Goal: Task Accomplishment & Management: Complete application form

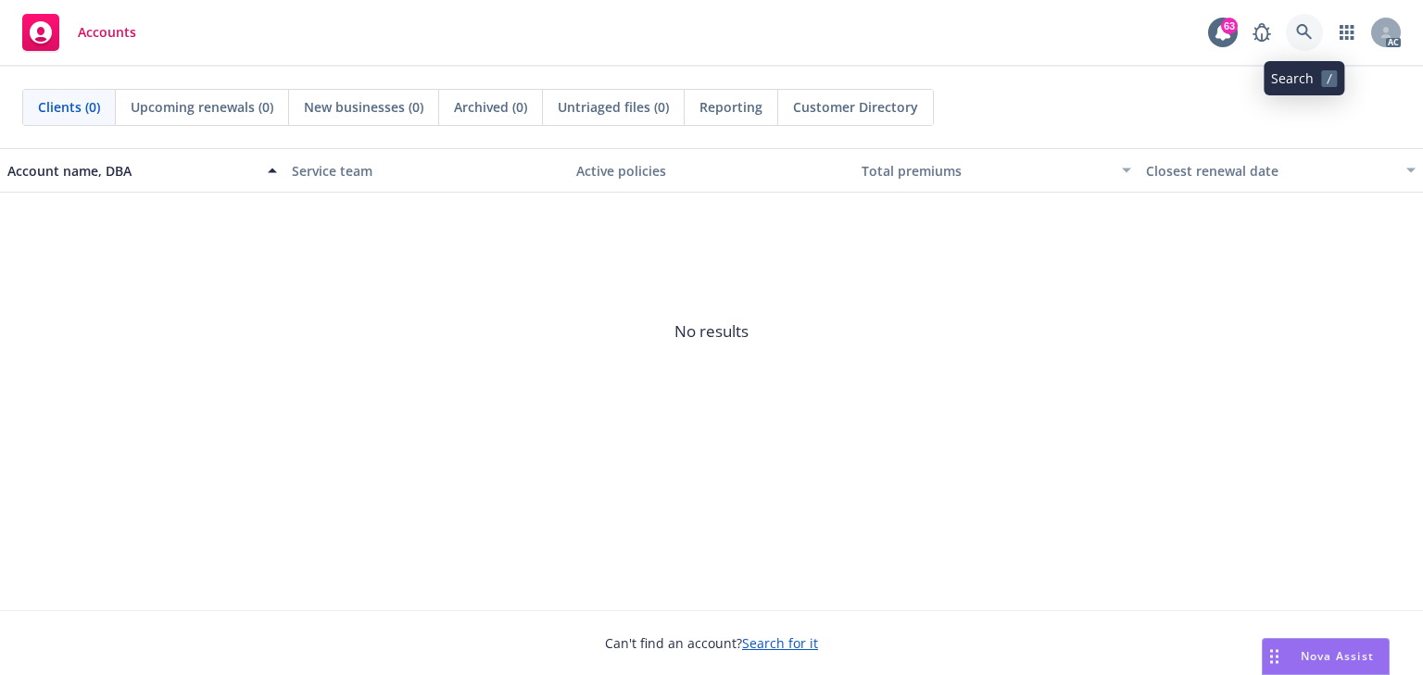
click at [1301, 31] on icon at bounding box center [1304, 32] width 17 height 17
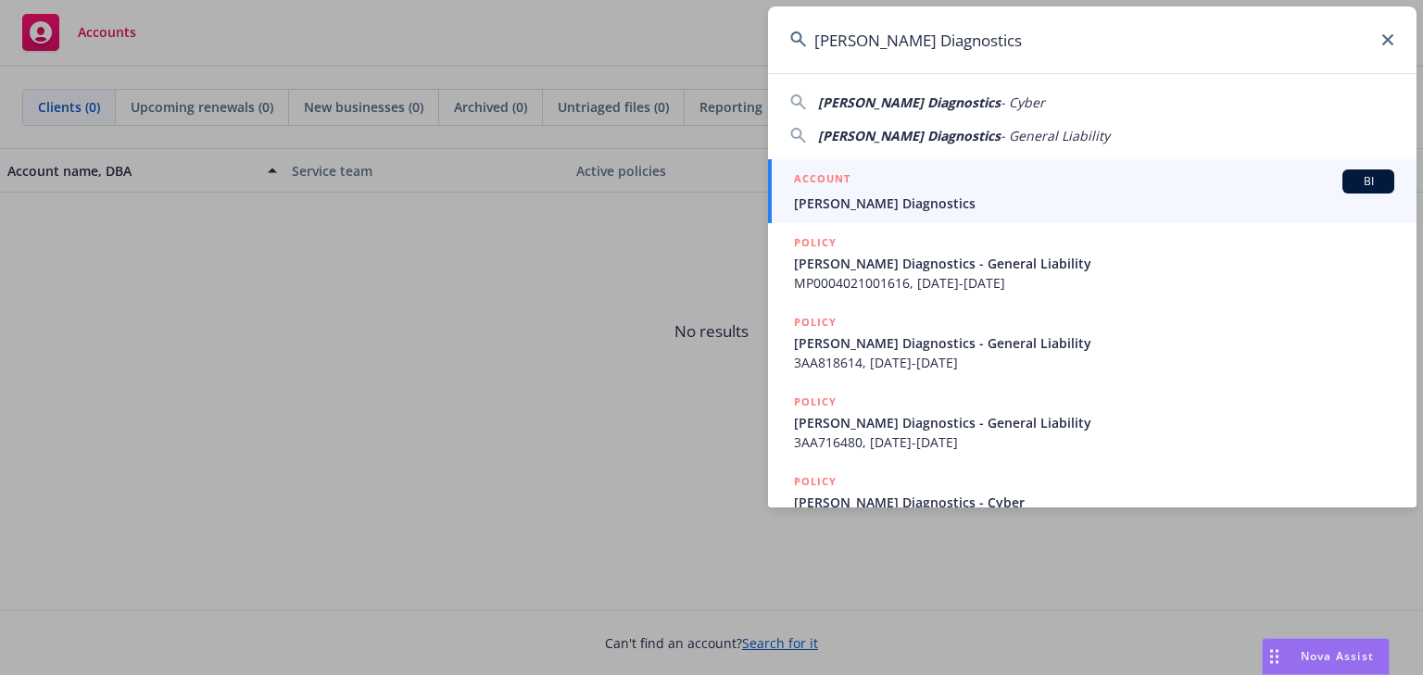
type input "[PERSON_NAME] Diagnostics"
click at [885, 191] on div "ACCOUNT BI" at bounding box center [1094, 182] width 600 height 24
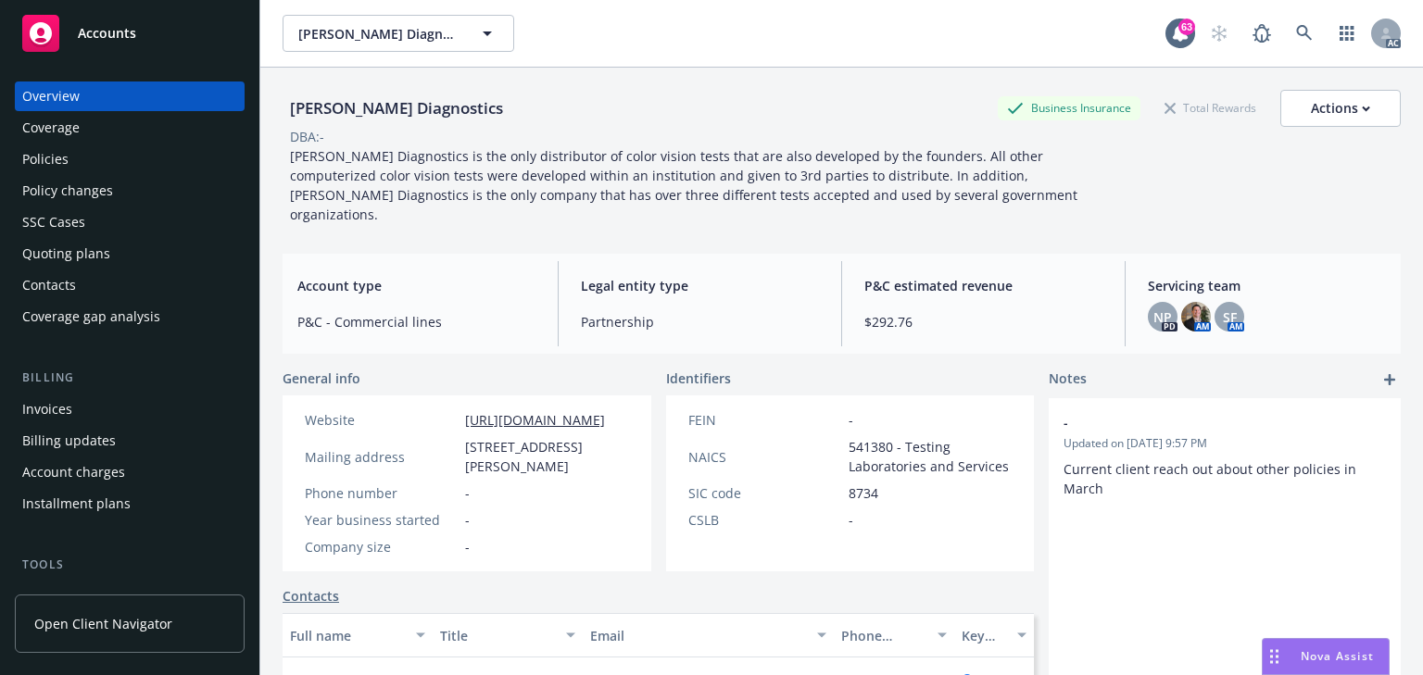
click at [106, 151] on div "Policies" at bounding box center [129, 160] width 215 height 30
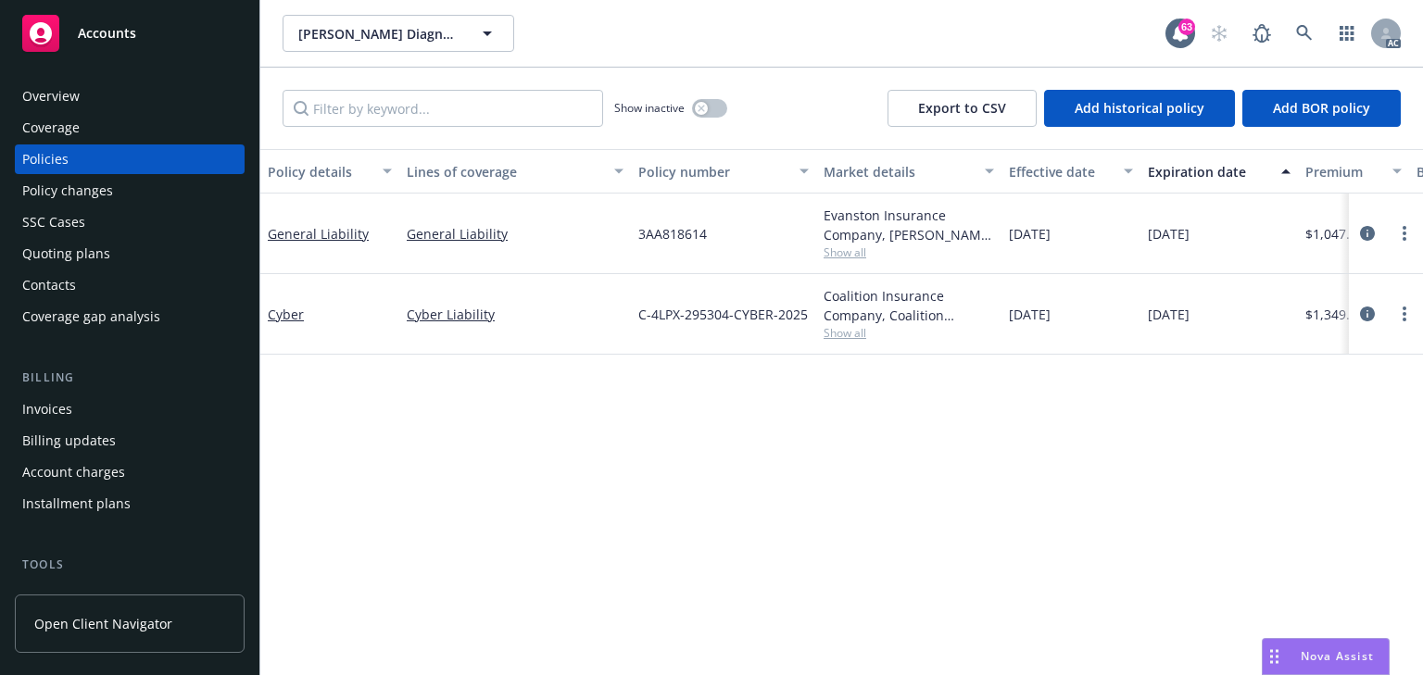
click at [700, 504] on div "Policy details Lines of coverage Policy number Market details Effective date Ex…" at bounding box center [841, 412] width 1162 height 526
click at [675, 380] on div "Policy details Lines of coverage Policy number Market details Effective date Ex…" at bounding box center [841, 412] width 1162 height 526
click at [773, 430] on div "Policy details Lines of coverage Policy number Market details Effective date Ex…" at bounding box center [841, 412] width 1162 height 526
click at [1366, 228] on icon "circleInformation" at bounding box center [1367, 233] width 15 height 15
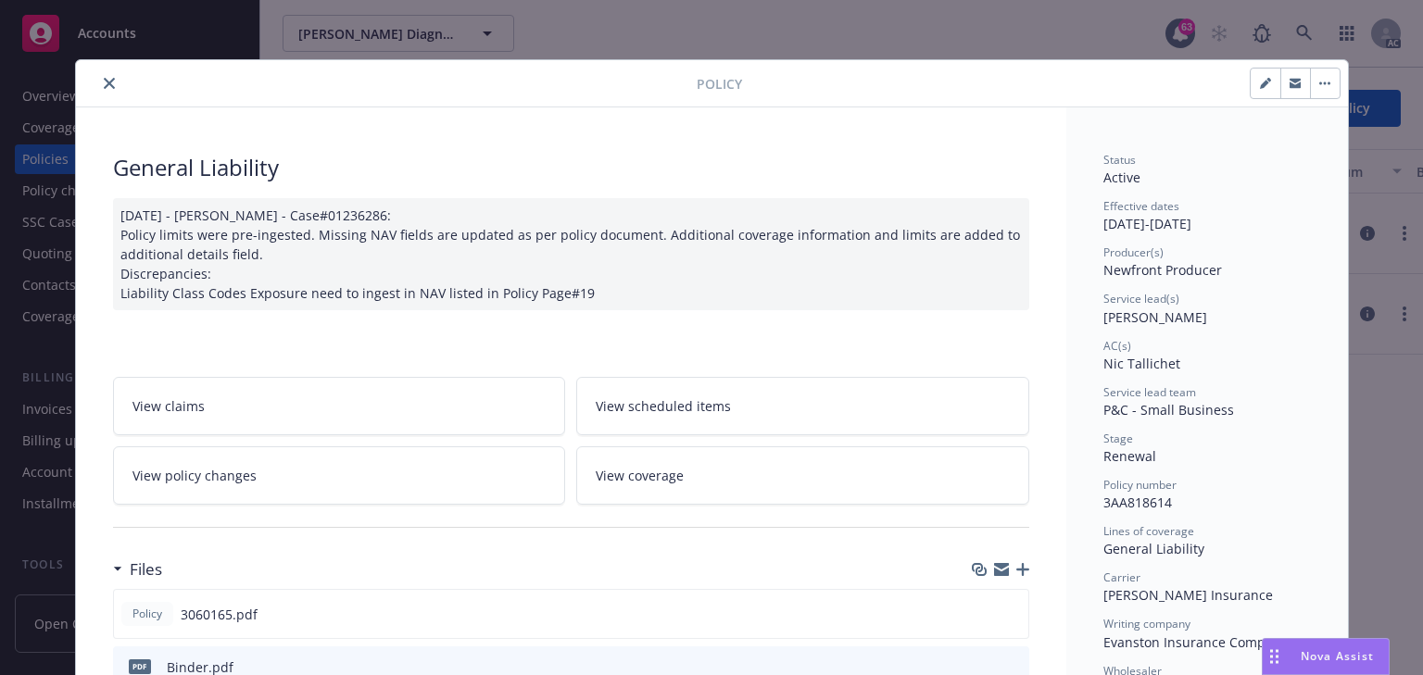
click at [400, 469] on link "View policy changes" at bounding box center [339, 475] width 453 height 58
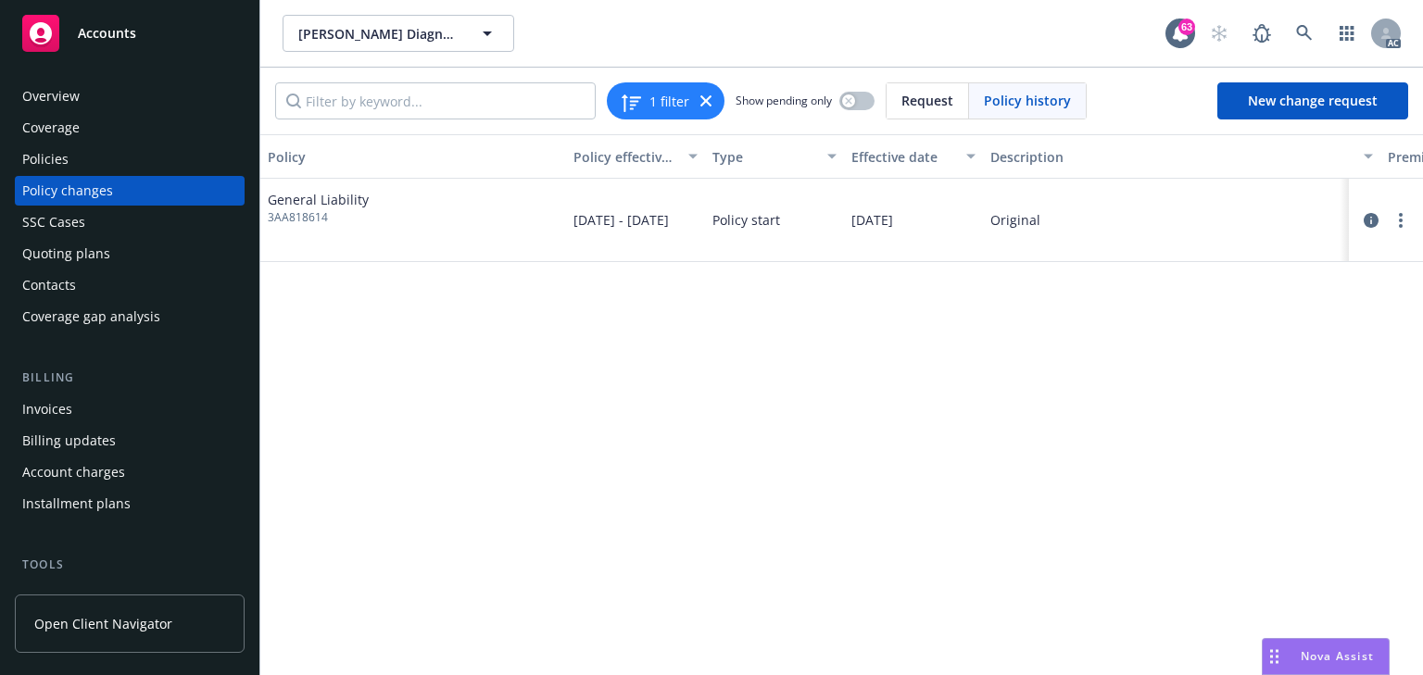
click at [72, 168] on div "Policies" at bounding box center [129, 160] width 215 height 30
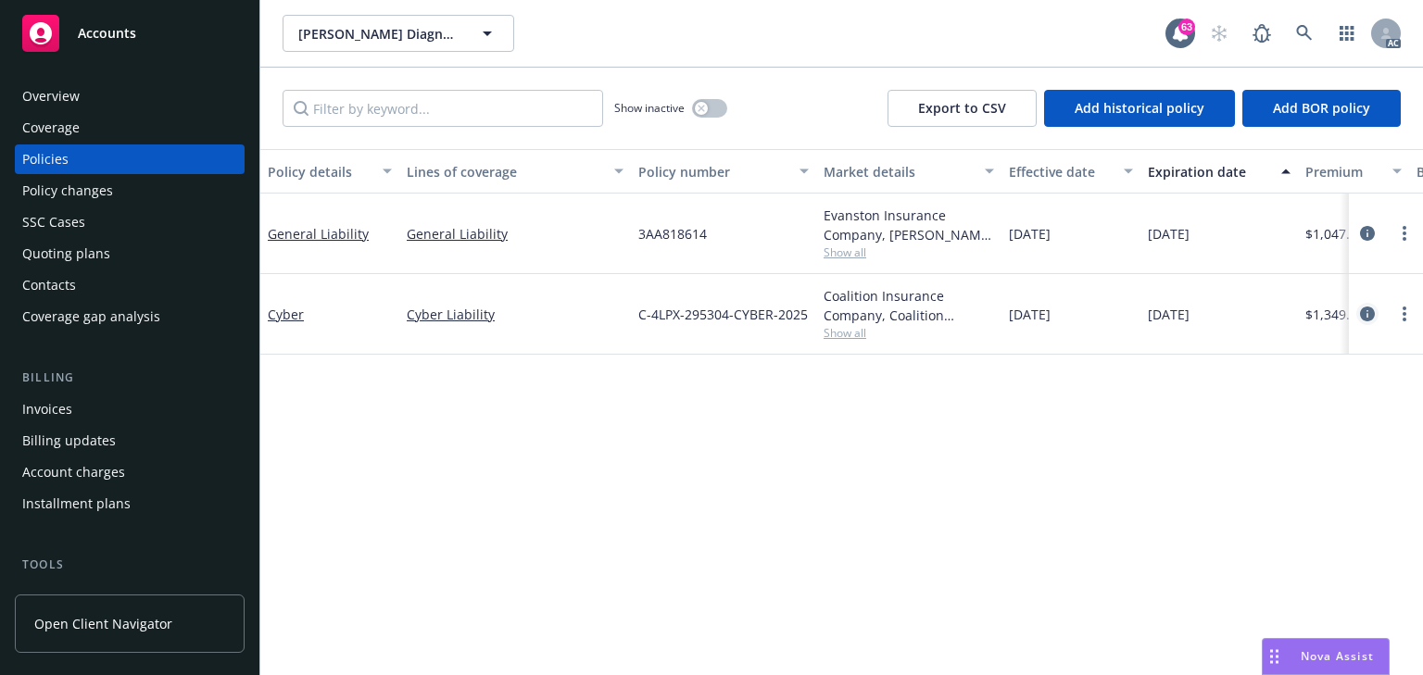
click at [1366, 311] on icon "circleInformation" at bounding box center [1367, 314] width 15 height 15
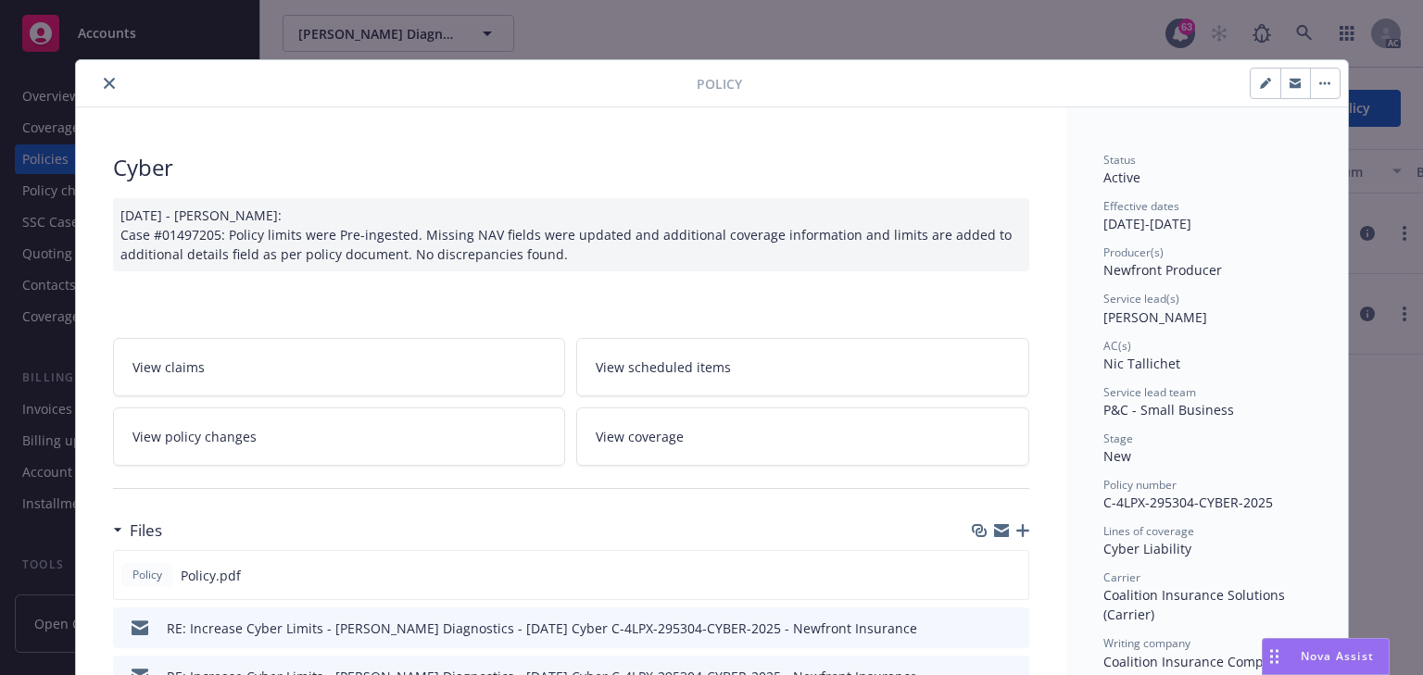
click at [259, 426] on link "View policy changes" at bounding box center [339, 437] width 453 height 58
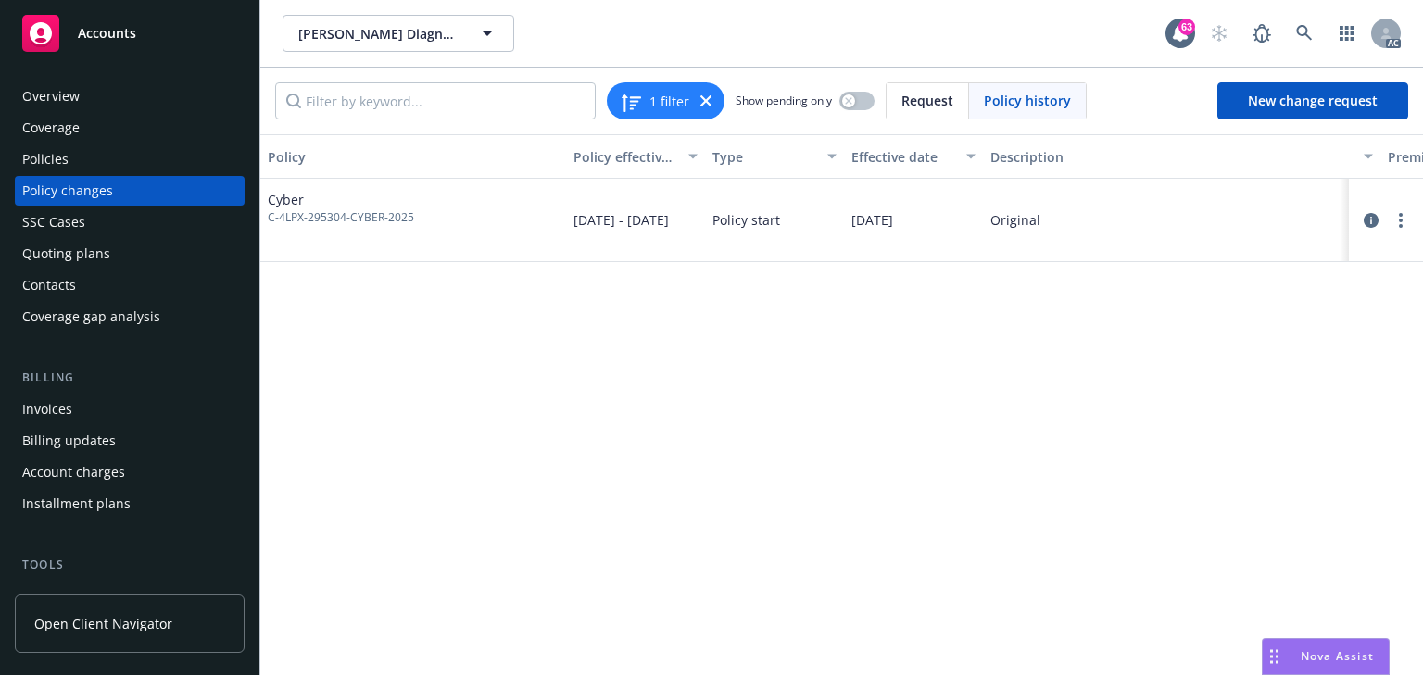
click at [78, 150] on div "Policies" at bounding box center [129, 160] width 215 height 30
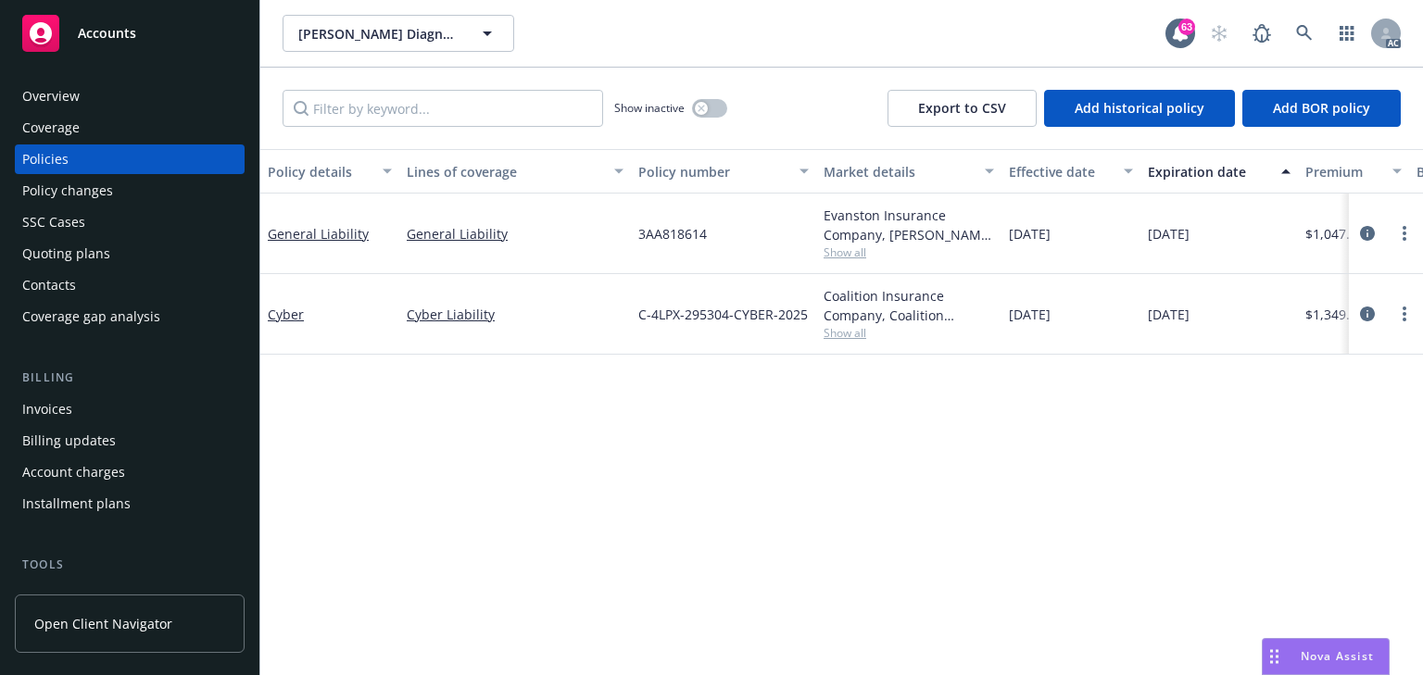
click at [856, 256] on span "Show all" at bounding box center [908, 253] width 170 height 16
click at [536, 419] on div "Policy details Lines of coverage Policy number Market details Effective date Ex…" at bounding box center [841, 412] width 1162 height 526
click at [853, 339] on span "Show all" at bounding box center [908, 333] width 170 height 16
click at [461, 452] on div "Policy details Lines of coverage Policy number Market details Effective date Ex…" at bounding box center [841, 412] width 1162 height 526
click at [811, 435] on div "Policy details Lines of coverage Policy number Market details Effective date Ex…" at bounding box center [841, 412] width 1162 height 526
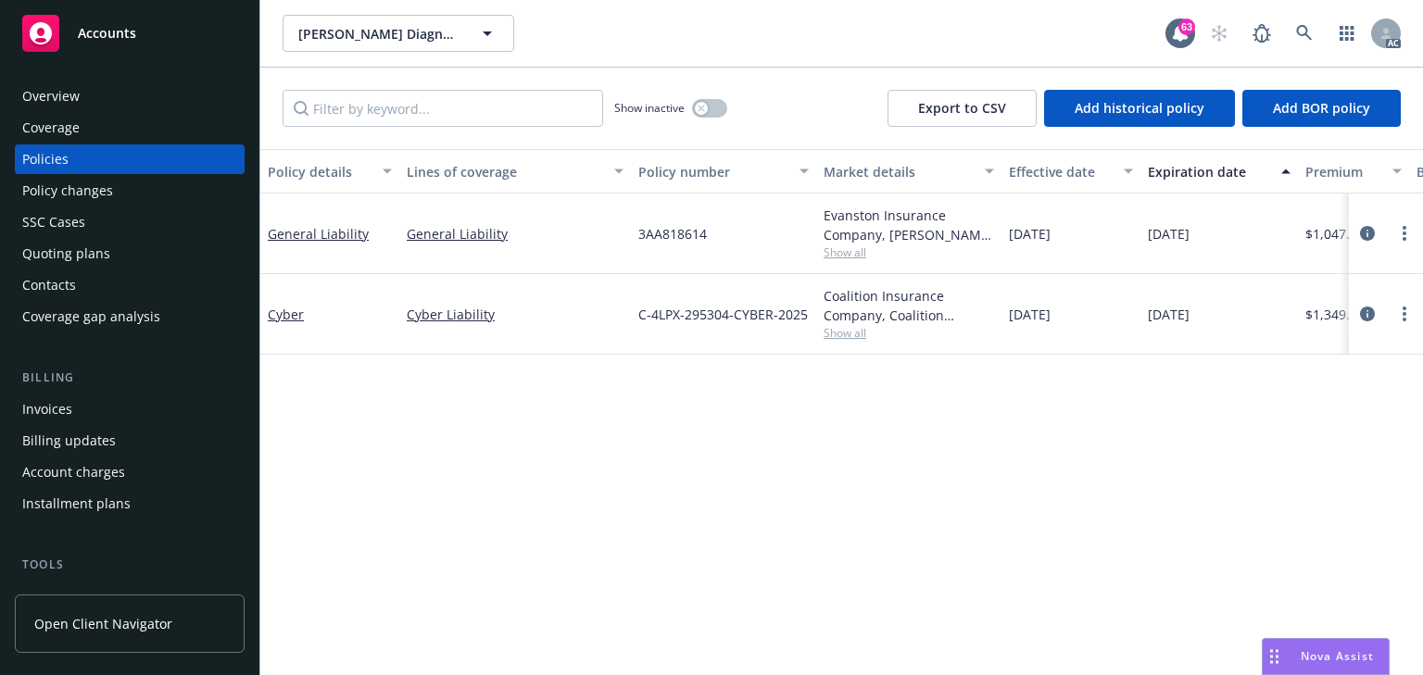
click at [810, 434] on div "Policy details Lines of coverage Policy number Market details Effective date Ex…" at bounding box center [841, 412] width 1162 height 526
click at [734, 482] on div "Policy details Lines of coverage Policy number Market details Effective date Ex…" at bounding box center [841, 412] width 1162 height 526
click at [735, 479] on div "Policy details Lines of coverage Policy number Market details Effective date Ex…" at bounding box center [841, 412] width 1162 height 526
drag, startPoint x: 597, startPoint y: 518, endPoint x: 598, endPoint y: 503, distance: 14.8
click at [598, 503] on div "Policy details Lines of coverage Policy number Market details Effective date Ex…" at bounding box center [841, 412] width 1162 height 526
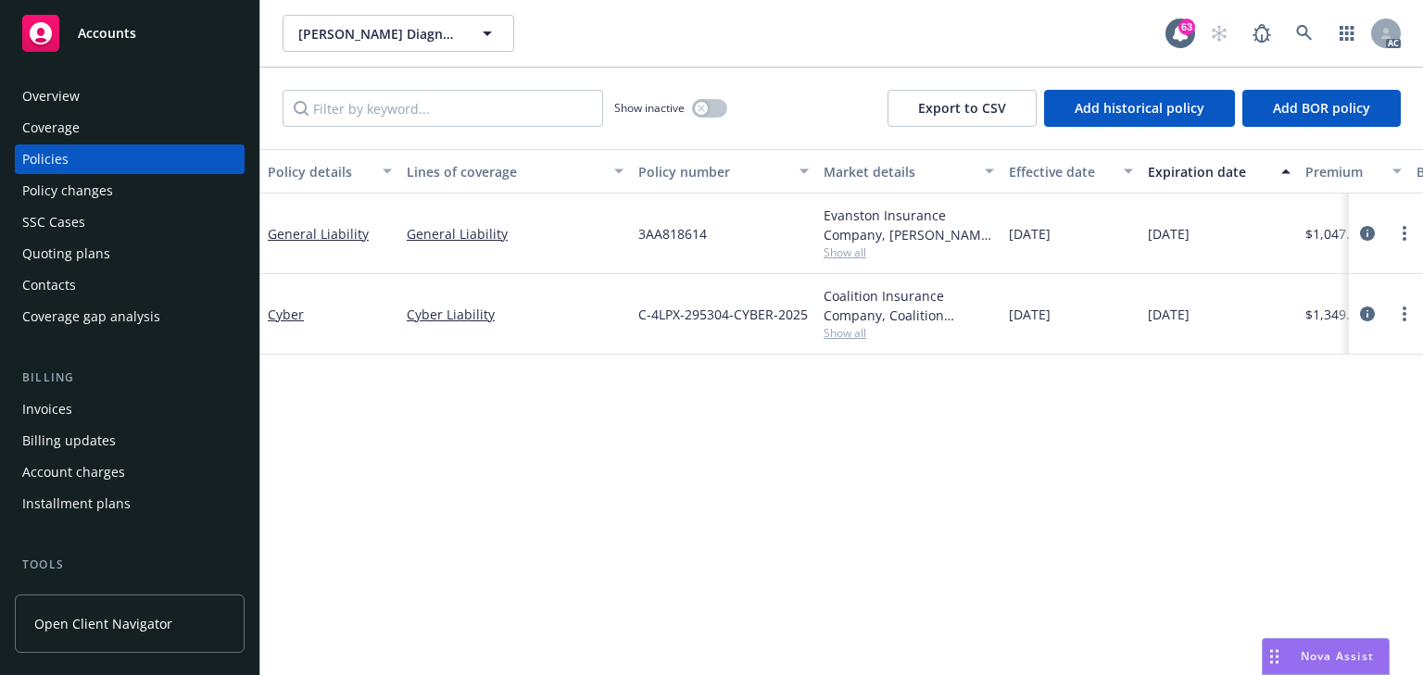
click at [363, 380] on div "Policy details Lines of coverage Policy number Market details Effective date Ex…" at bounding box center [841, 412] width 1162 height 526
click at [1367, 238] on icon "circleInformation" at bounding box center [1367, 233] width 15 height 15
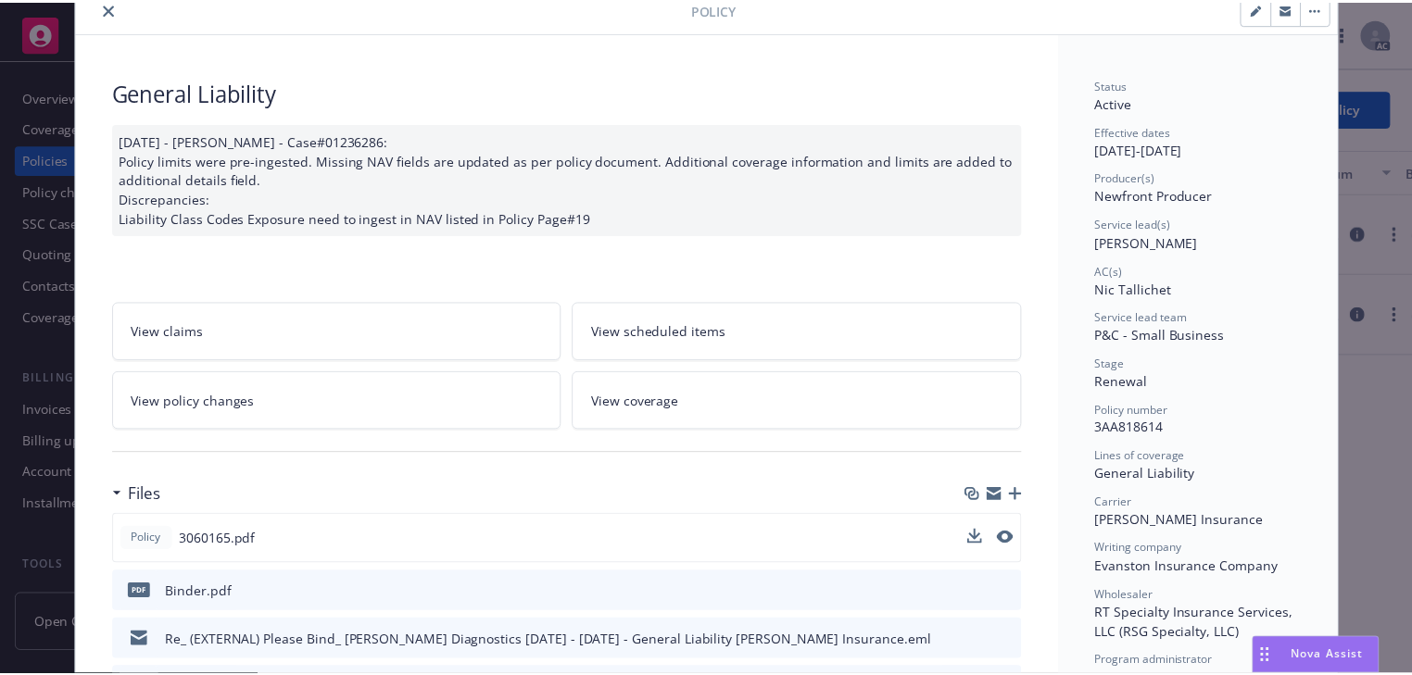
scroll to position [148, 0]
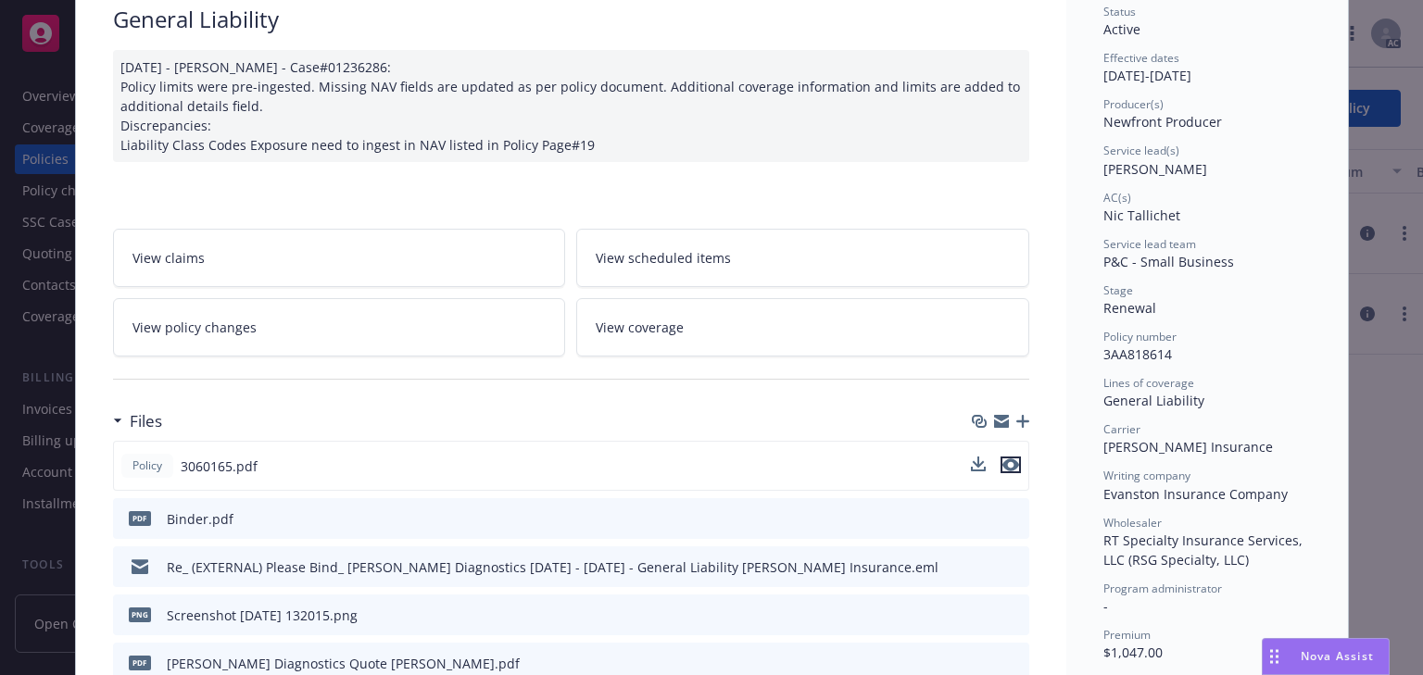
click at [1012, 467] on icon "preview file" at bounding box center [1010, 465] width 17 height 13
click at [359, 338] on link "View policy changes" at bounding box center [339, 327] width 453 height 58
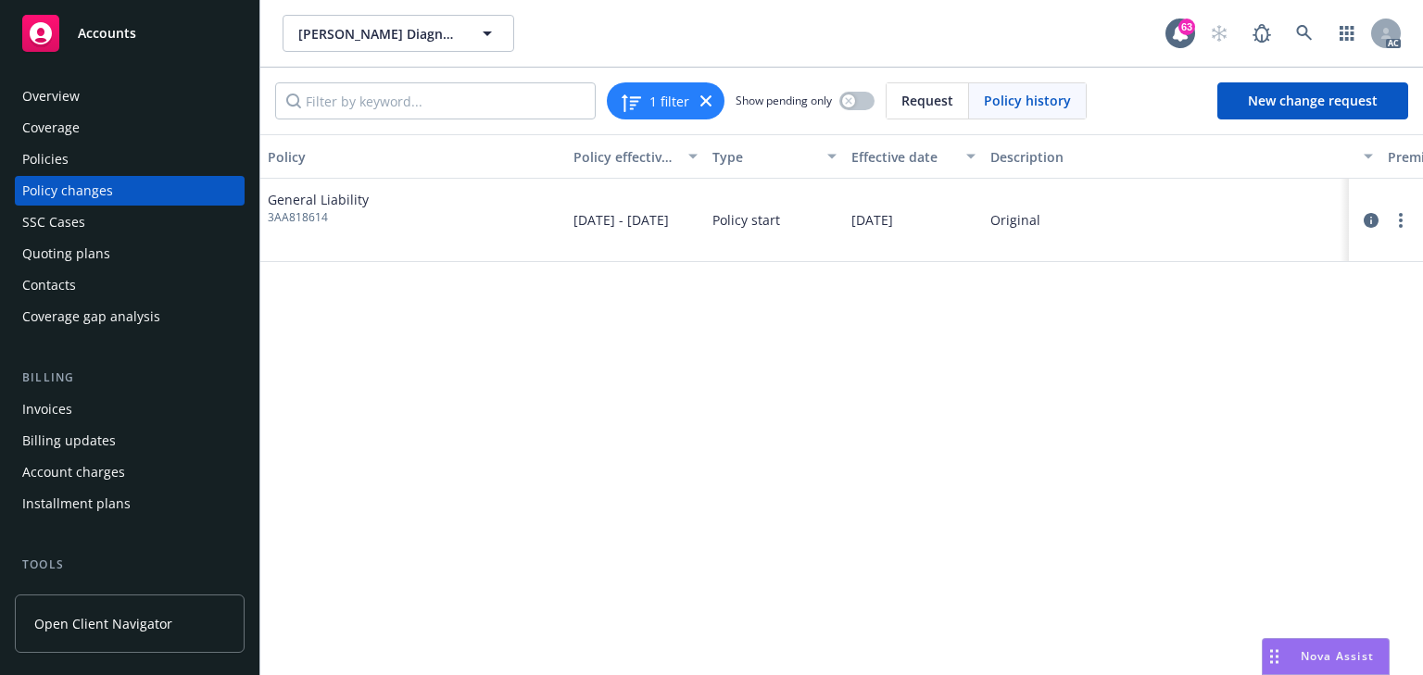
click at [52, 162] on div "Policies" at bounding box center [45, 160] width 46 height 30
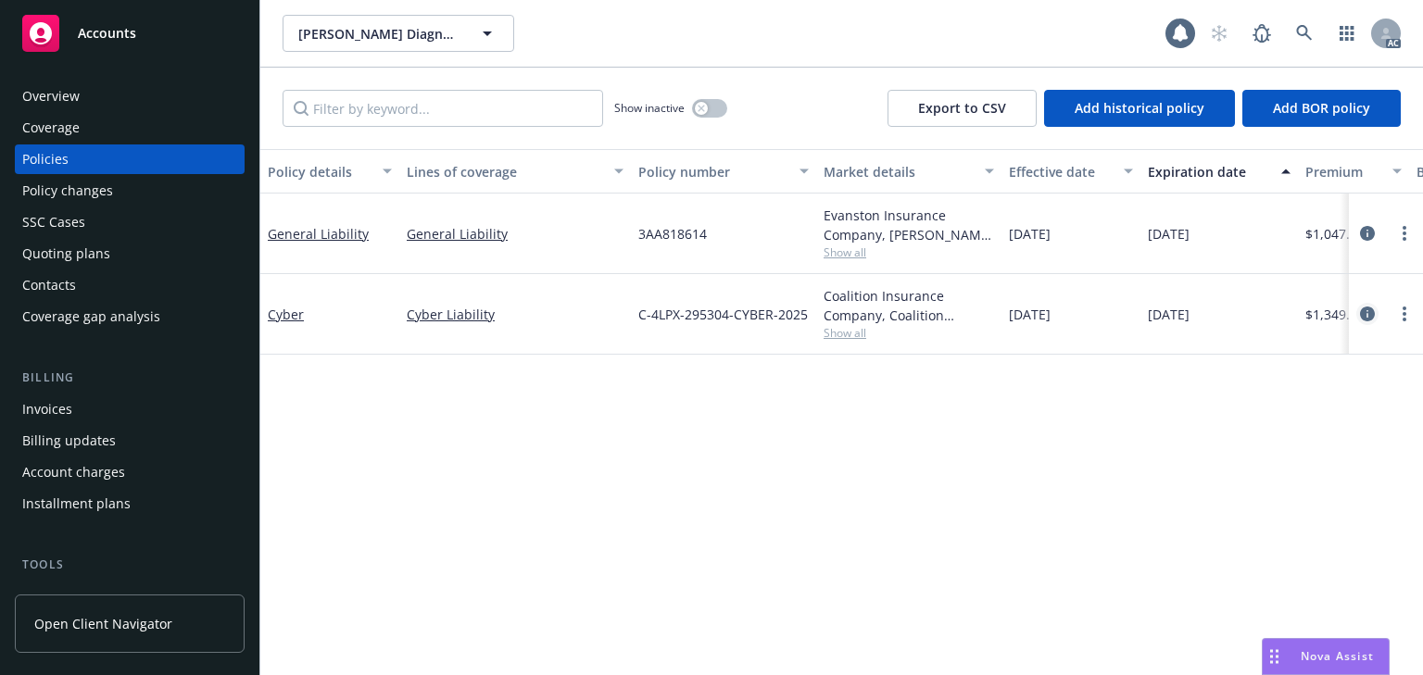
click at [1364, 309] on icon "circleInformation" at bounding box center [1367, 314] width 15 height 15
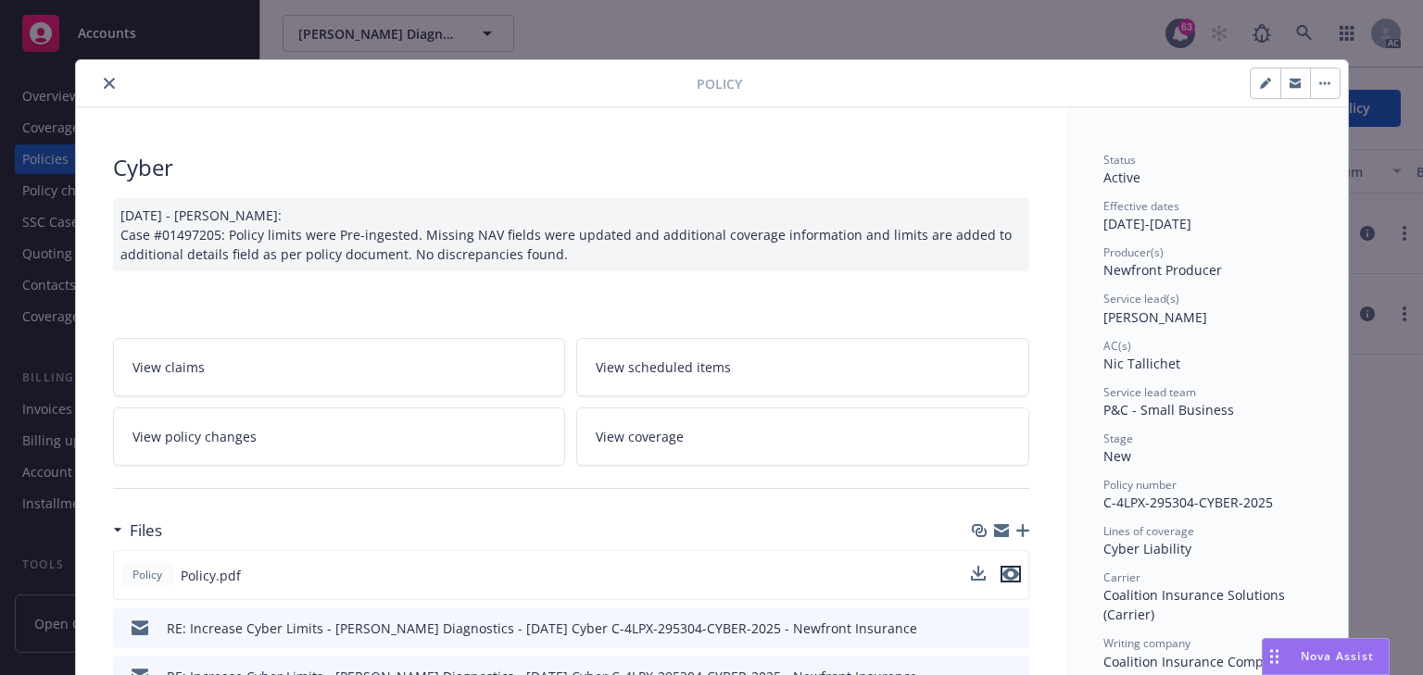
click at [1002, 568] on icon "preview file" at bounding box center [1010, 574] width 17 height 13
click at [104, 72] on button "close" at bounding box center [109, 83] width 22 height 22
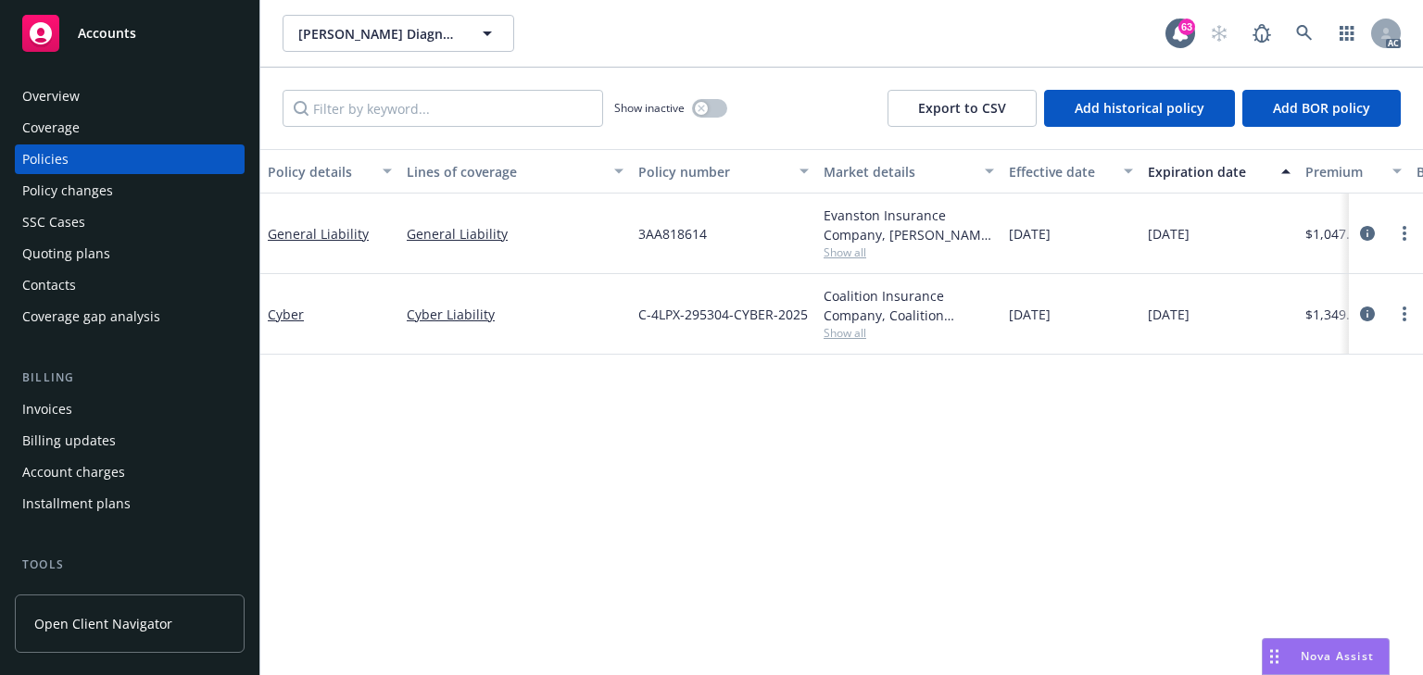
click at [816, 455] on div "Policy details Lines of coverage Policy number Market details Effective date Ex…" at bounding box center [841, 412] width 1162 height 526
click at [588, 499] on div "Policy details Lines of coverage Policy number Market details Effective date Ex…" at bounding box center [841, 412] width 1162 height 526
click at [392, 115] on input "Filter by keyword..." at bounding box center [443, 108] width 320 height 37
click at [463, 433] on div "Policy details Lines of coverage Policy number Market details Effective date Ex…" at bounding box center [841, 412] width 1162 height 526
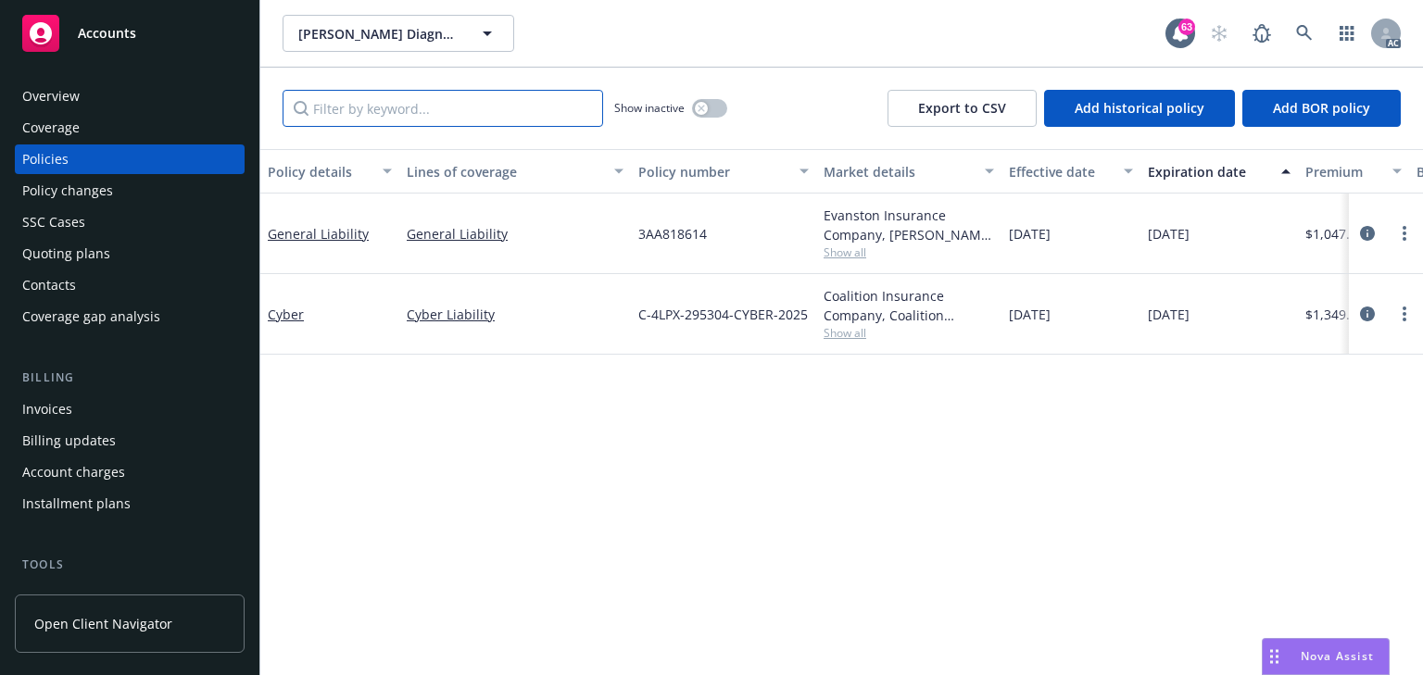
click at [407, 119] on input "Filter by keyword..." at bounding box center [443, 108] width 320 height 37
type input "ENDTSSCCASE"
type input "endtssccase"
click at [477, 481] on div "Policy details Lines of coverage Policy number Market details Effective date Ex…" at bounding box center [841, 412] width 1162 height 526
click at [860, 334] on span "Show all" at bounding box center [908, 333] width 170 height 16
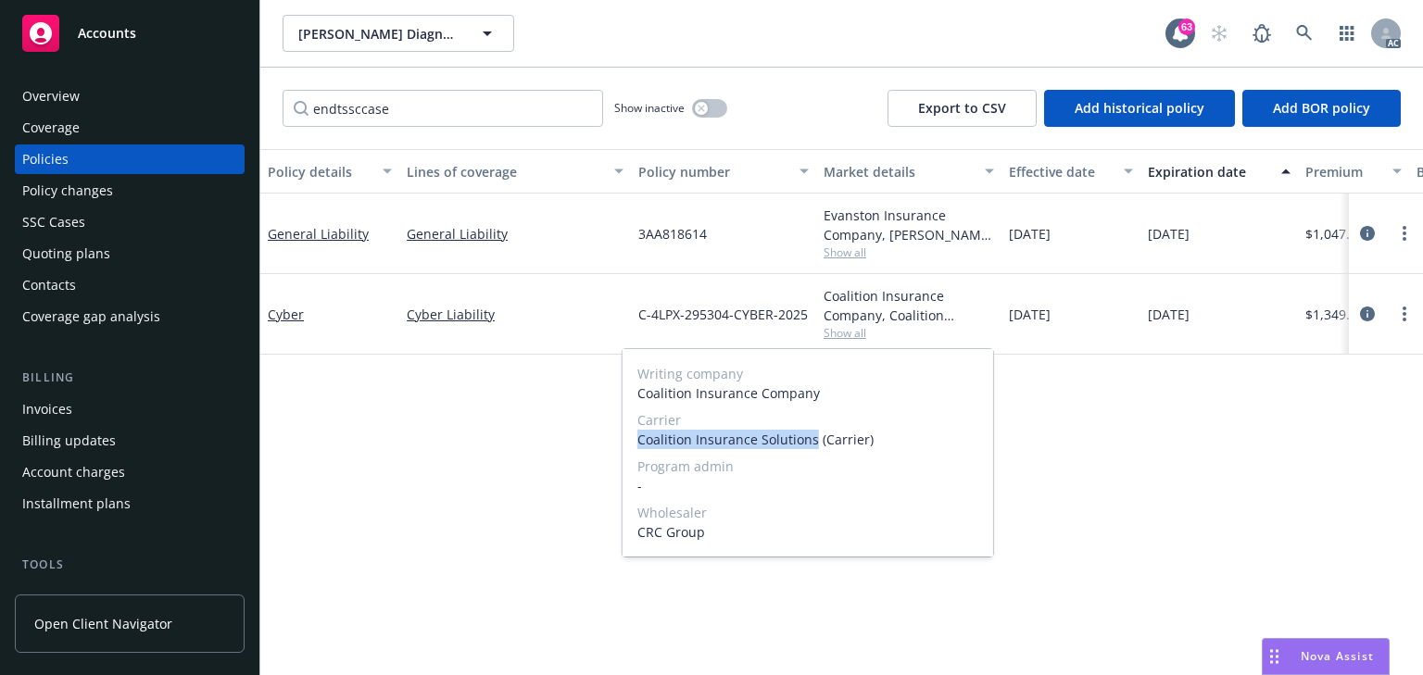
copy span "Coalition Insurance Solutions"
drag, startPoint x: 635, startPoint y: 439, endPoint x: 811, endPoint y: 442, distance: 176.0
click at [811, 442] on div "Writing company Coalition Insurance Company Carrier Coalition Insurance Solutio…" at bounding box center [807, 452] width 371 height 207
click at [683, 464] on span "Program admin" at bounding box center [807, 466] width 341 height 19
copy span "Coalition Insurance Solutions (Carrier)"
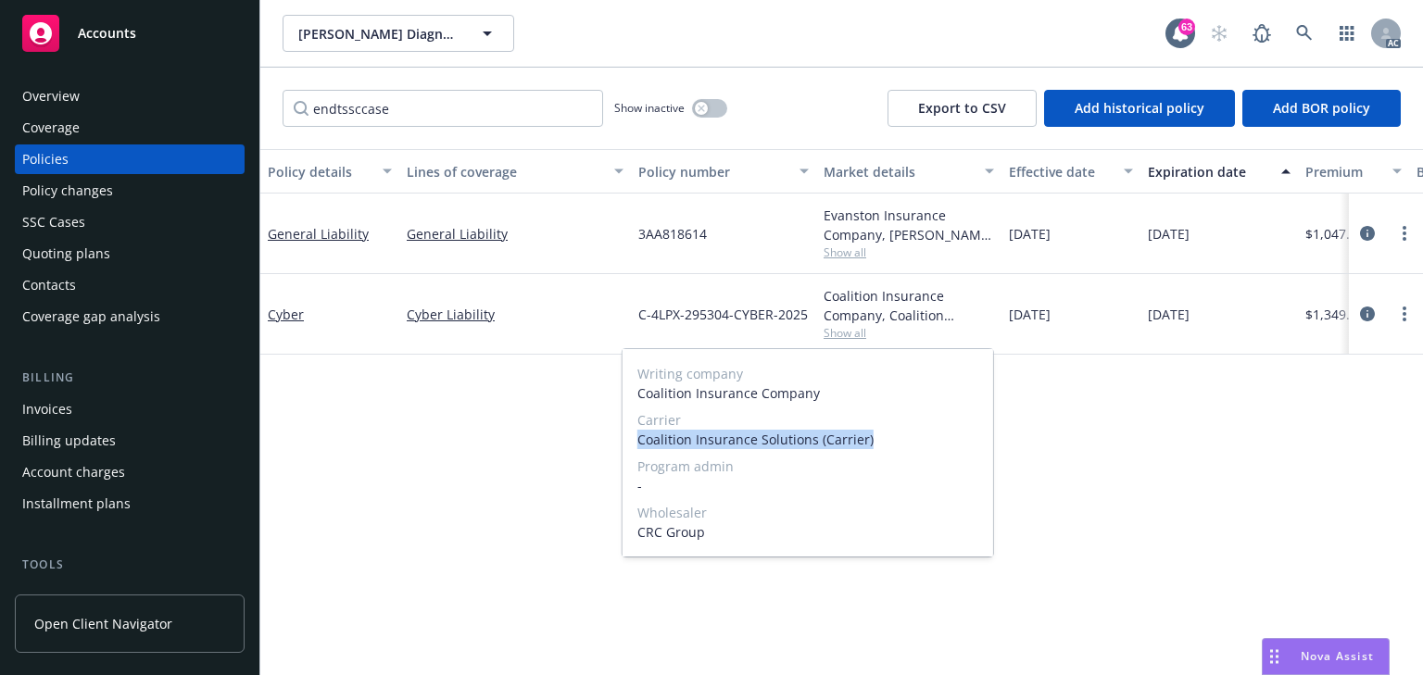
drag, startPoint x: 635, startPoint y: 445, endPoint x: 917, endPoint y: 446, distance: 282.5
click at [917, 446] on div "Writing company Coalition Insurance Company Carrier Coalition Insurance Solutio…" at bounding box center [807, 452] width 371 height 207
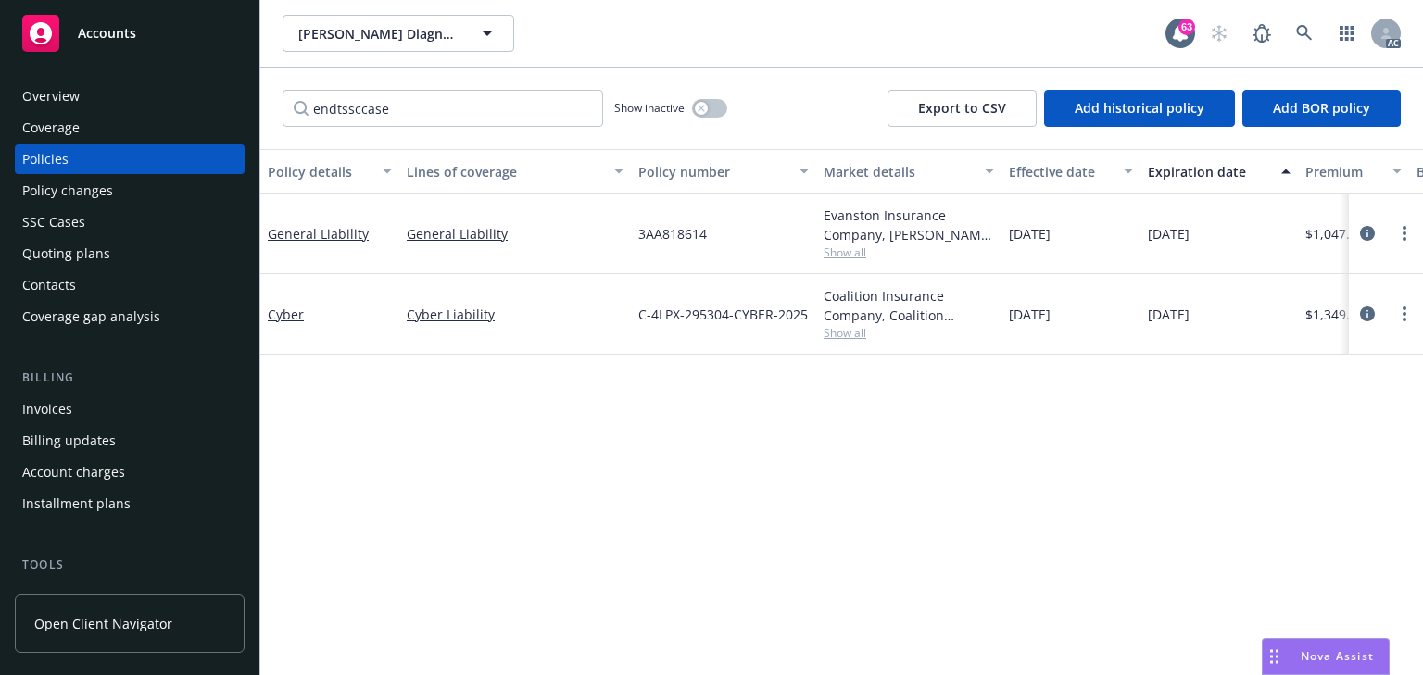
click at [404, 394] on div "Policy details Lines of coverage Policy number Market details Effective date Ex…" at bounding box center [841, 412] width 1162 height 526
click at [93, 198] on div "Policy changes" at bounding box center [67, 191] width 91 height 30
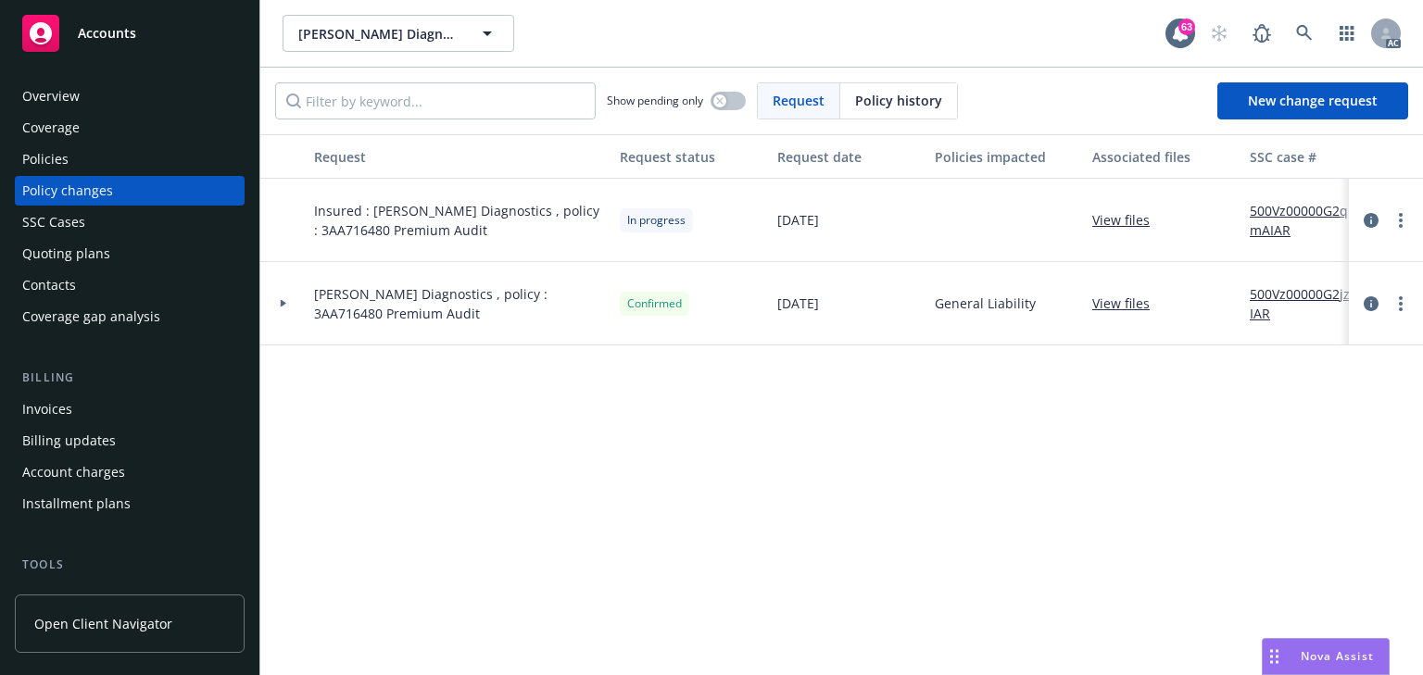
click at [699, 467] on div "Request Request status Request date Policies impacted Associated files SSC case…" at bounding box center [841, 404] width 1162 height 541
click at [1296, 107] on span "New change request" at bounding box center [1313, 101] width 130 height 18
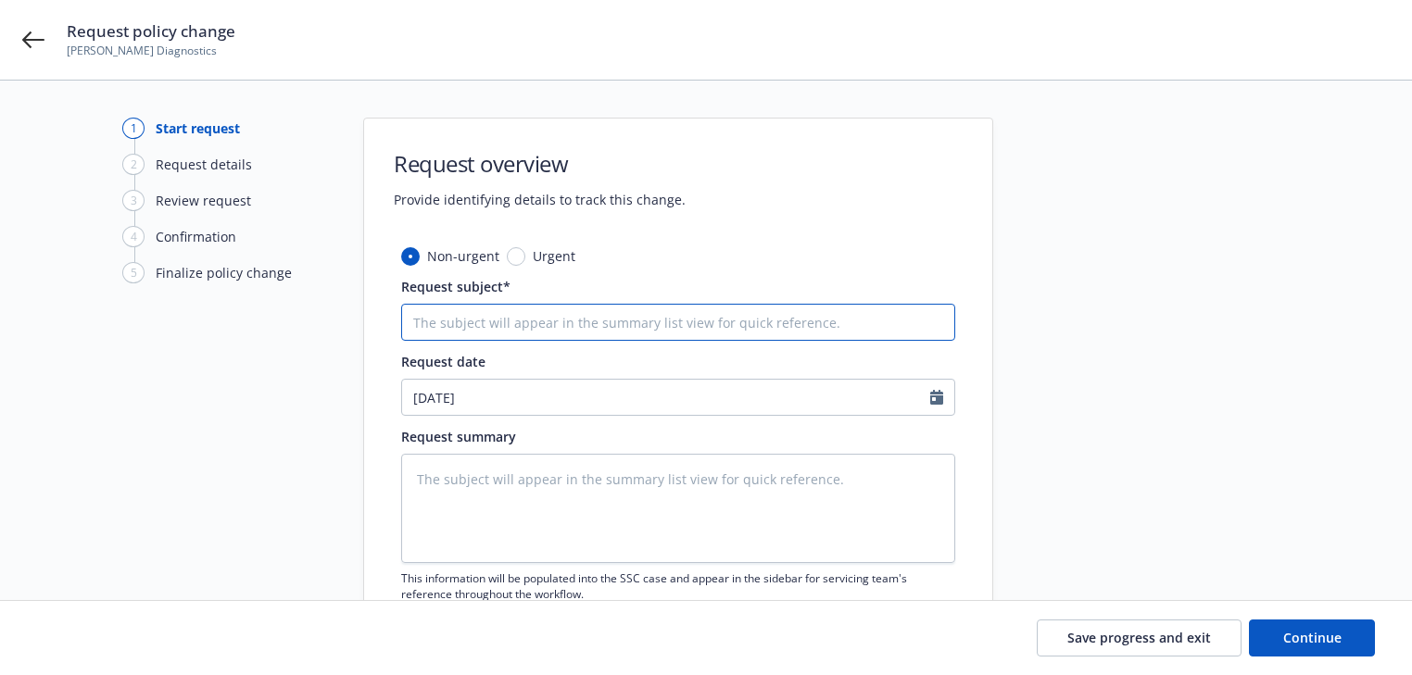
drag, startPoint x: 502, startPoint y: 320, endPoint x: 472, endPoint y: 333, distance: 32.7
click at [502, 320] on input "Request subject*" at bounding box center [678, 322] width 554 height 37
paste input "25 Cyber Coalition Insurance Solutions (Carrier) -"
type textarea "x"
type input "25 Cyber Coalition Insurance Solutions (Carrier) -"
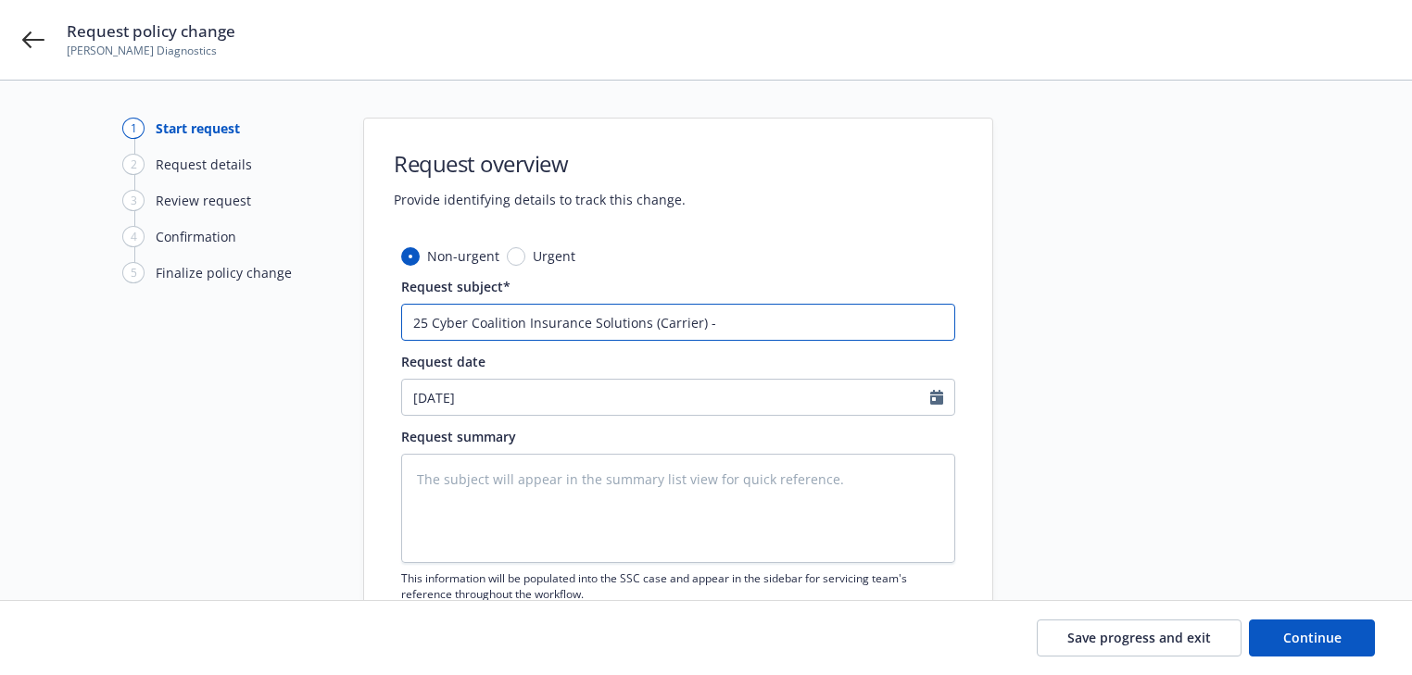
type textarea "x"
click at [782, 319] on input "25 Cyber Coalition Insurance Solutions (Carrier) -" at bounding box center [678, 322] width 554 height 37
paste input "Update Mailing Address"
type input "25 Cyber Coalition Insurance Solutions (Carrier) - Update Mailing Address"
type textarea "x"
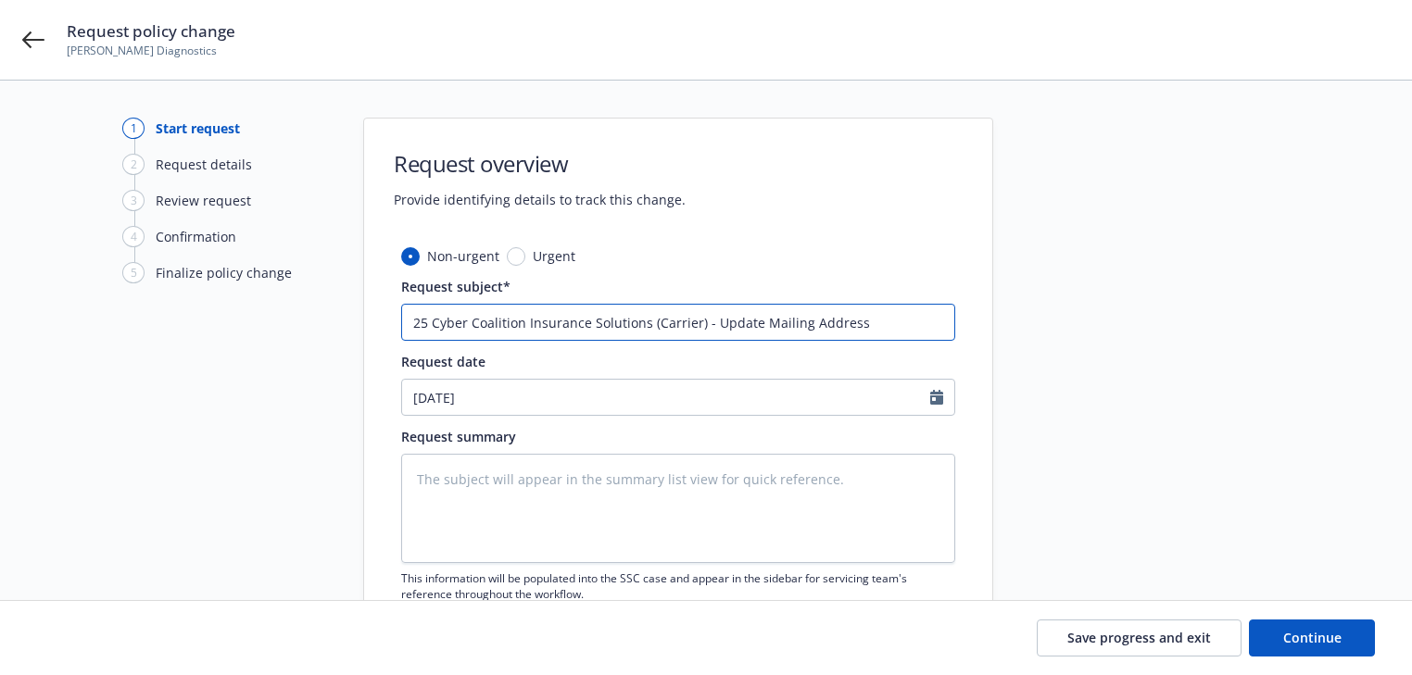
type input "25 Cyber Coalition Insurance Solutions (Carrier) - Update Mailing Address"
type textarea "x"
type input "25 Cyber Coalition Insurance Solutions (Carrier) - Update Mailing Address T"
type textarea "x"
type input "25 Cyber Coalition Insurance Solutions (Carrier) - Update Mailing Address TO"
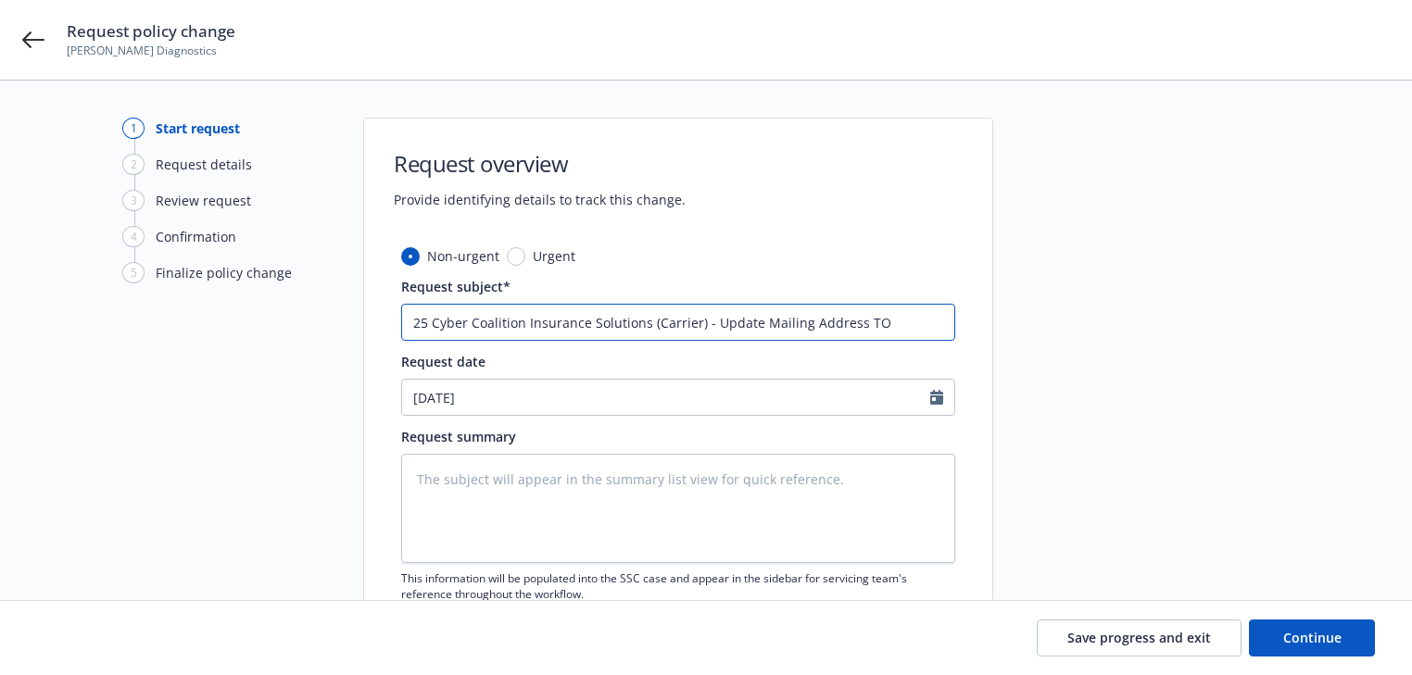
type textarea "x"
type input "25 Cyber Coalition Insurance Solutions (Carrier) - Update Mailing Address TO"
type textarea "x"
type input "25 Cyber Coalition Insurance Solutions (Carrier) - Update Mailing Address TO"
type textarea "x"
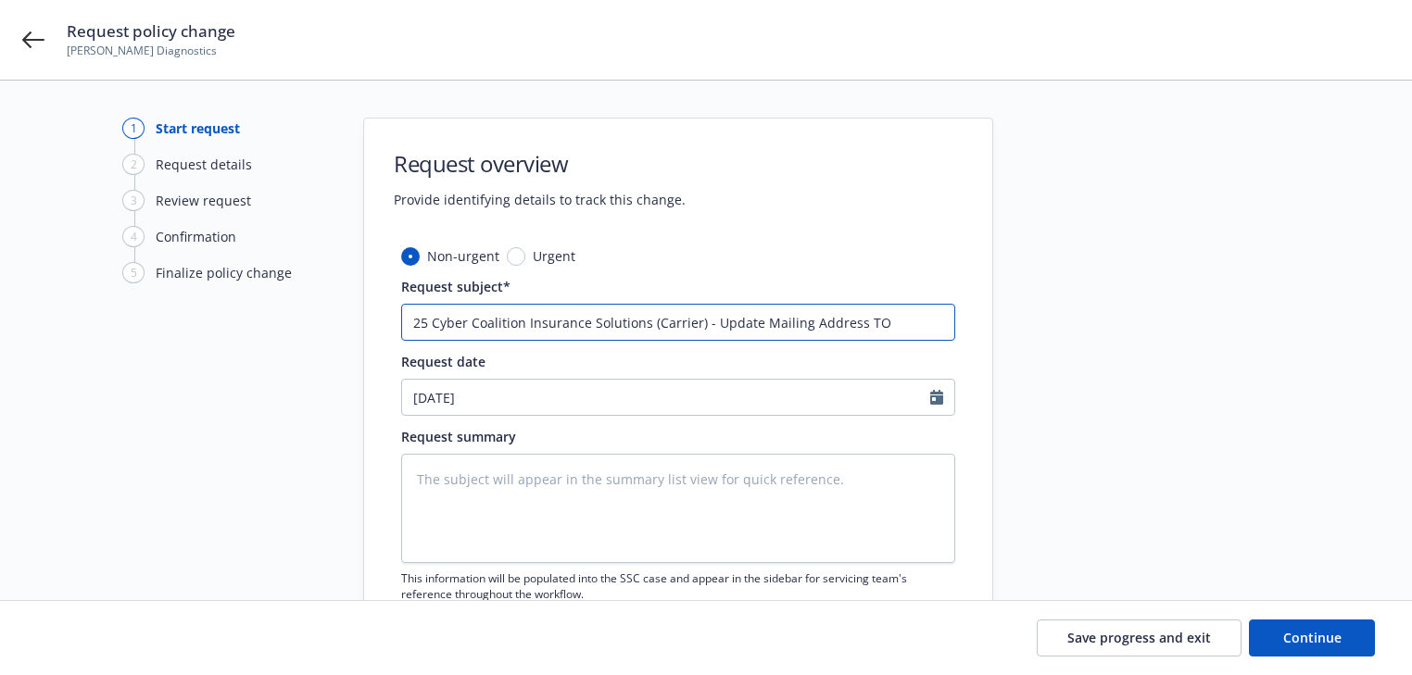
type input "25 Cyber Coalition Insurance Solutions (Carrier) - Update Mailing Address T"
type textarea "x"
type input "25 Cyber Coalition Insurance Solutions (Carrier) - Update Mailing Address"
type textarea "x"
type input "25 Cyber Coalition Insurance Solutions (Carrier) - Update Mailing Address t"
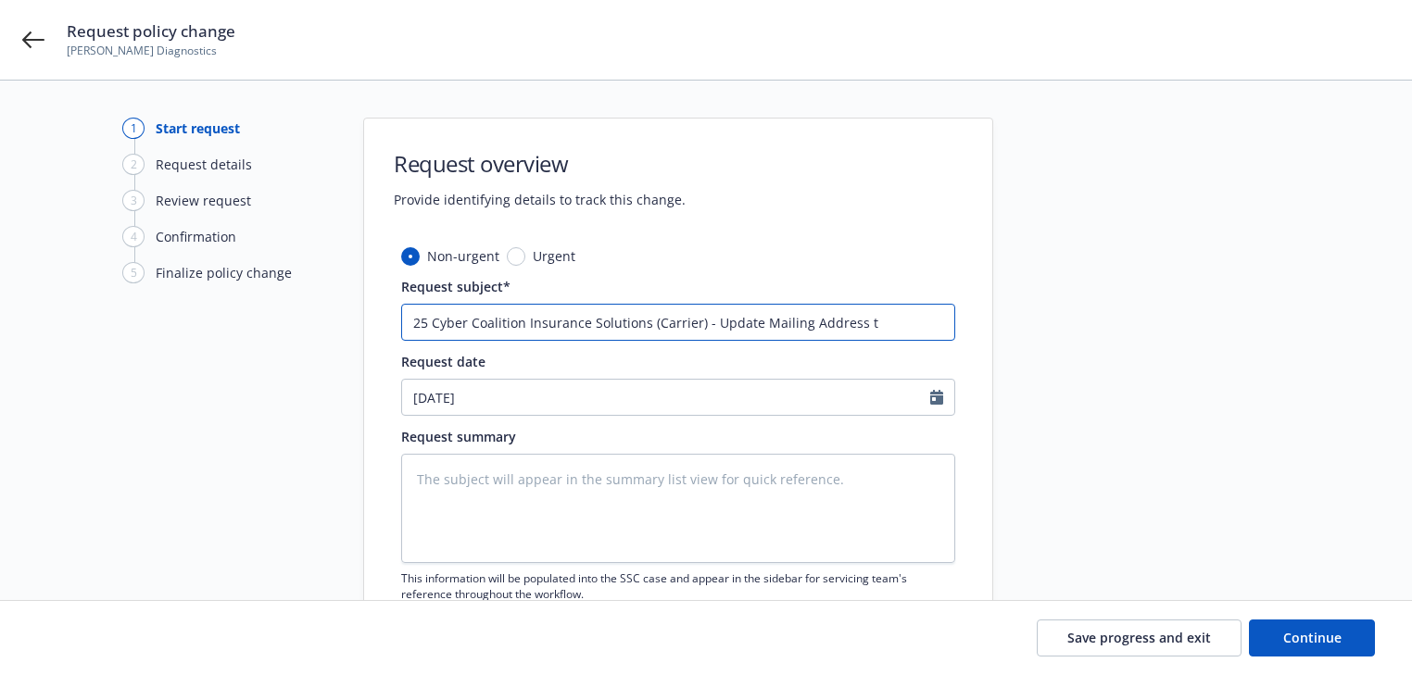
type textarea "x"
type input "25 Cyber Coalition Insurance Solutions (Carrier) - Update Mailing Address to"
type textarea "x"
click at [942, 323] on input "25 Cyber Coalition Insurance Solutions (Carrier) - Update Mailing Address to" at bounding box center [678, 322] width 554 height 37
paste input "[STREET_ADDRESS][PERSON_NAME]"
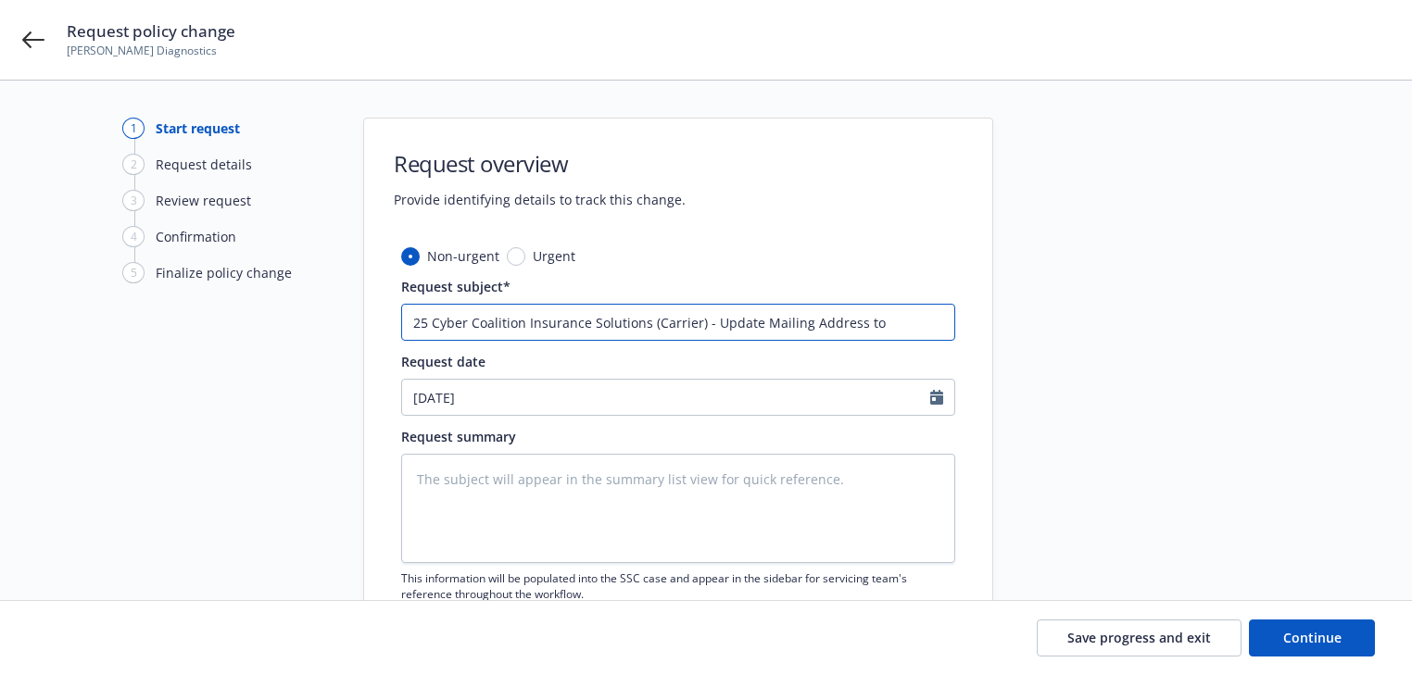
type input "25 Cyber Coalition Insurance Solutions (Carrier) - Update Mailing Address to [S…"
type textarea "x"
type input "25 Cyber Coalition Insurance Solutions (Carrier) - Update Mailing Address to [S…"
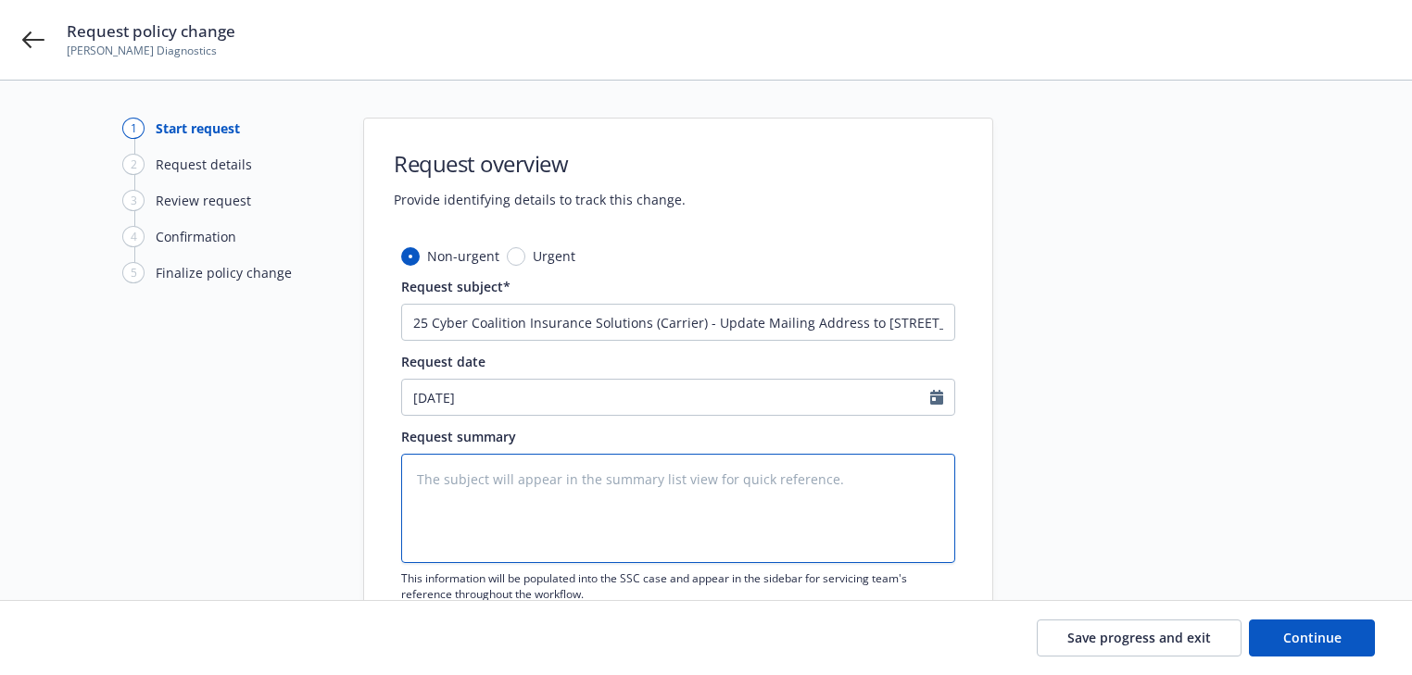
click at [547, 500] on textarea at bounding box center [678, 508] width 554 height 109
paste textarea "Update Mailing Address eff 08/25 [STREET_ADDRESS][PERSON_NAME] #1109 [GEOGRAPHI…"
type textarea "x"
type textarea "Update Mailing Address eff 08/25 [STREET_ADDRESS][PERSON_NAME] #1109 [GEOGRAPHI…"
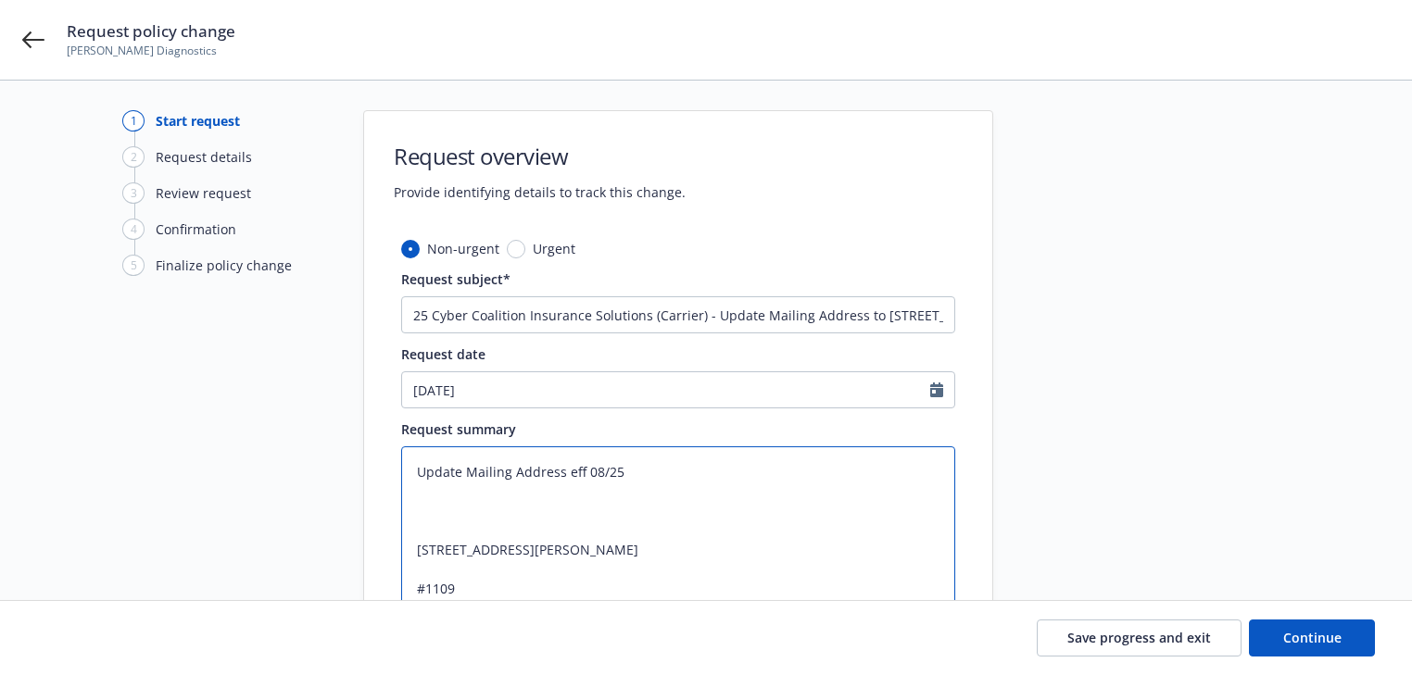
click at [680, 478] on textarea "Update Mailing Address eff 08/25 [STREET_ADDRESS][PERSON_NAME] #1109 [GEOGRAPHI…" at bounding box center [678, 568] width 554 height 245
type textarea "x"
type textarea "Update Mailing Address eff 08/25 [STREET_ADDRESS][PERSON_NAME] #1109 [GEOGRAPHI…"
type textarea "x"
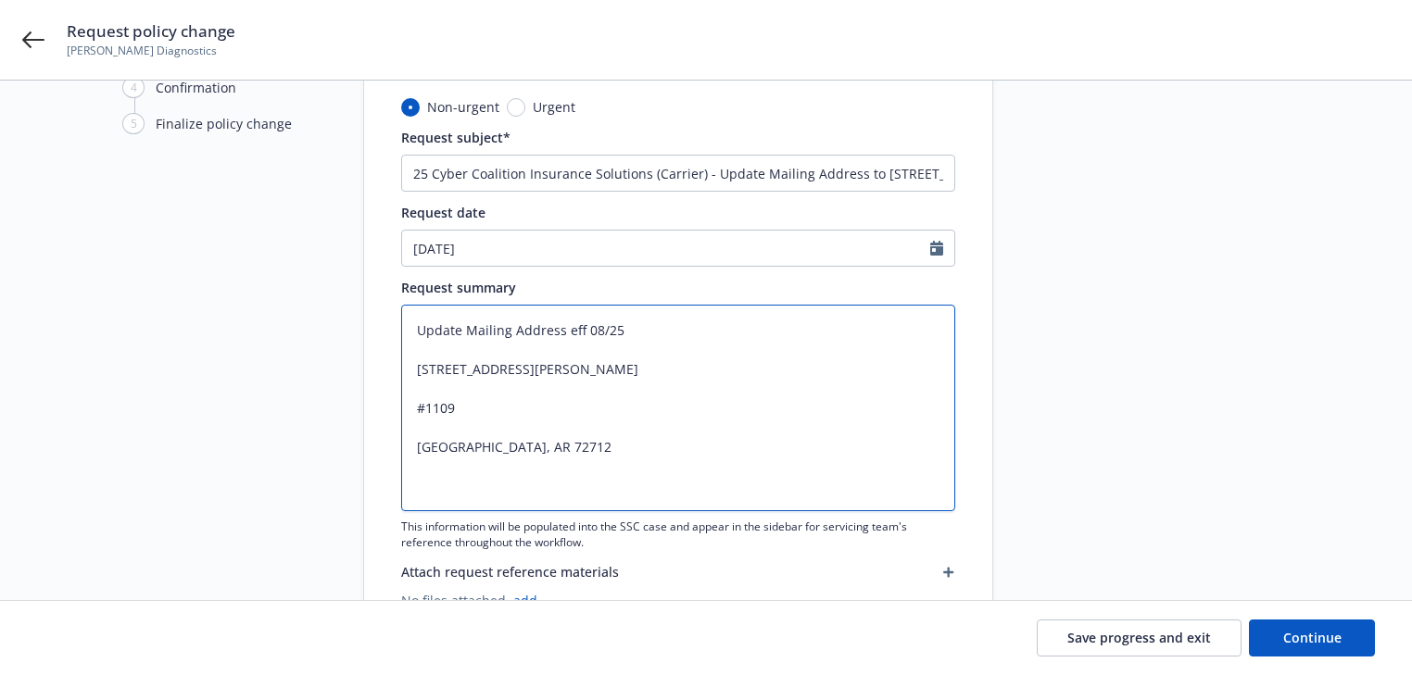
scroll to position [156, 0]
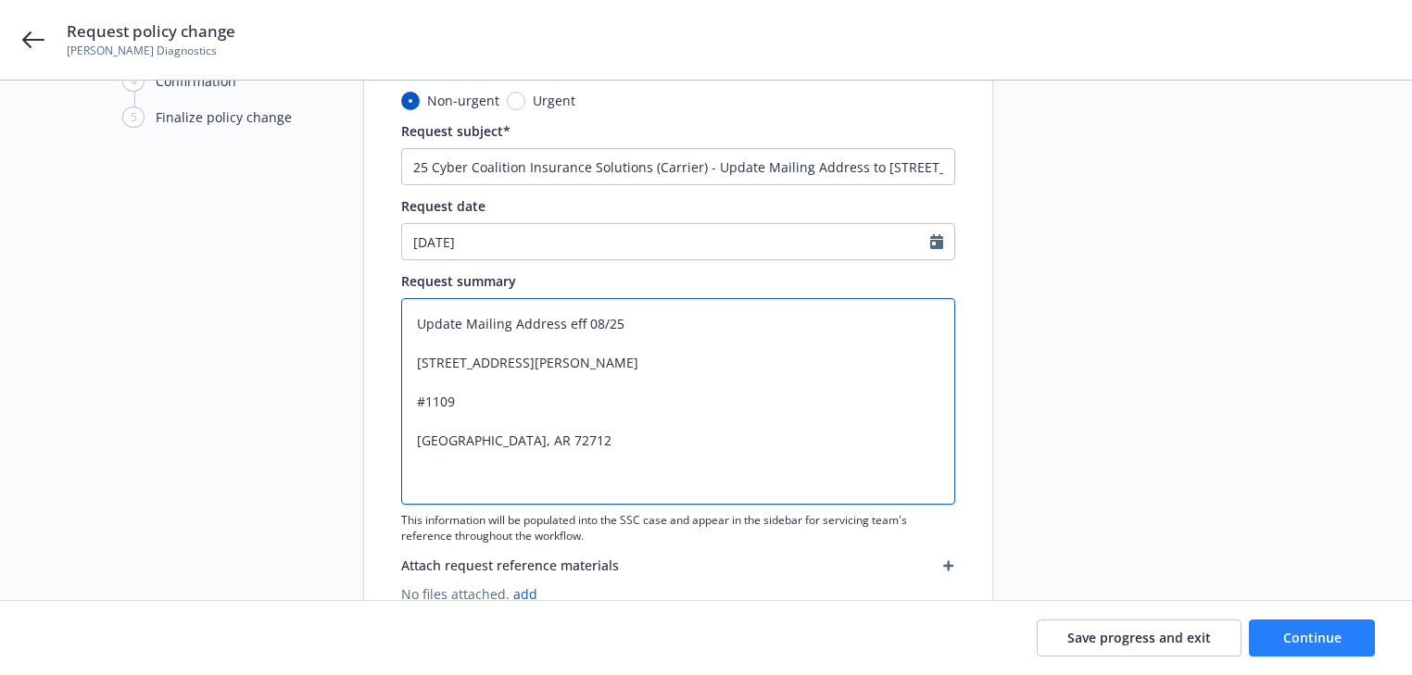
type textarea "Update Mailing Address eff 08/25 [STREET_ADDRESS][PERSON_NAME] #1109 [GEOGRAPHI…"
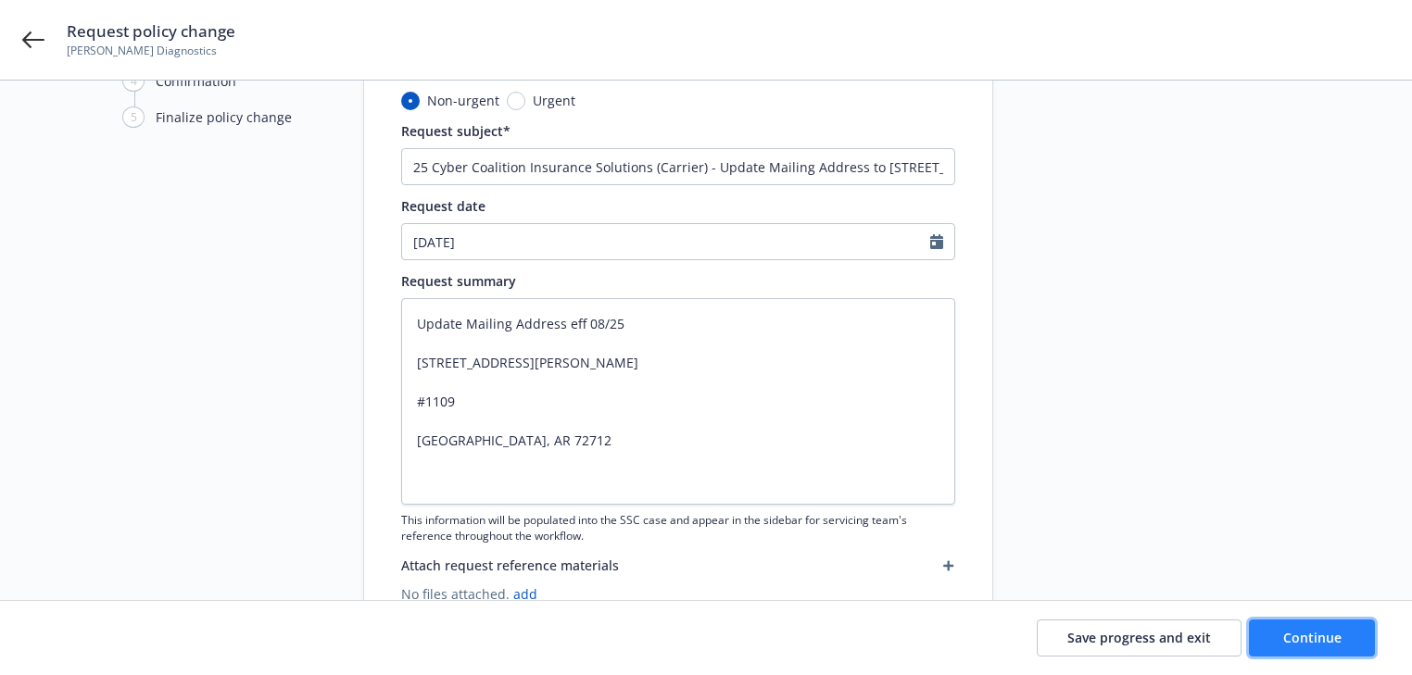
click at [1318, 627] on button "Continue" at bounding box center [1312, 638] width 126 height 37
type textarea "x"
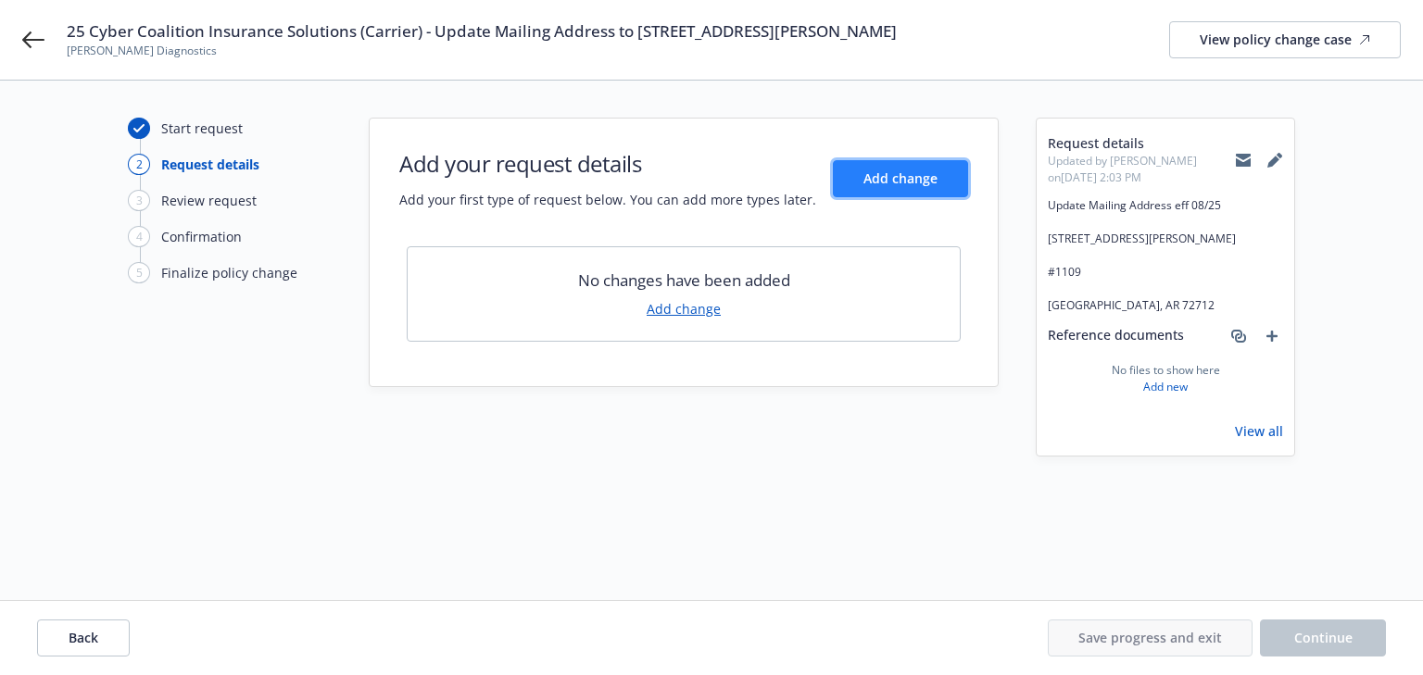
click at [939, 187] on button "Add change" at bounding box center [900, 178] width 135 height 37
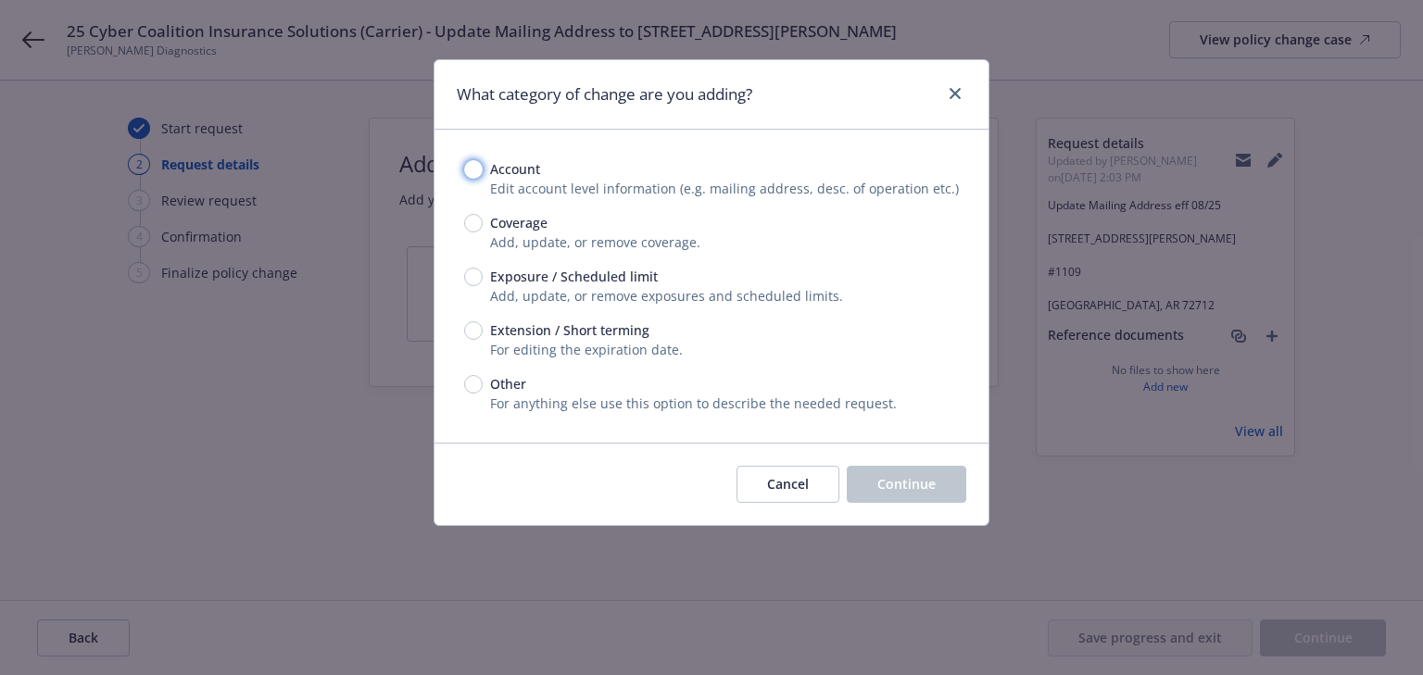
click at [474, 176] on input "Account" at bounding box center [473, 169] width 19 height 19
radio input "true"
click at [937, 488] on button "Continue" at bounding box center [906, 484] width 119 height 37
select select "US"
select select "Partnership"
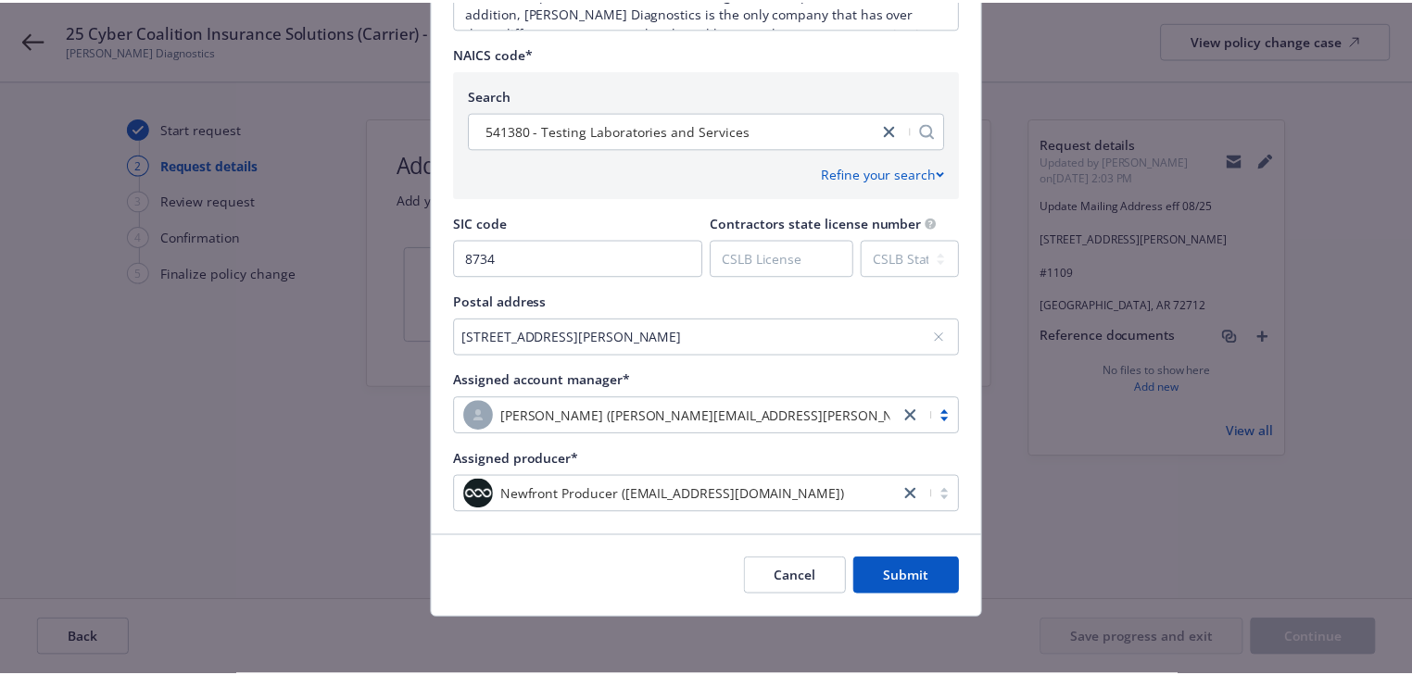
scroll to position [767, 0]
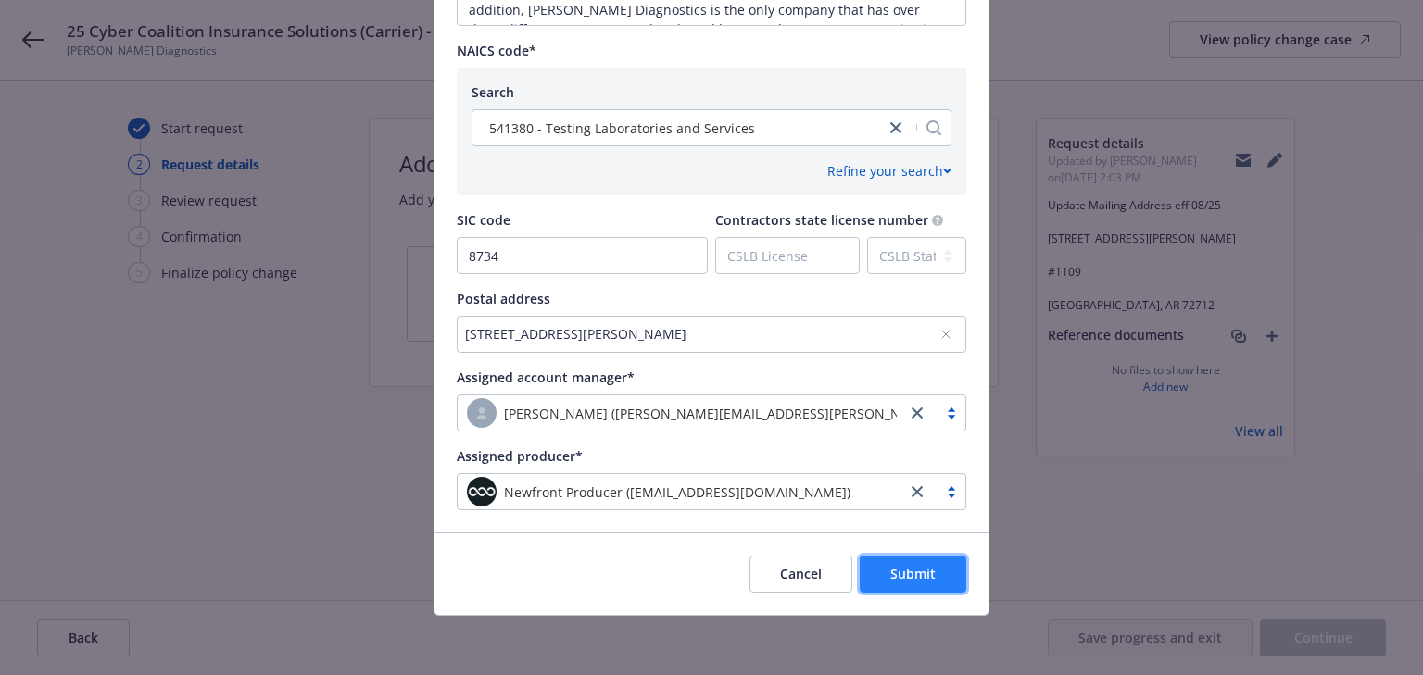
click at [926, 567] on span "Submit" at bounding box center [912, 574] width 45 height 18
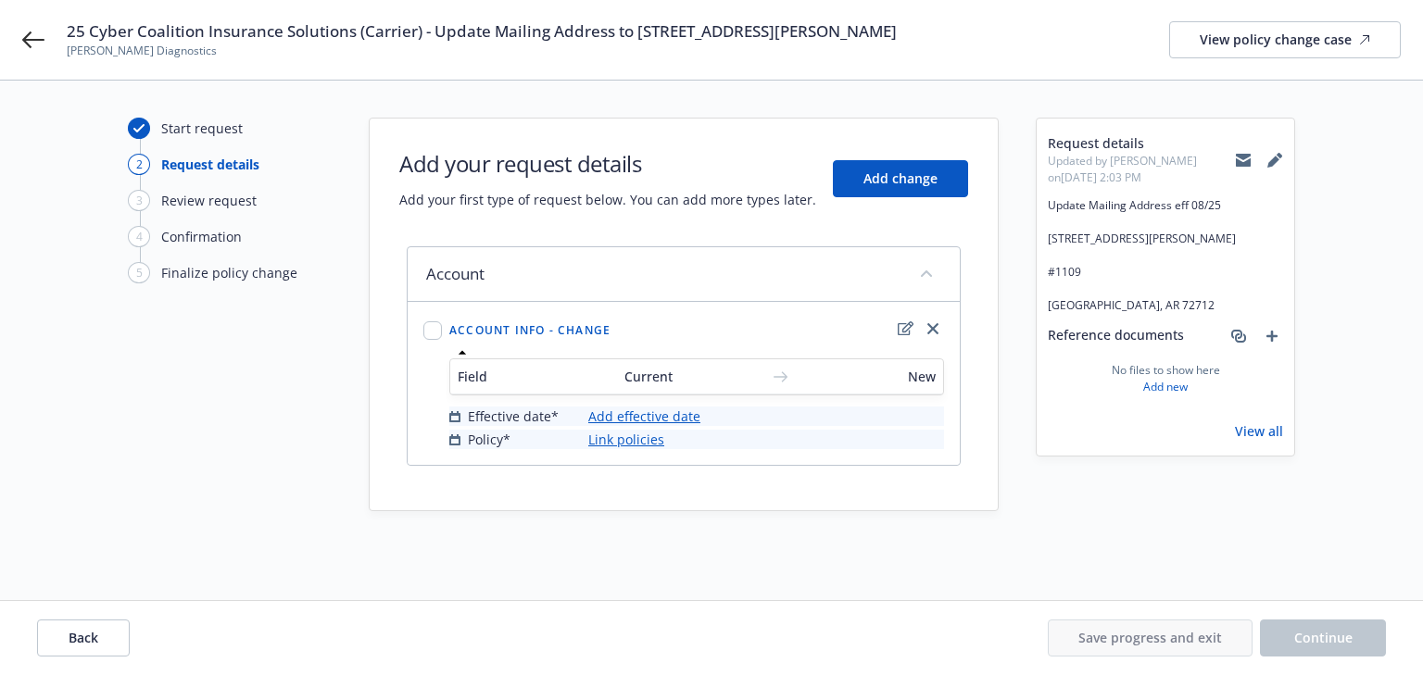
click at [663, 416] on link "Add effective date" at bounding box center [644, 416] width 112 height 19
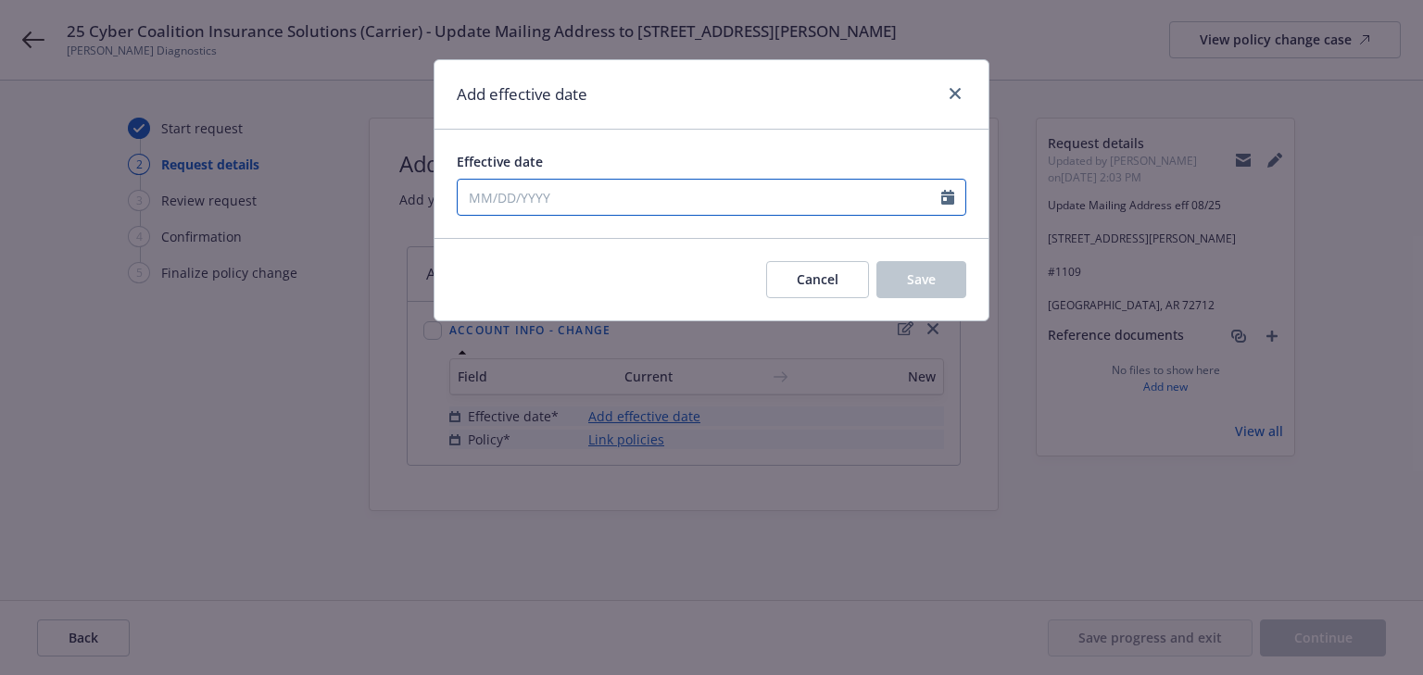
drag, startPoint x: 571, startPoint y: 198, endPoint x: 566, endPoint y: 211, distance: 13.8
click at [571, 198] on input "Effective date" at bounding box center [700, 197] width 484 height 35
select select "8"
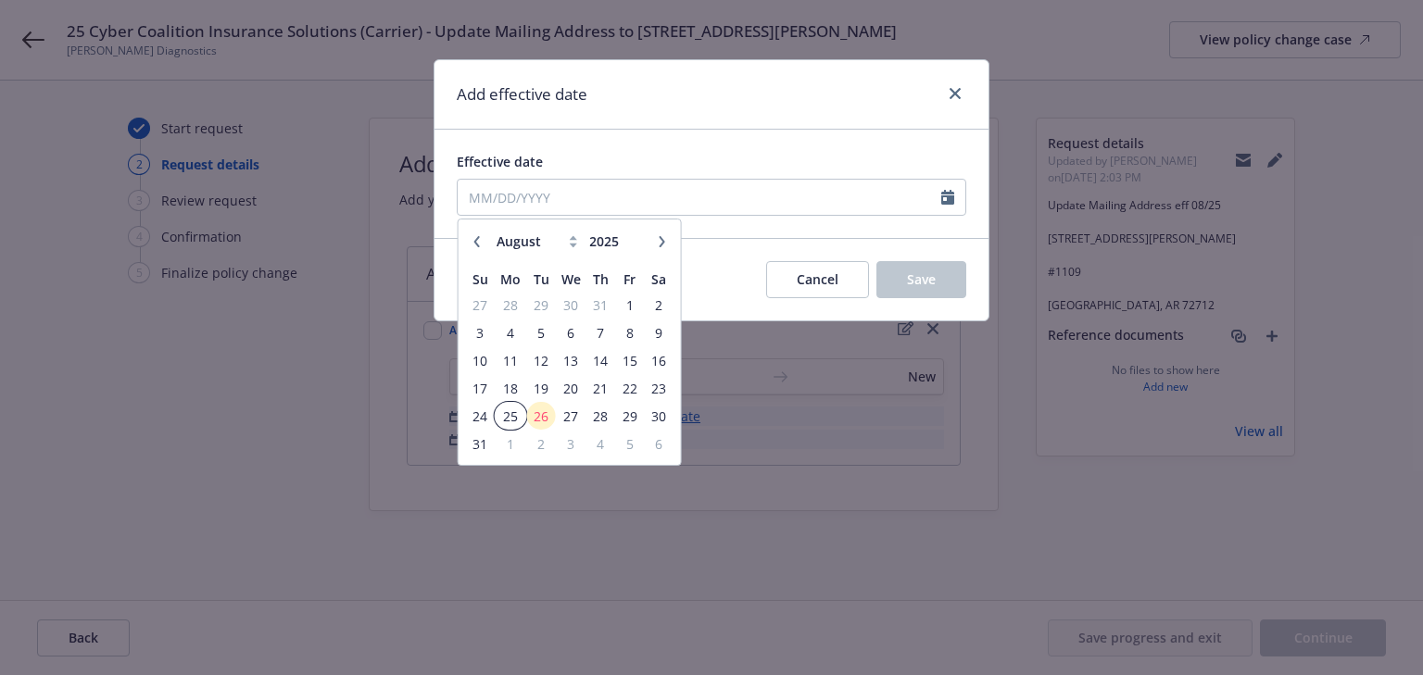
click at [514, 415] on span "25" at bounding box center [510, 416] width 28 height 23
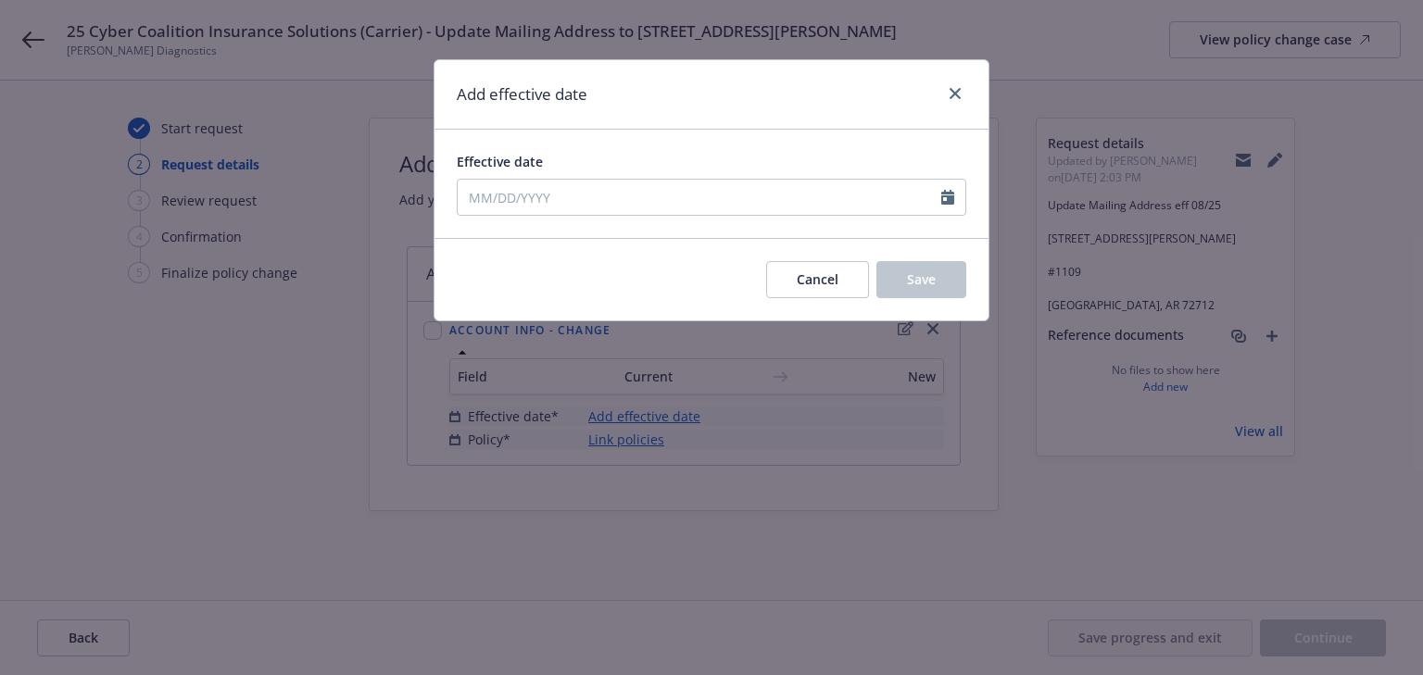
type input "[DATE]"
click at [714, 145] on div "Effective date [DATE]" at bounding box center [711, 184] width 554 height 108
drag, startPoint x: 918, startPoint y: 271, endPoint x: 811, endPoint y: 364, distance: 141.2
click at [918, 271] on span "Save" at bounding box center [921, 279] width 29 height 18
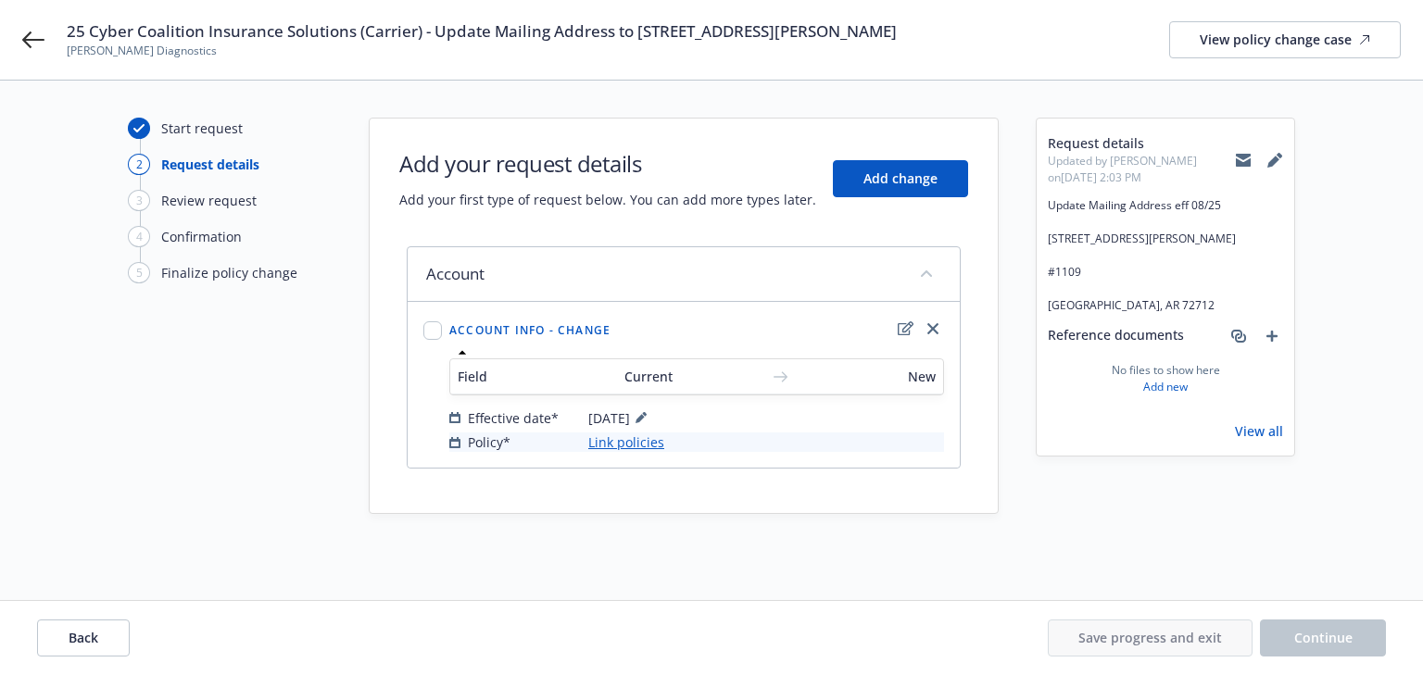
click at [626, 442] on link "Link policies" at bounding box center [626, 442] width 76 height 19
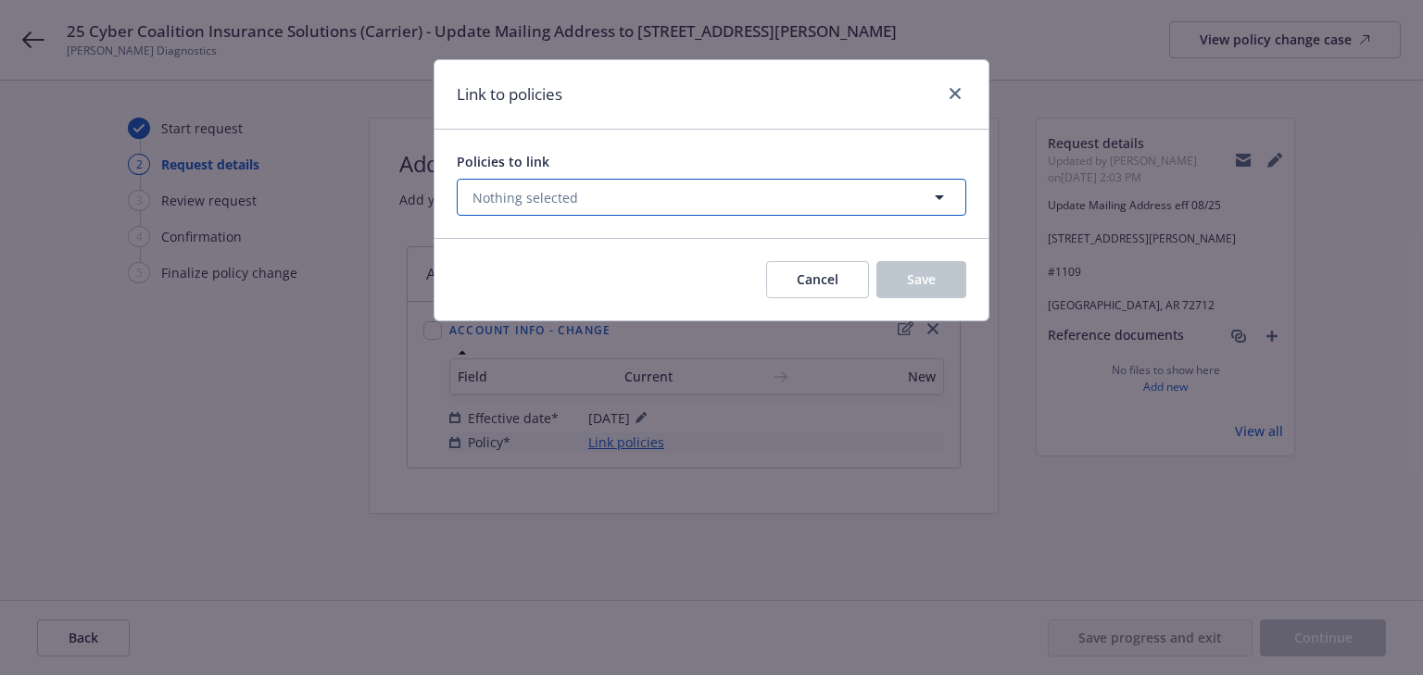
click at [537, 197] on span "Nothing selected" at bounding box center [525, 197] width 106 height 19
select select "ACTIVE"
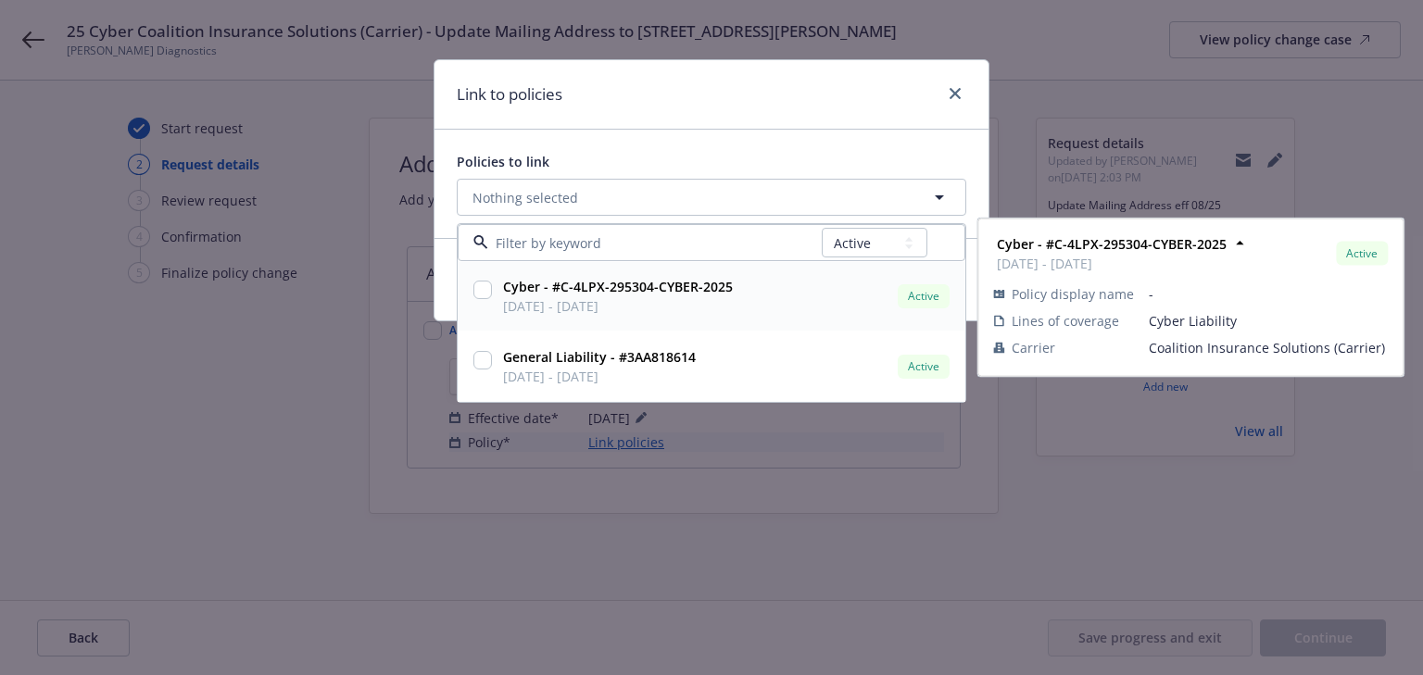
click at [482, 290] on input "checkbox" at bounding box center [482, 290] width 19 height 19
checkbox input "true"
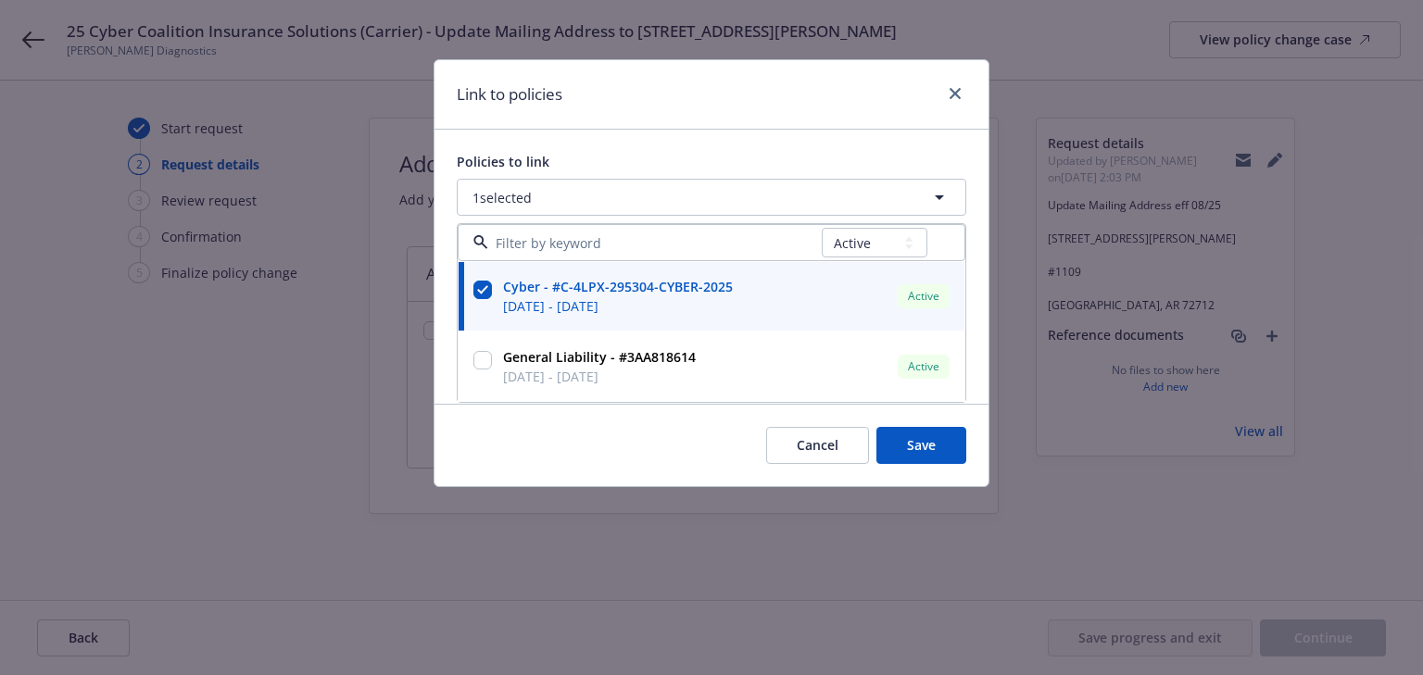
click at [786, 113] on div "Link to policies" at bounding box center [711, 94] width 554 height 69
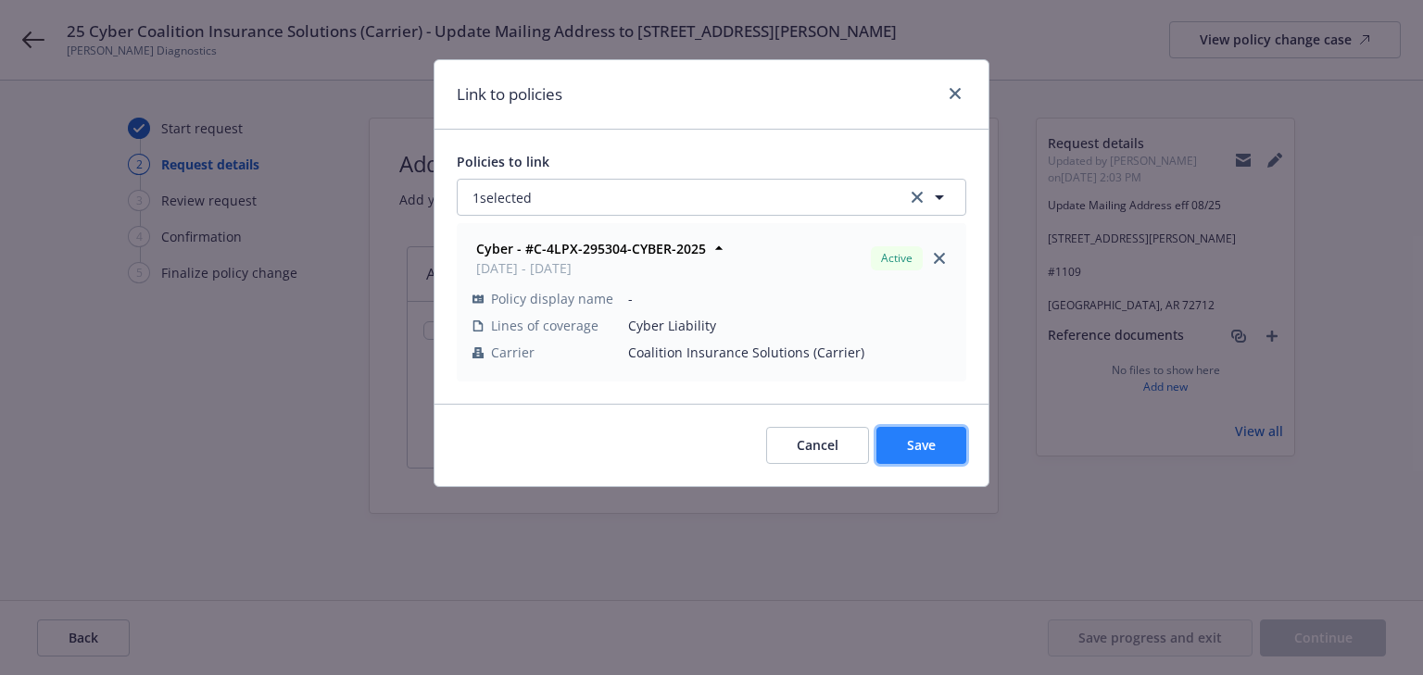
click at [945, 449] on button "Save" at bounding box center [921, 445] width 90 height 37
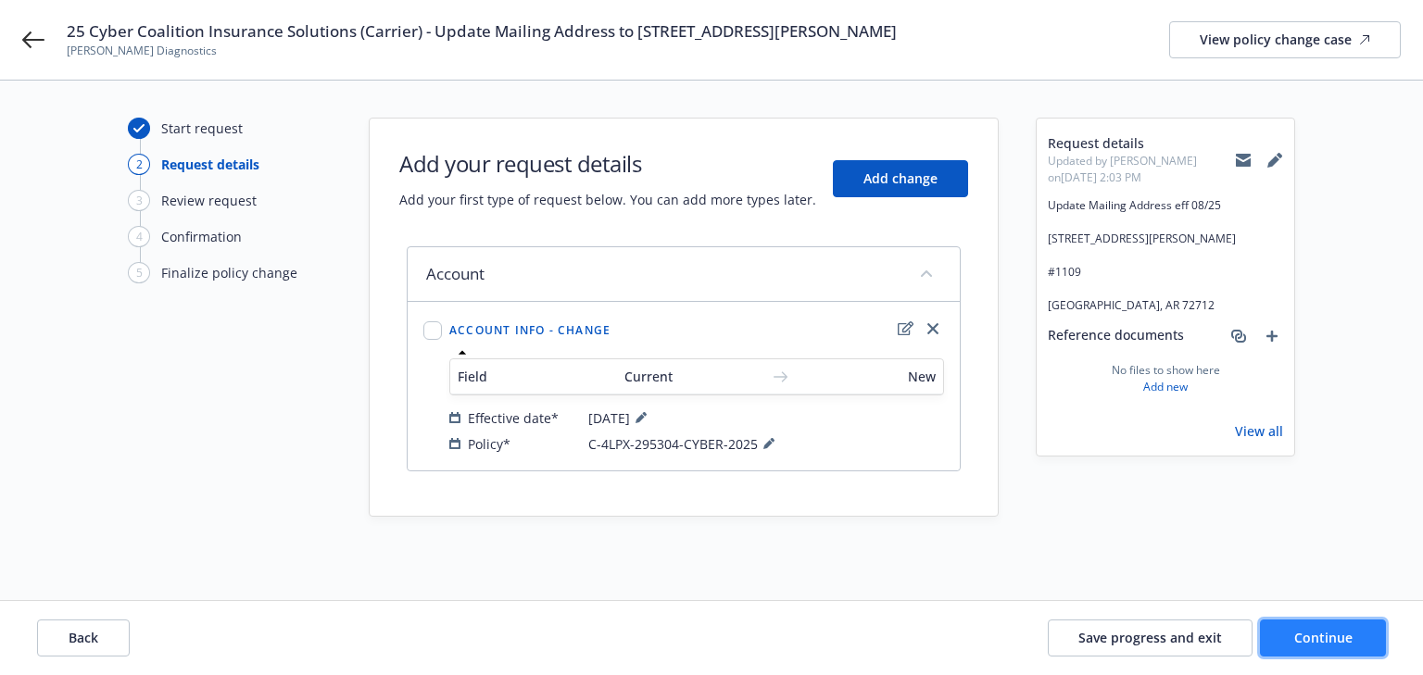
click at [1280, 634] on button "Continue" at bounding box center [1323, 638] width 126 height 37
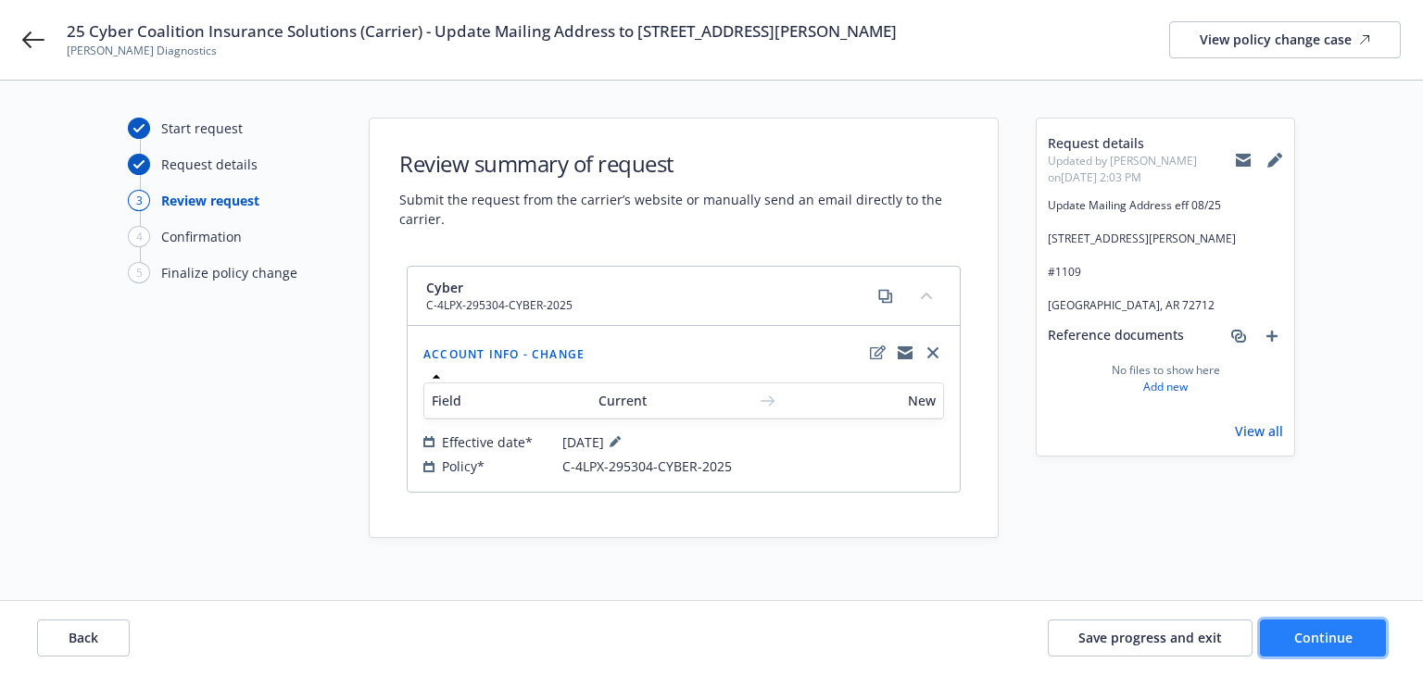
click at [1280, 634] on button "Continue" at bounding box center [1323, 638] width 126 height 37
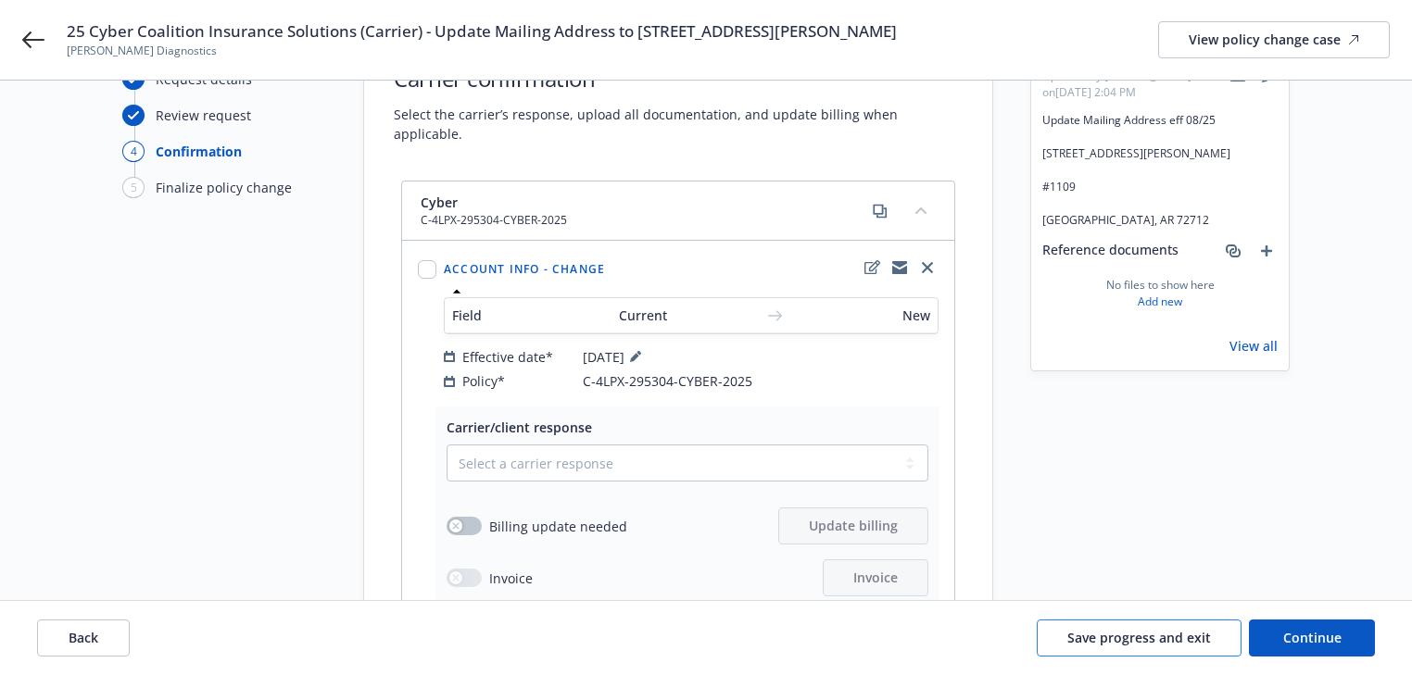
scroll to position [222, 0]
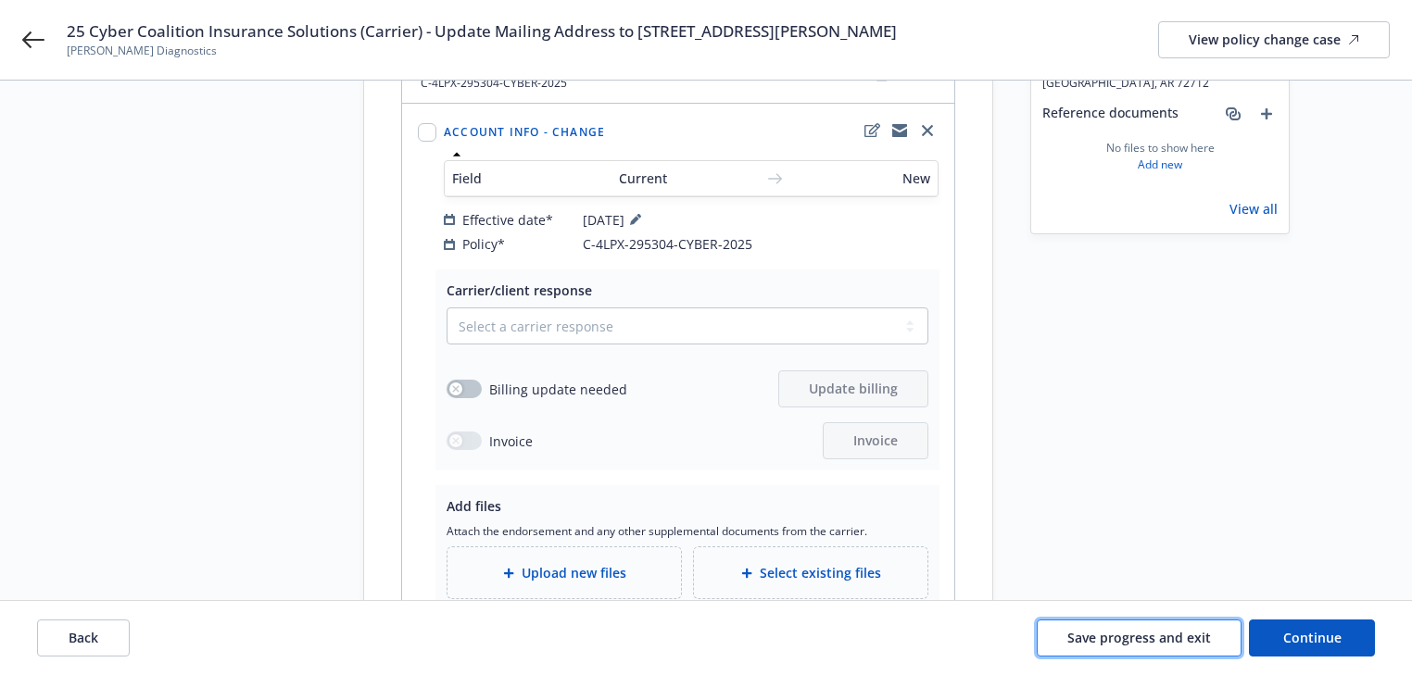
click at [1152, 626] on button "Save progress and exit" at bounding box center [1139, 638] width 205 height 37
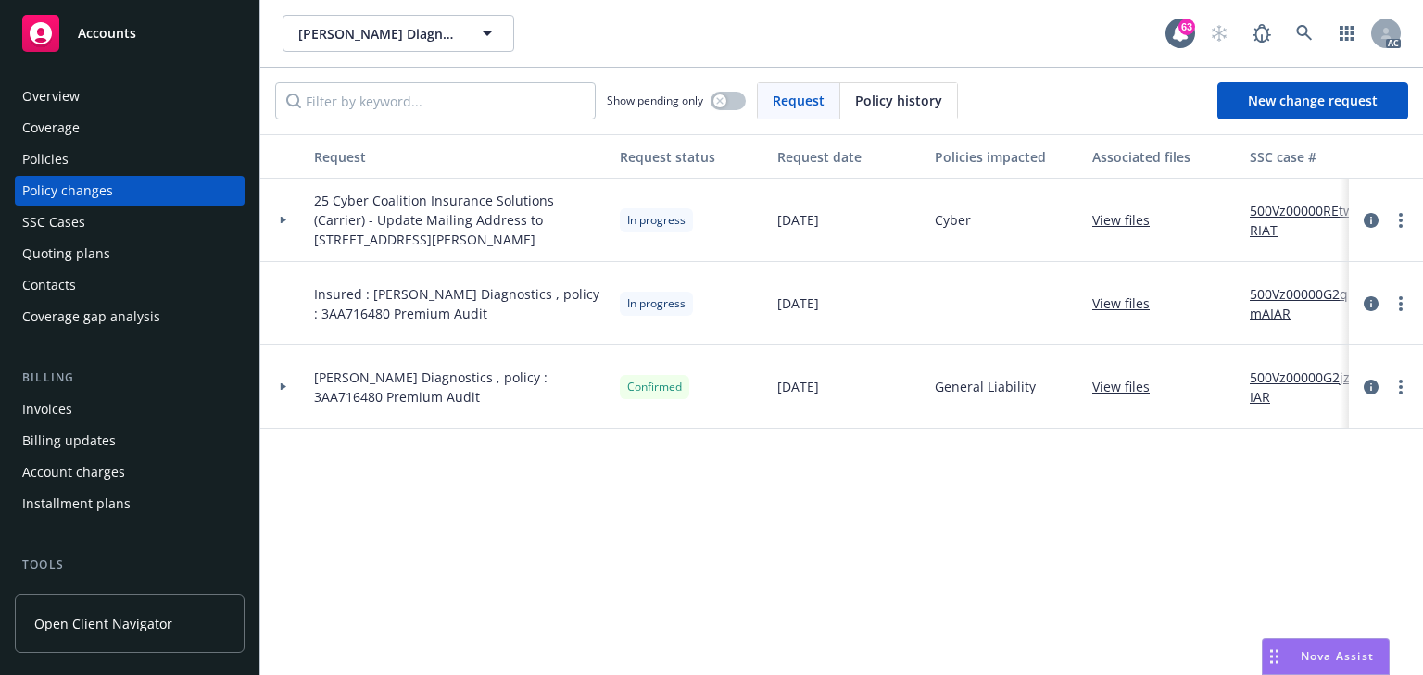
click at [1286, 207] on link "500Vz00000REtwRIAT" at bounding box center [1312, 220] width 124 height 39
click at [51, 149] on div "Policies" at bounding box center [45, 160] width 46 height 30
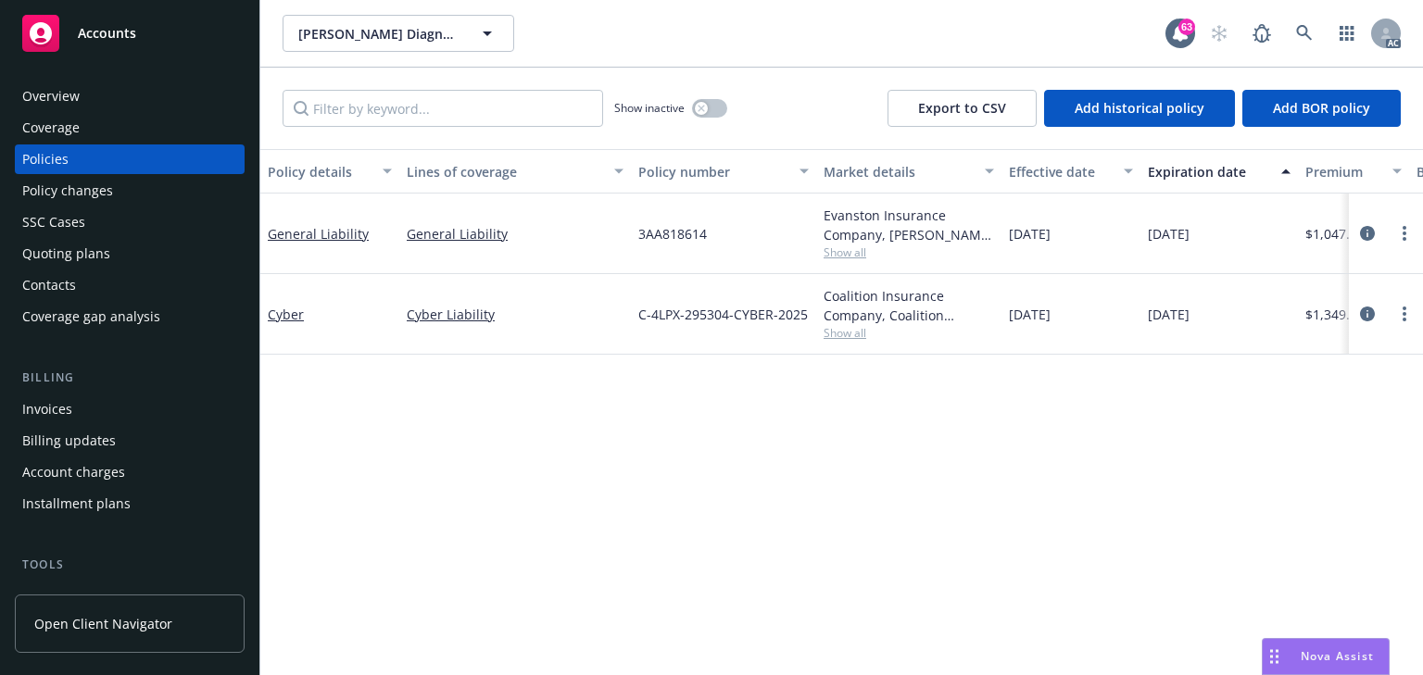
click at [840, 336] on span "Show all" at bounding box center [908, 333] width 170 height 16
click at [839, 250] on span "Show all" at bounding box center [908, 253] width 170 height 16
click at [1119, 476] on div "Policy details Lines of coverage Policy number Market details Effective date Ex…" at bounding box center [841, 412] width 1162 height 526
click at [1363, 310] on icon "circleInformation" at bounding box center [1367, 314] width 15 height 15
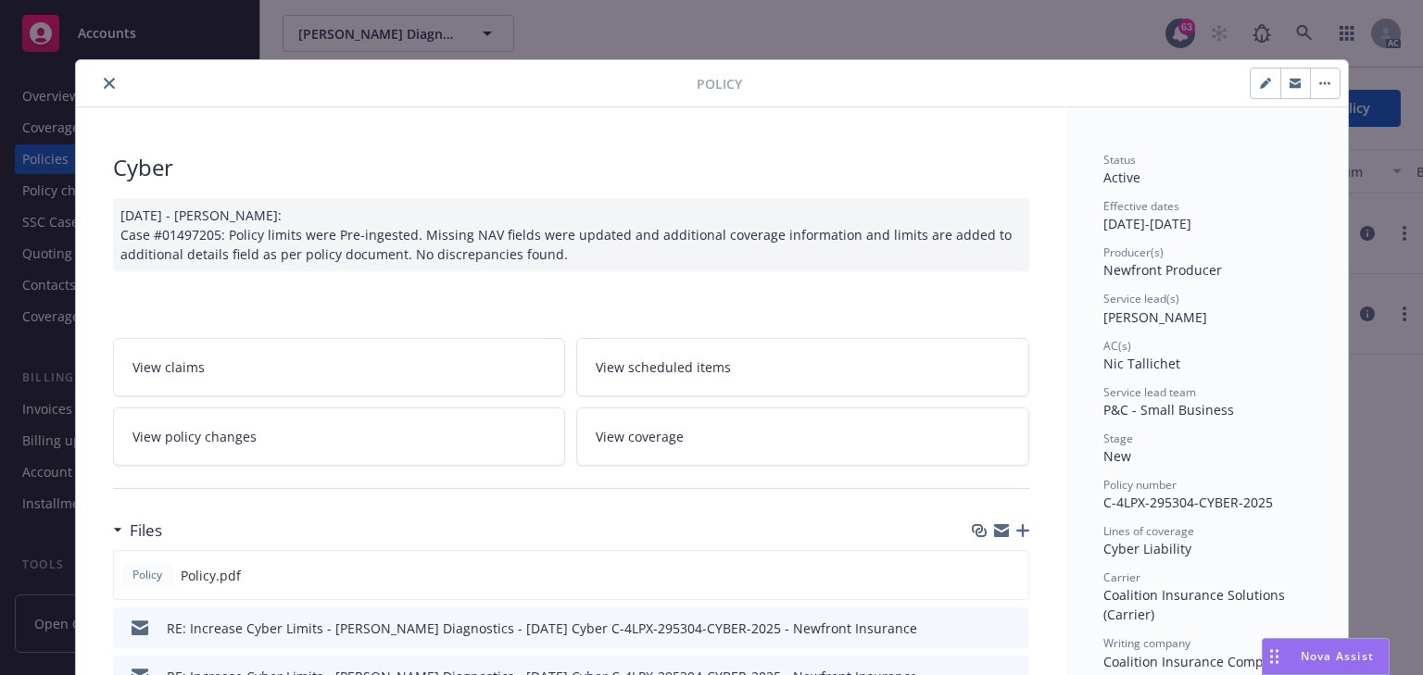
click at [104, 79] on icon "close" at bounding box center [109, 83] width 11 height 11
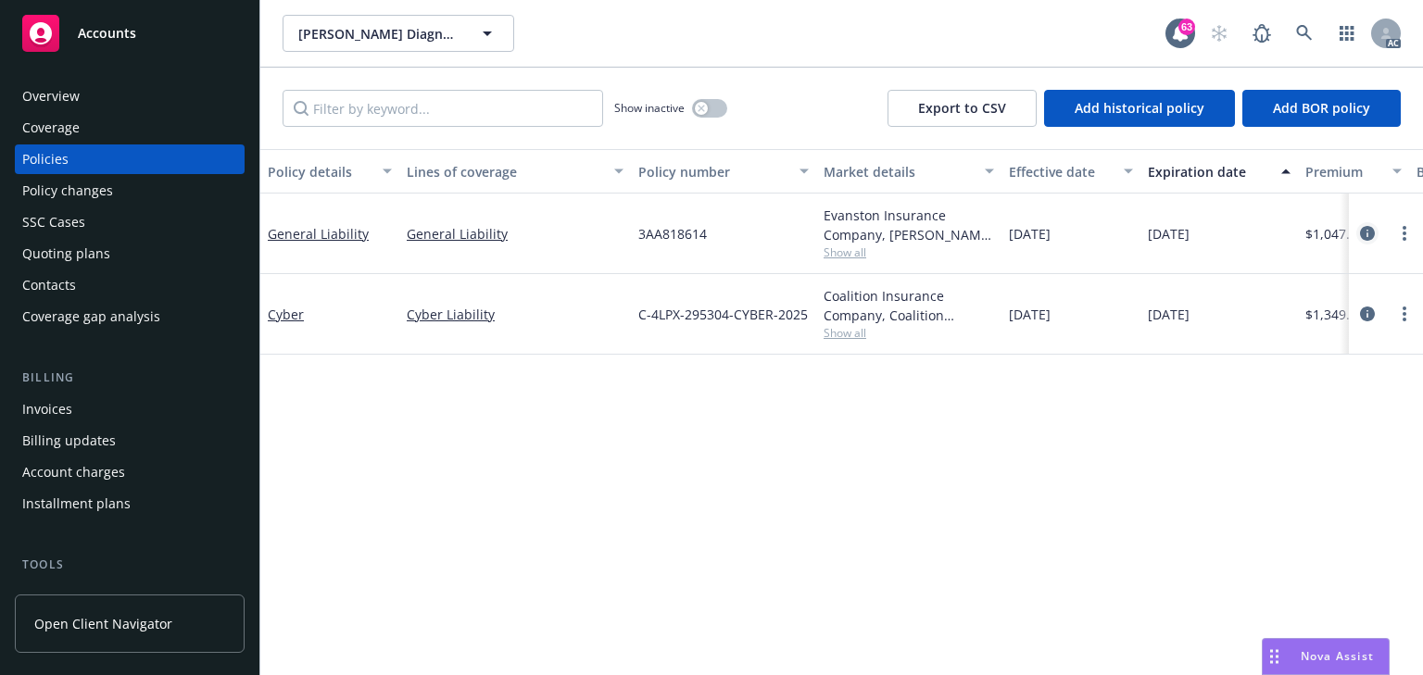
click at [1369, 232] on icon "circleInformation" at bounding box center [1367, 233] width 15 height 15
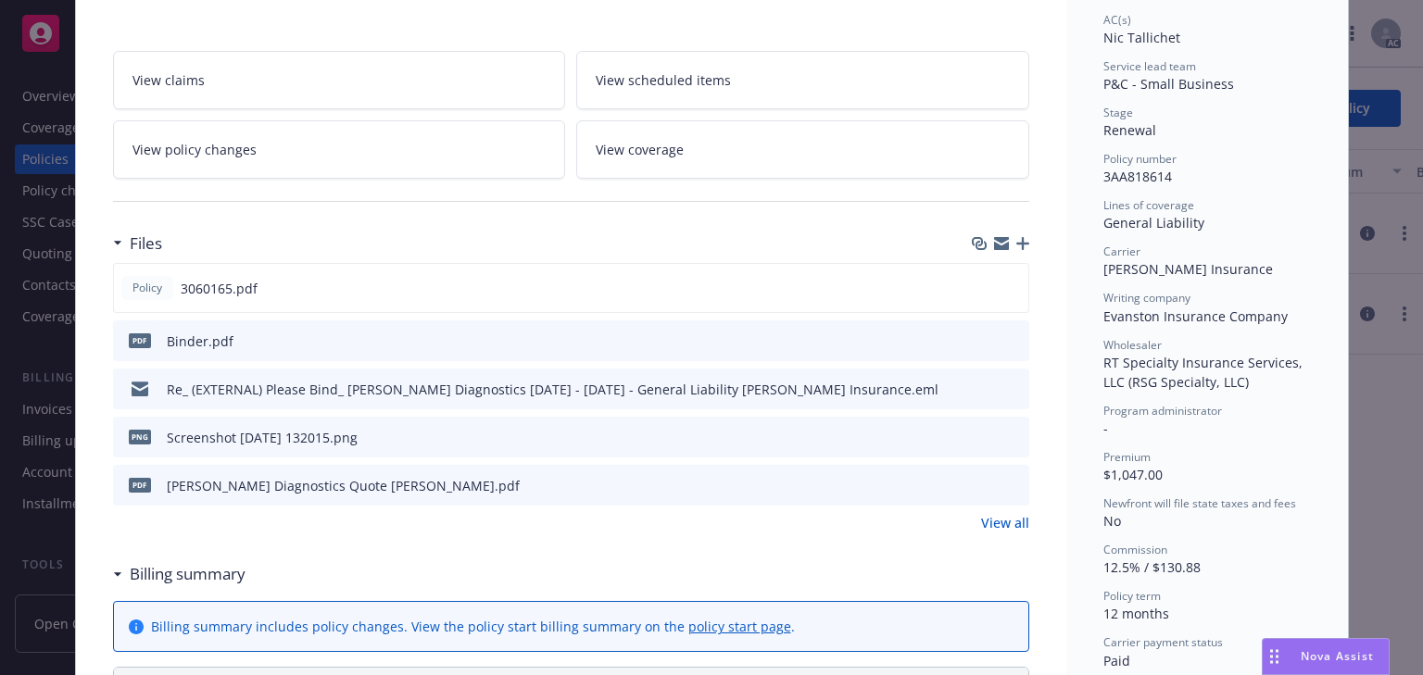
scroll to position [352, 0]
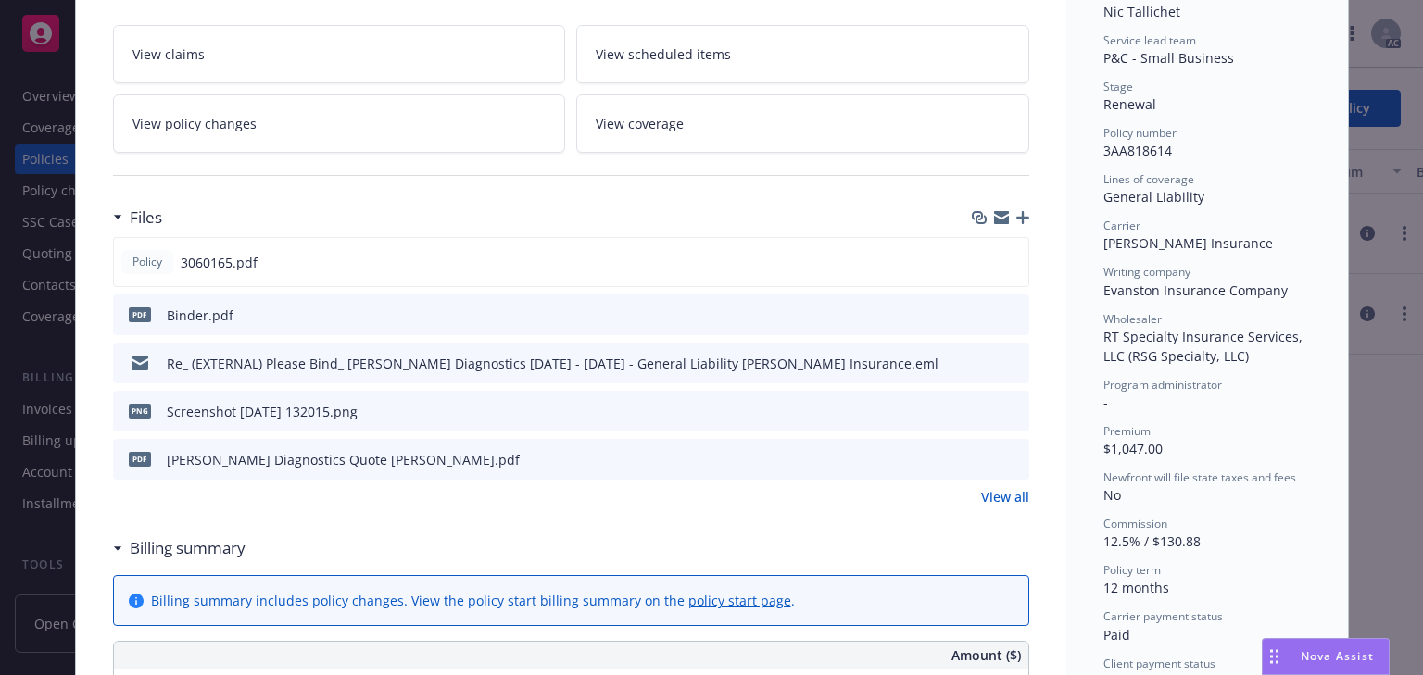
click at [1008, 358] on icon "preview file" at bounding box center [1011, 362] width 17 height 13
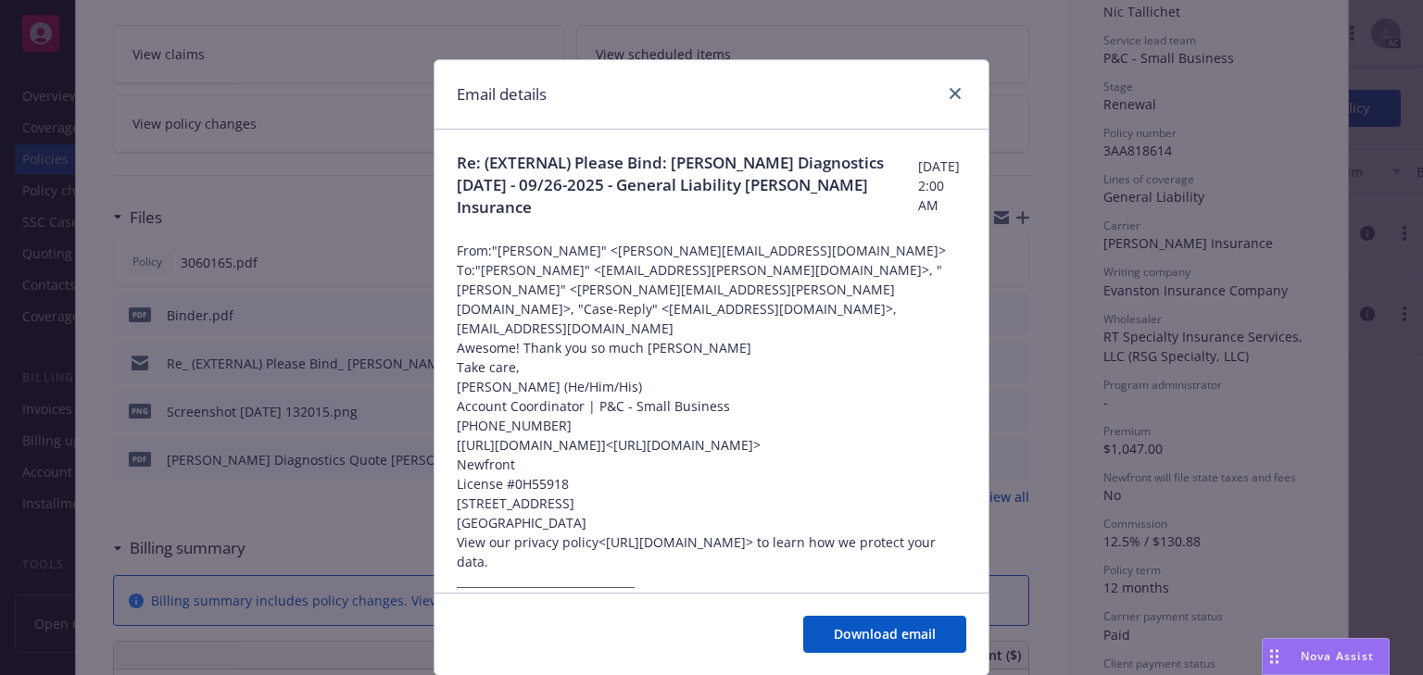
click at [751, 377] on p "[PERSON_NAME] (He/Him/His)" at bounding box center [711, 386] width 509 height 19
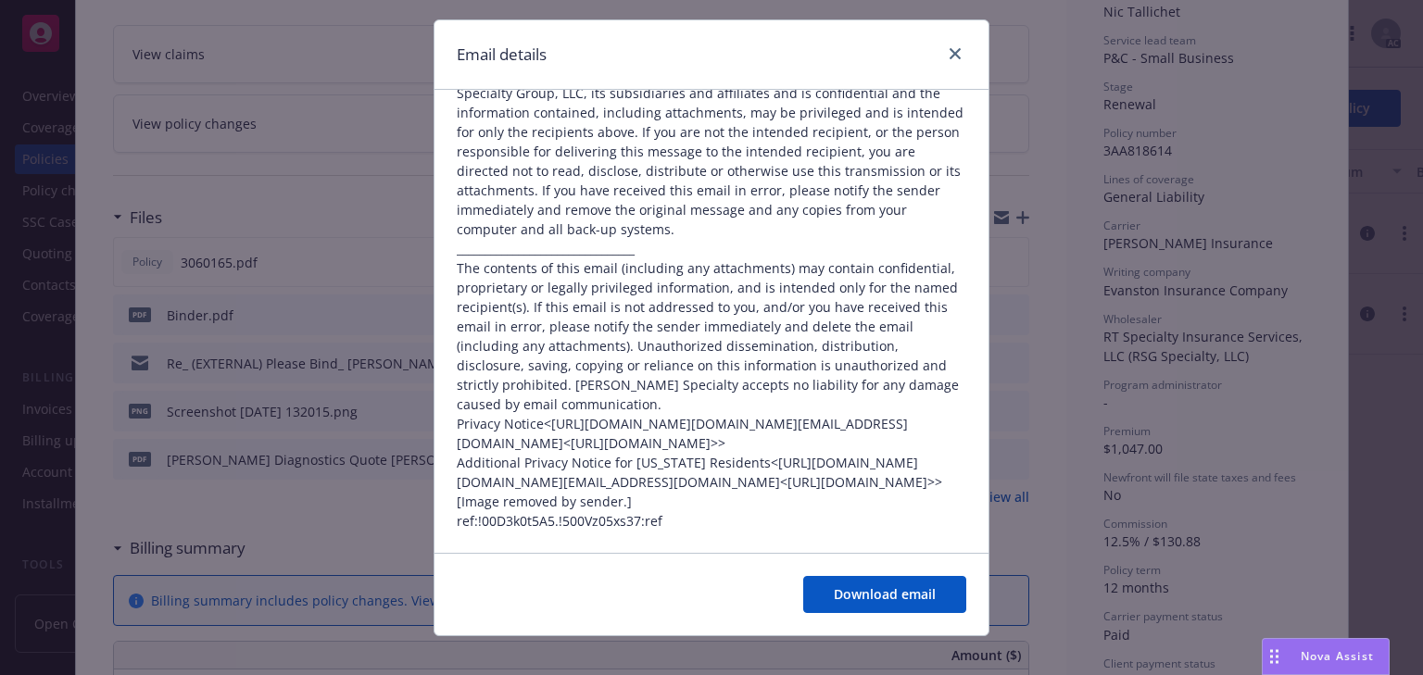
scroll to position [59, 0]
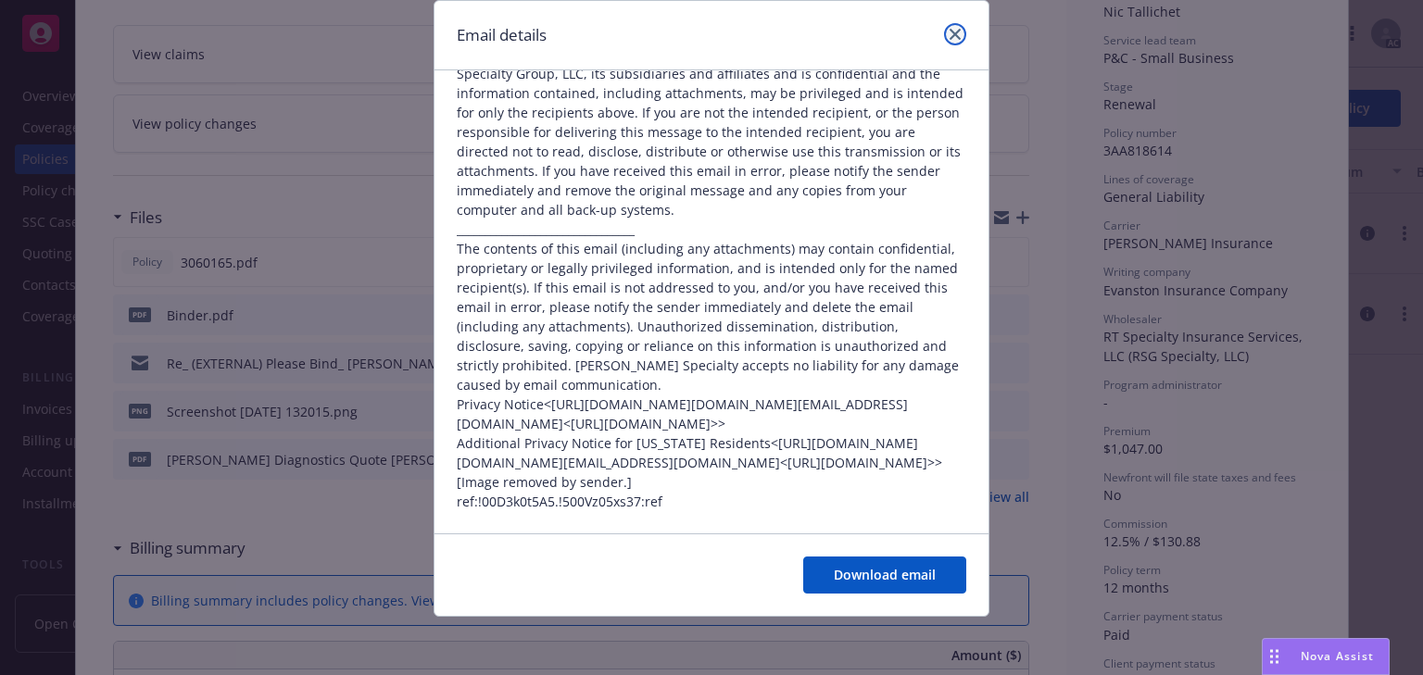
click at [945, 39] on link "close" at bounding box center [955, 34] width 22 height 22
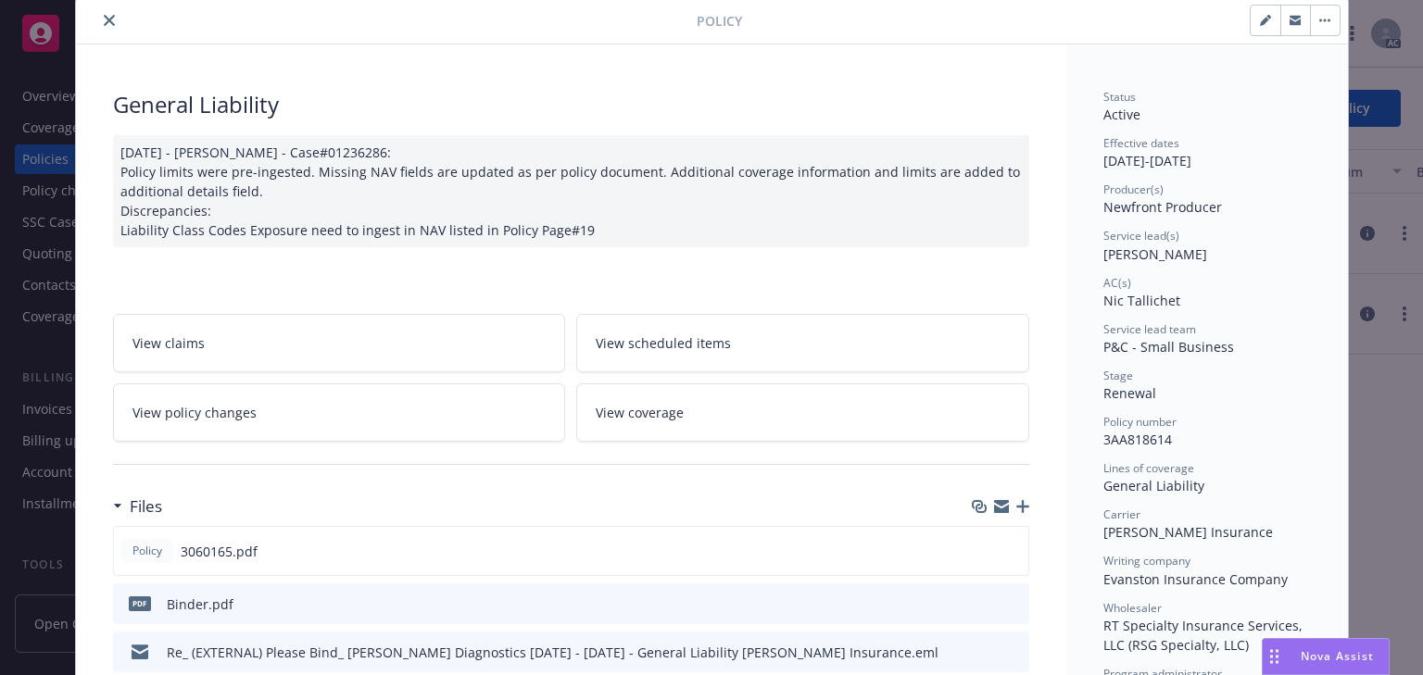
scroll to position [56, 0]
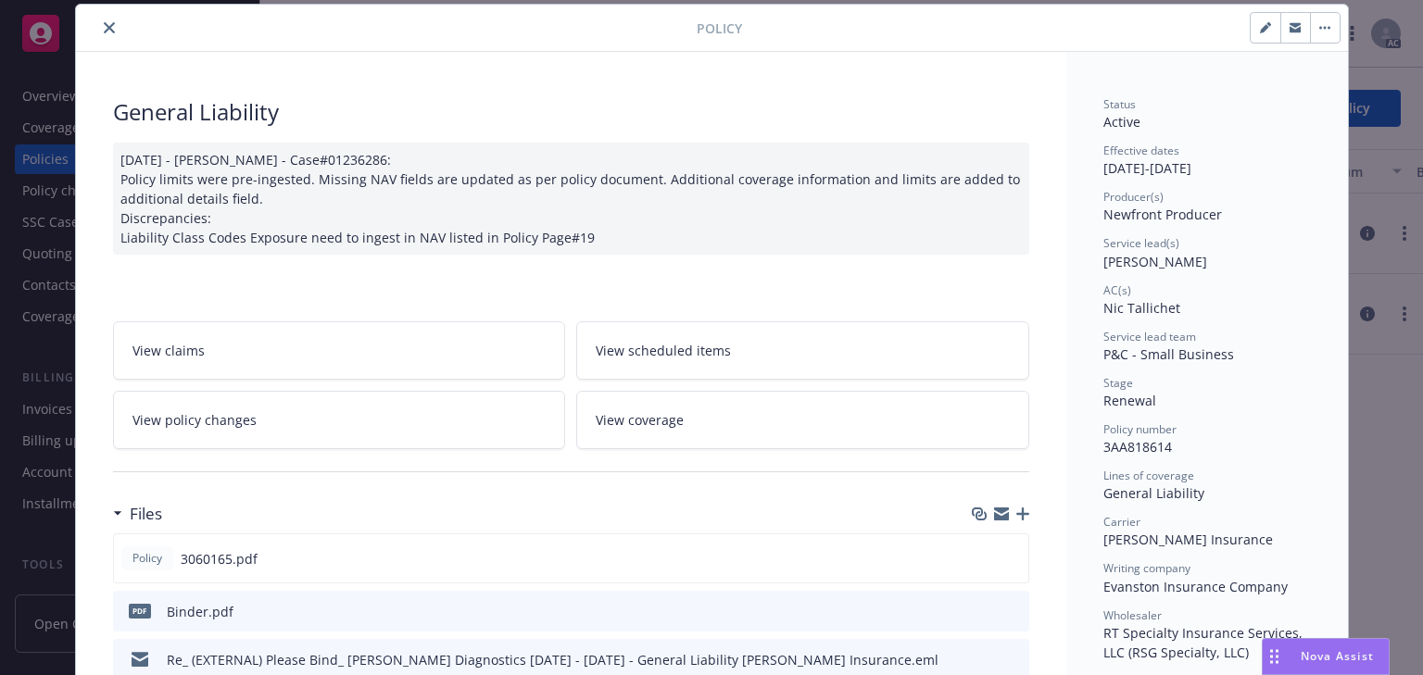
click at [248, 426] on link "View policy changes" at bounding box center [339, 420] width 453 height 58
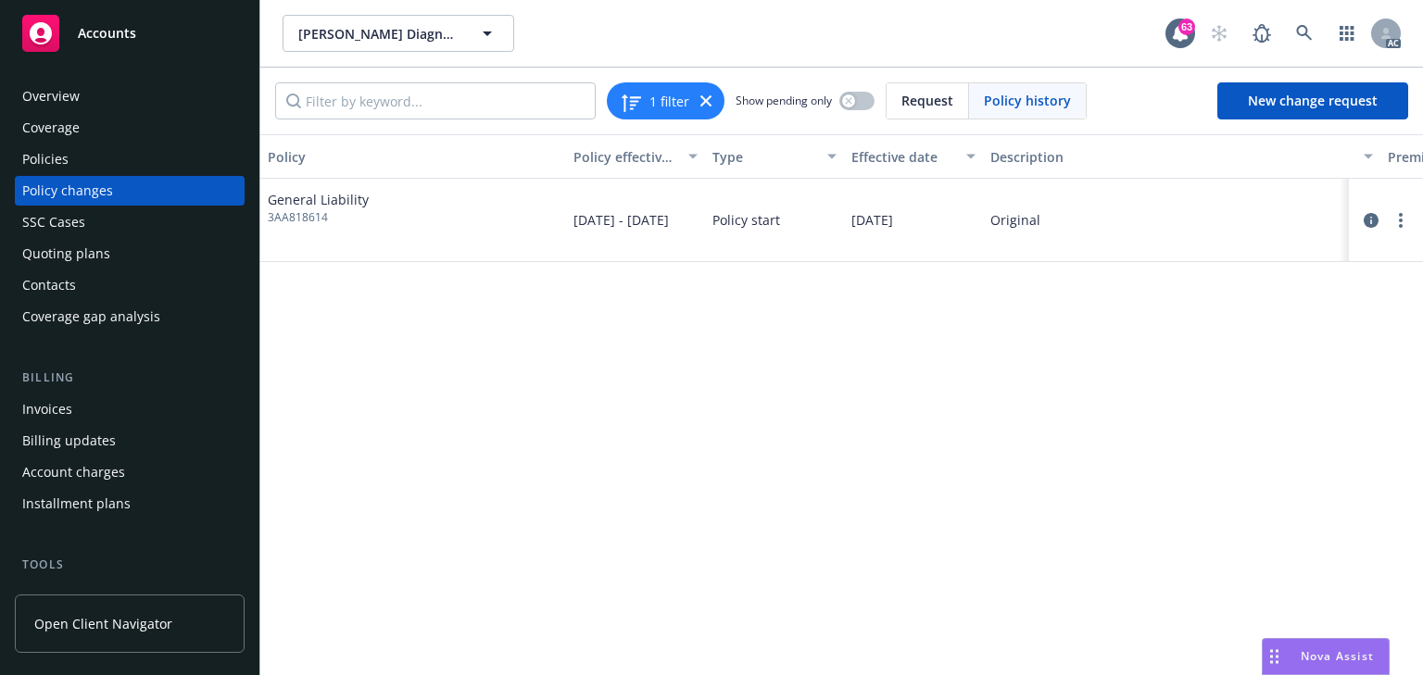
click at [74, 163] on div "Policies" at bounding box center [129, 160] width 215 height 30
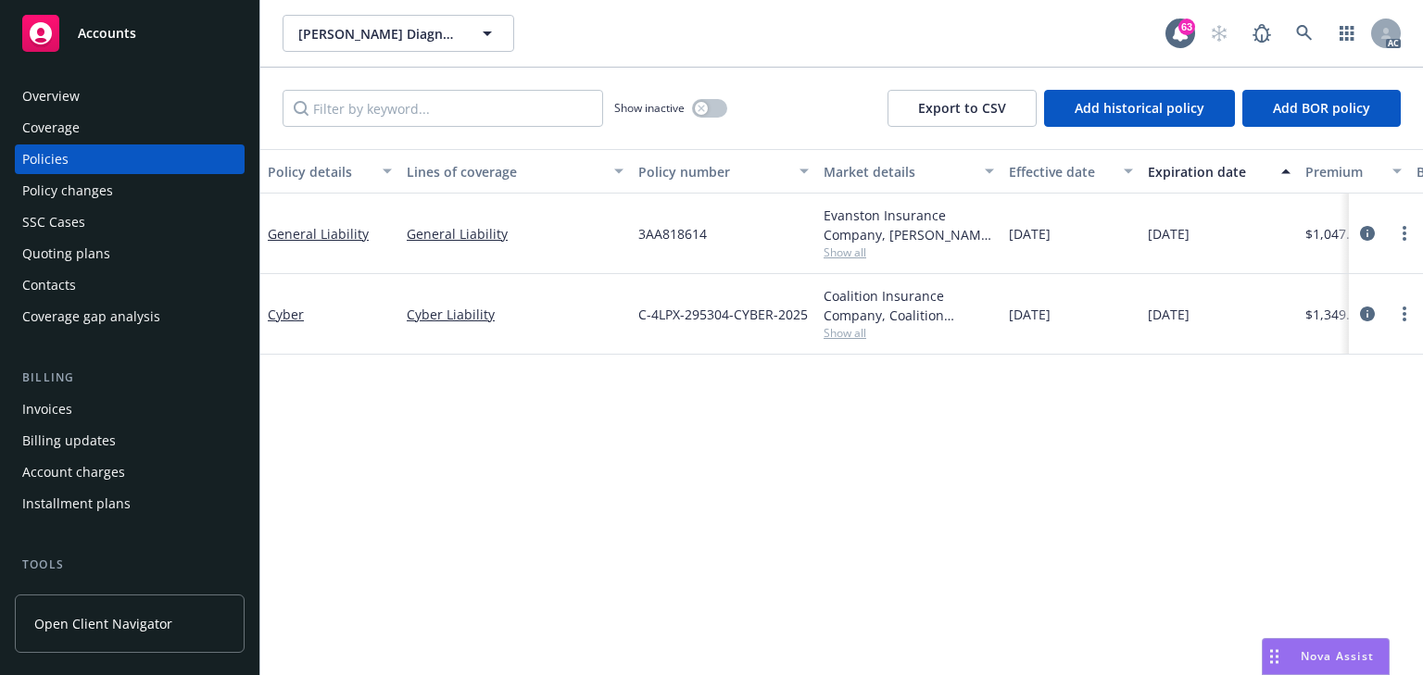
drag, startPoint x: 1363, startPoint y: 314, endPoint x: 1178, endPoint y: 394, distance: 200.8
click at [1363, 314] on icon "circleInformation" at bounding box center [1367, 314] width 15 height 15
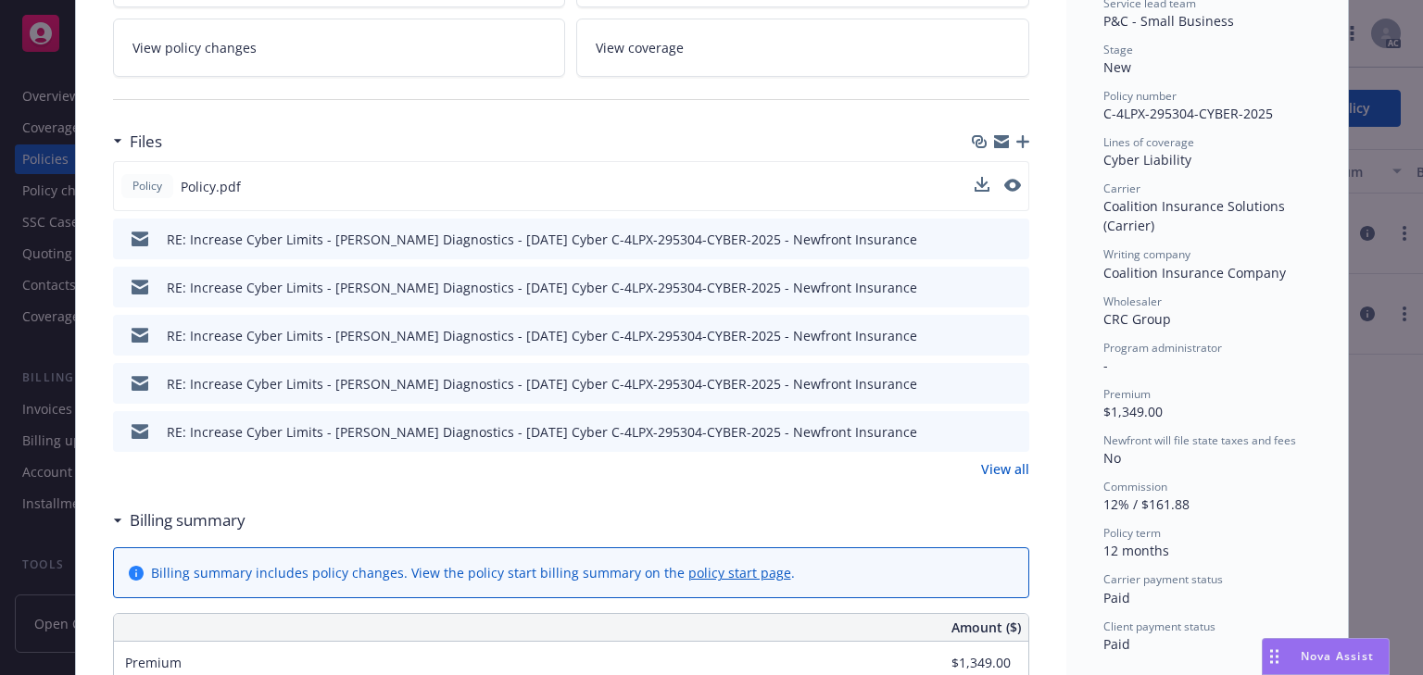
scroll to position [426, 0]
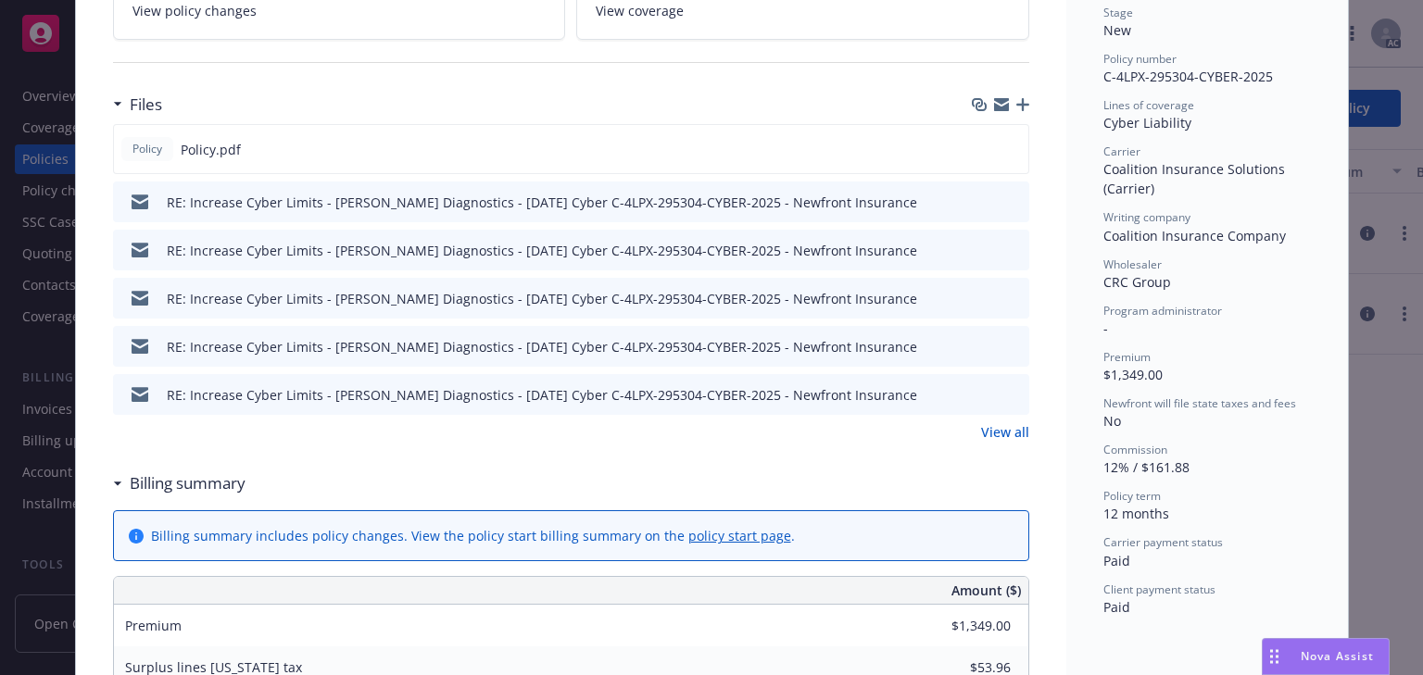
click at [1003, 203] on icon "preview file" at bounding box center [1011, 201] width 17 height 13
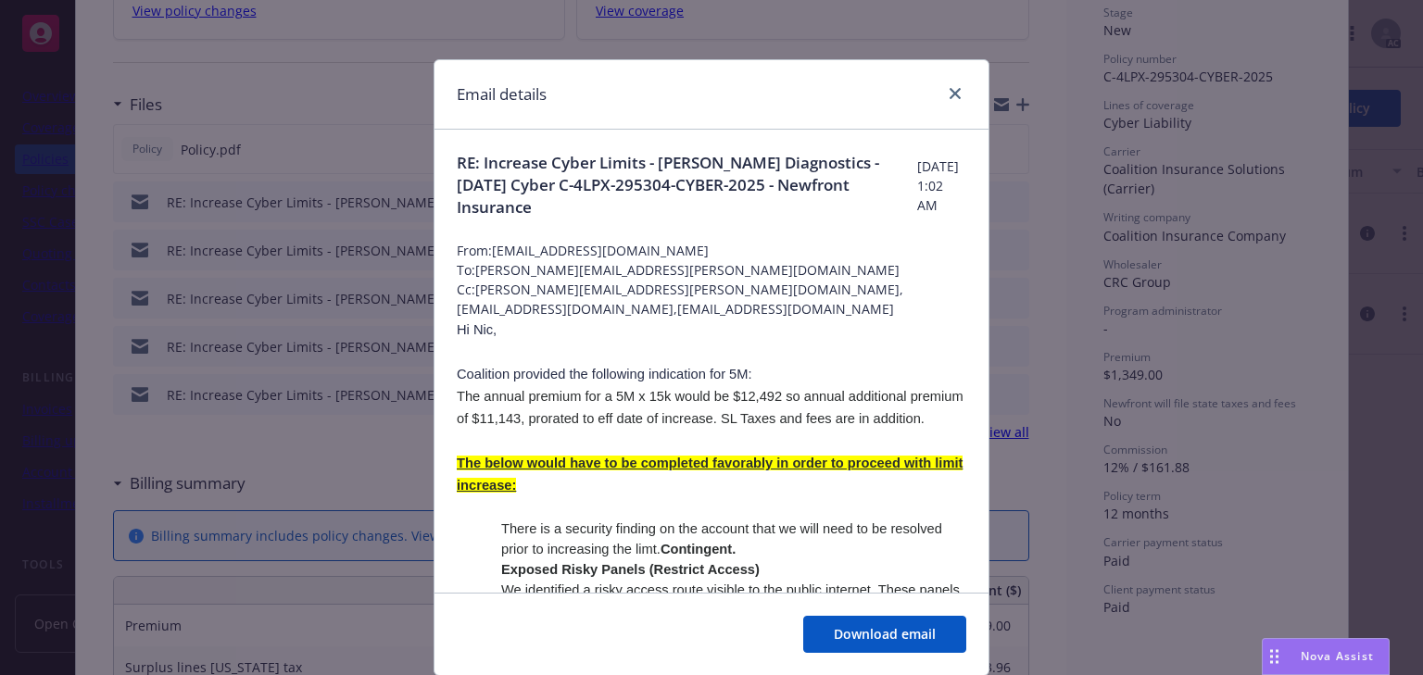
click at [836, 514] on p at bounding box center [711, 507] width 509 height 22
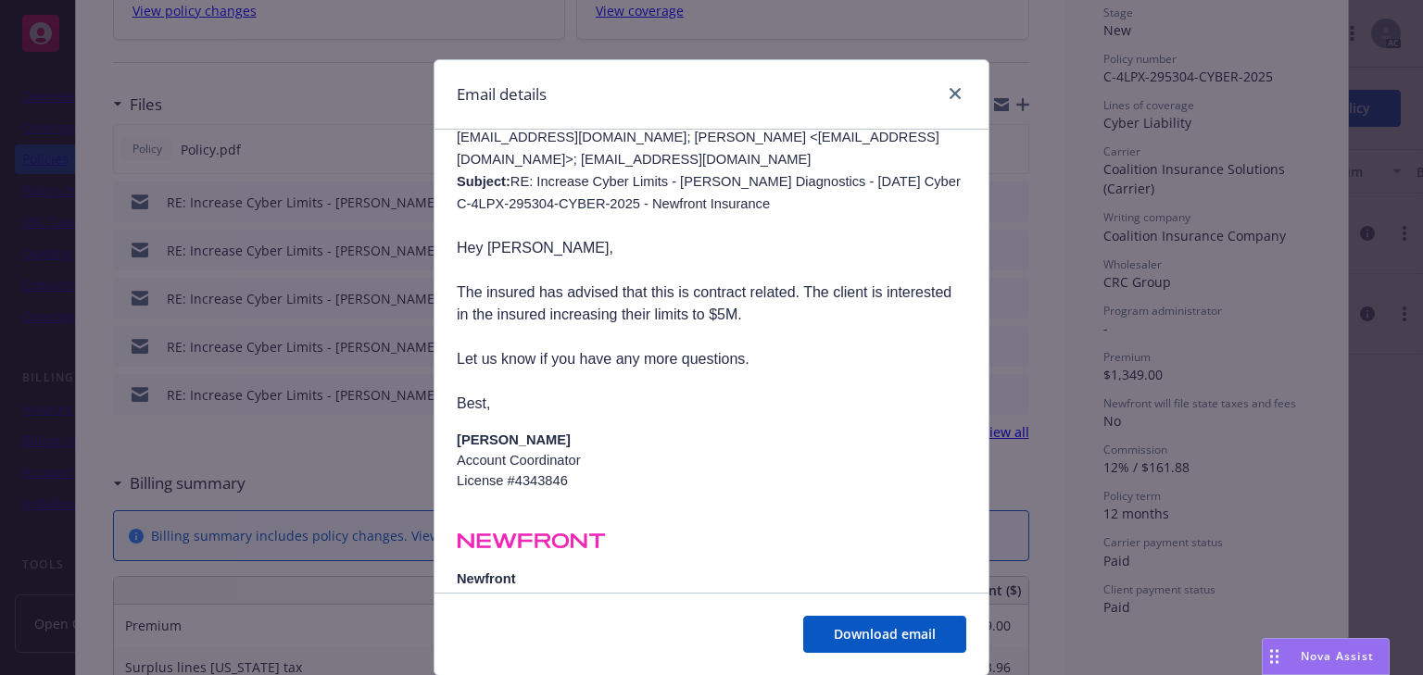
scroll to position [1704, 0]
click at [836, 527] on span at bounding box center [711, 541] width 509 height 28
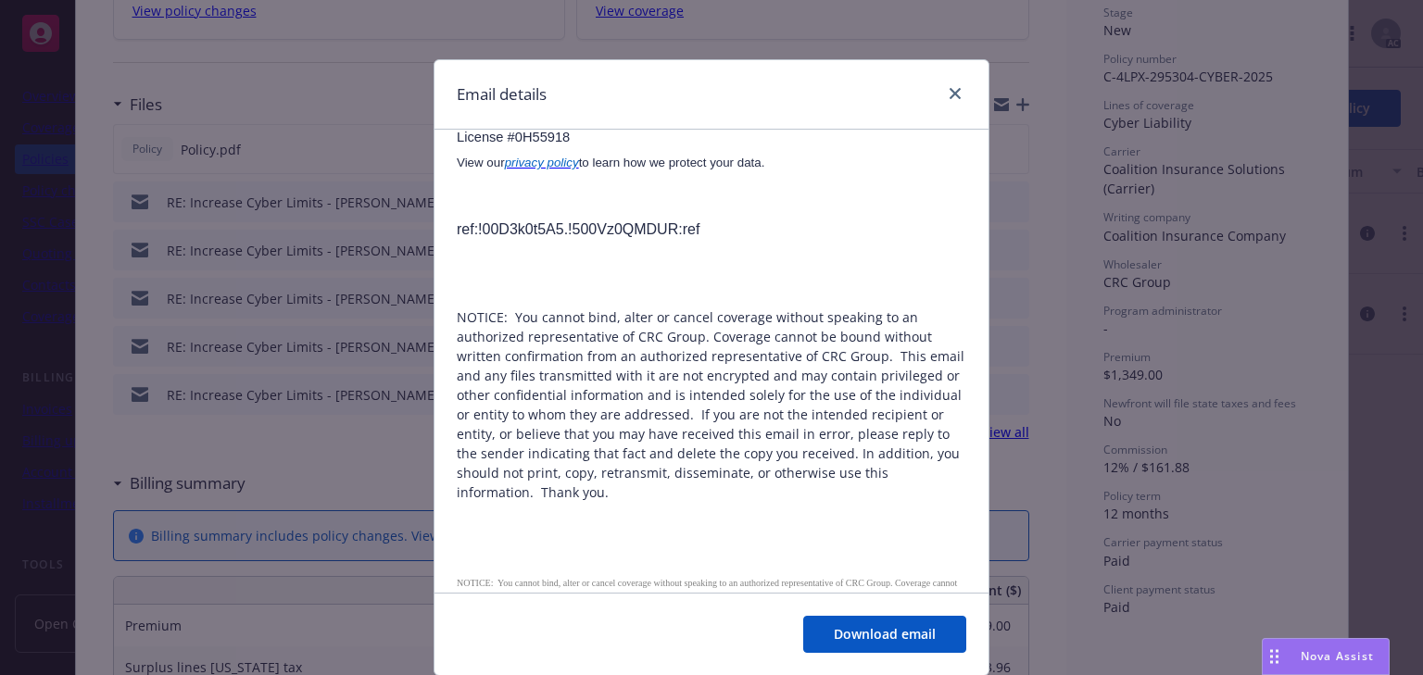
scroll to position [3857, 0]
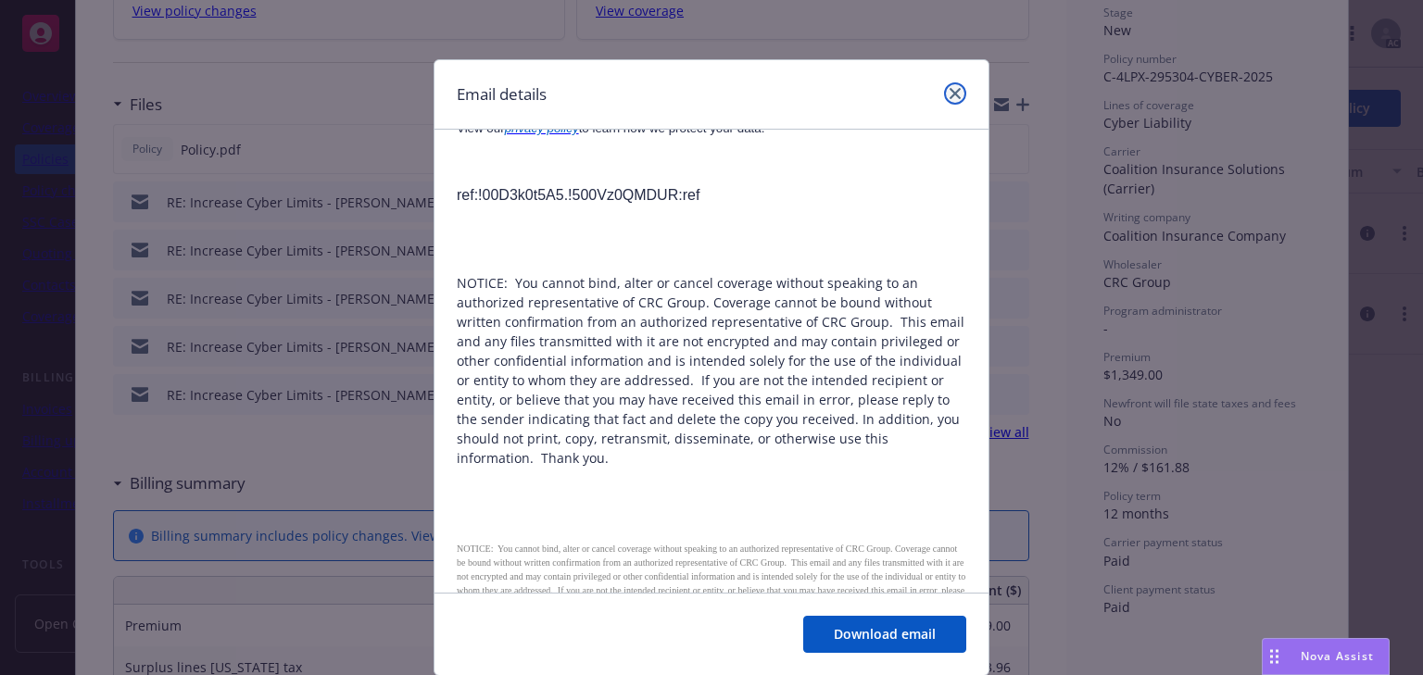
click at [949, 90] on icon "close" at bounding box center [954, 93] width 11 height 11
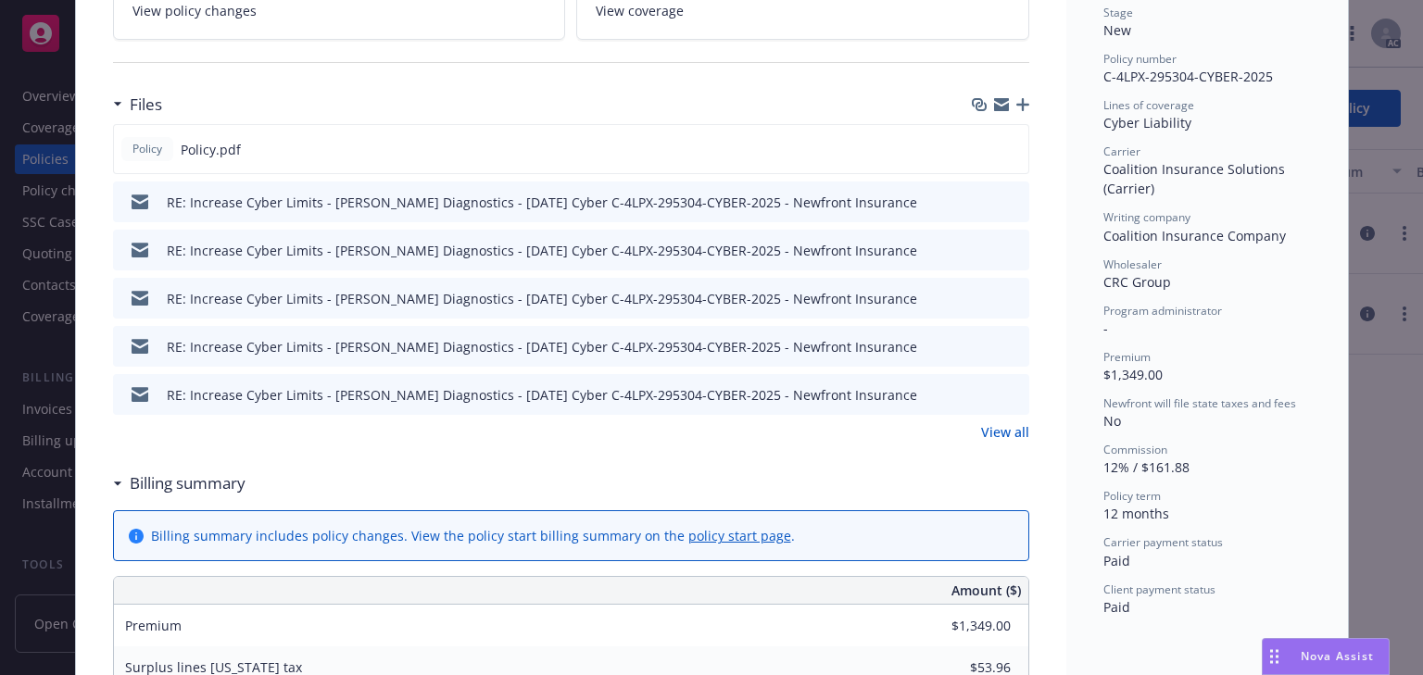
click at [1007, 250] on icon "preview file" at bounding box center [1011, 249] width 17 height 13
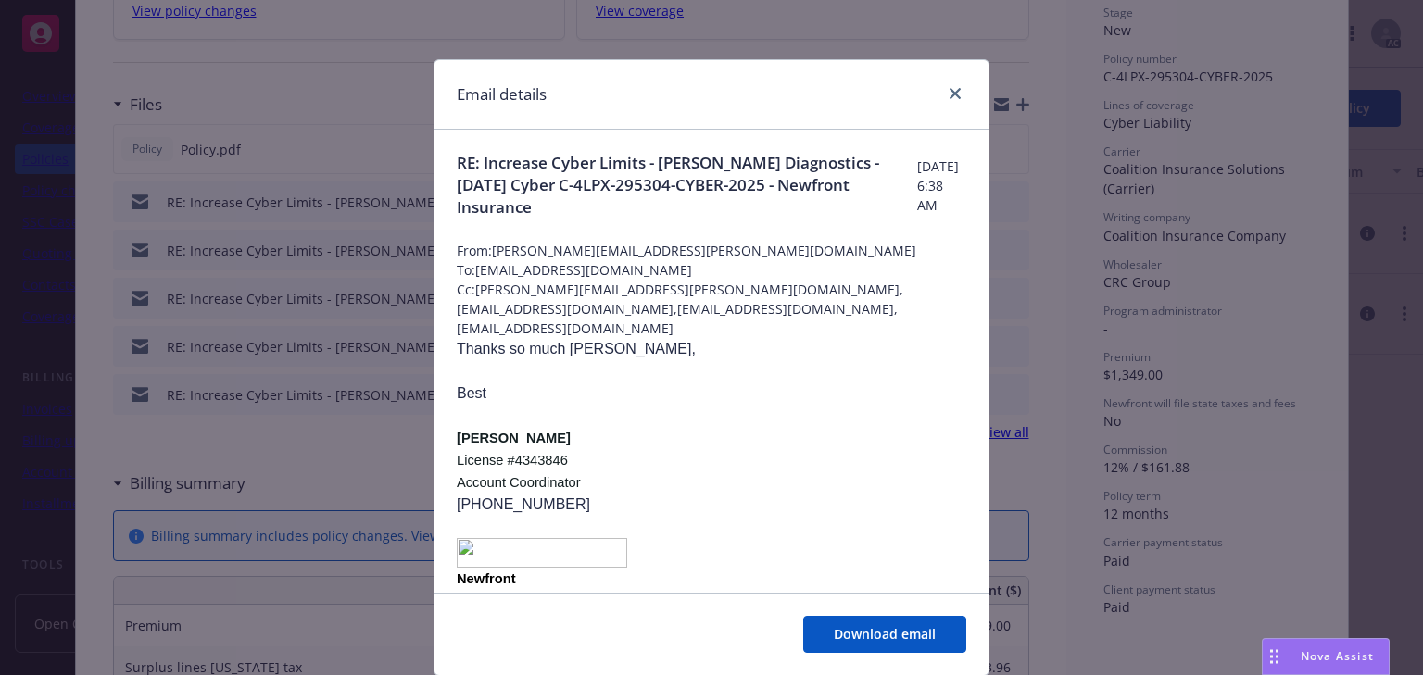
click at [753, 405] on p at bounding box center [711, 416] width 509 height 22
drag, startPoint x: 656, startPoint y: 268, endPoint x: 472, endPoint y: 271, distance: 183.4
click at [472, 271] on span "To: [EMAIL_ADDRESS][DOMAIN_NAME]" at bounding box center [711, 269] width 509 height 19
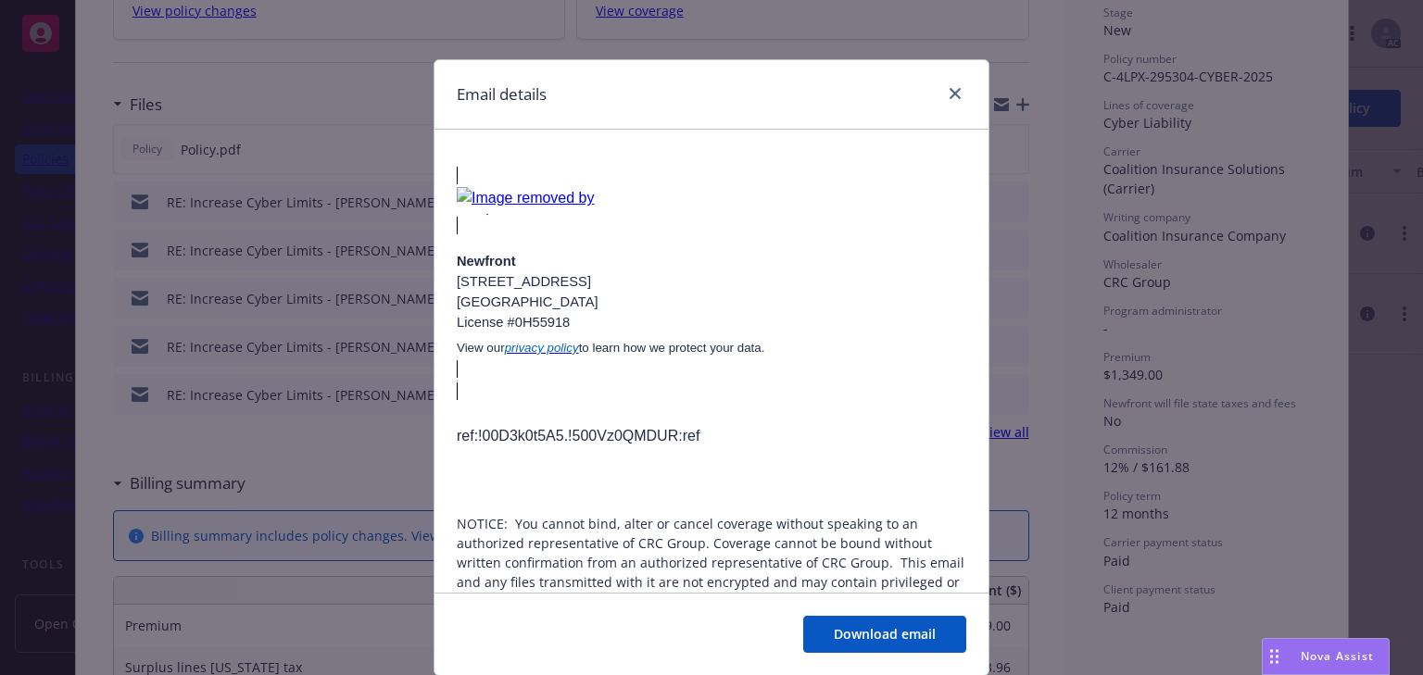
scroll to position [3910, 0]
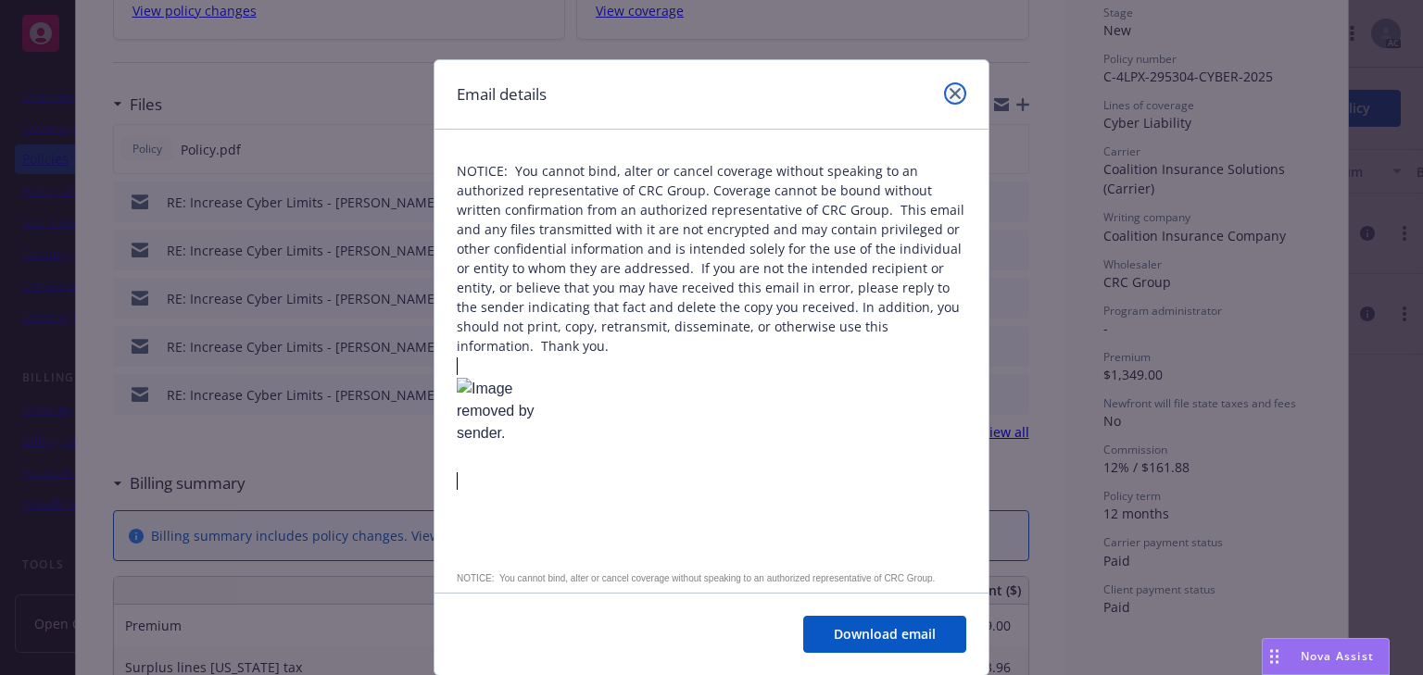
click at [949, 93] on icon "close" at bounding box center [954, 93] width 11 height 11
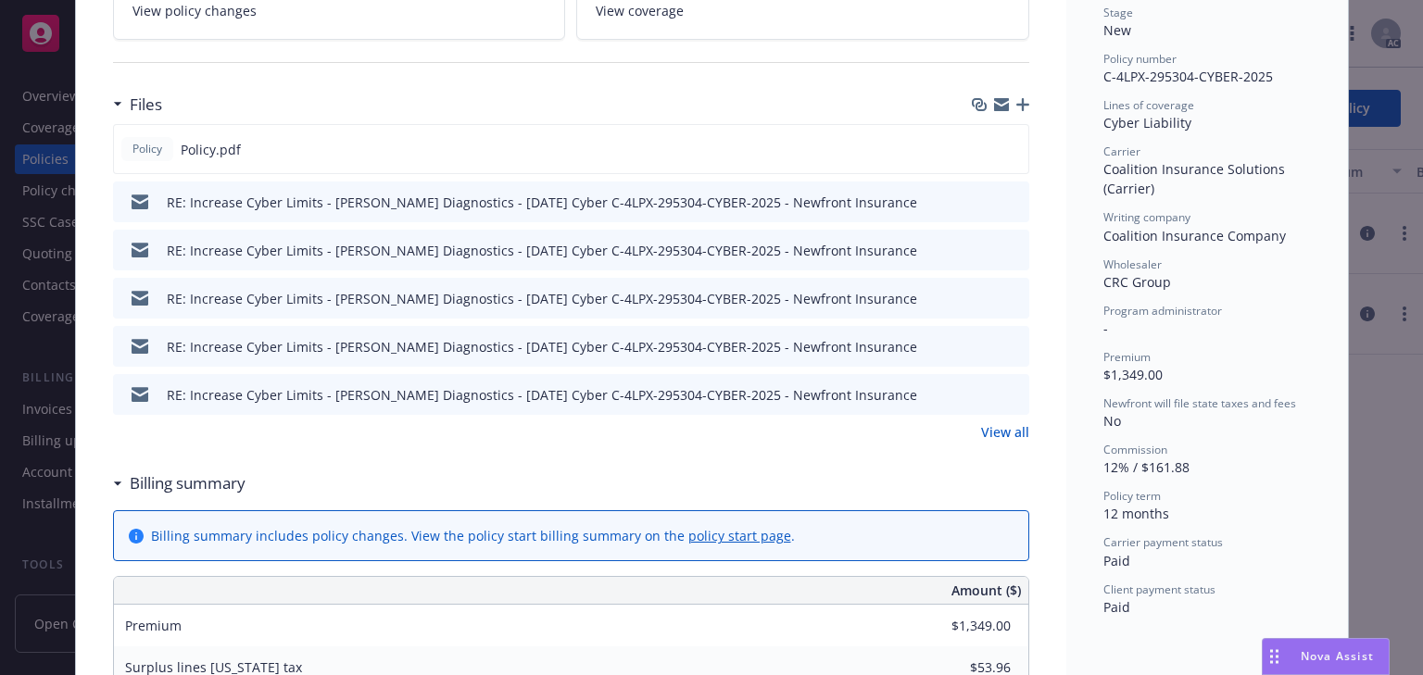
click at [1003, 293] on icon "preview file" at bounding box center [1011, 297] width 17 height 13
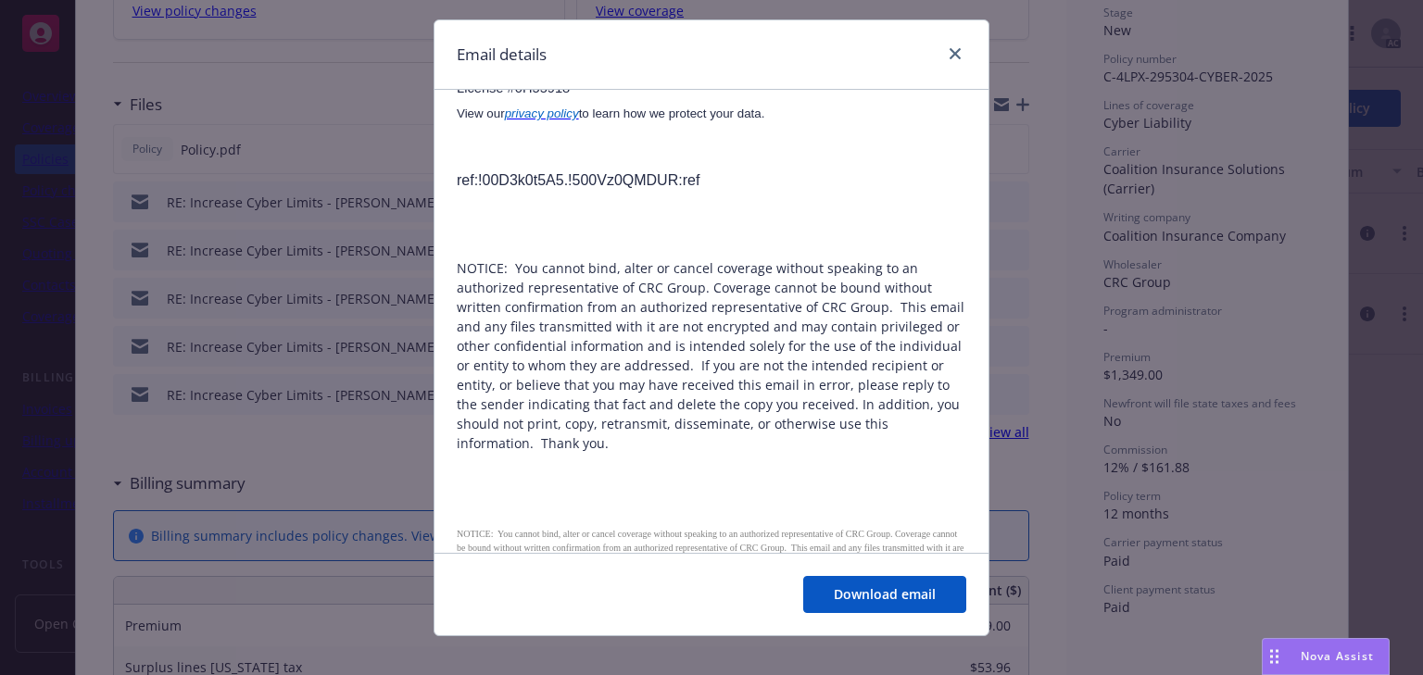
scroll to position [59, 0]
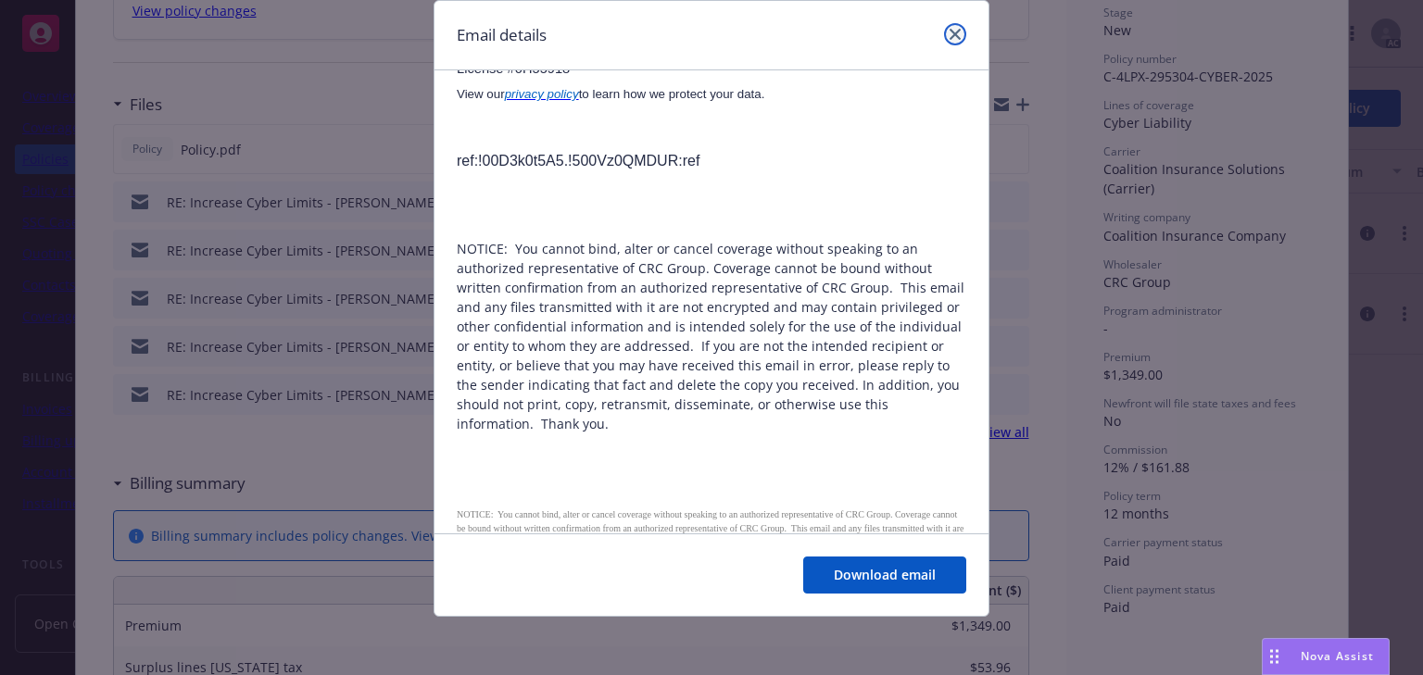
click at [949, 33] on icon "close" at bounding box center [954, 34] width 11 height 11
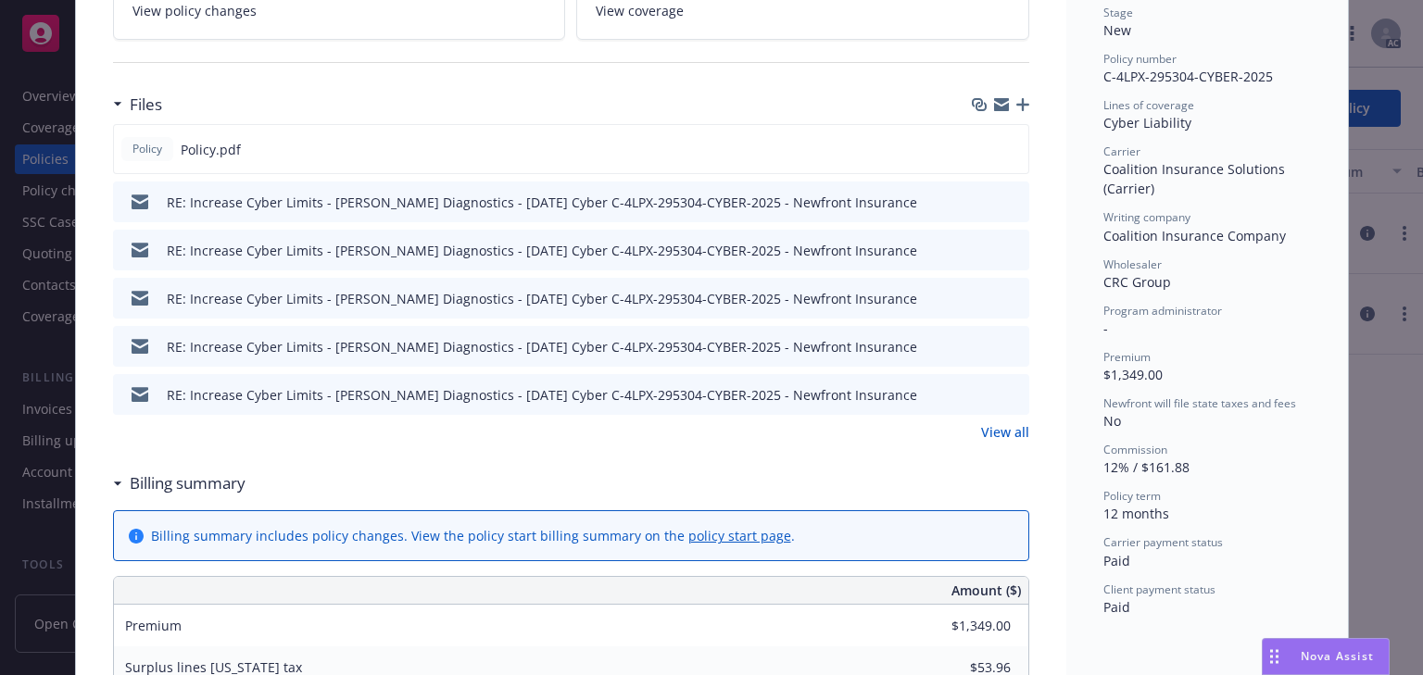
click at [1013, 346] on icon "preview file" at bounding box center [1011, 345] width 17 height 13
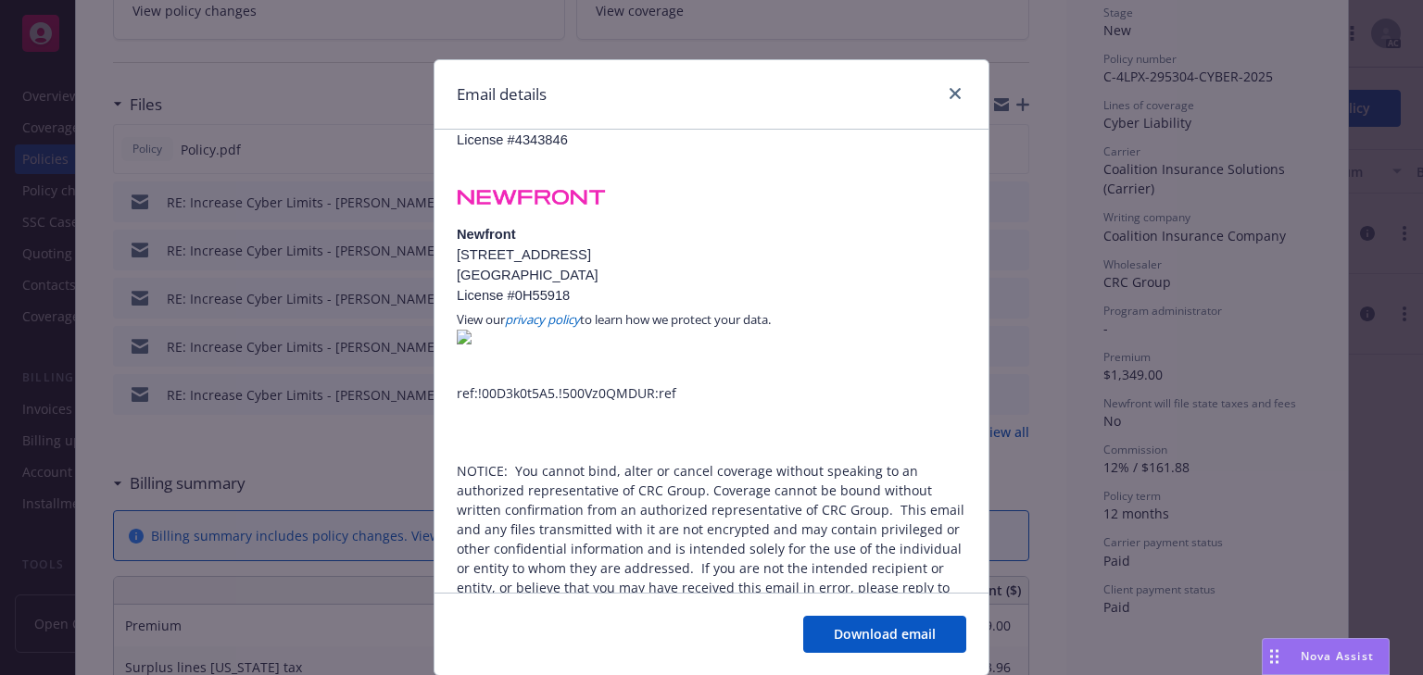
scroll to position [1934, 0]
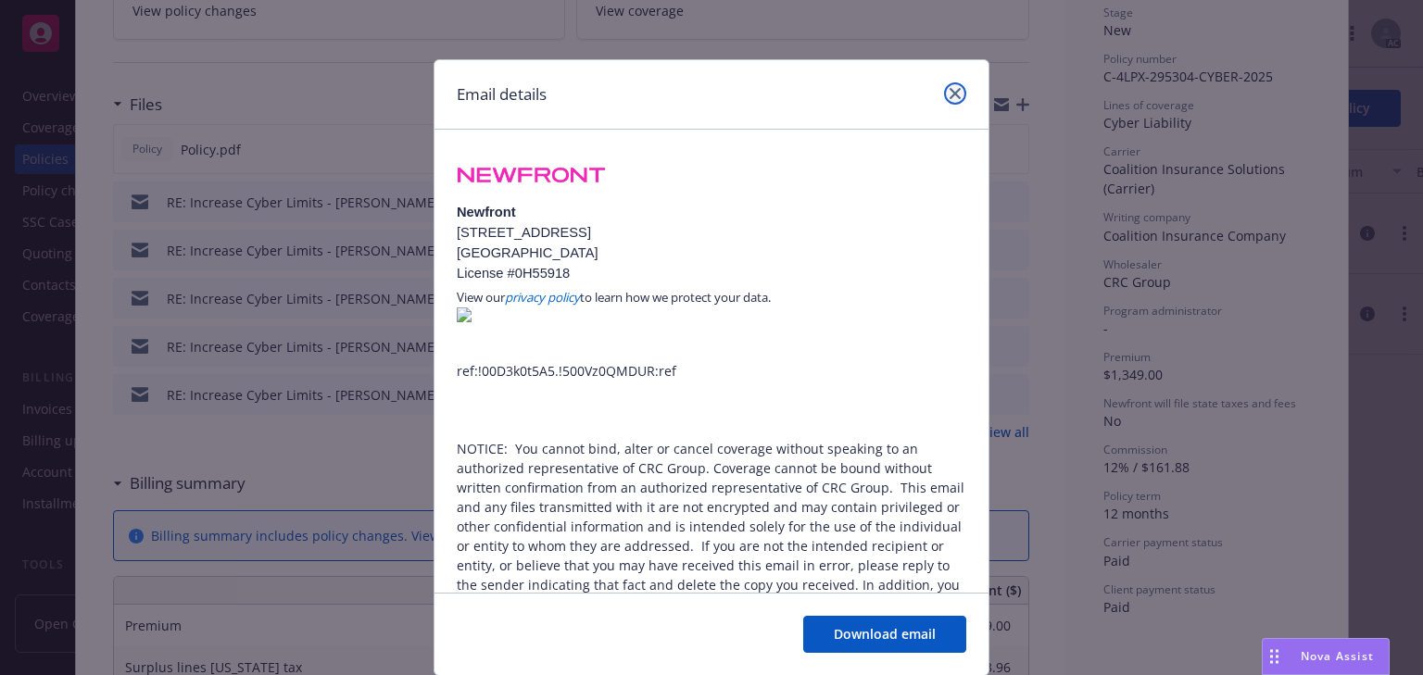
click at [949, 96] on icon "close" at bounding box center [954, 93] width 11 height 11
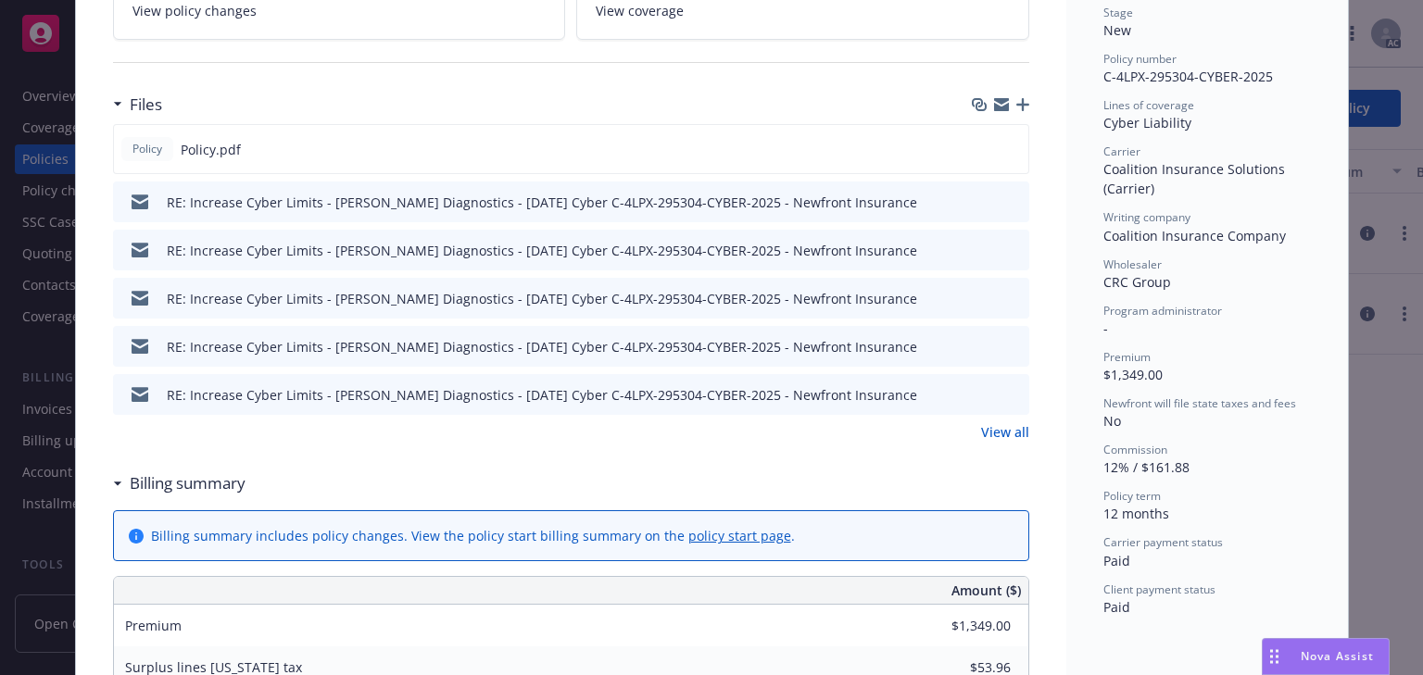
click at [1006, 392] on icon "preview file" at bounding box center [1011, 393] width 17 height 13
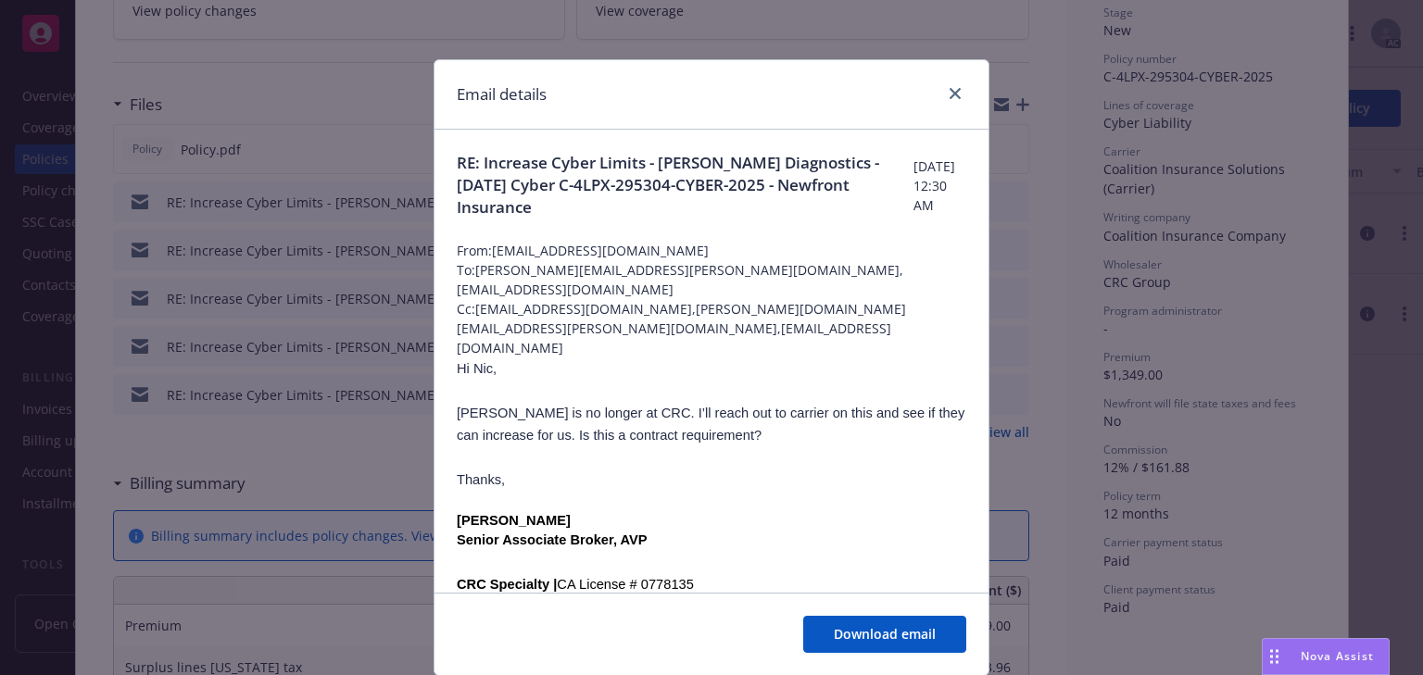
click at [720, 469] on p "Thanks," at bounding box center [711, 480] width 509 height 22
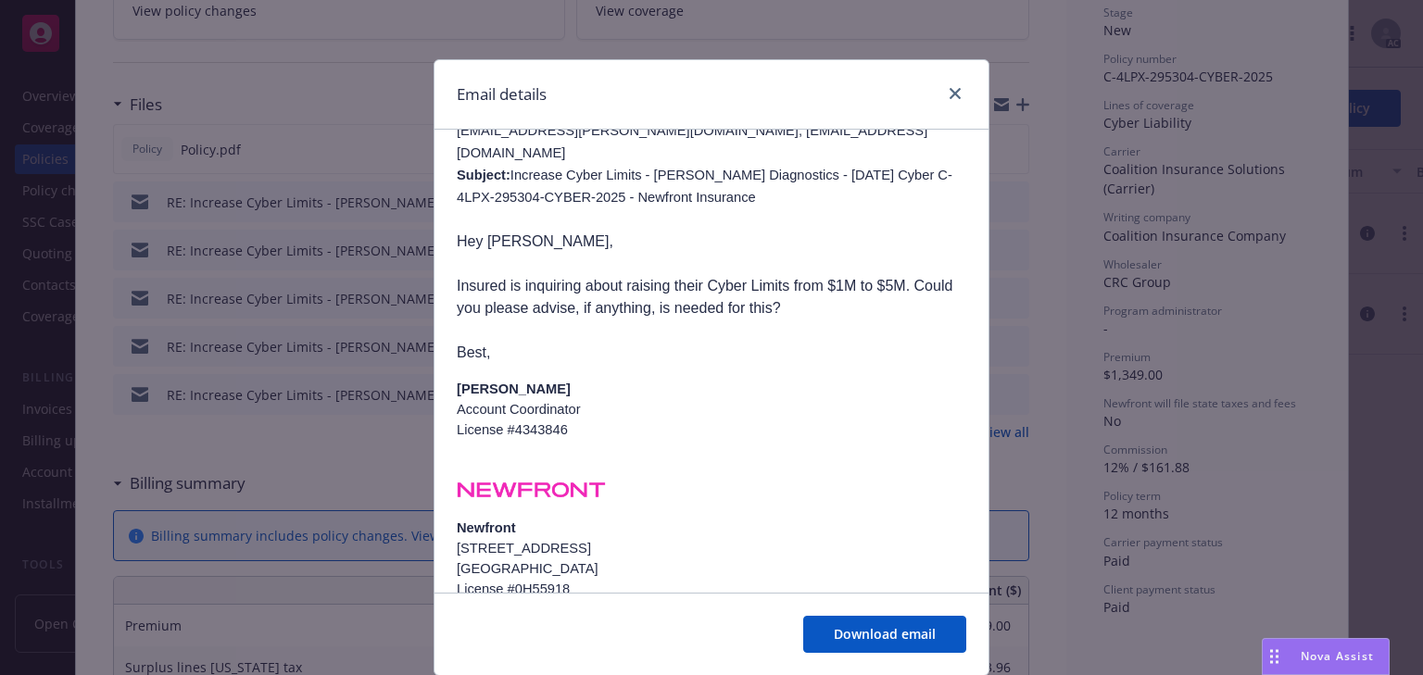
scroll to position [1247, 0]
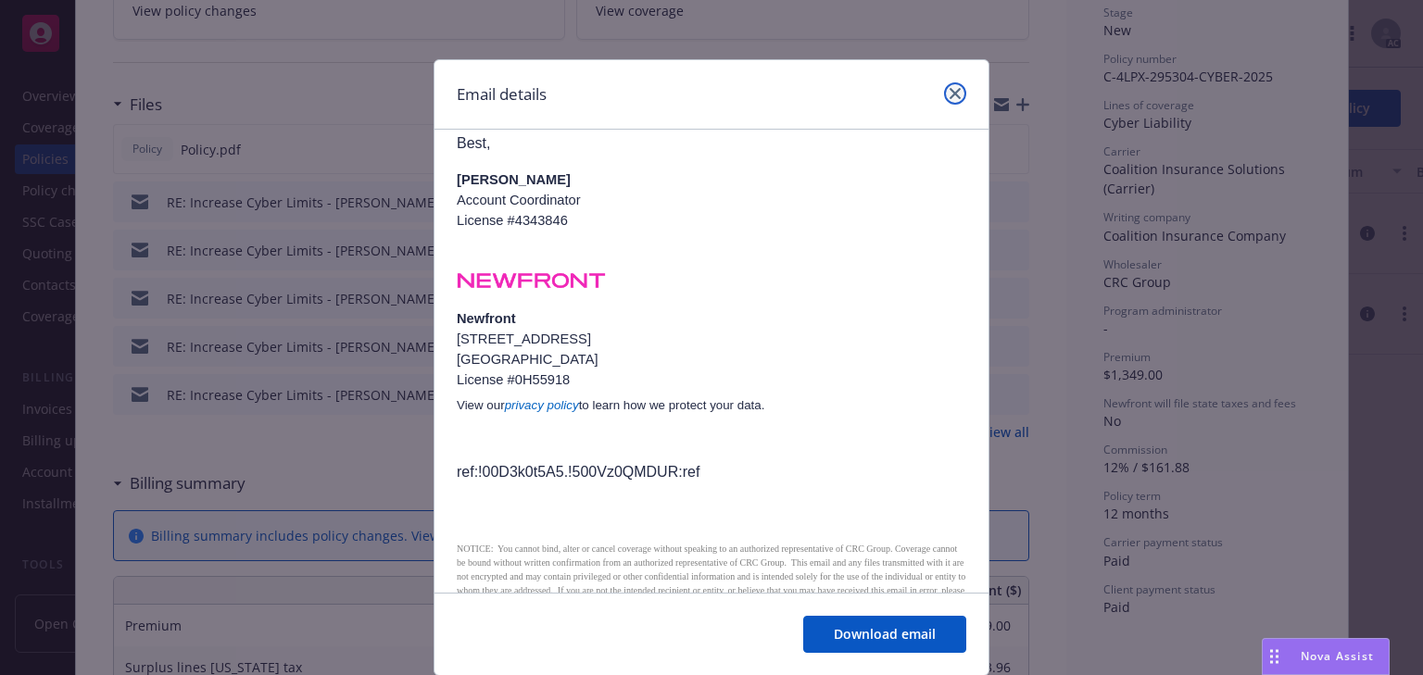
click at [944, 96] on link "close" at bounding box center [955, 93] width 22 height 22
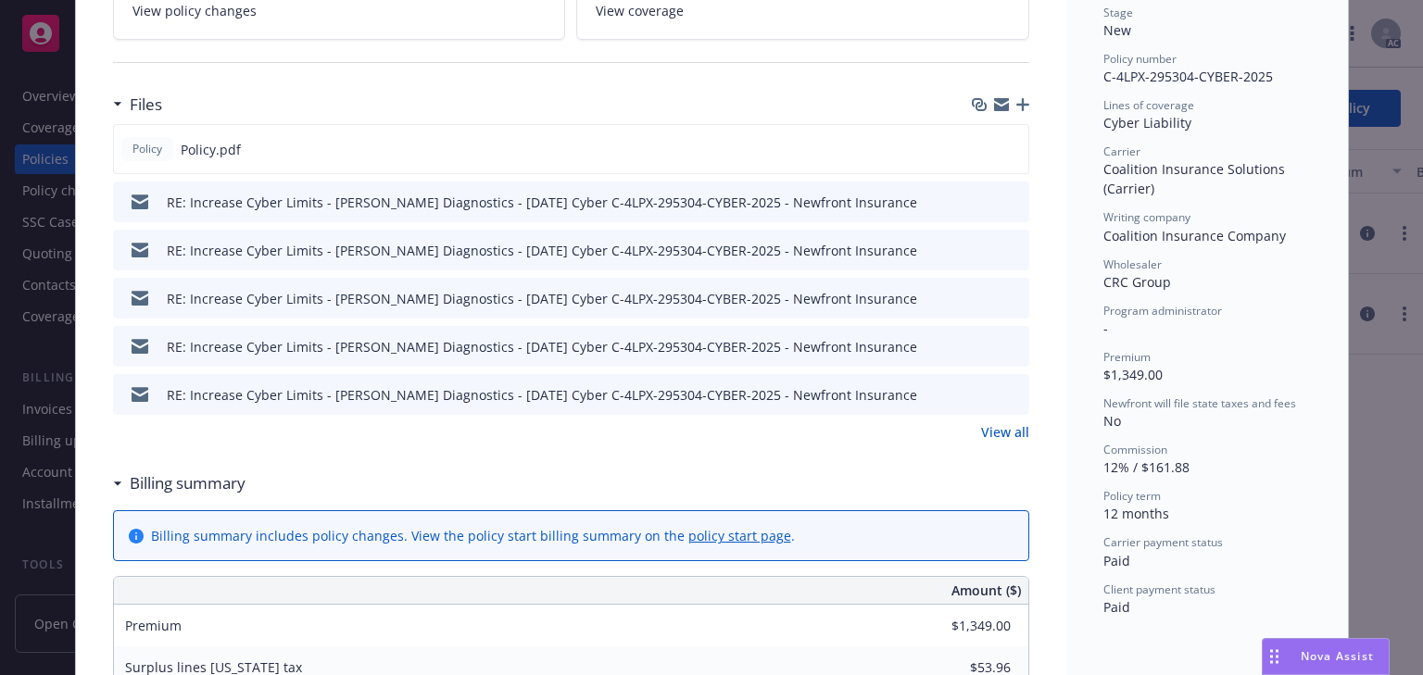
click at [1010, 201] on icon "preview file" at bounding box center [1011, 201] width 17 height 13
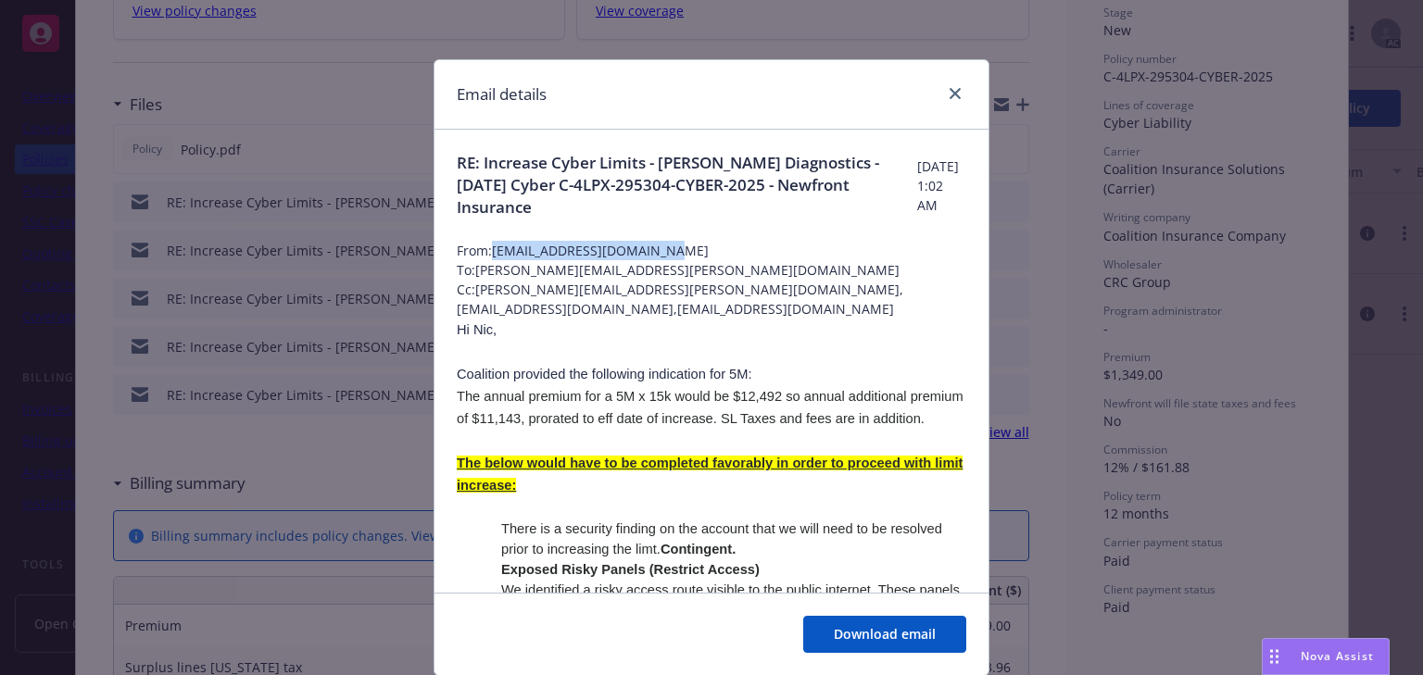
copy span "[EMAIL_ADDRESS][DOMAIN_NAME]"
drag, startPoint x: 489, startPoint y: 252, endPoint x: 660, endPoint y: 252, distance: 170.4
click at [660, 252] on span "From: [EMAIL_ADDRESS][DOMAIN_NAME]" at bounding box center [711, 250] width 509 height 19
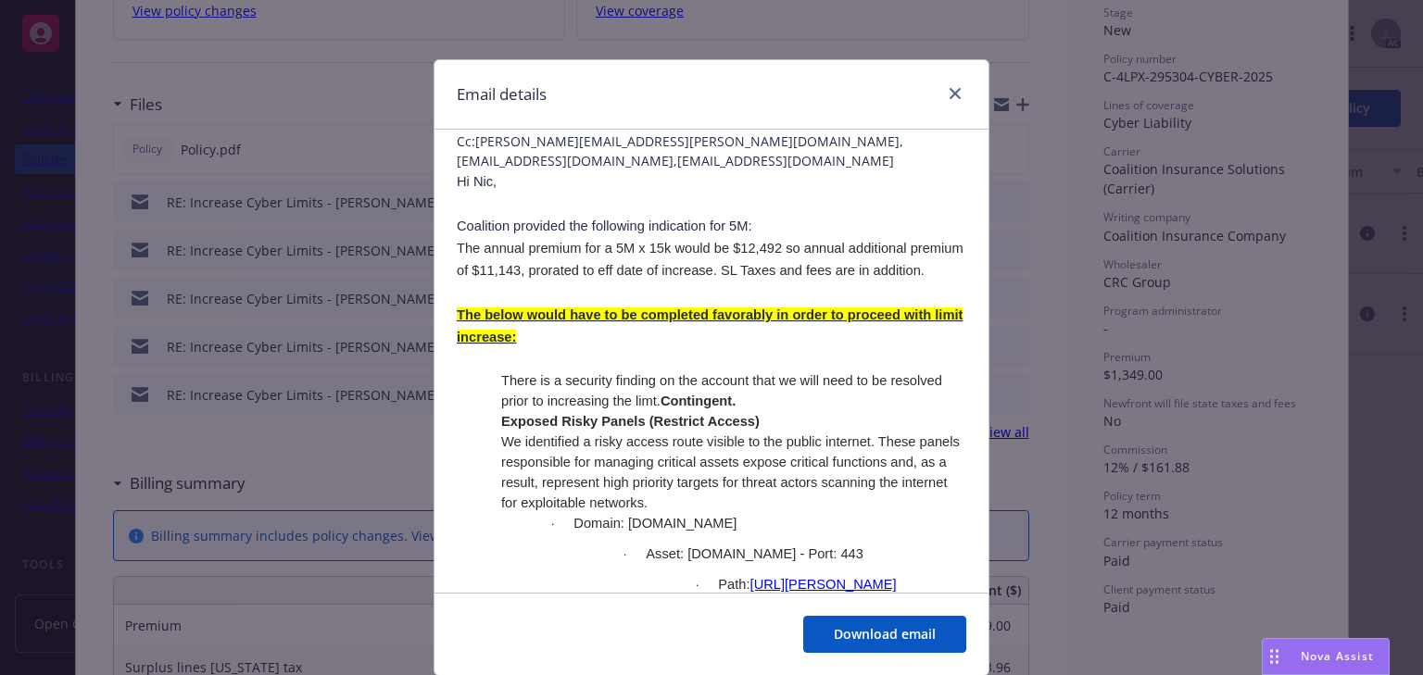
scroll to position [0, 0]
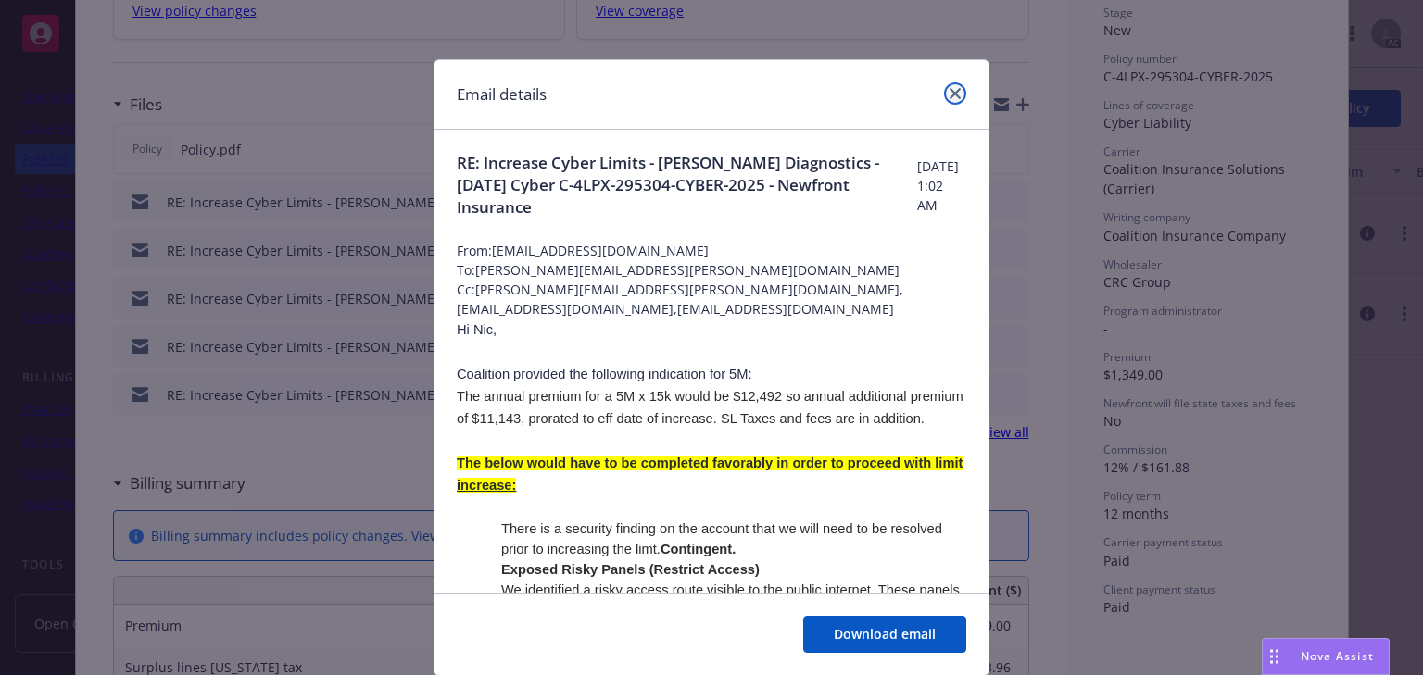
click at [952, 93] on icon "close" at bounding box center [954, 93] width 11 height 11
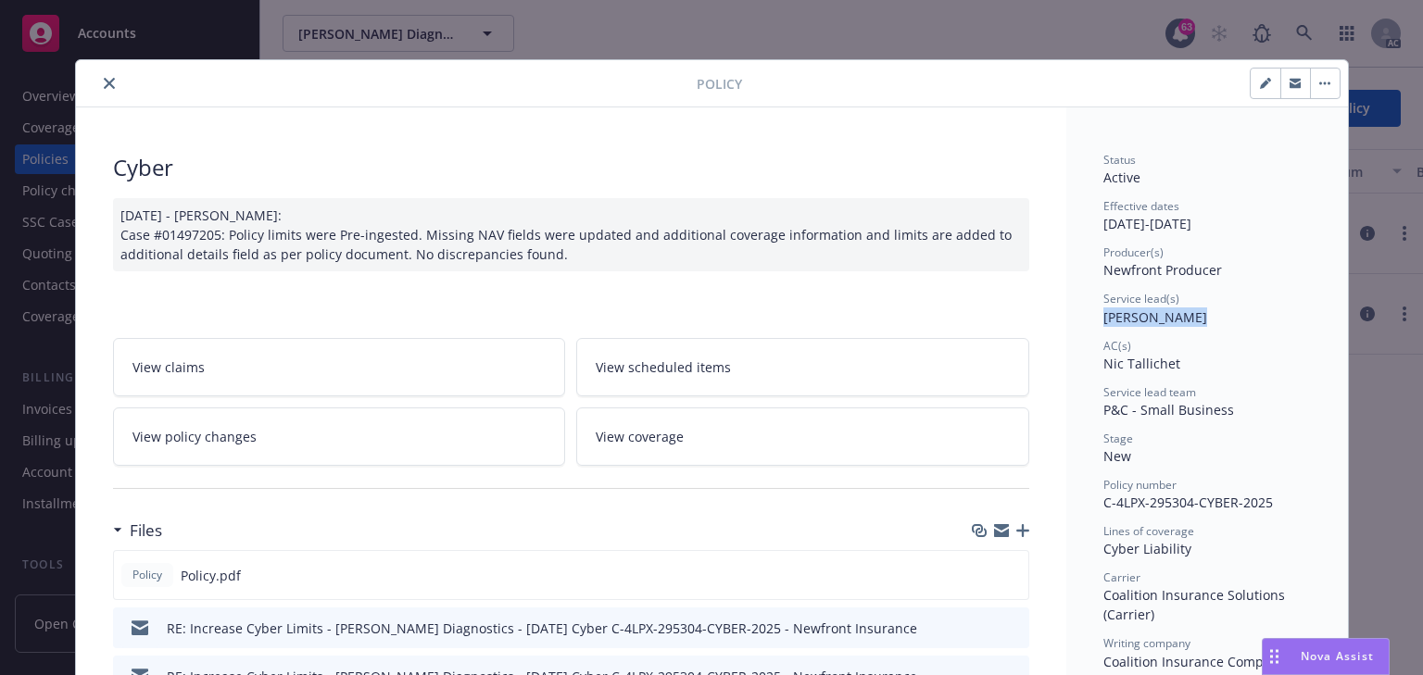
drag, startPoint x: 1073, startPoint y: 308, endPoint x: 1194, endPoint y: 309, distance: 121.4
copy span "[PERSON_NAME]"
click at [217, 415] on link "View policy changes" at bounding box center [339, 437] width 453 height 58
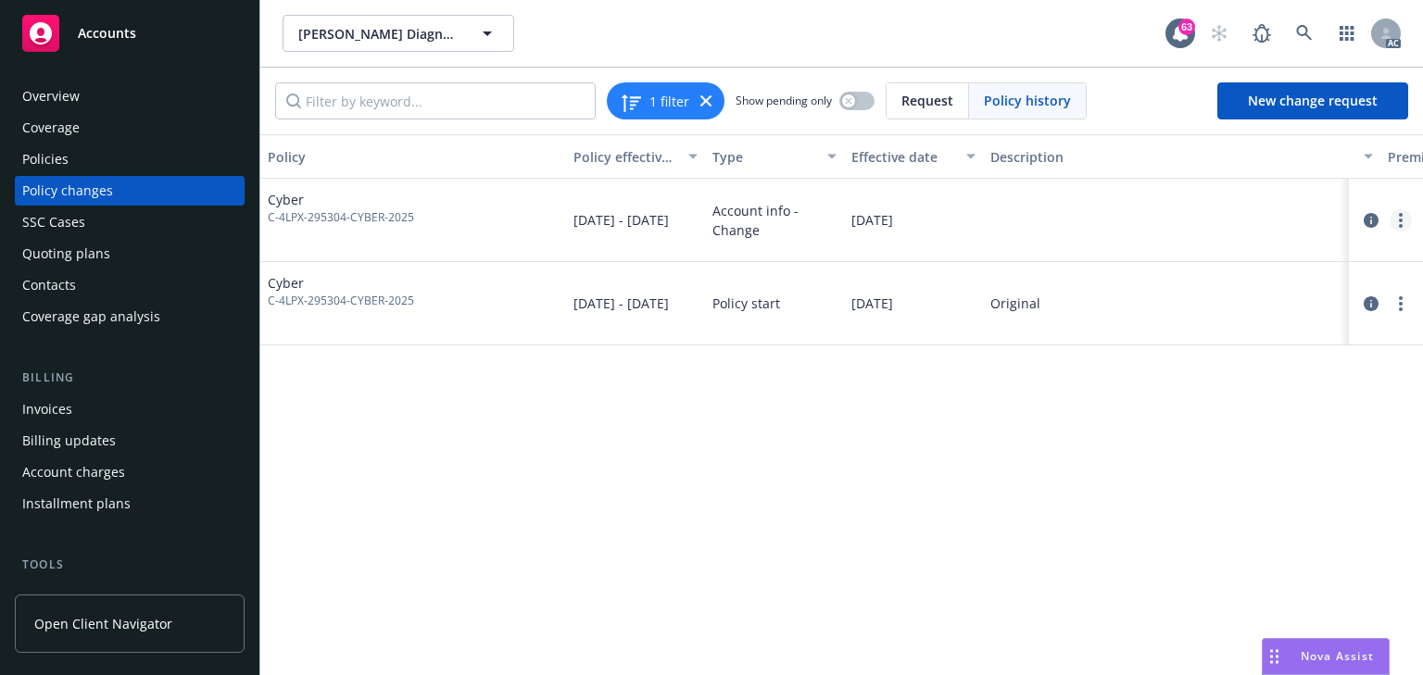
click at [1402, 220] on link "more" at bounding box center [1400, 220] width 22 height 22
click at [1208, 259] on link "Copy logging email" at bounding box center [1252, 258] width 318 height 37
click at [528, 408] on div "Policy Policy effective dates Type Effective date Description Premium change An…" at bounding box center [841, 404] width 1162 height 541
copy span "C-4LPX-295304-CYBER-2025"
drag, startPoint x: 456, startPoint y: 222, endPoint x: 265, endPoint y: 219, distance: 190.9
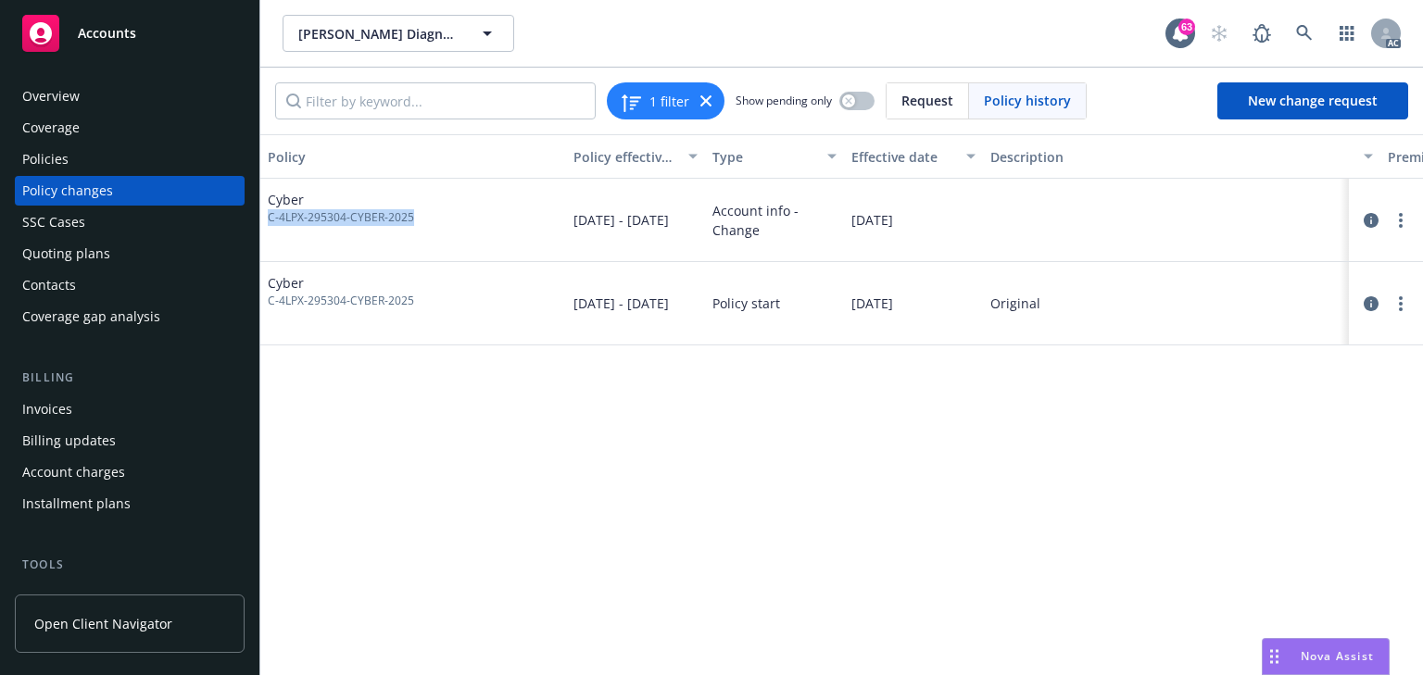
click at [265, 219] on div "Cyber C-4LPX-295304-CYBER-2025" at bounding box center [413, 220] width 306 height 83
click at [83, 157] on div "Policies" at bounding box center [129, 160] width 215 height 30
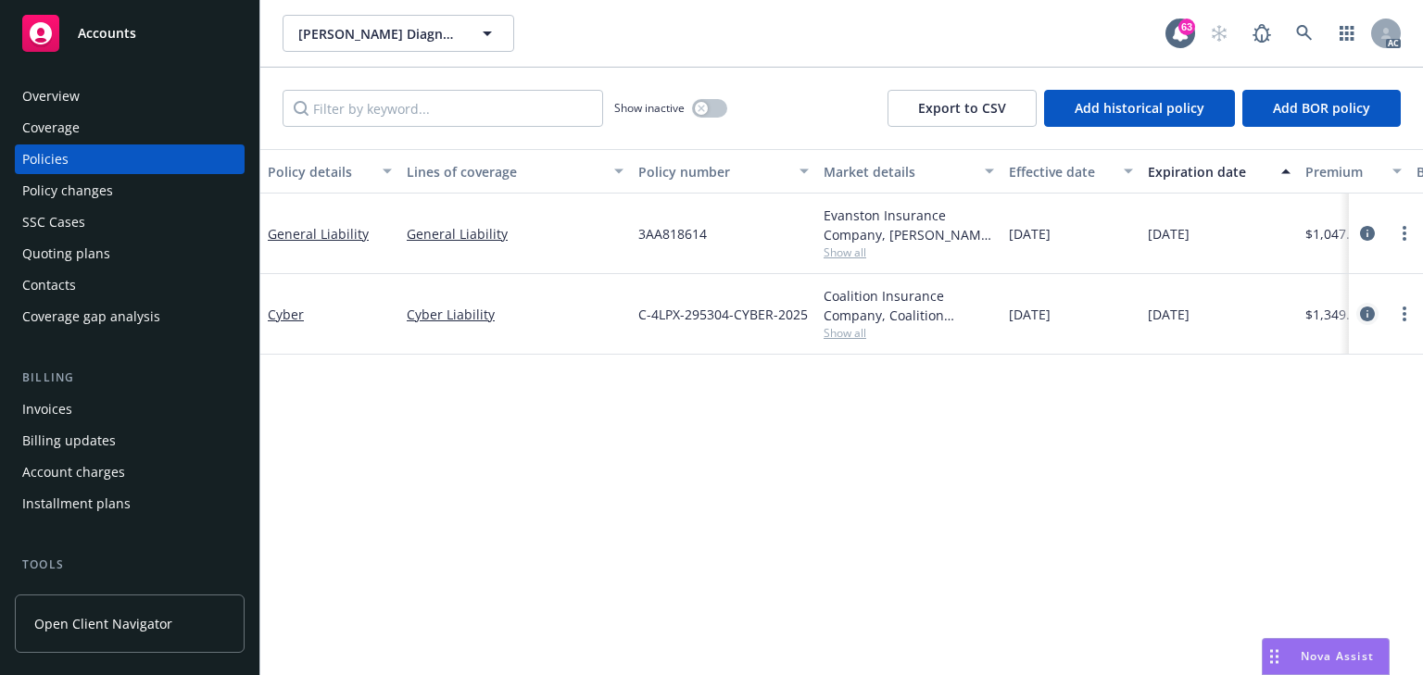
click at [1367, 315] on icon "circleInformation" at bounding box center [1367, 314] width 15 height 15
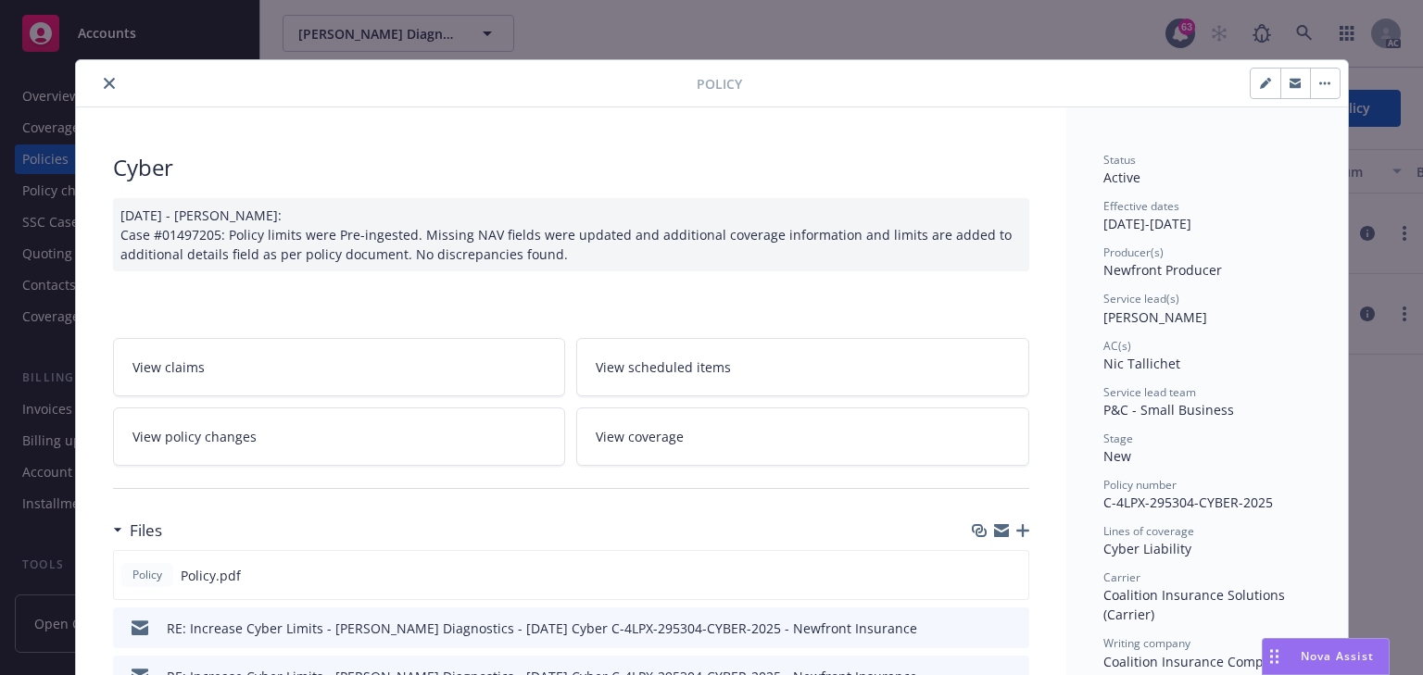
scroll to position [56, 0]
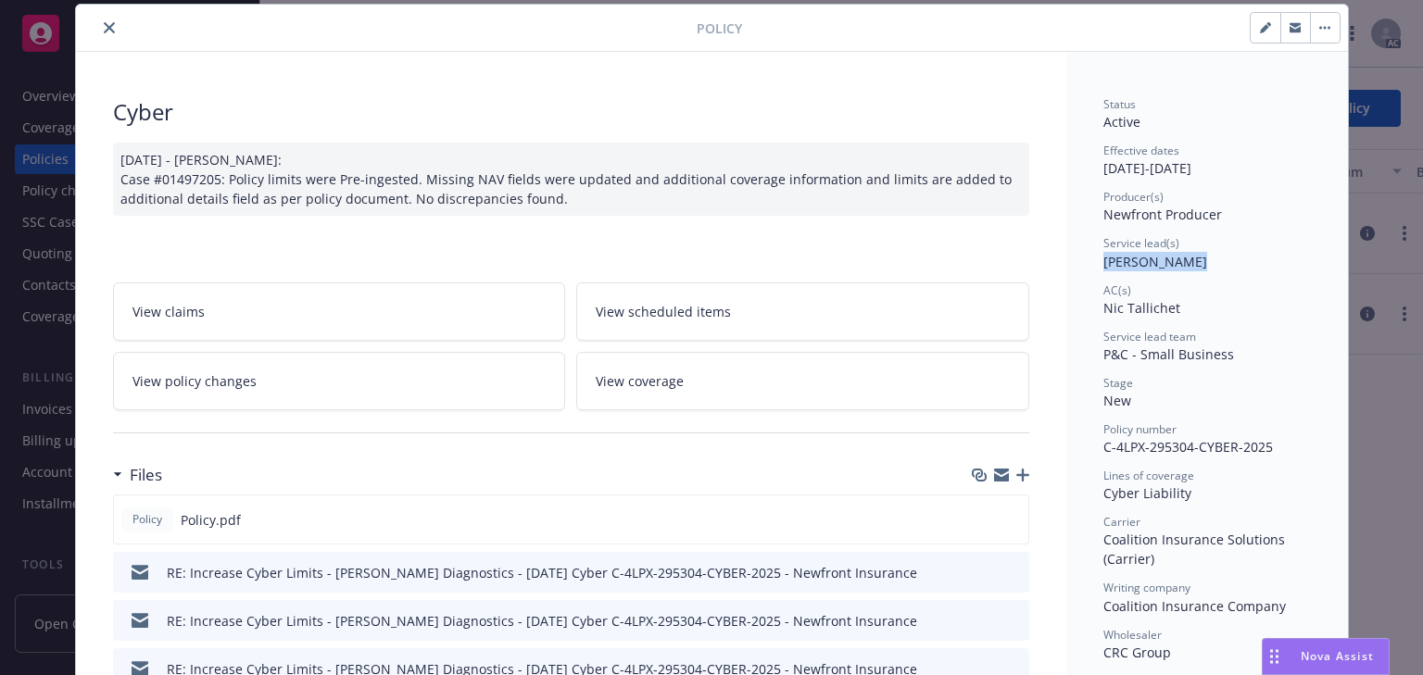
drag, startPoint x: 1133, startPoint y: 263, endPoint x: 1182, endPoint y: 272, distance: 50.0
drag, startPoint x: 1105, startPoint y: 308, endPoint x: 990, endPoint y: 142, distance: 201.7
drag, startPoint x: 100, startPoint y: 30, endPoint x: 120, endPoint y: 42, distance: 23.7
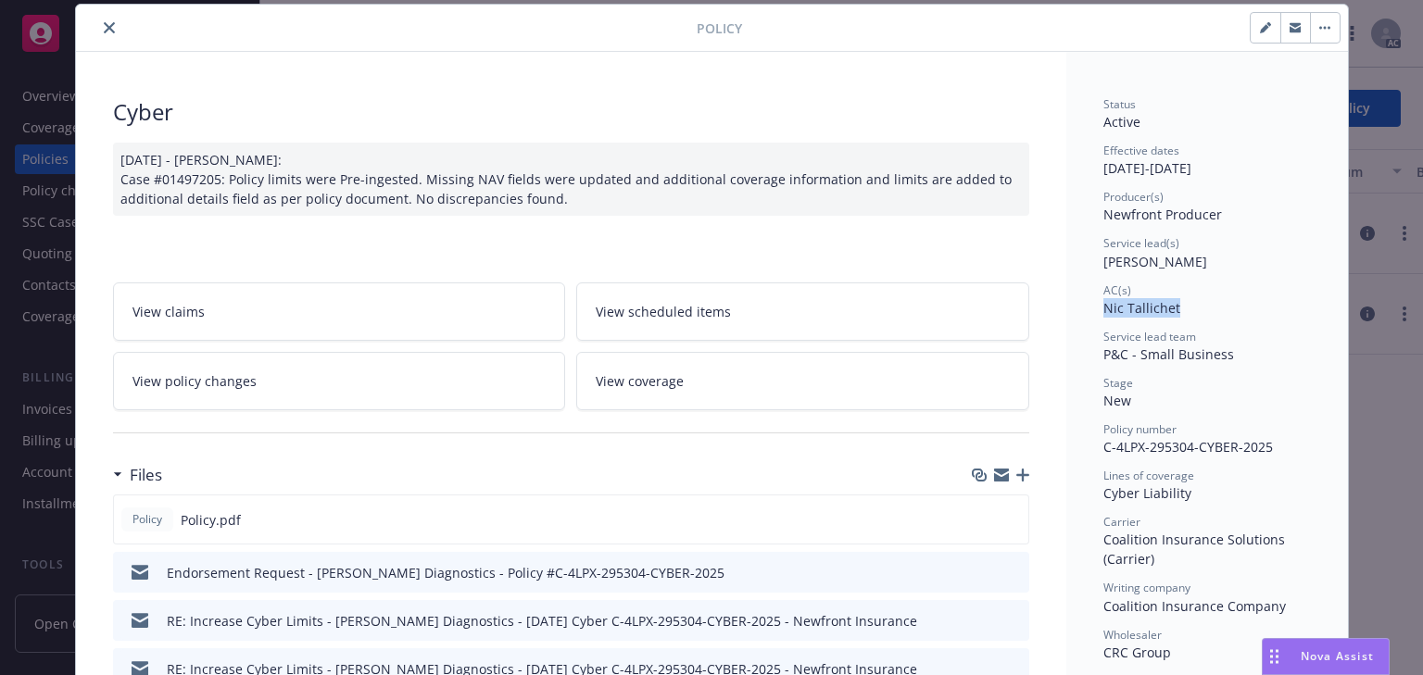
click at [104, 30] on icon "close" at bounding box center [109, 27] width 11 height 11
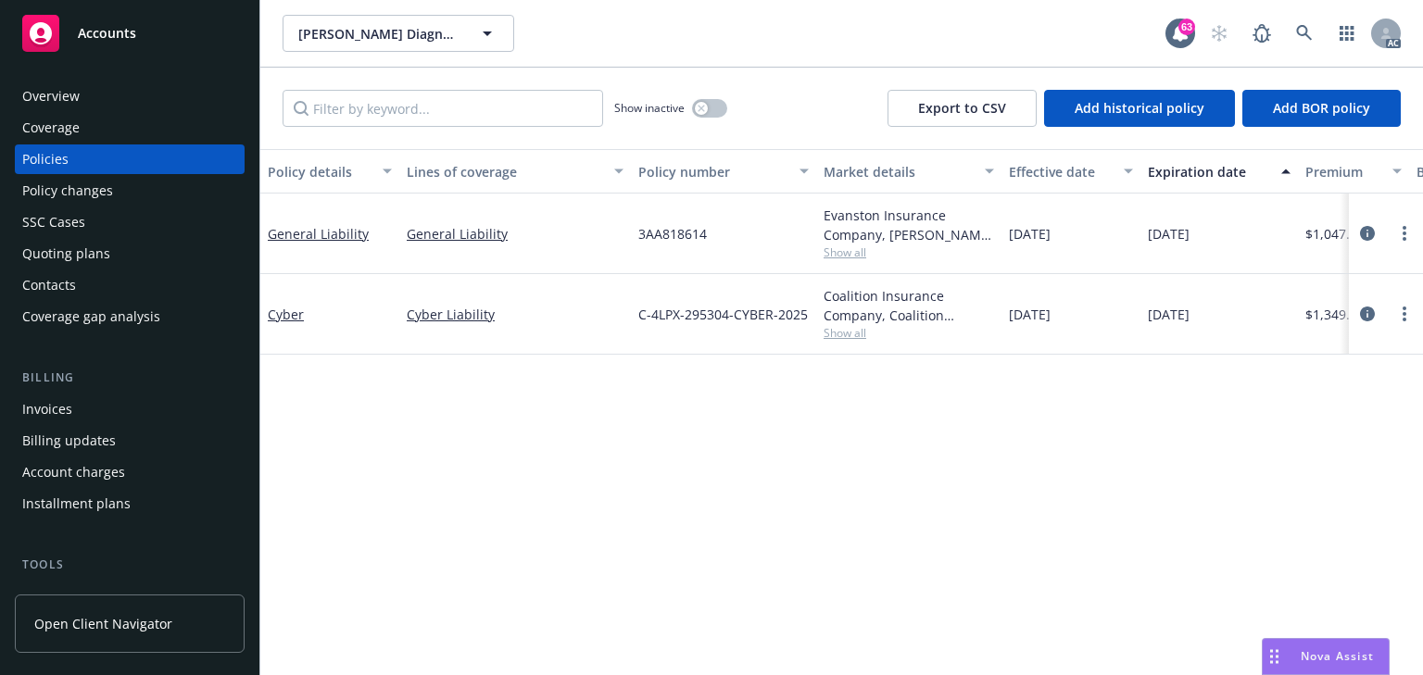
click at [857, 258] on span "Show all" at bounding box center [908, 253] width 170 height 16
click at [1366, 235] on icon "circleInformation" at bounding box center [1367, 233] width 15 height 15
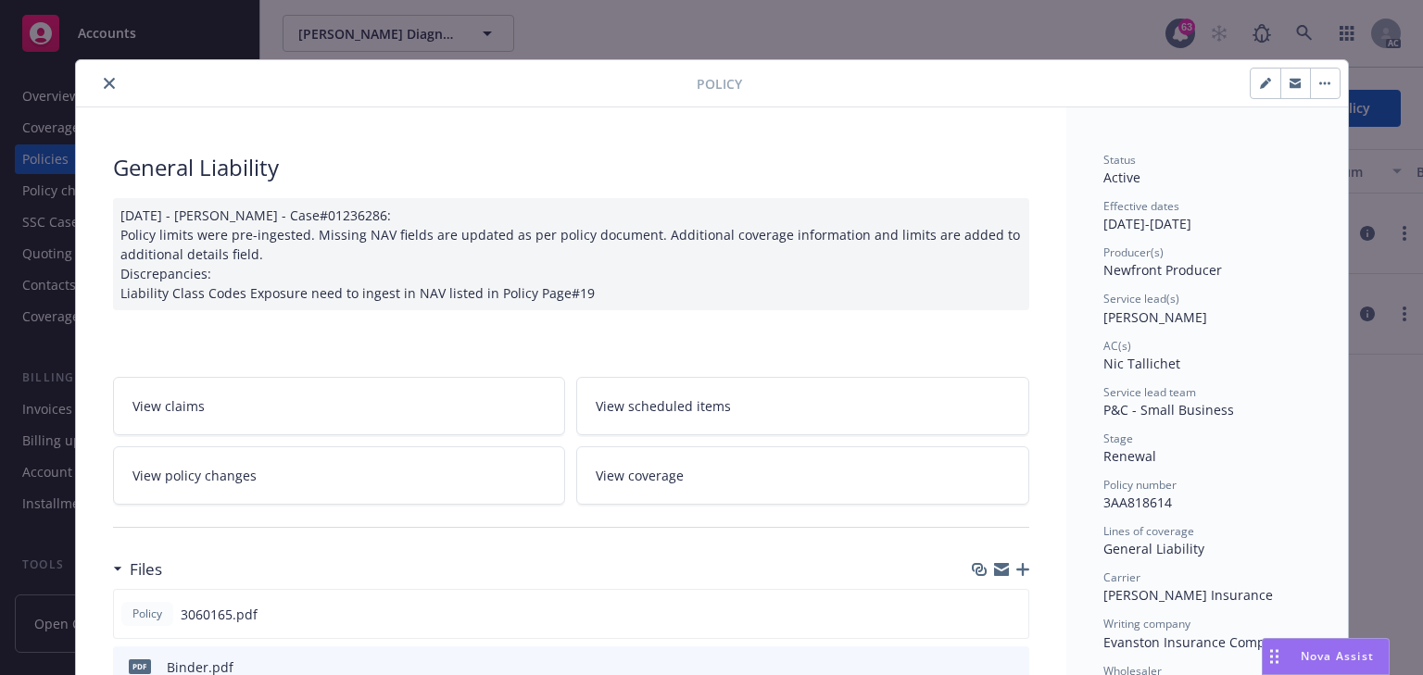
scroll to position [222, 0]
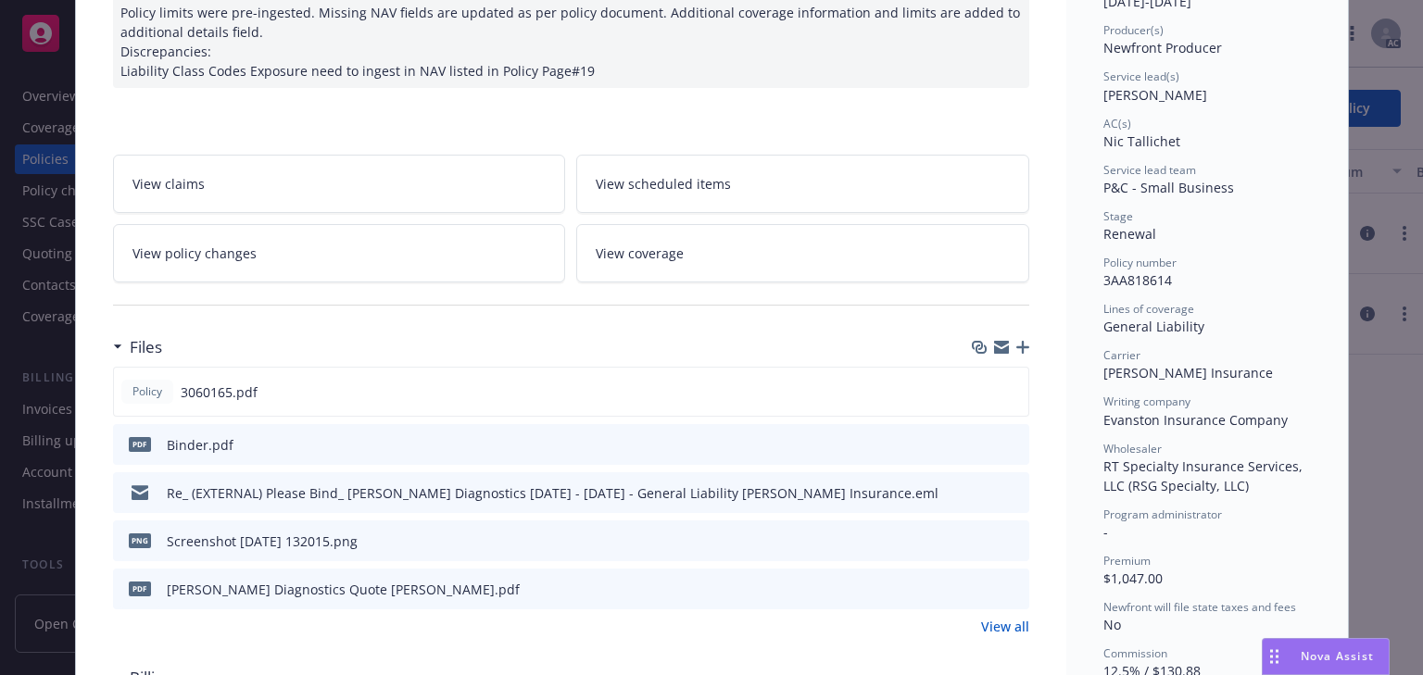
click at [1009, 490] on icon "preview file" at bounding box center [1011, 491] width 17 height 13
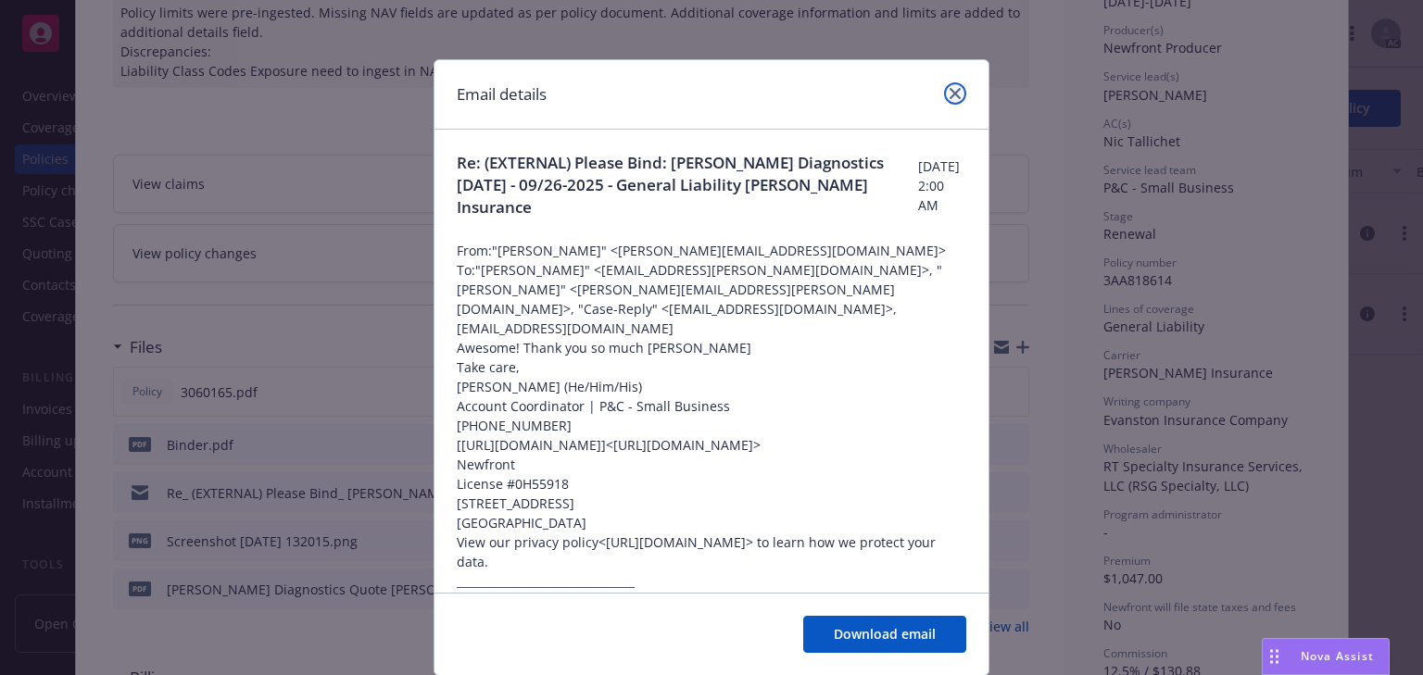
click at [949, 91] on icon "close" at bounding box center [954, 93] width 11 height 11
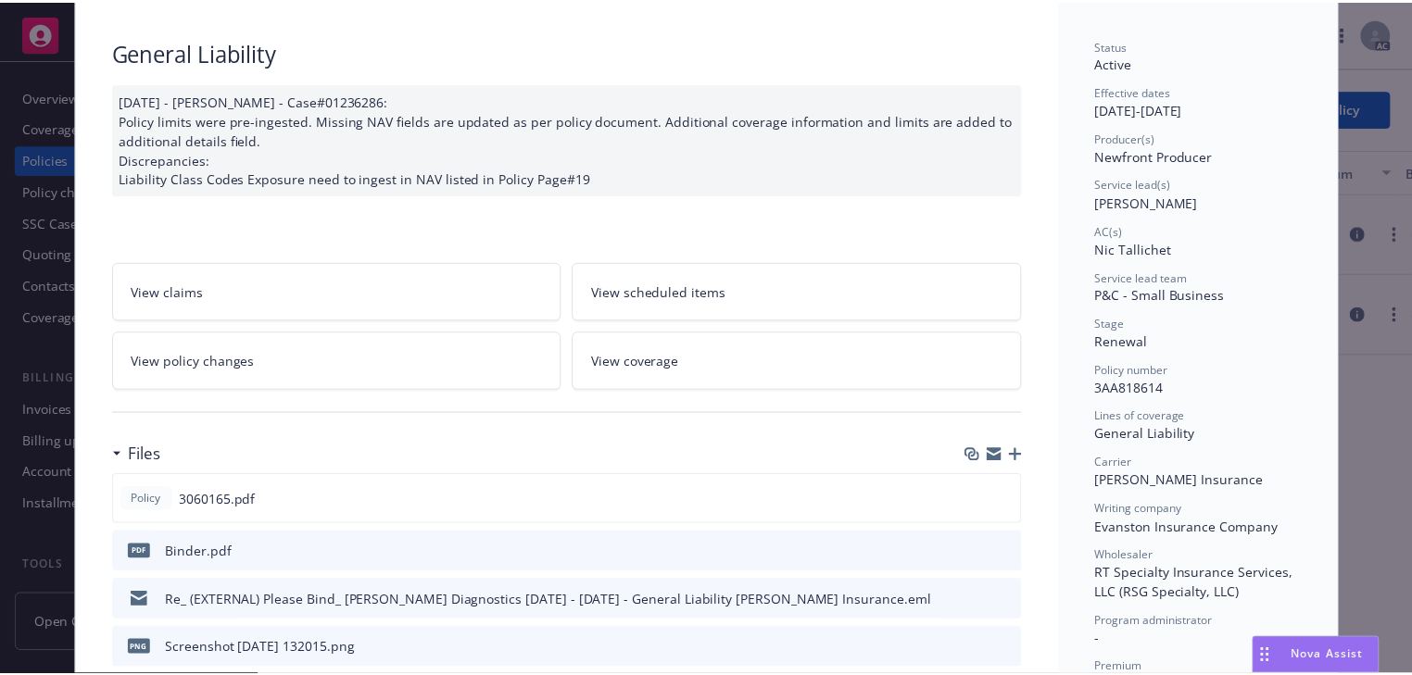
scroll to position [0, 0]
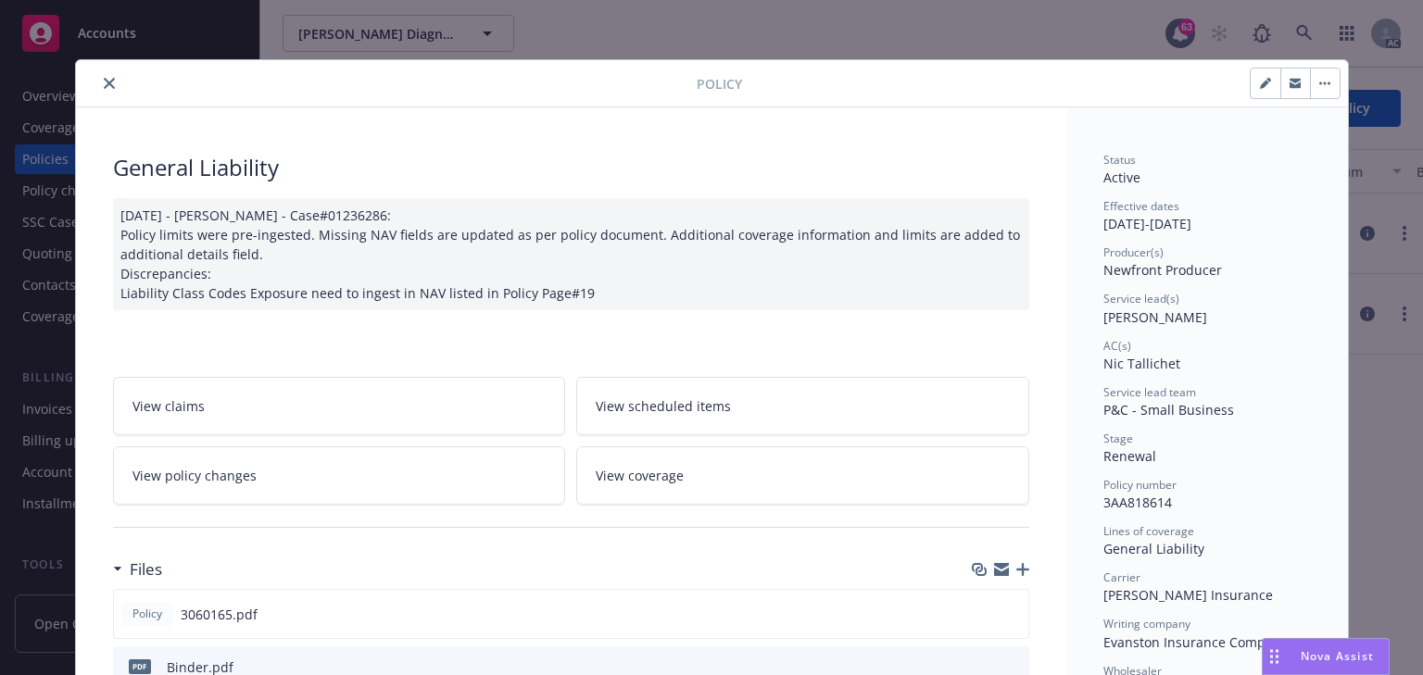
click at [104, 82] on icon "close" at bounding box center [109, 83] width 11 height 11
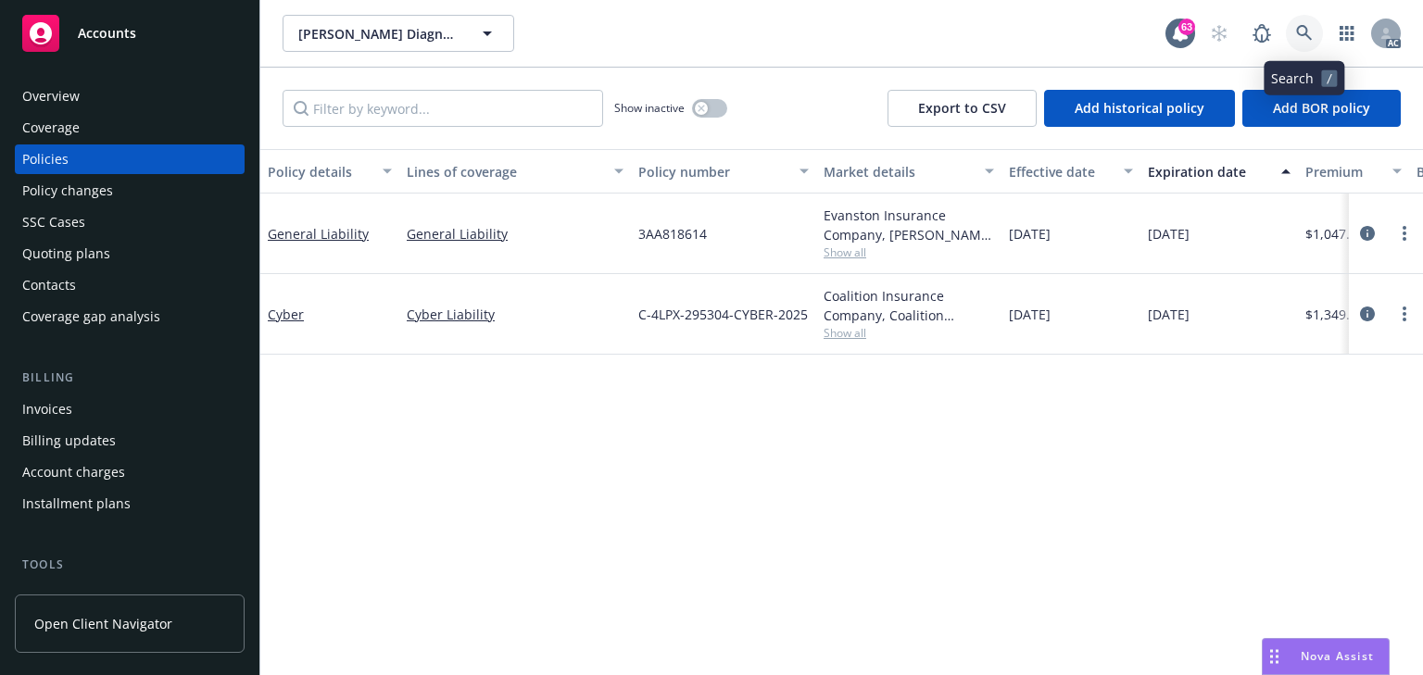
click at [1296, 27] on icon at bounding box center [1304, 33] width 17 height 17
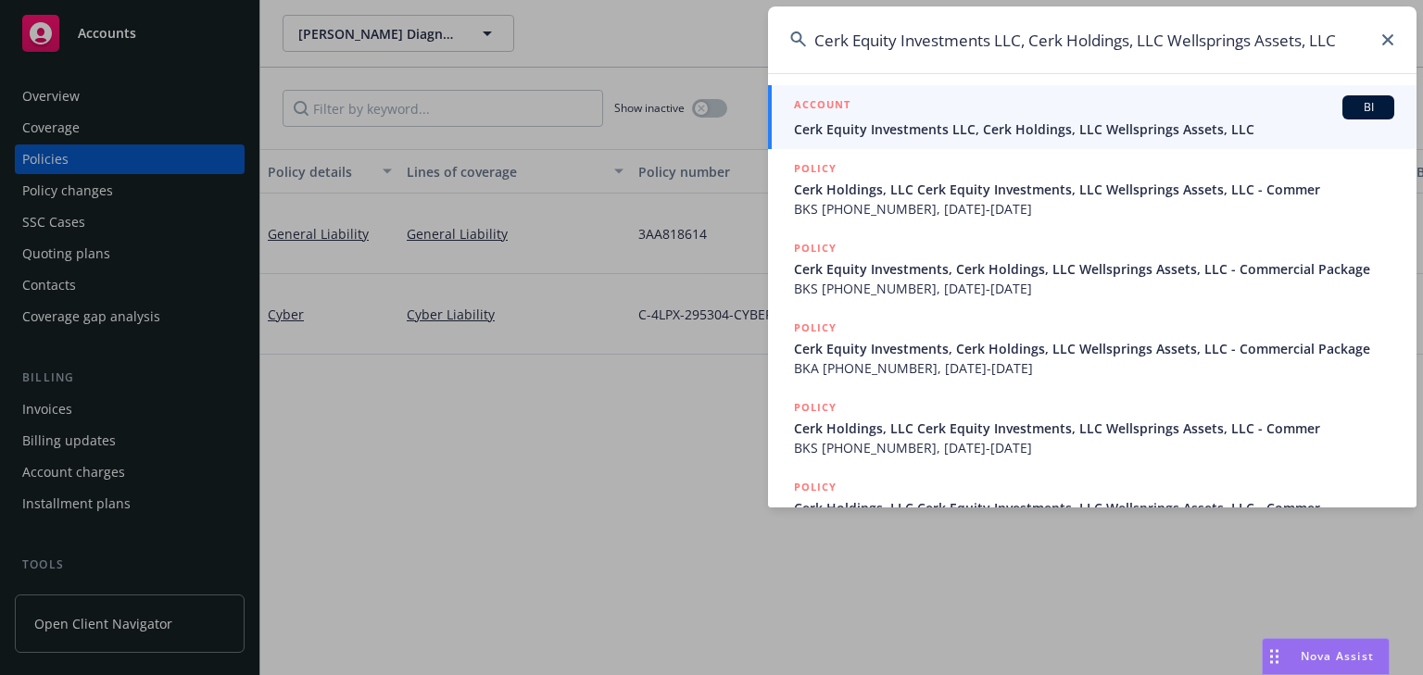
type input "Cerk Equity Investments LLC, Cerk Holdings, LLC Wellsprings Assets, LLC"
click at [877, 119] on span "Cerk Equity Investments LLC, Cerk Holdings, LLC Wellsprings Assets, LLC" at bounding box center [1094, 128] width 600 height 19
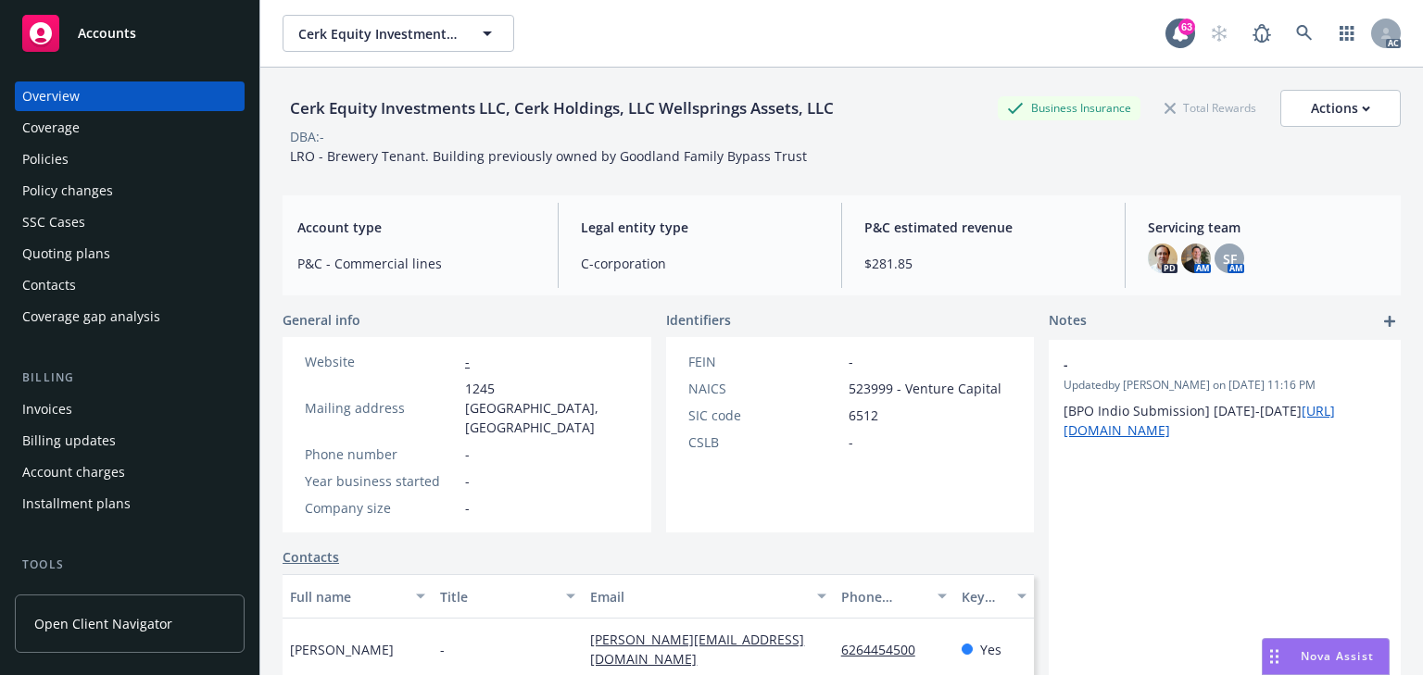
click at [48, 167] on div "Policies" at bounding box center [45, 160] width 46 height 30
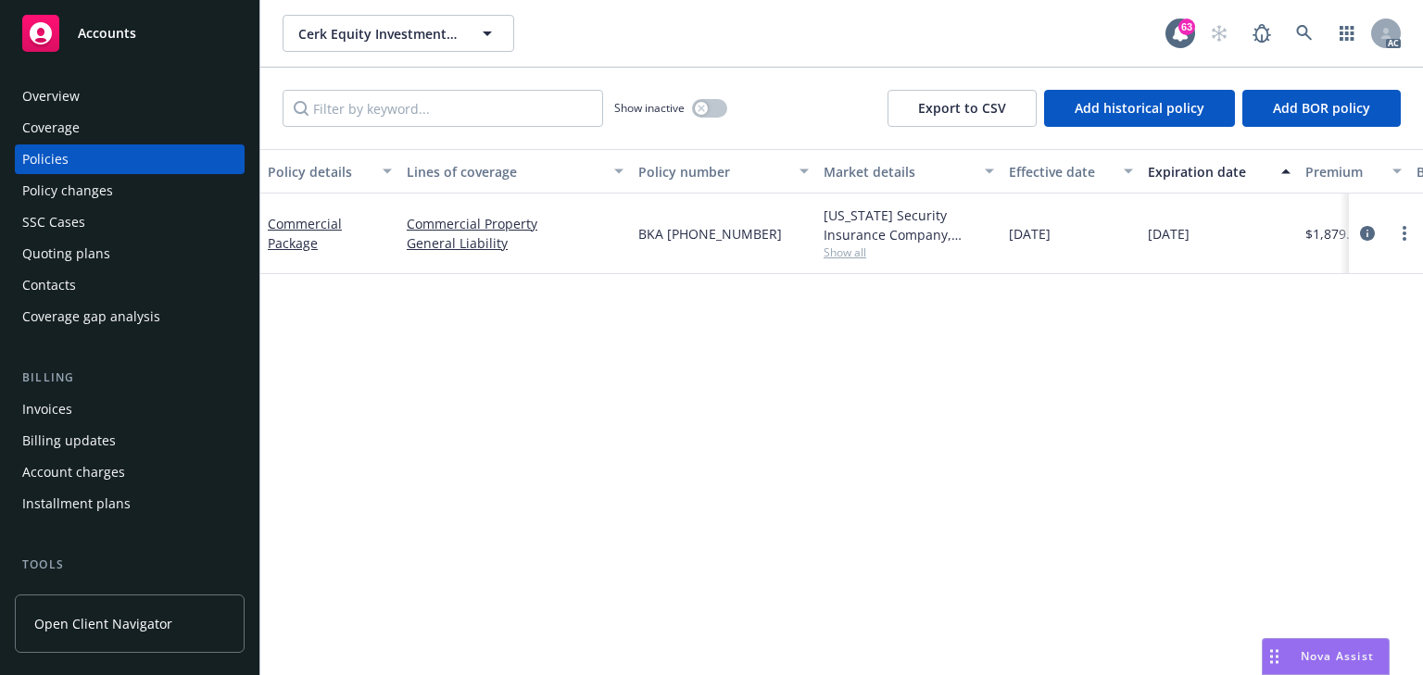
click at [537, 404] on div "Policy details Lines of coverage Policy number Market details Effective date Ex…" at bounding box center [841, 412] width 1162 height 526
click at [854, 261] on div "[US_STATE] Security Insurance Company, Liberty Mutual Show all" at bounding box center [908, 234] width 185 height 81
click at [852, 256] on span "Show all" at bounding box center [908, 253] width 170 height 16
click at [1158, 327] on div "Policy details Lines of coverage Policy number Market details Effective date Ex…" at bounding box center [841, 412] width 1162 height 526
click at [1368, 231] on icon "circleInformation" at bounding box center [1367, 233] width 15 height 15
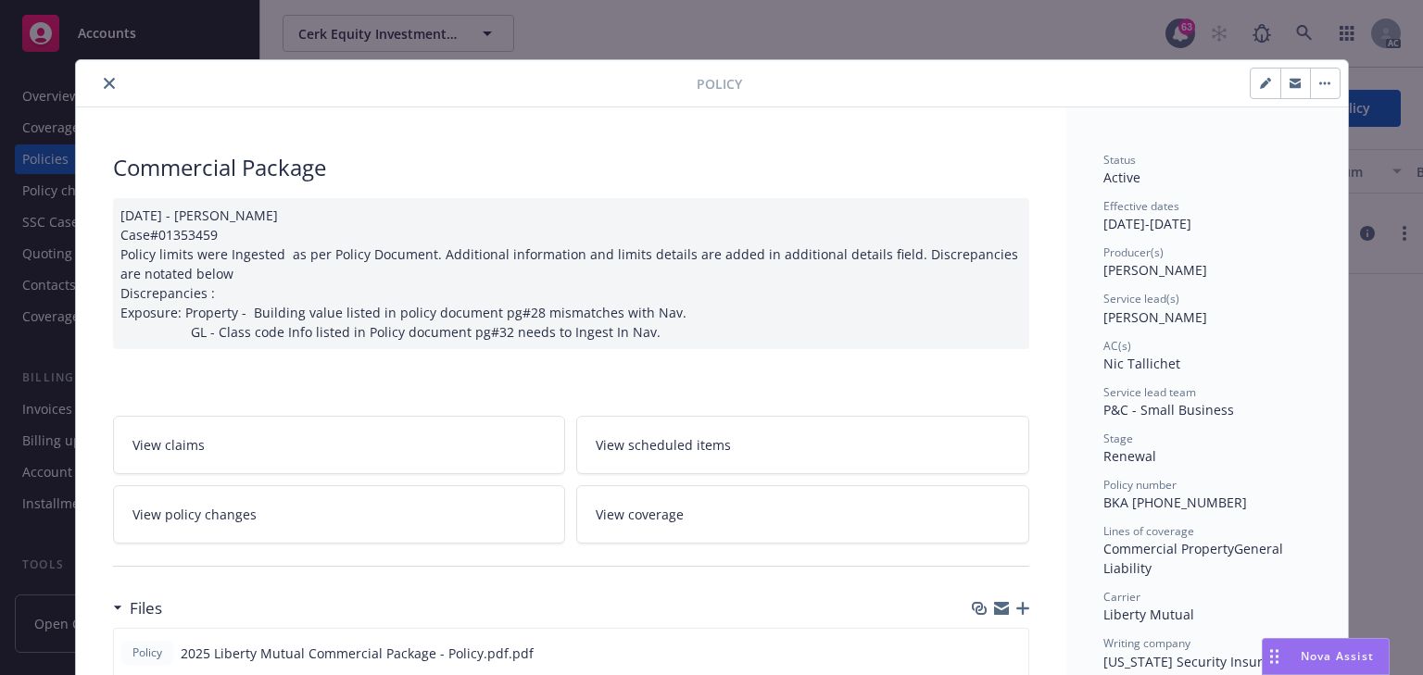
click at [315, 510] on link "View policy changes" at bounding box center [339, 514] width 453 height 58
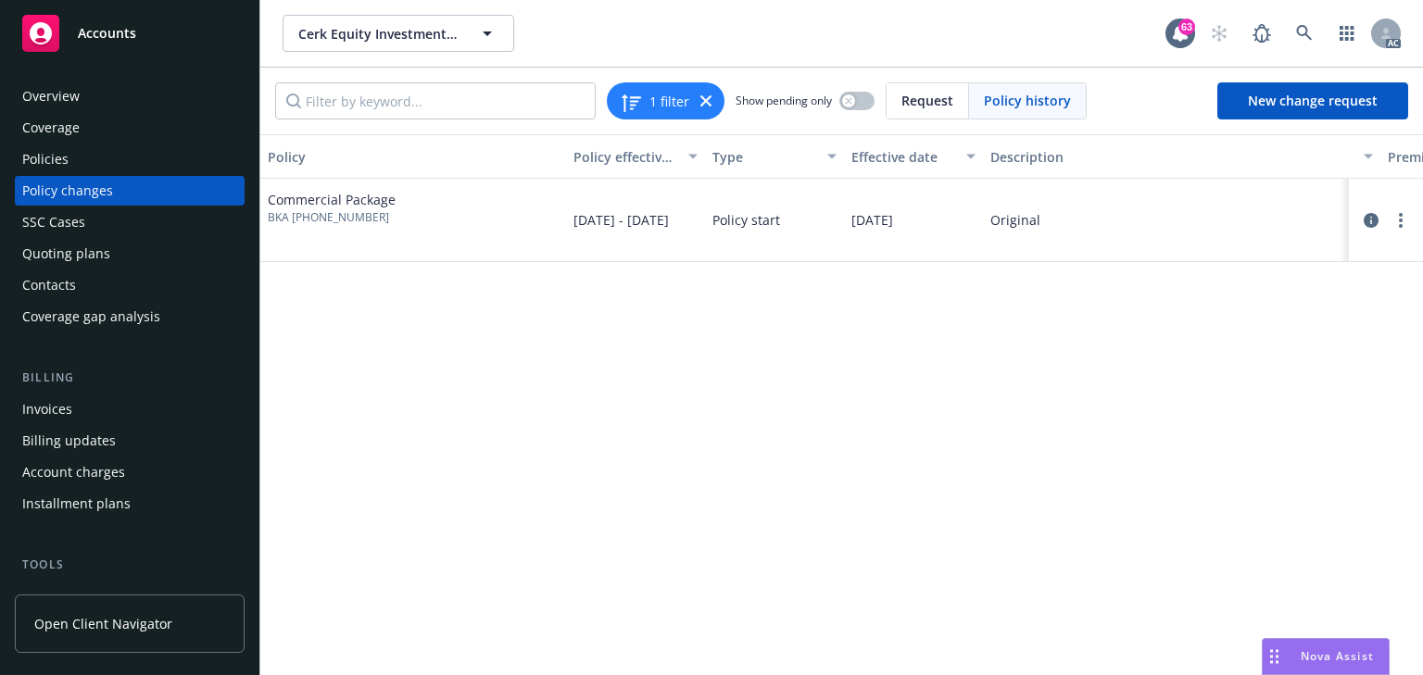
click at [704, 511] on div "Policy Policy effective dates Type Effective date Description Premium change An…" at bounding box center [841, 404] width 1162 height 541
click at [100, 167] on div "Policies" at bounding box center [129, 160] width 215 height 30
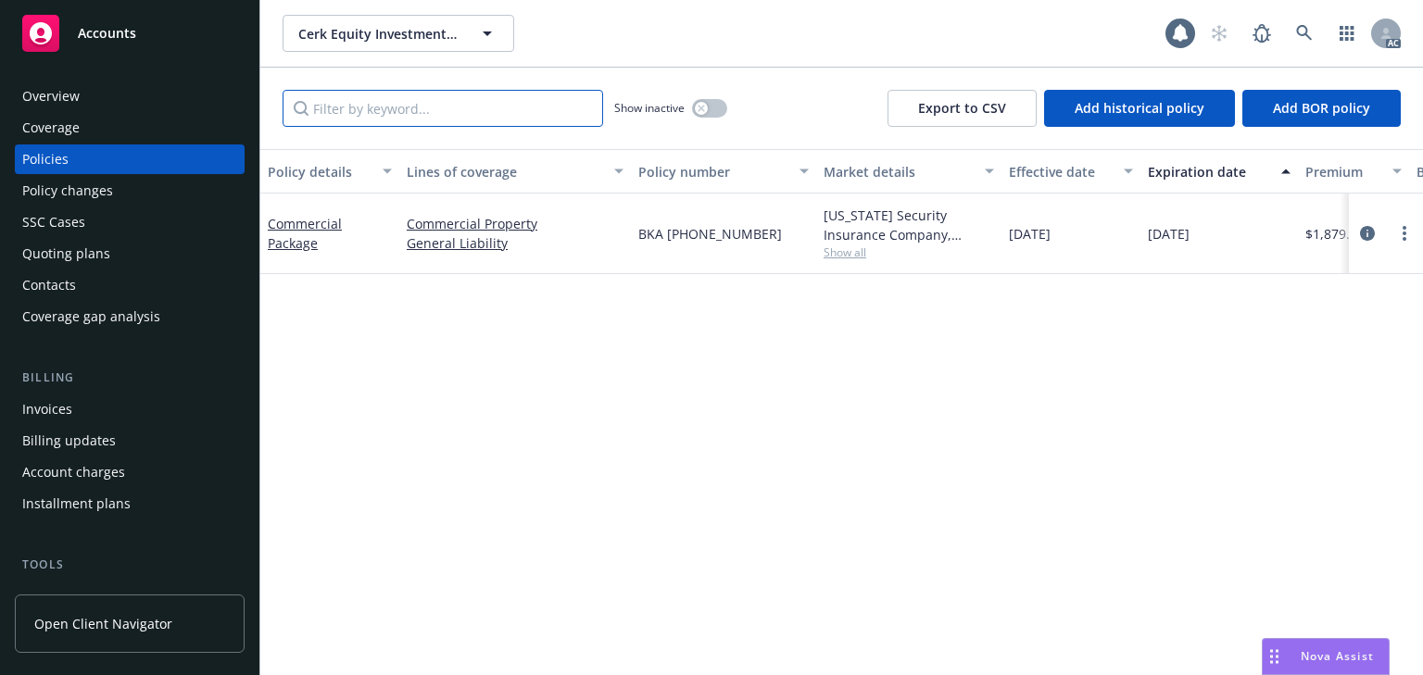
click at [434, 114] on input "Filter by keyword..." at bounding box center [443, 108] width 320 height 37
type input "endtssccase"
click at [852, 254] on span "Show all" at bounding box center [908, 253] width 170 height 16
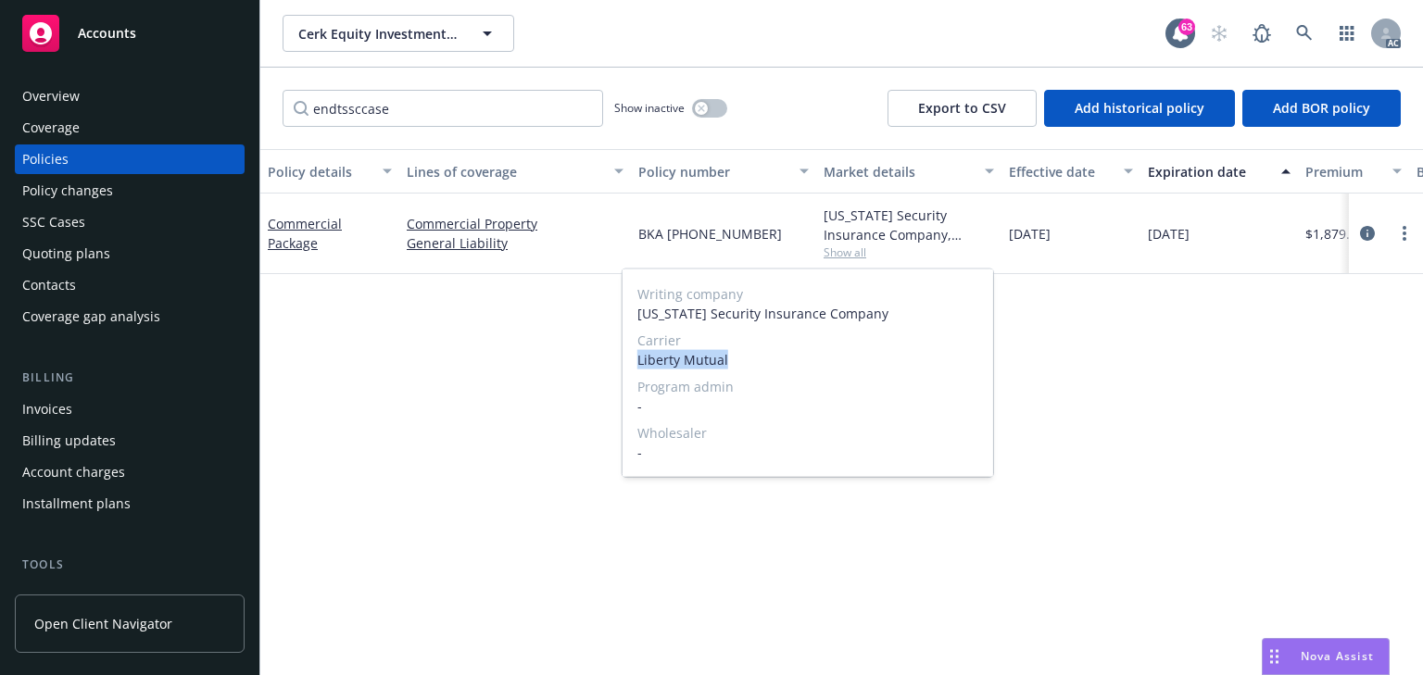
drag, startPoint x: 711, startPoint y: 360, endPoint x: 771, endPoint y: 359, distance: 59.3
click at [771, 359] on span "Liberty Mutual" at bounding box center [807, 359] width 341 height 19
copy span "Liberty Mutual"
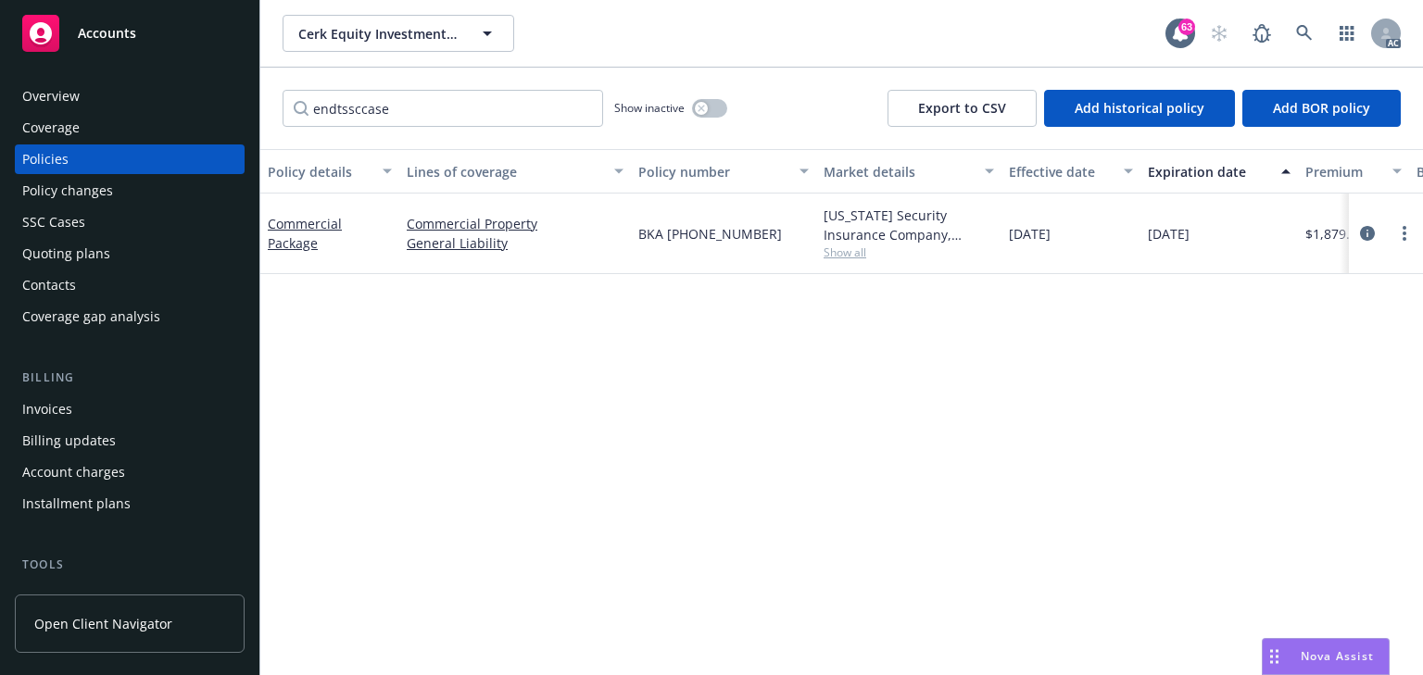
click at [116, 202] on div "Policy changes" at bounding box center [129, 191] width 215 height 30
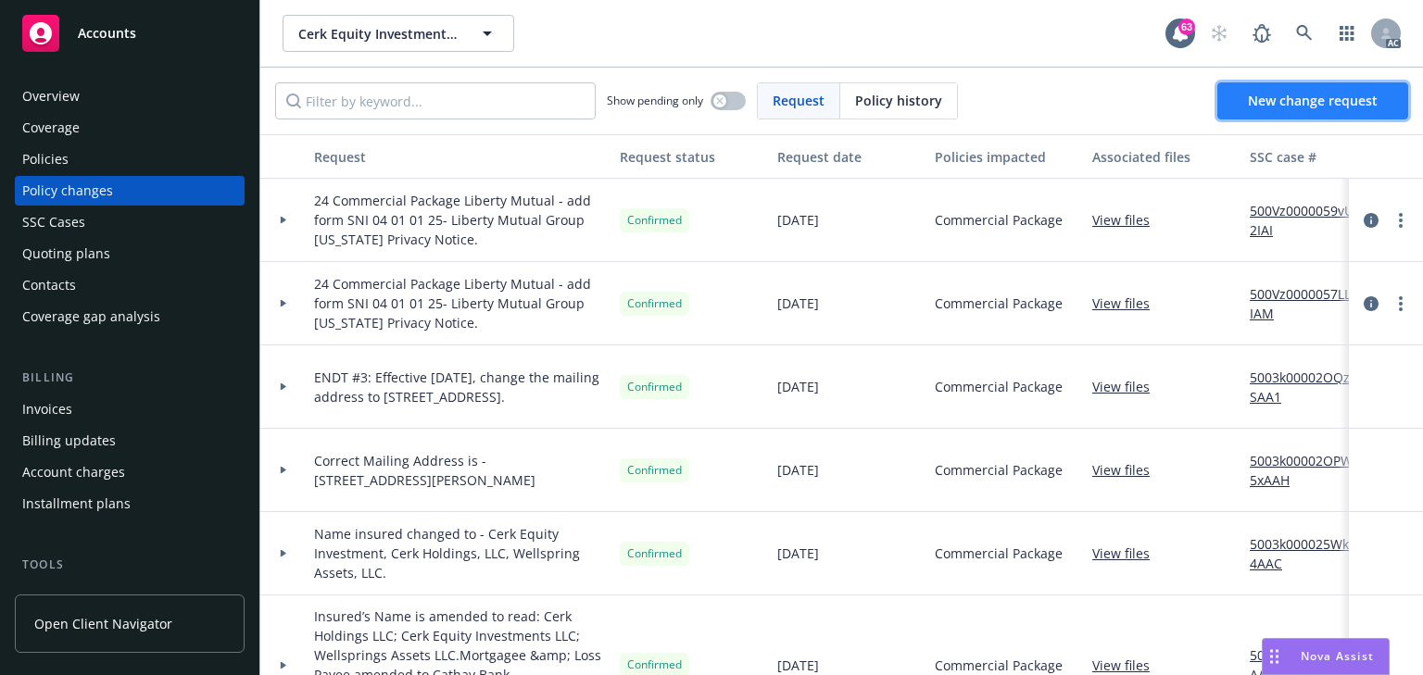
click at [1285, 89] on link "New change request" at bounding box center [1312, 100] width 191 height 37
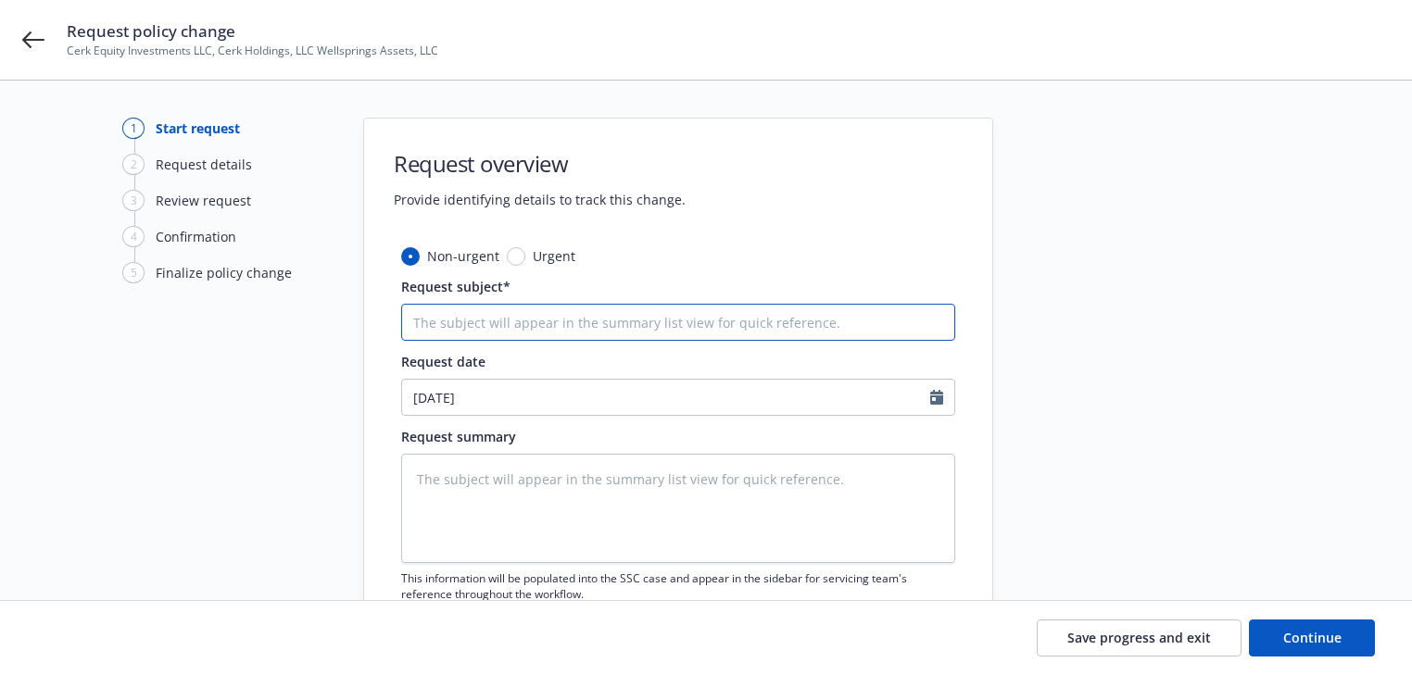
drag, startPoint x: 509, startPoint y: 323, endPoint x: 463, endPoint y: 331, distance: 46.0
click at [509, 322] on input "Request subject*" at bounding box center [678, 322] width 554 height 37
paste input "25 Commercial Package Liberty Mutual -"
type textarea "x"
type input "25 Commercial Package Liberty Mutual -"
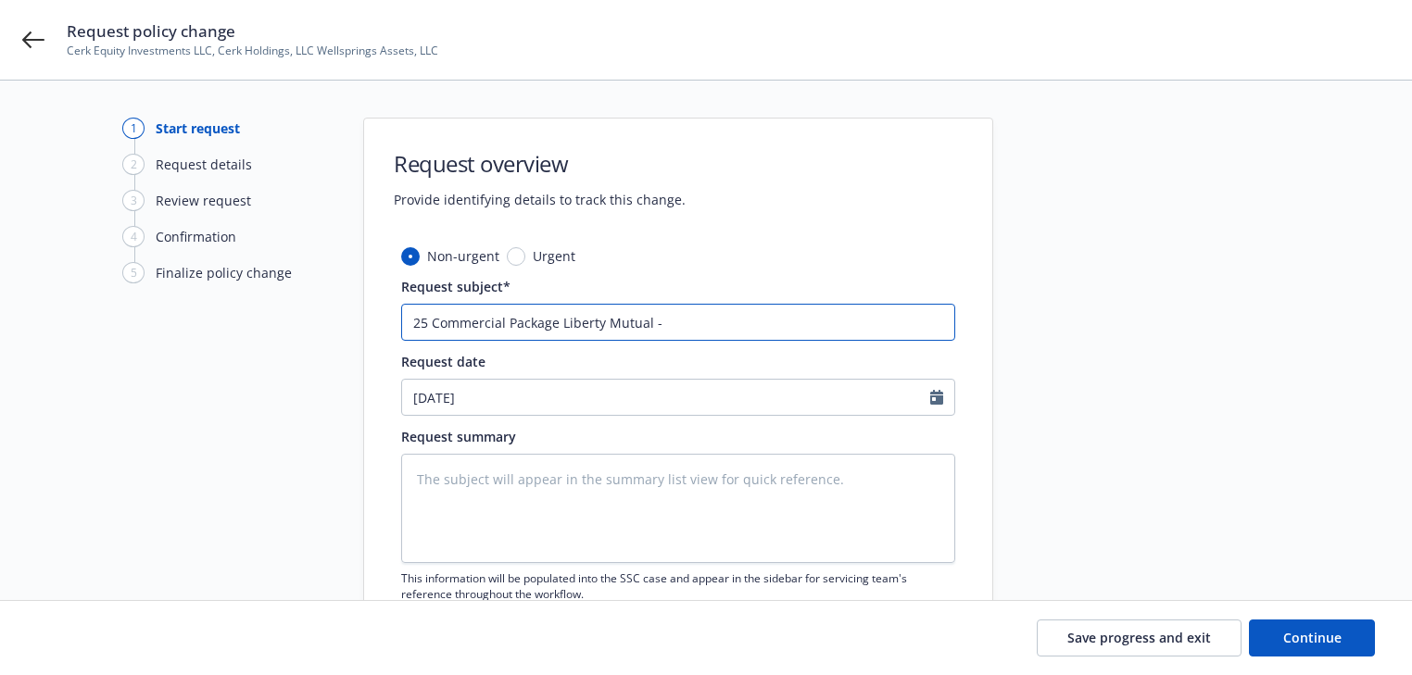
type textarea "x"
type input "25 Commercial Package Liberty Mutual -"
click at [781, 318] on input "25 Commercial Package Liberty Mutual -" at bounding box center [678, 322] width 554 height 37
type textarea "x"
type input "25 Commercial Package Liberty Mutual - A"
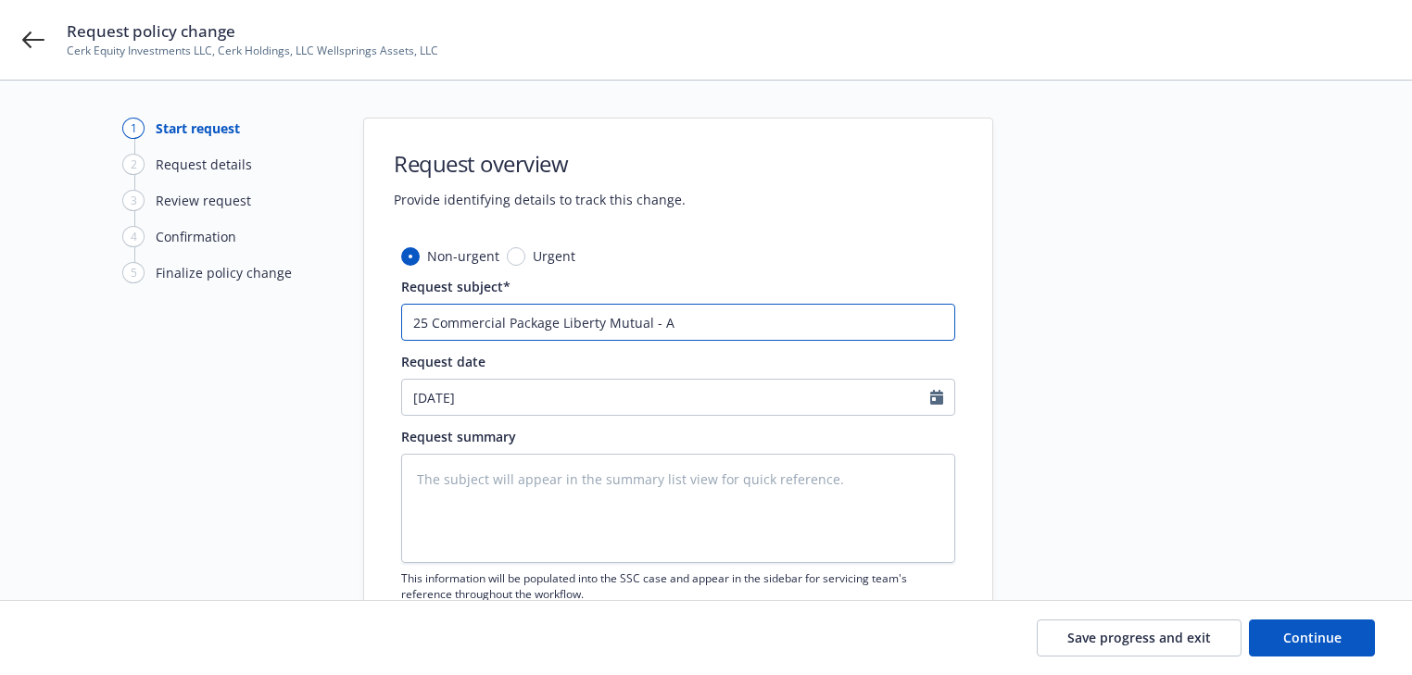
type textarea "x"
type input "25 Commercial Package Liberty Mutual - Ad"
type textarea "x"
type input "25 Commercial Package Liberty Mutual - Add"
type textarea "x"
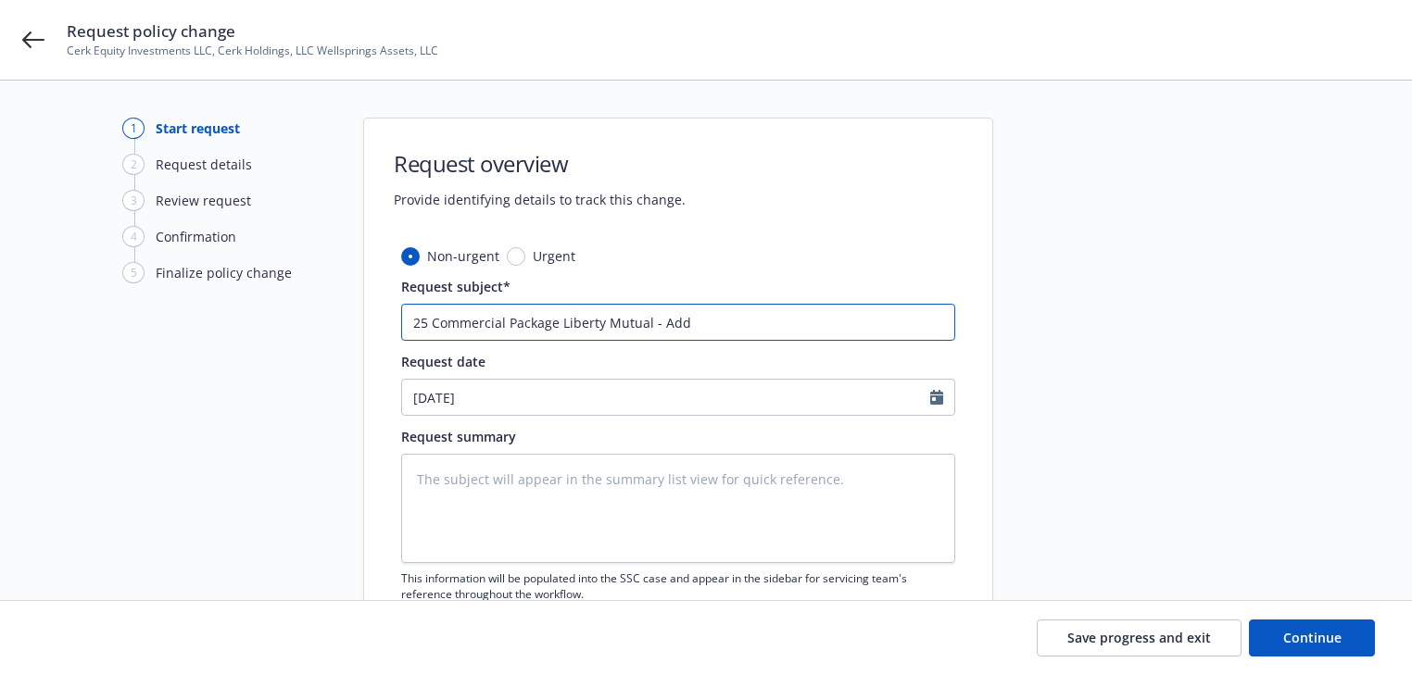
type input "25 Commercial Package Liberty Mutual - Add"
type textarea "x"
type input "25 Commercial Package Liberty Mutual - Add L"
type textarea "x"
type input "25 Commercial Package Liberty Mutual - Add LL"
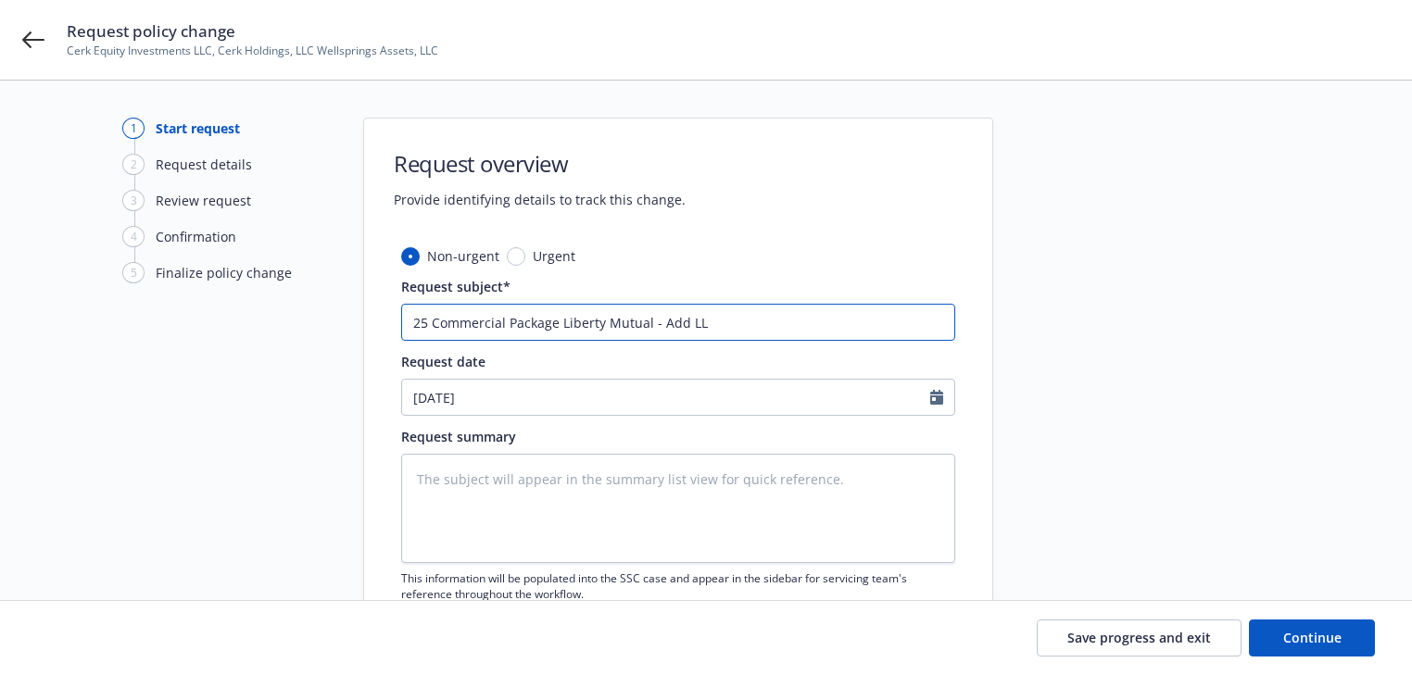
type textarea "x"
type input "25 Commercial Package Liberty Mutual - Add LLP"
type textarea "x"
type input "25 Commercial Package Liberty Mutual - Add LLP"
paste input "[PERSON_NAME] Bank ISAOA/ATIMA"
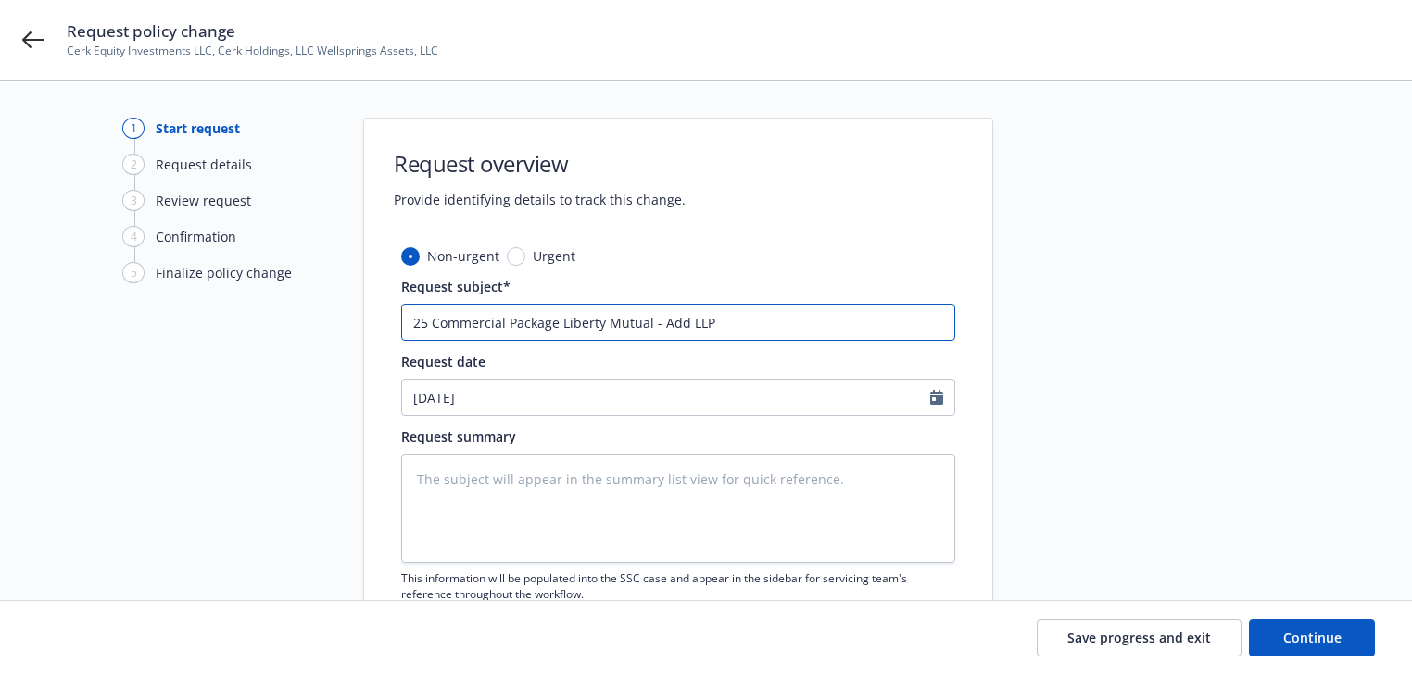
type textarea "x"
type input "25 Commercial Package Liberty Mutual - Add LLP [PERSON_NAME] Bank ISAOA/ATIMA"
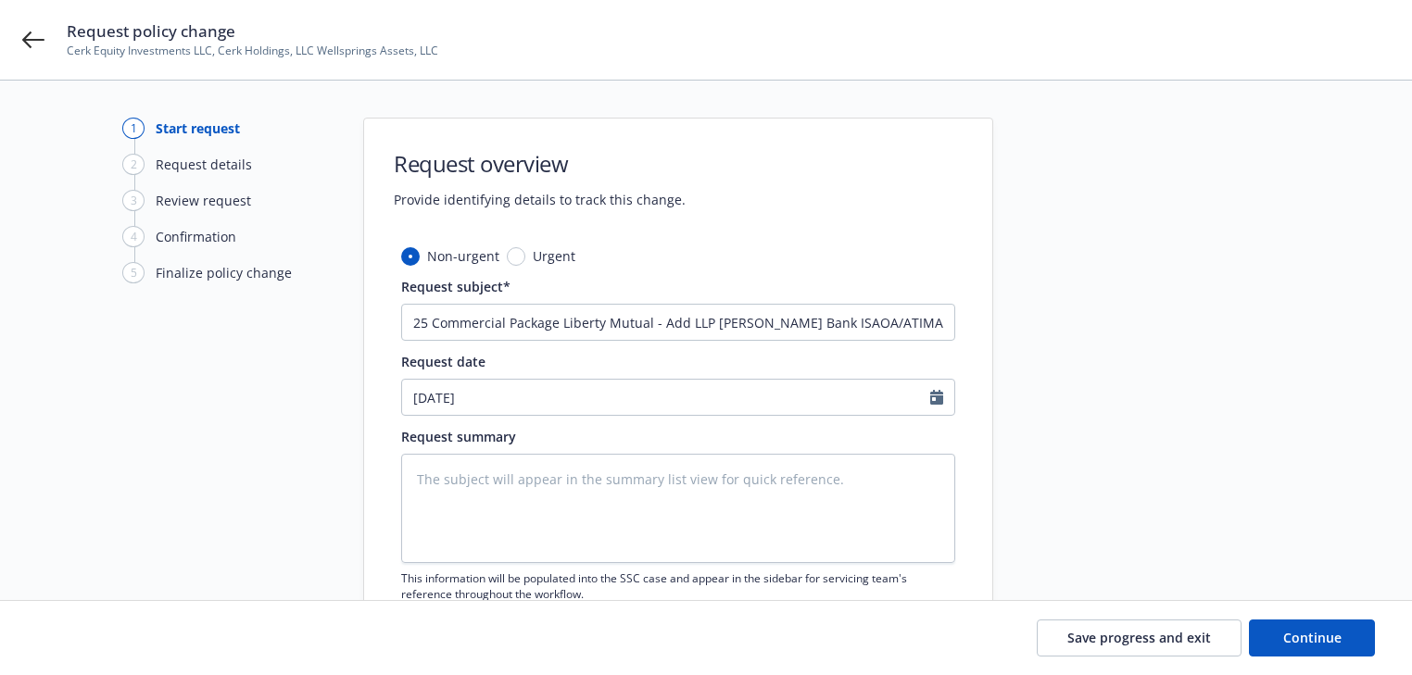
click at [634, 434] on div "Request summary" at bounding box center [678, 436] width 554 height 19
click at [597, 508] on textarea at bounding box center [678, 508] width 554 height 109
paste textarea "Please add effective [DATE] [DATE] Lender loss payable [PERSON_NAME] Bank ISAOA…"
type textarea "x"
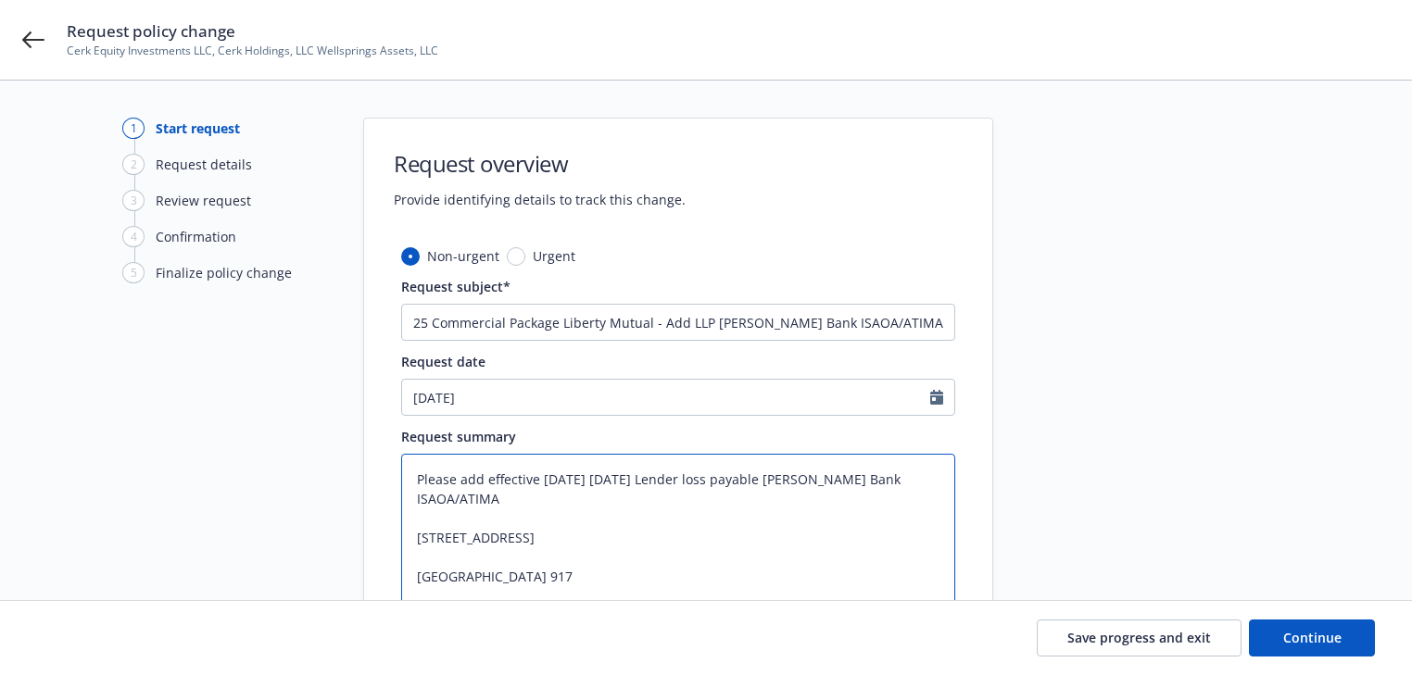
type textarea "Please add effective [DATE] [DATE] Lender loss payable [PERSON_NAME] Bank ISAOA…"
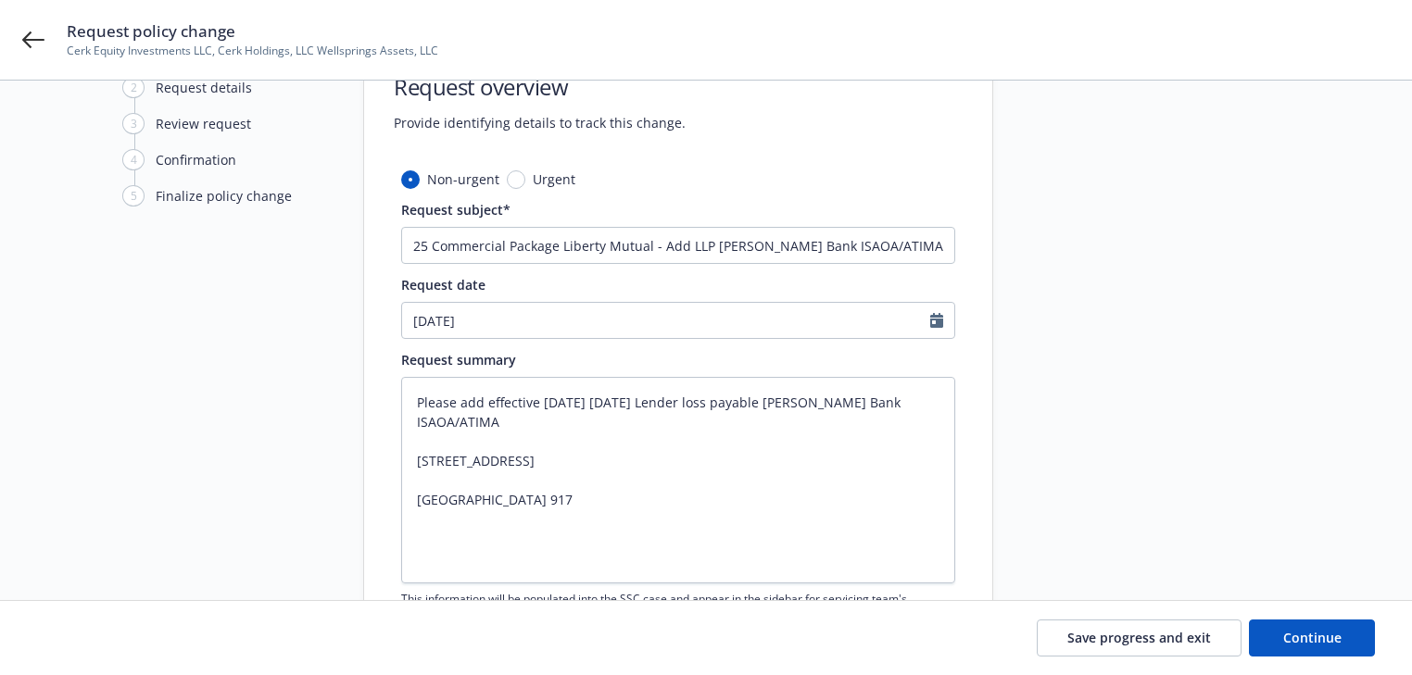
scroll to position [148, 0]
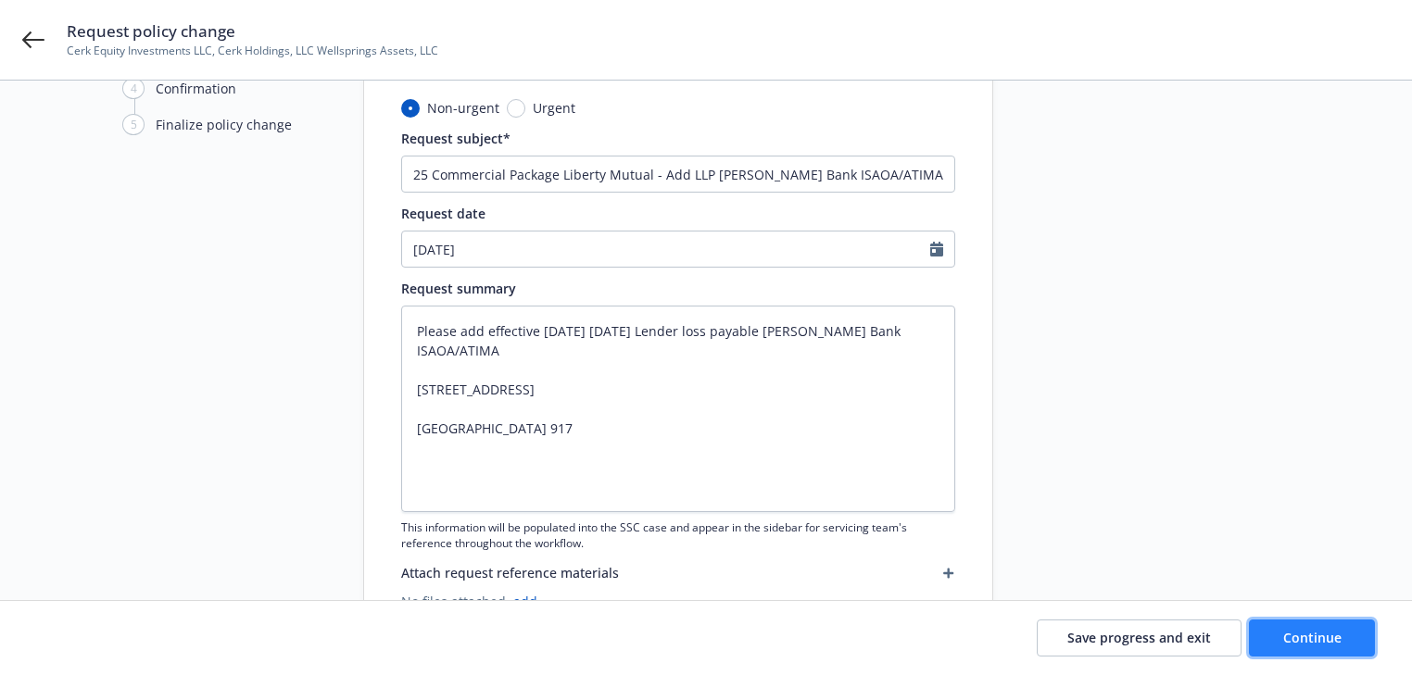
drag, startPoint x: 1297, startPoint y: 640, endPoint x: 1253, endPoint y: 628, distance: 45.2
click at [1296, 640] on span "Continue" at bounding box center [1312, 638] width 58 height 18
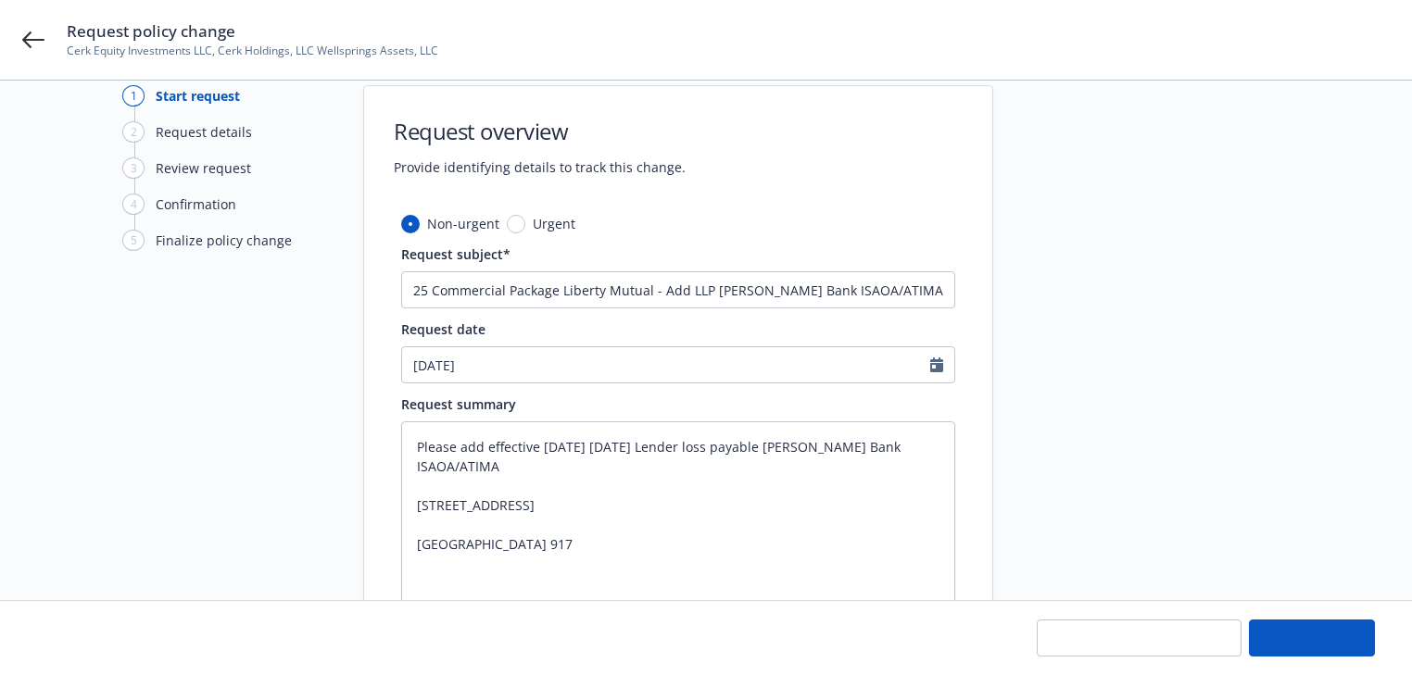
type textarea "x"
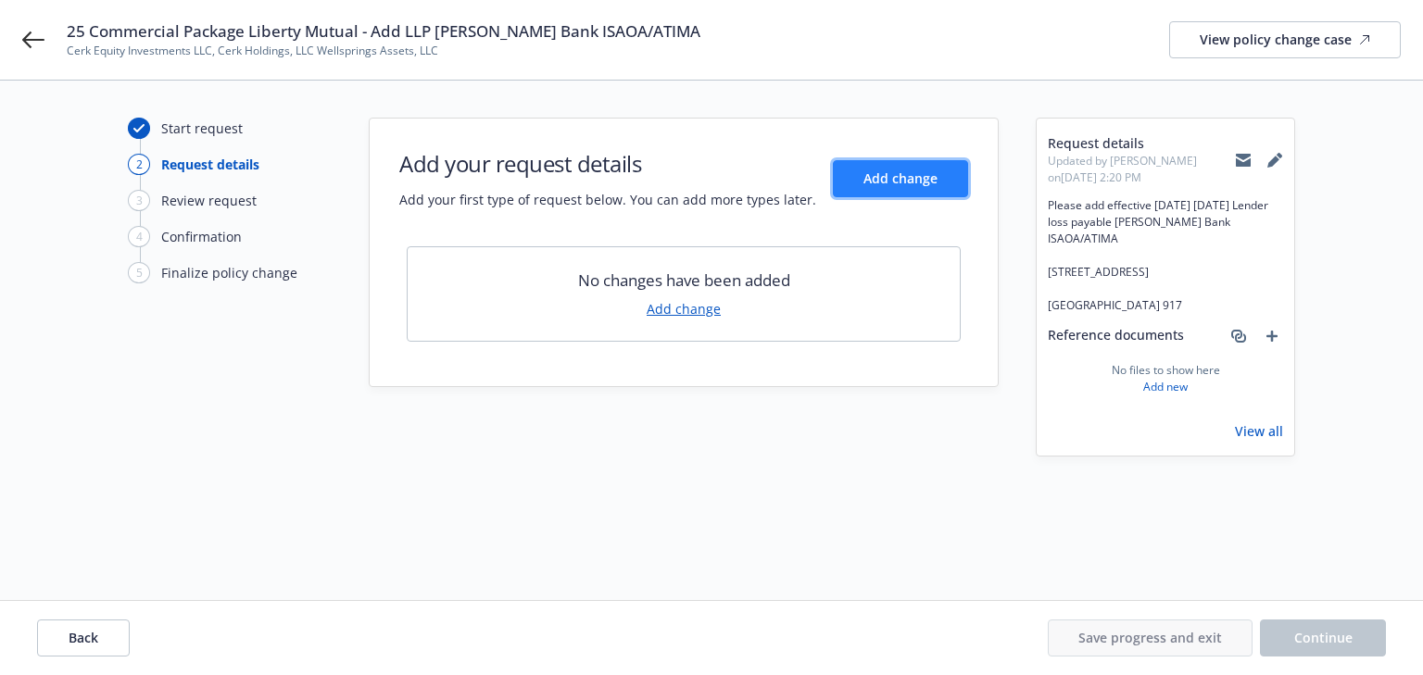
click at [916, 185] on span "Add change" at bounding box center [900, 179] width 74 height 18
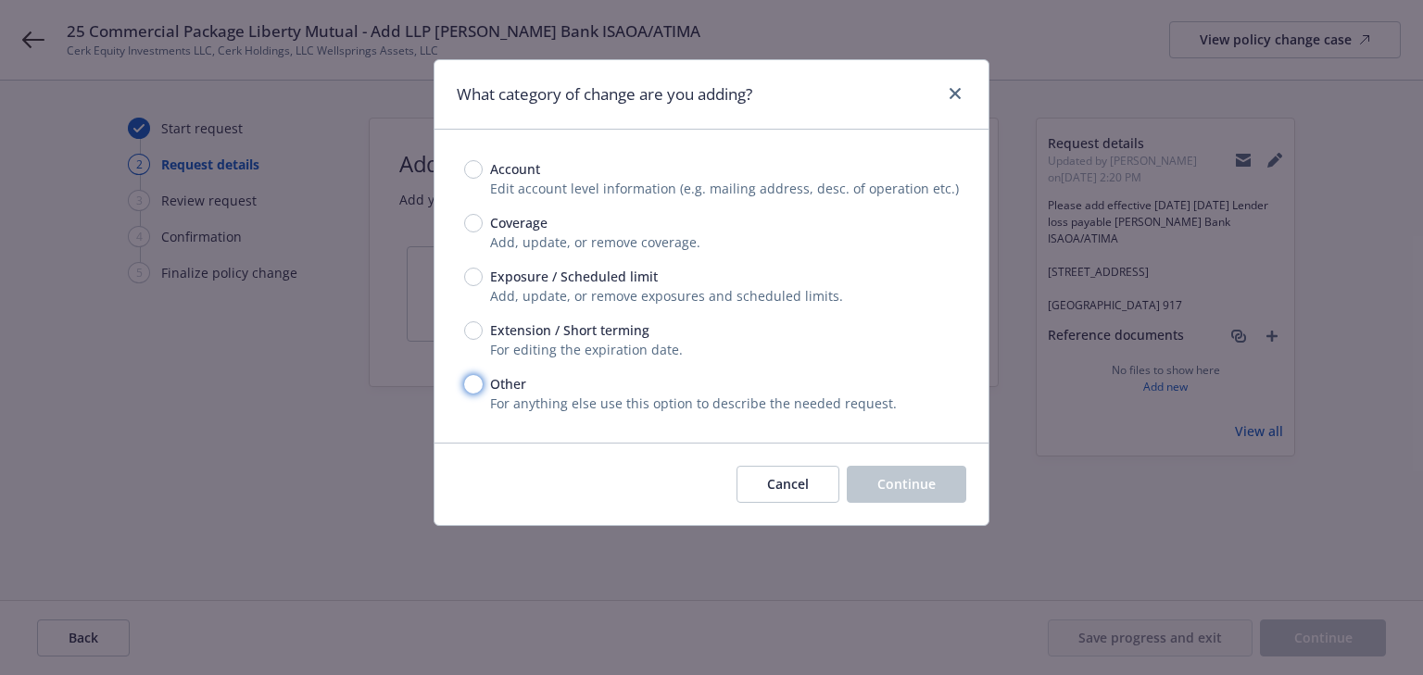
click at [475, 388] on input "Other" at bounding box center [473, 384] width 19 height 19
radio input "true"
click at [941, 482] on button "Continue" at bounding box center [906, 484] width 119 height 37
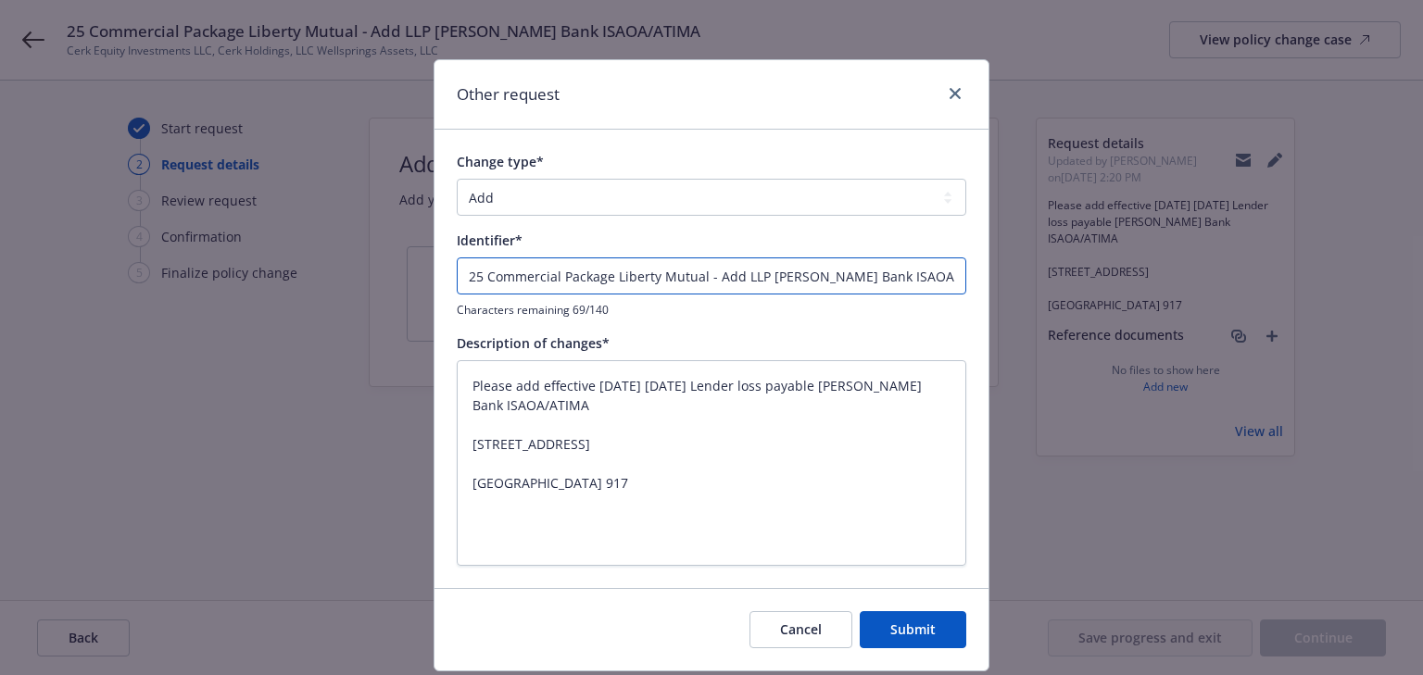
drag, startPoint x: 710, startPoint y: 278, endPoint x: -1249, endPoint y: 271, distance: 1959.1
click at [0, 271] on html "25 Commercial Package Liberty Mutual - Add LLP [PERSON_NAME] Bank ISAOA/[PERSON…" at bounding box center [711, 337] width 1423 height 675
type textarea "x"
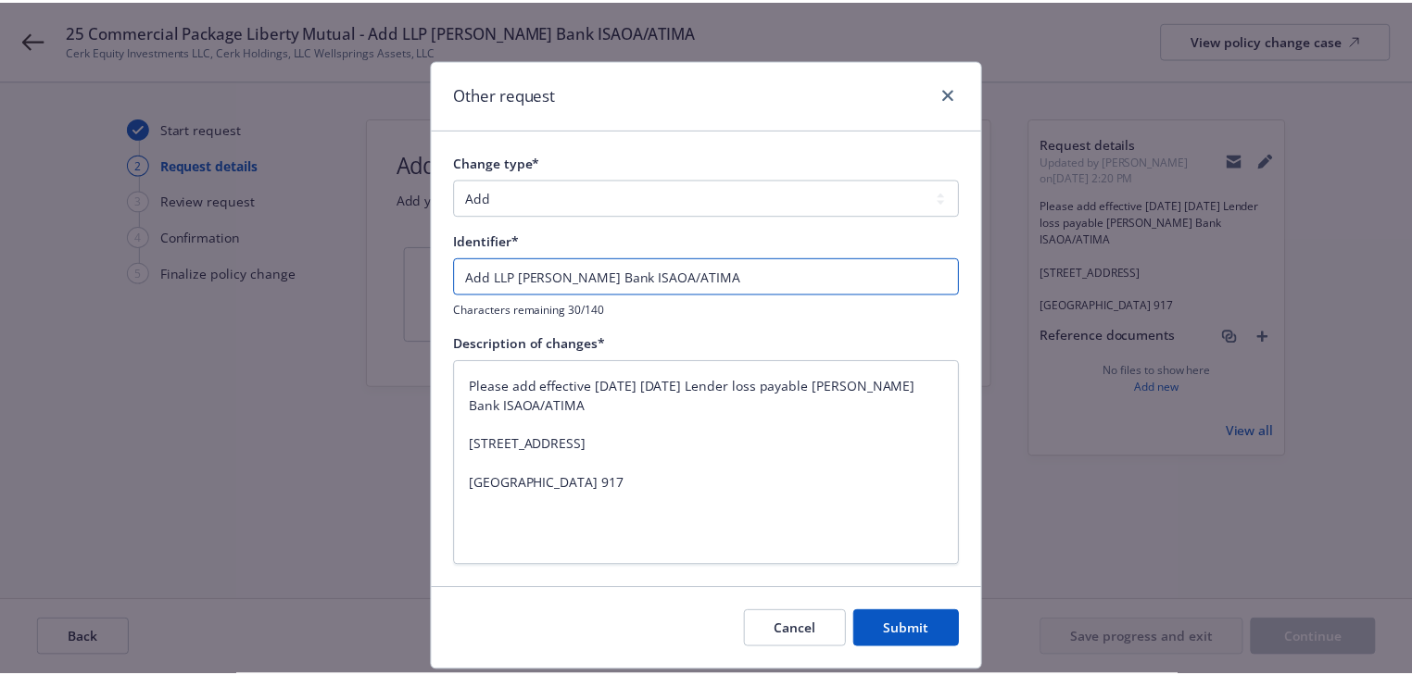
scroll to position [55, 0]
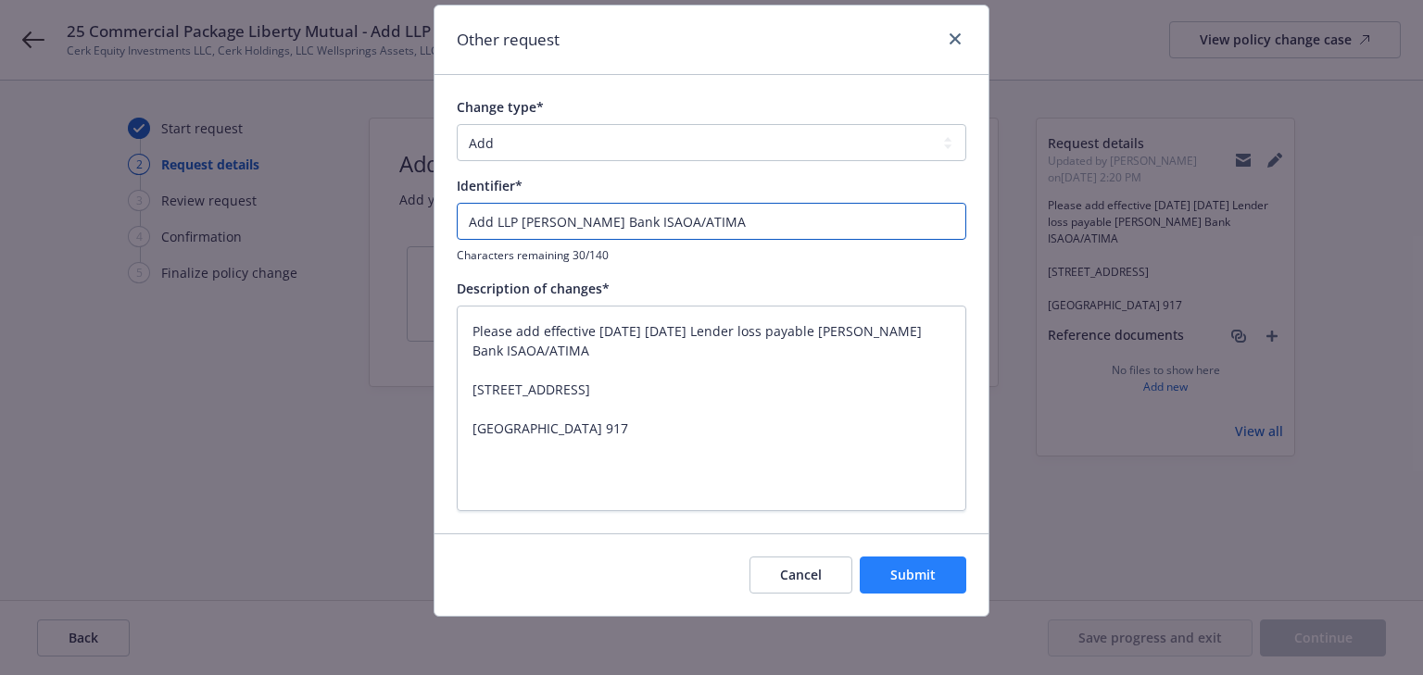
type input "Add LLP [PERSON_NAME] Bank ISAOA/ATIMA"
click at [937, 567] on button "Submit" at bounding box center [913, 575] width 107 height 37
type textarea "x"
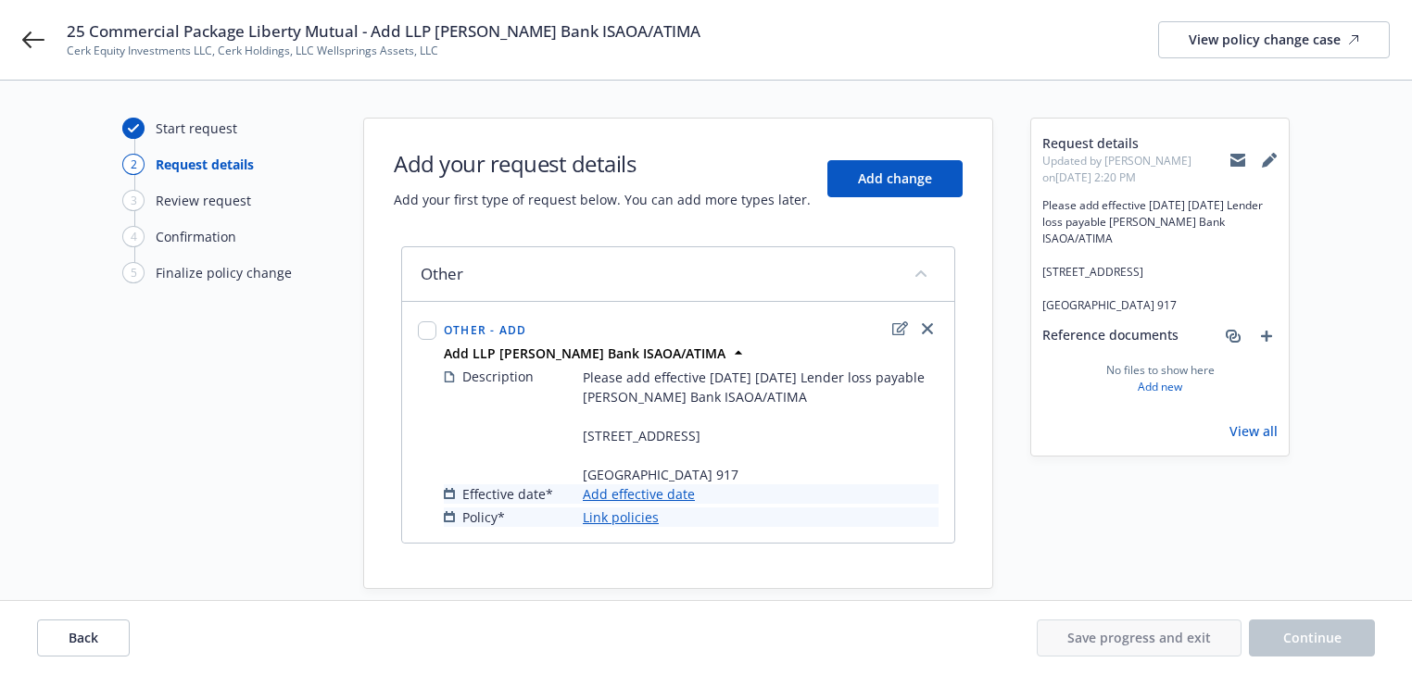
click at [666, 504] on link "Add effective date" at bounding box center [639, 493] width 112 height 19
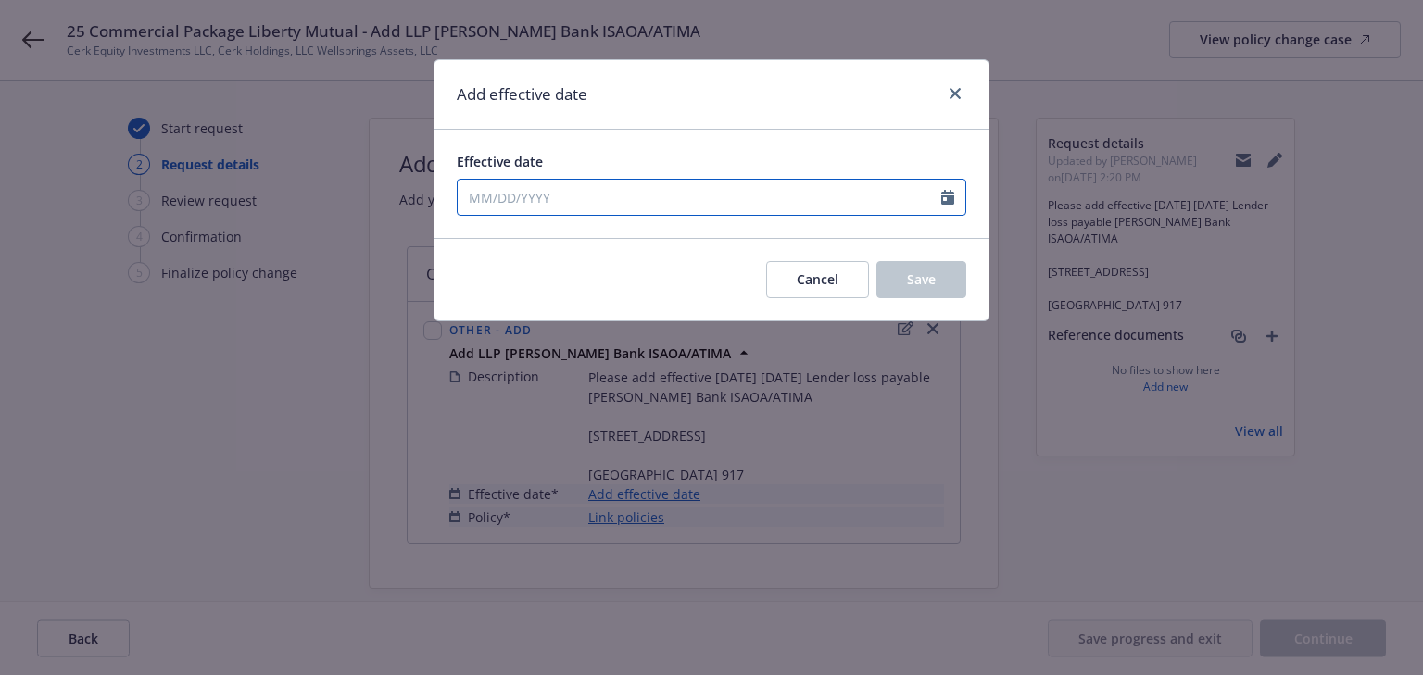
select select "8"
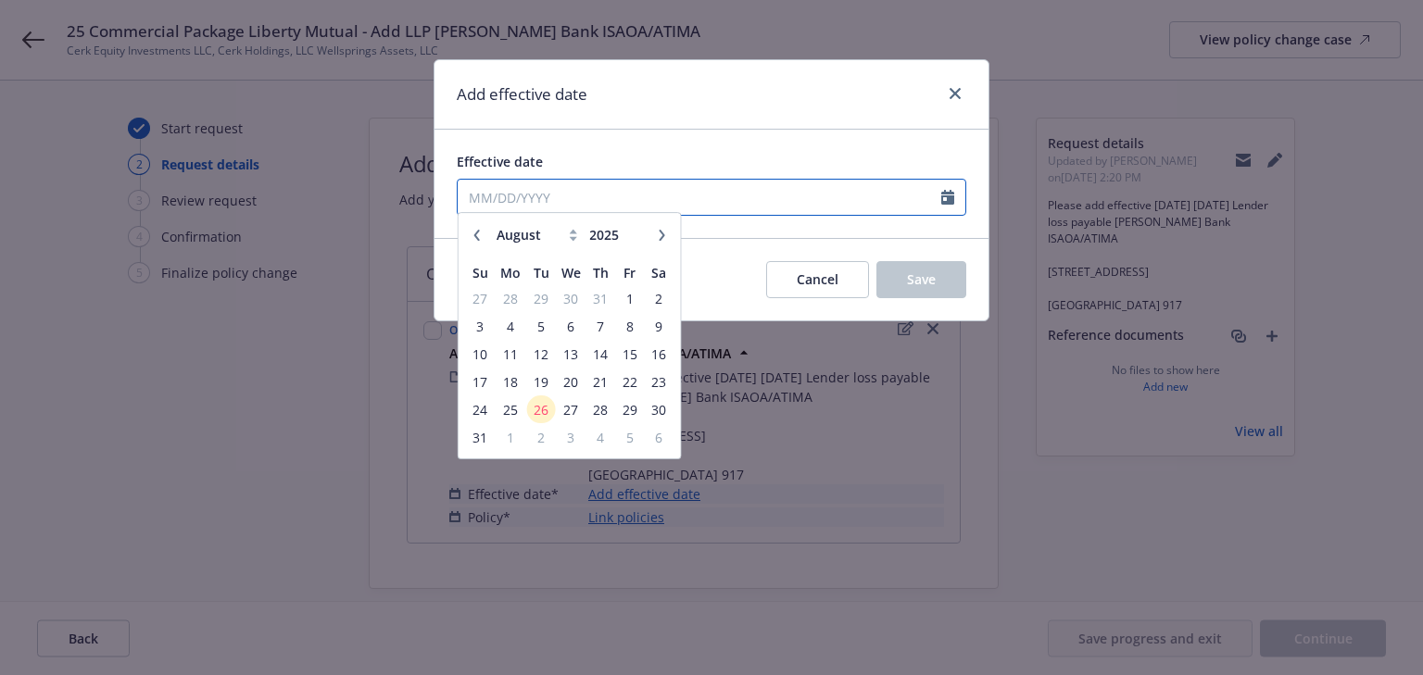
click at [545, 194] on input "Effective date" at bounding box center [700, 197] width 484 height 35
click at [511, 405] on span "25" at bounding box center [510, 416] width 28 height 23
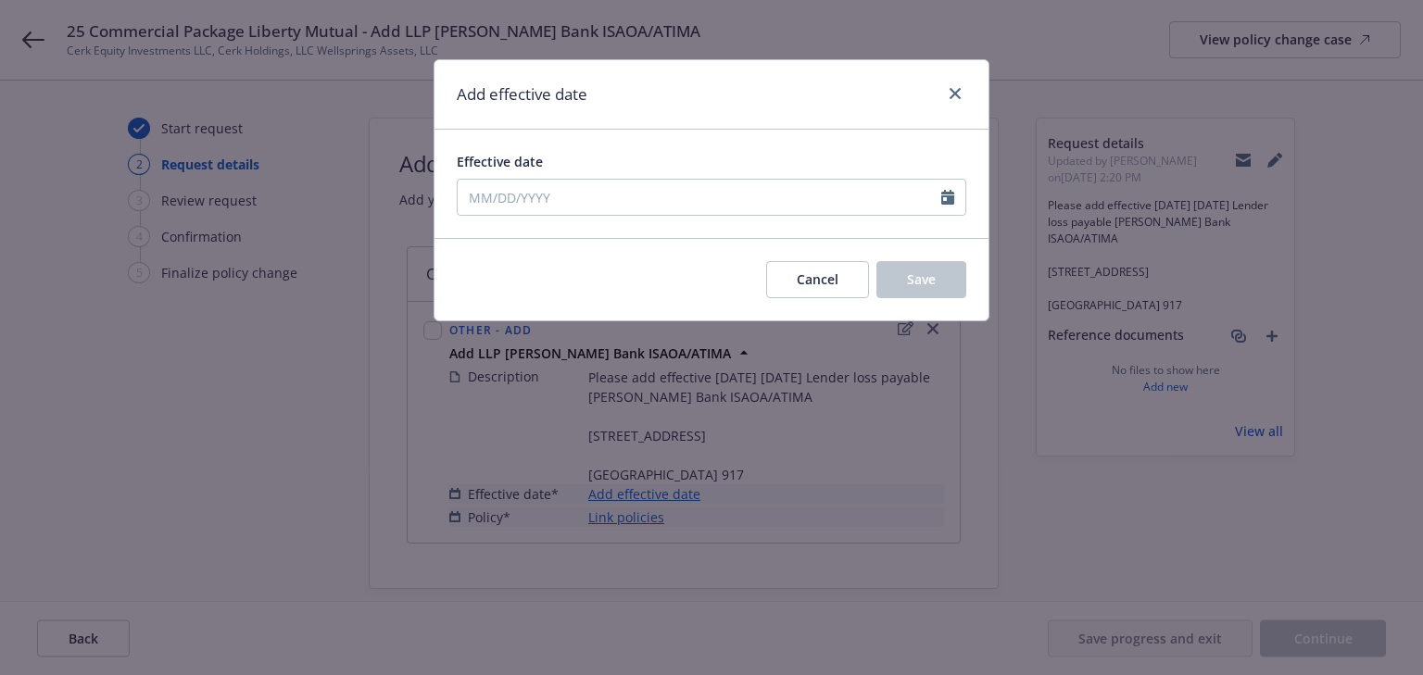
type input "[DATE]"
click at [896, 285] on button "Save" at bounding box center [921, 279] width 90 height 37
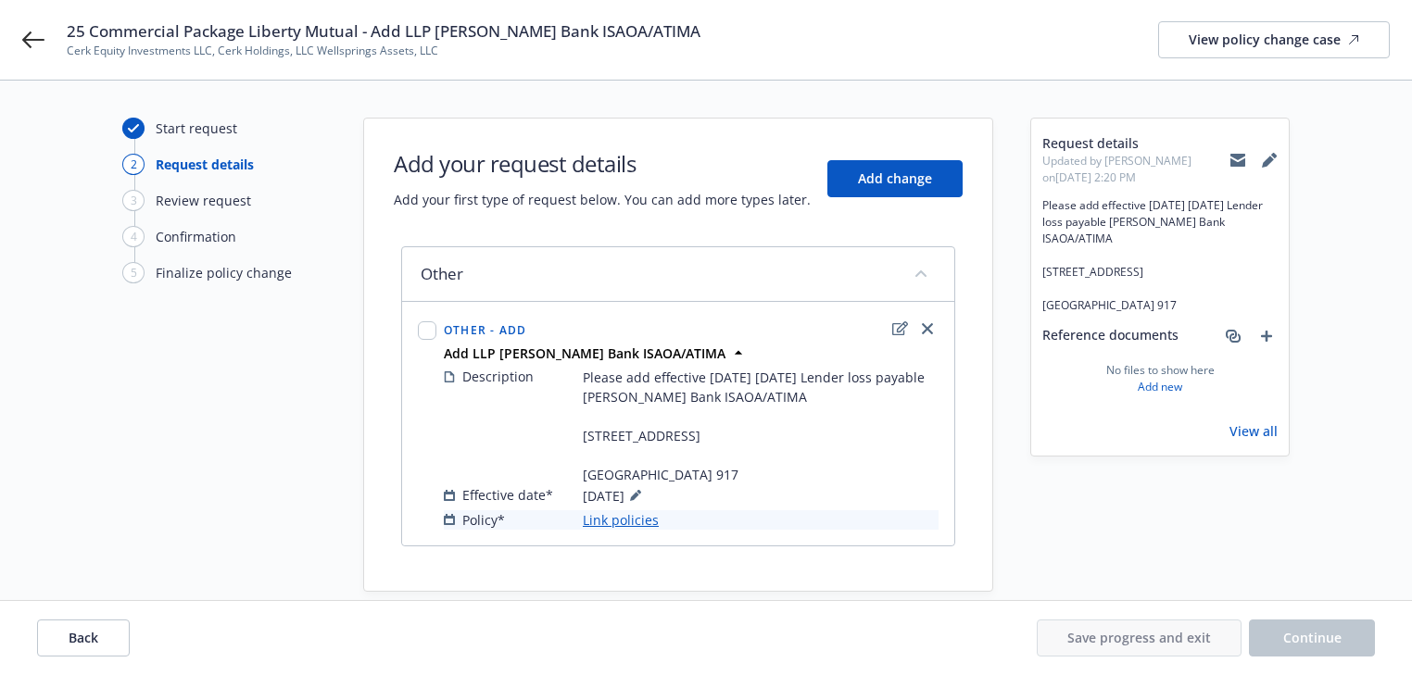
click at [609, 530] on link "Link policies" at bounding box center [621, 519] width 76 height 19
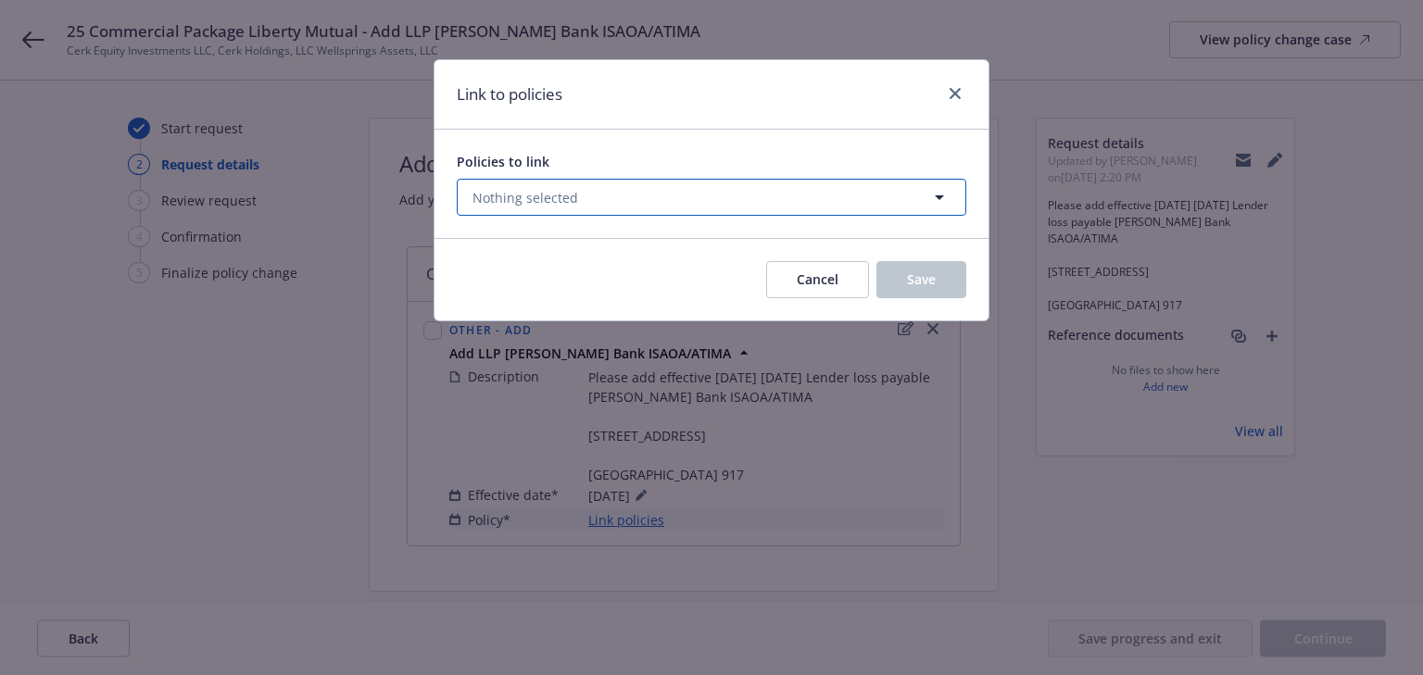
click at [608, 200] on button "Nothing selected" at bounding box center [711, 197] width 509 height 37
select select "ACTIVE"
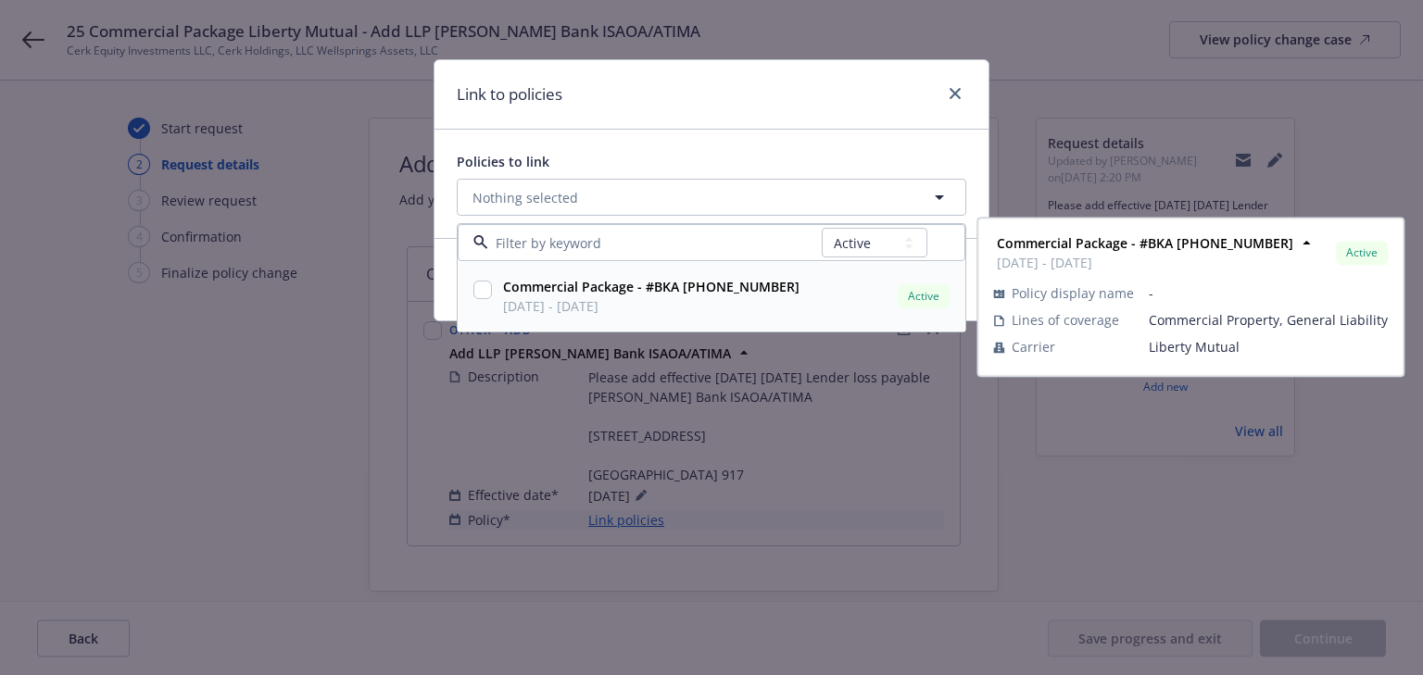
click at [483, 284] on input "checkbox" at bounding box center [482, 290] width 19 height 19
checkbox input "true"
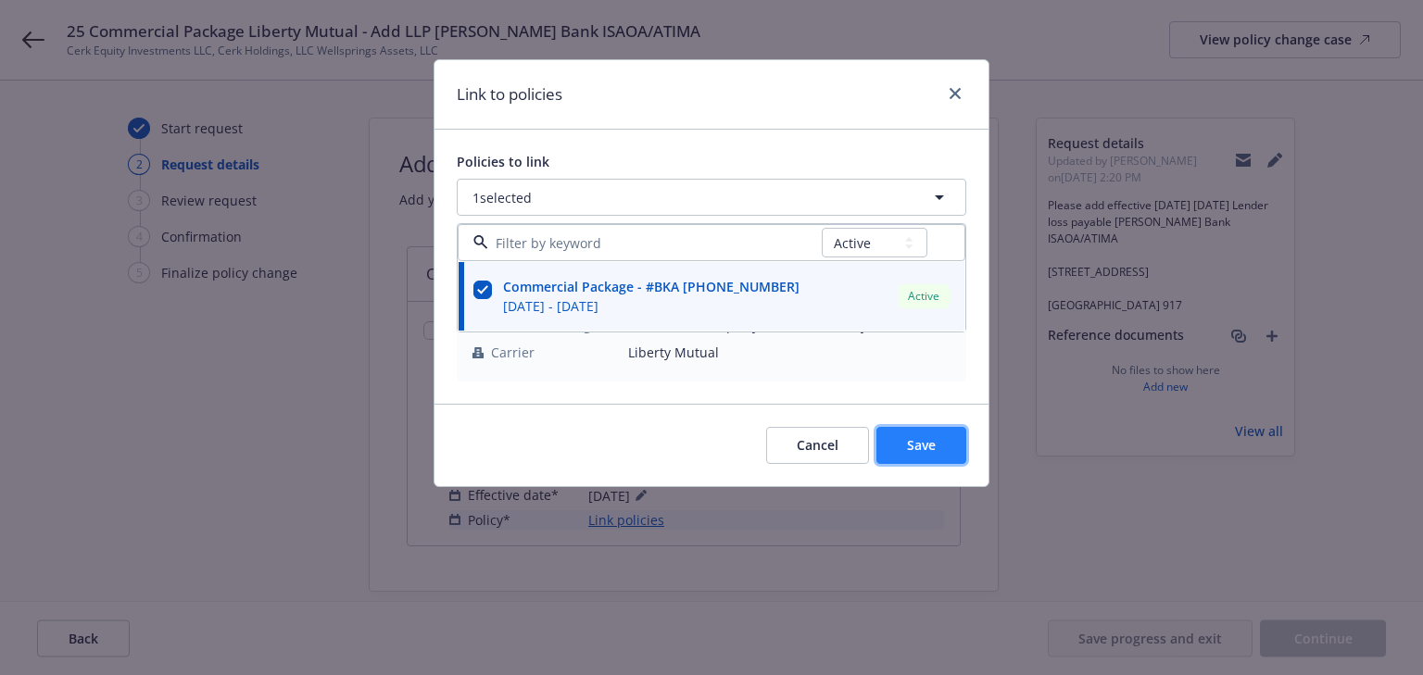
click at [956, 448] on button "Save" at bounding box center [921, 445] width 90 height 37
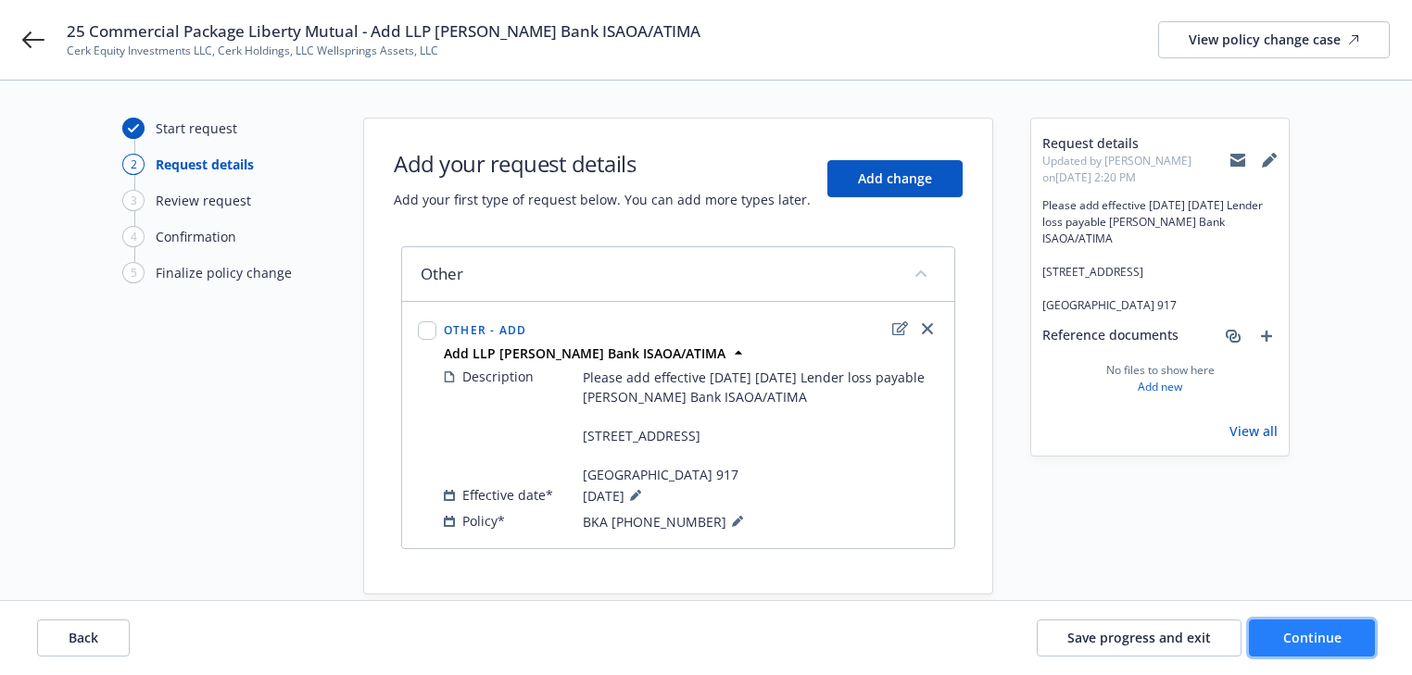
click at [1361, 643] on button "Continue" at bounding box center [1312, 638] width 126 height 37
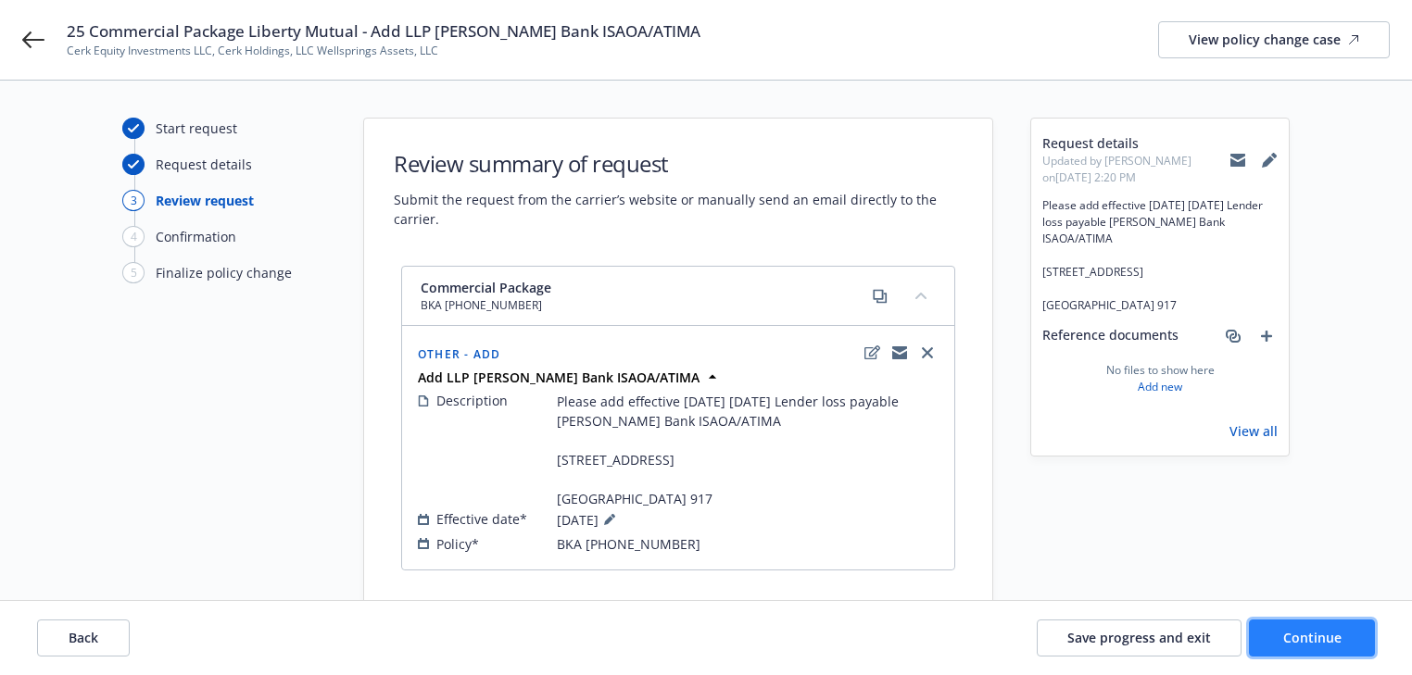
click at [1361, 643] on button "Continue" at bounding box center [1312, 638] width 126 height 37
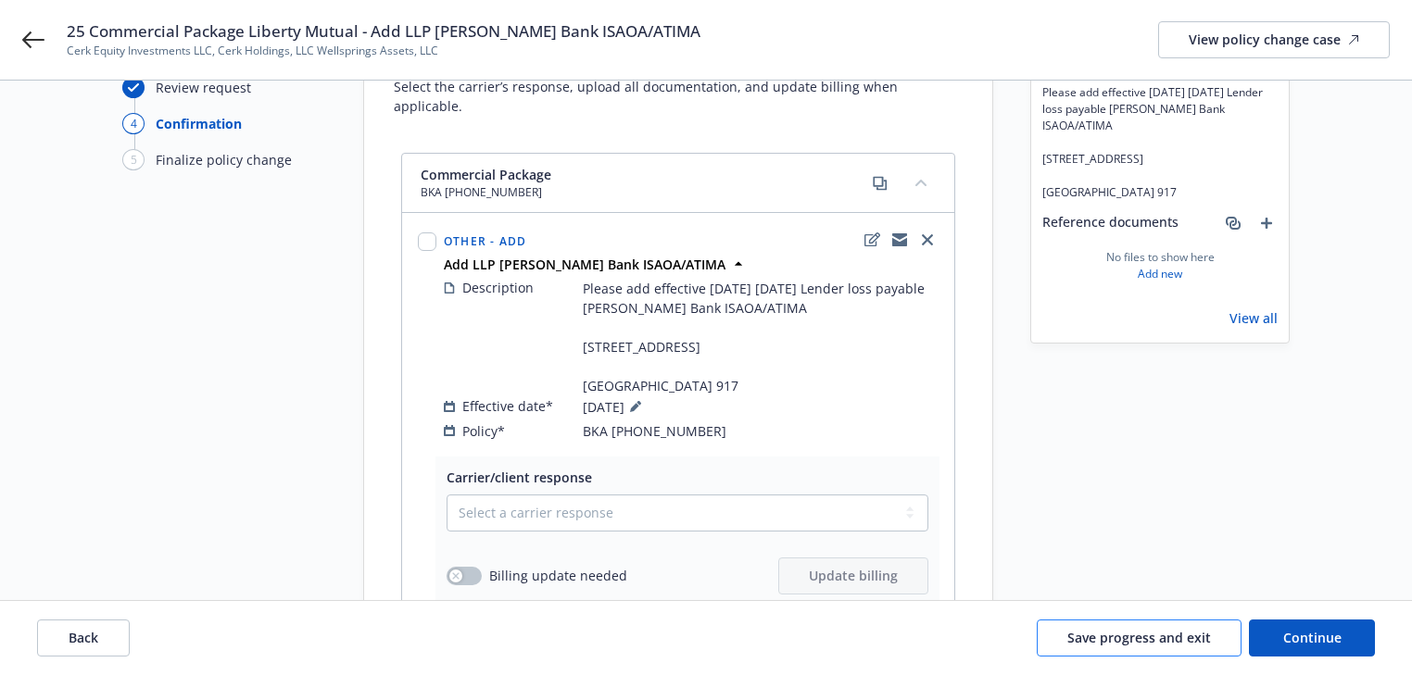
scroll to position [445, 0]
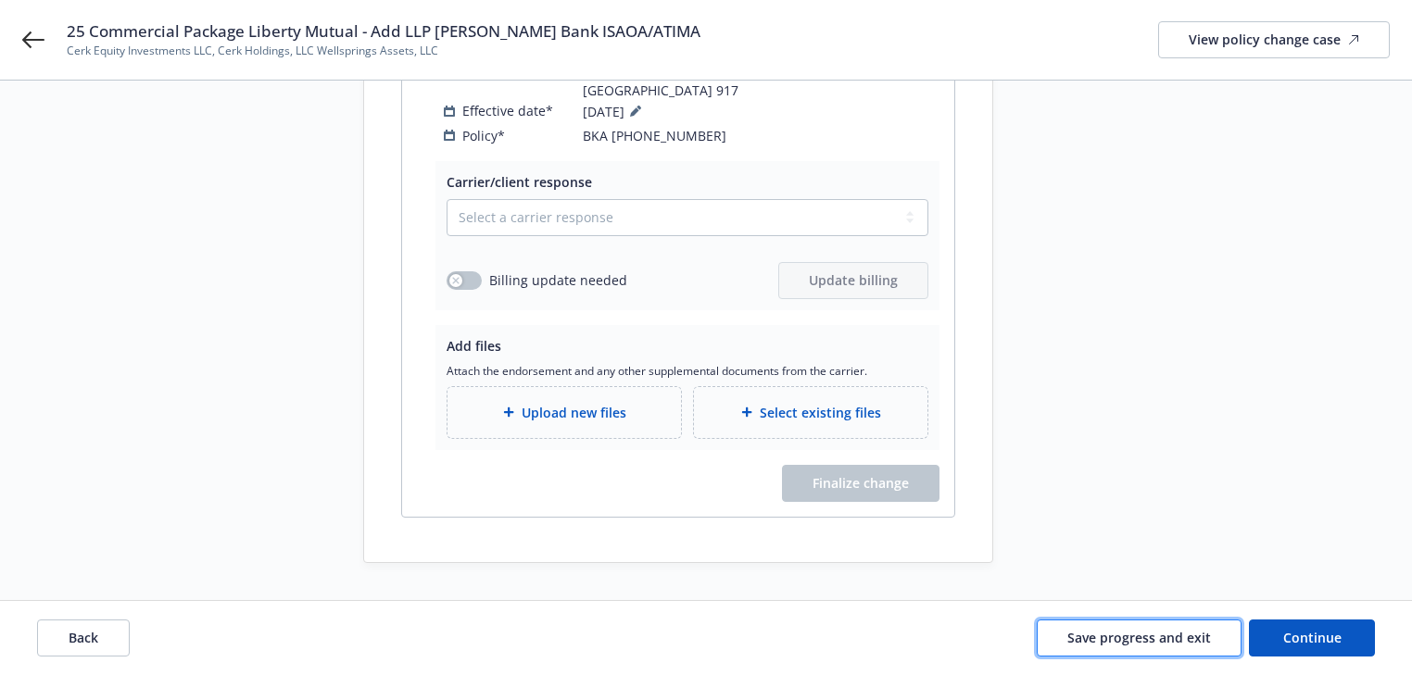
click at [1193, 644] on span "Save progress and exit" at bounding box center [1139, 638] width 144 height 18
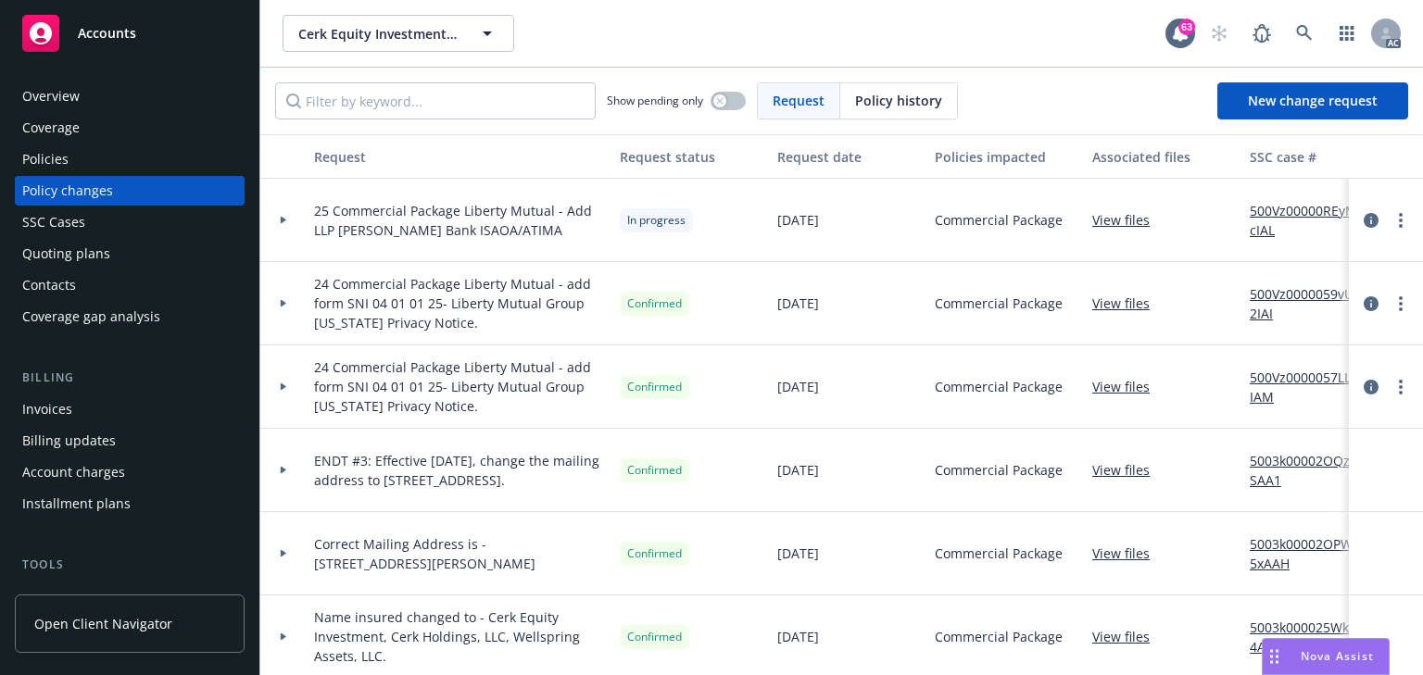
click at [1311, 206] on link "500Vz00000REyMcIAL" at bounding box center [1312, 220] width 124 height 39
click at [1389, 216] on link "more" at bounding box center [1400, 220] width 22 height 22
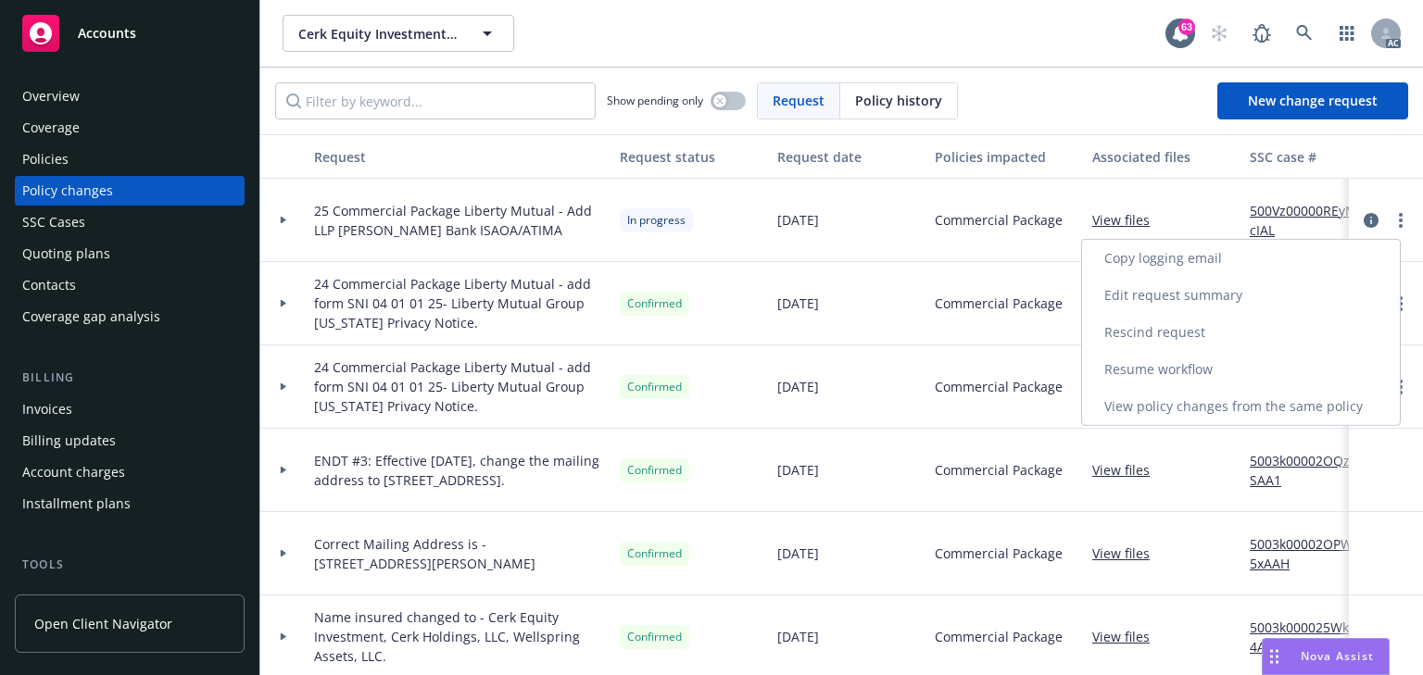
click at [1247, 274] on link "Copy logging email" at bounding box center [1241, 258] width 318 height 37
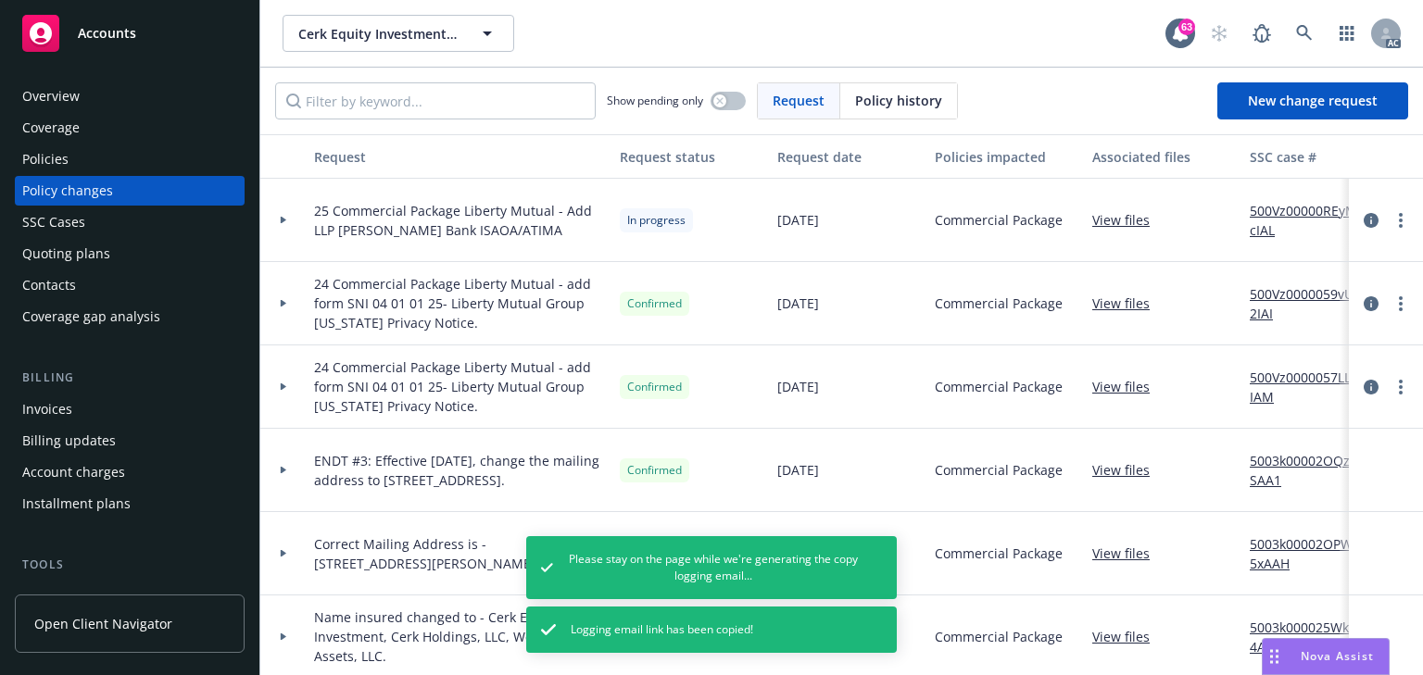
click at [40, 144] on div "Overview Coverage Policies Policy changes SSC Cases Quoting plans Contacts Cove…" at bounding box center [130, 207] width 230 height 250
click at [44, 156] on div "Policies" at bounding box center [45, 160] width 46 height 30
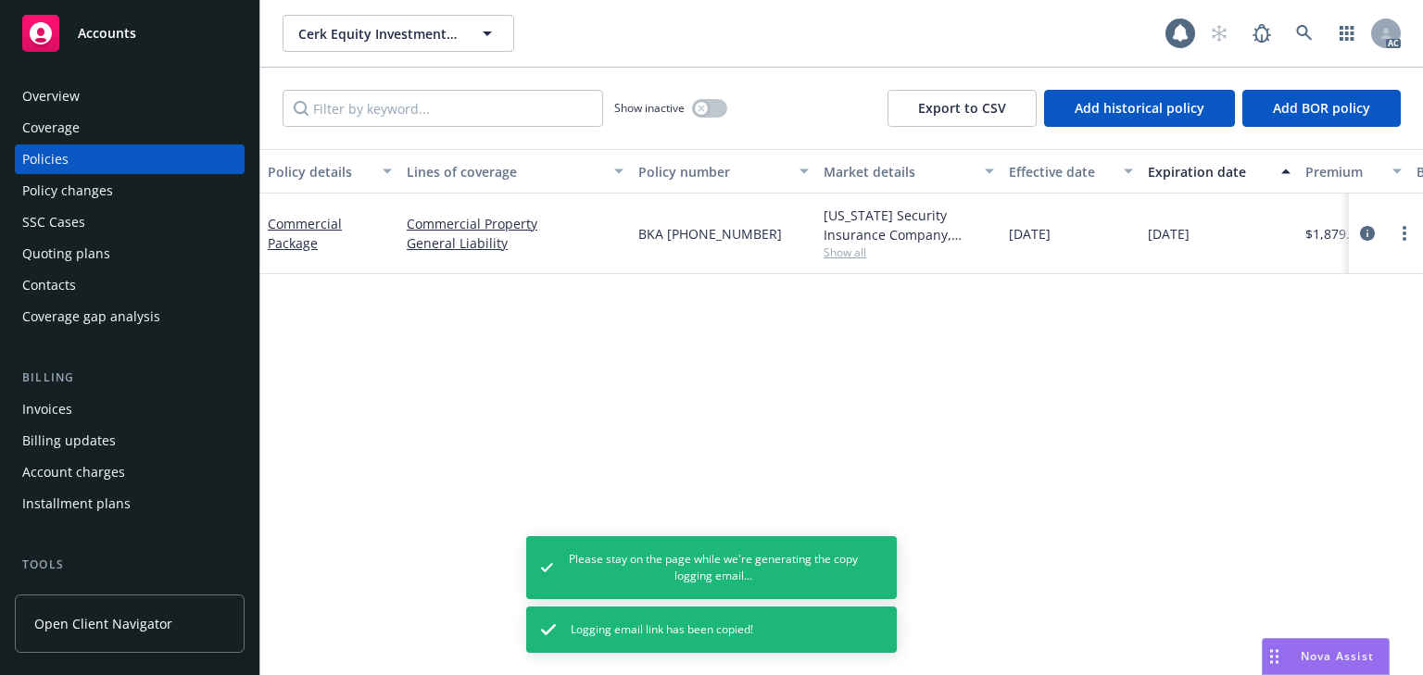
click at [594, 394] on div "Policy details Lines of coverage Policy number Market details Effective date Ex…" at bounding box center [841, 412] width 1162 height 526
drag, startPoint x: 1364, startPoint y: 230, endPoint x: 1357, endPoint y: 245, distance: 17.4
click at [1363, 231] on icon "circleInformation" at bounding box center [1367, 233] width 15 height 15
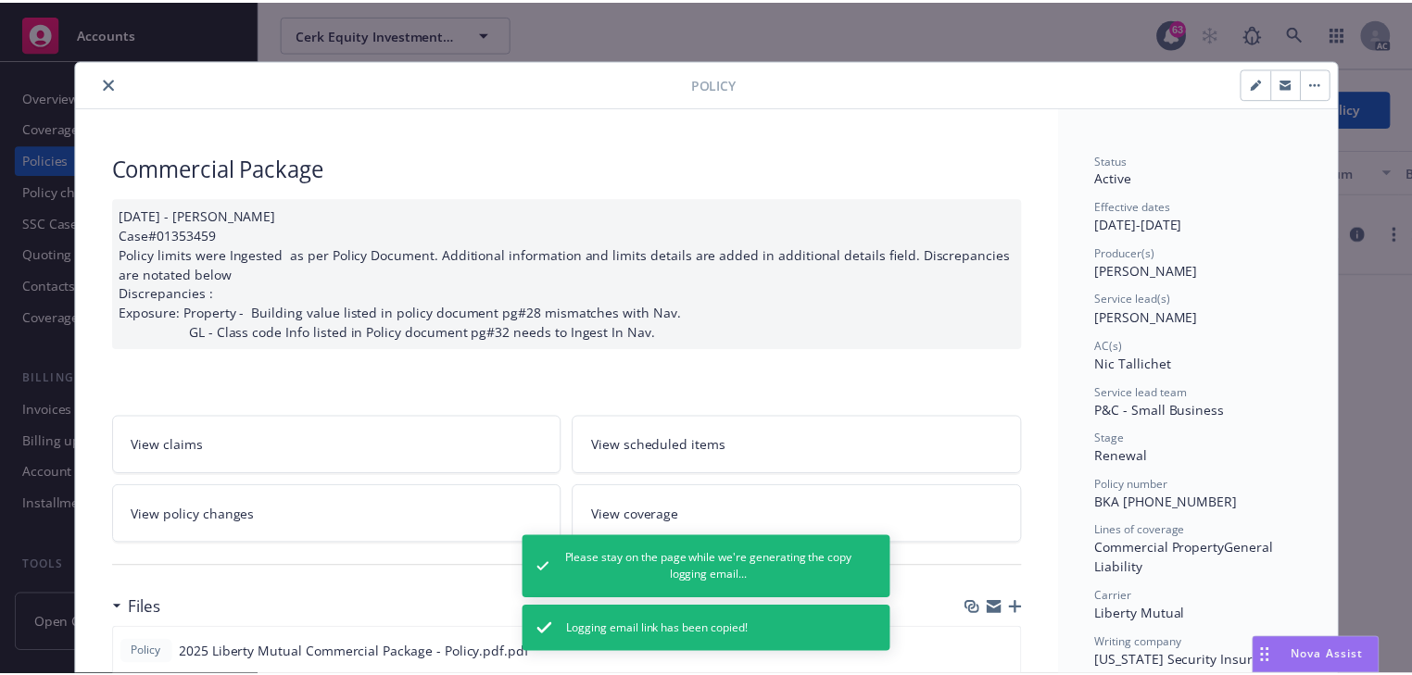
scroll to position [56, 0]
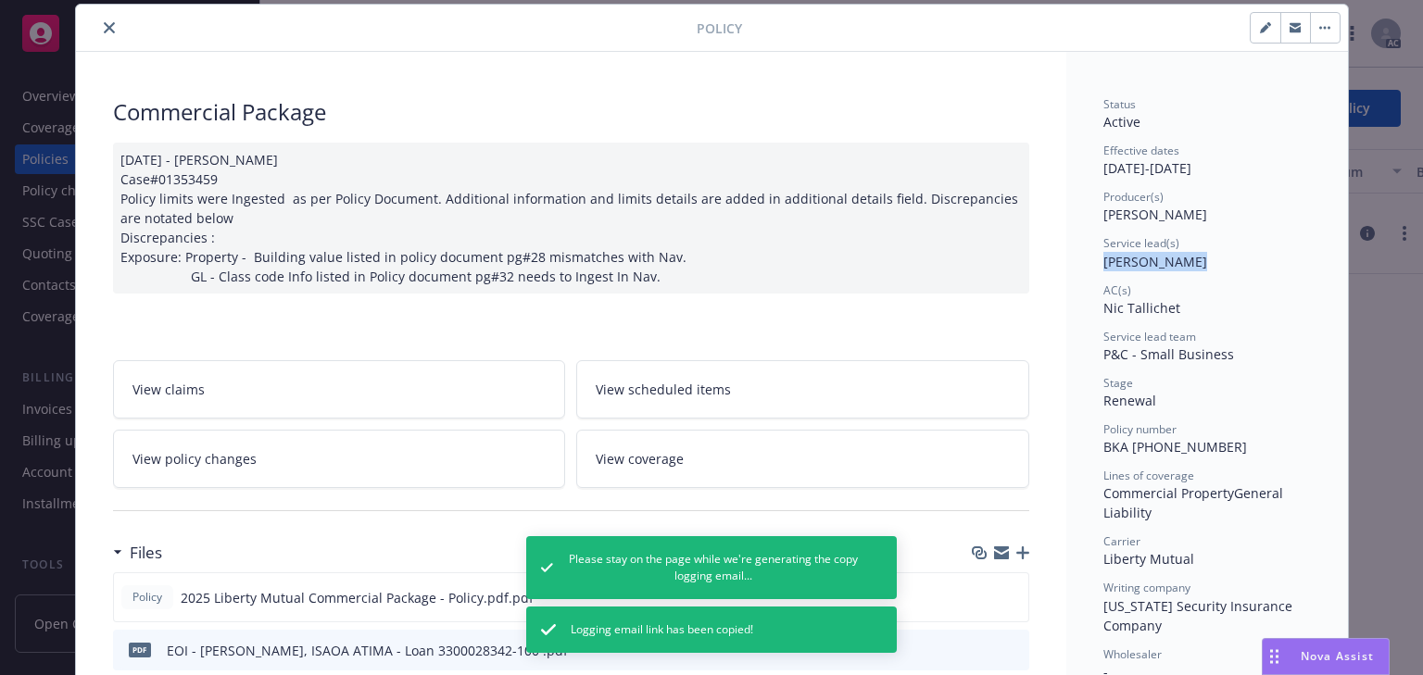
click at [1175, 270] on div "Status Active Effective dates [DATE] - [DATE] Producer(s) [PERSON_NAME] Service…" at bounding box center [1206, 551] width 207 height 911
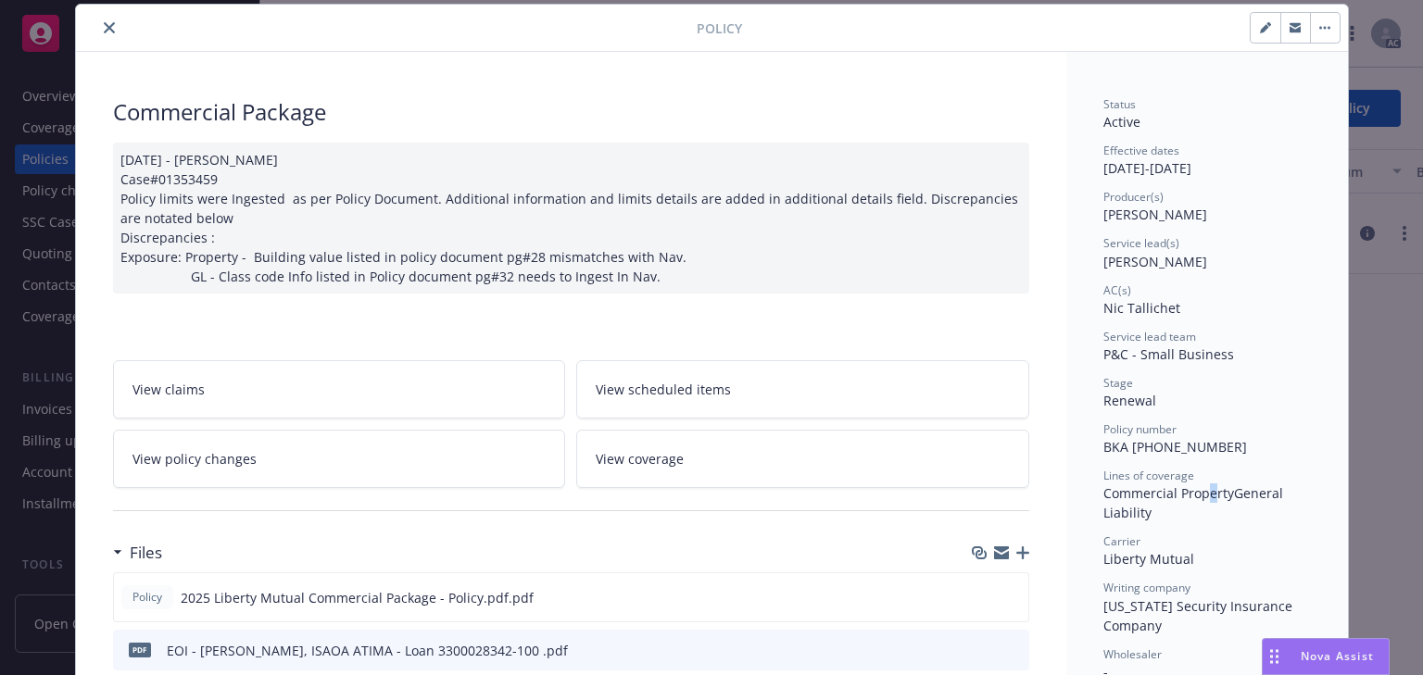
click at [1206, 485] on span "Commercial Property" at bounding box center [1168, 493] width 131 height 18
copy span "BKA [PHONE_NUMBER]"
drag, startPoint x: 1097, startPoint y: 448, endPoint x: 1288, endPoint y: 448, distance: 190.8
click at [1288, 448] on div "Policy number BKA [PHONE_NUMBER]" at bounding box center [1206, 438] width 207 height 35
click at [101, 20] on button "close" at bounding box center [109, 28] width 22 height 22
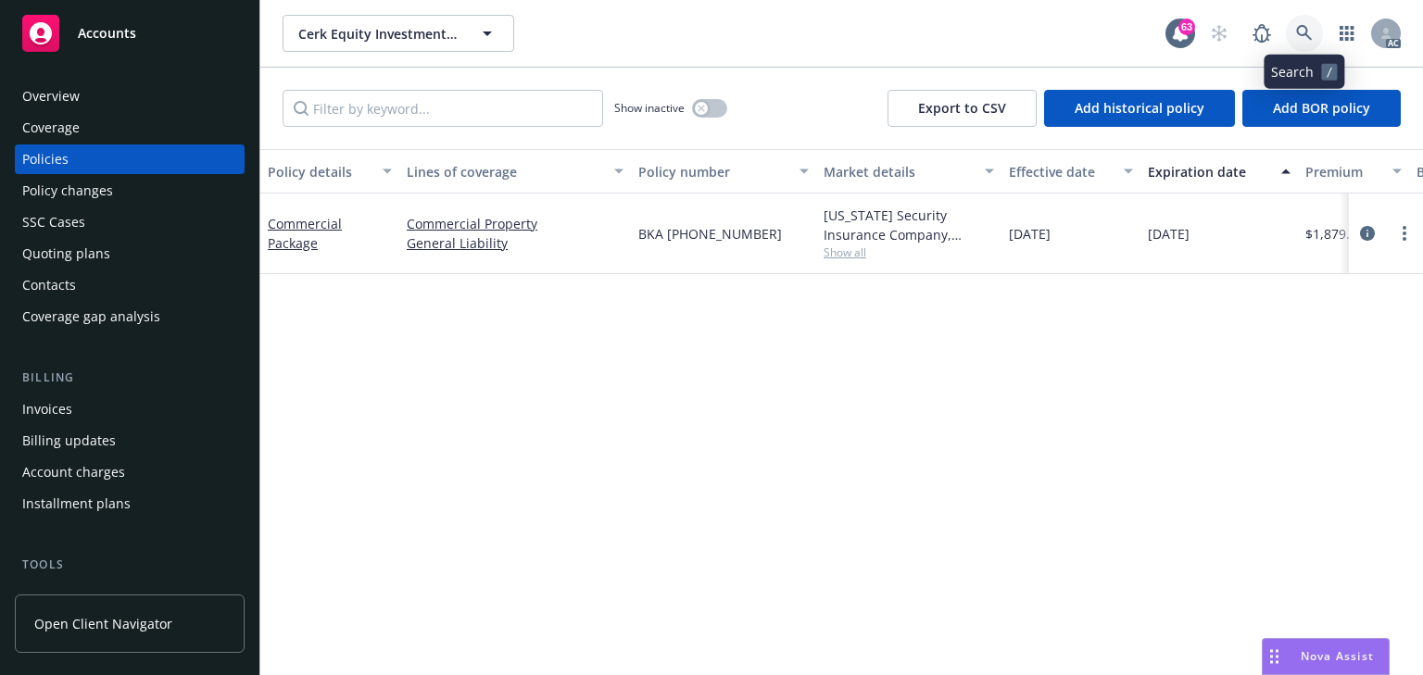
click at [1301, 30] on icon at bounding box center [1304, 33] width 17 height 17
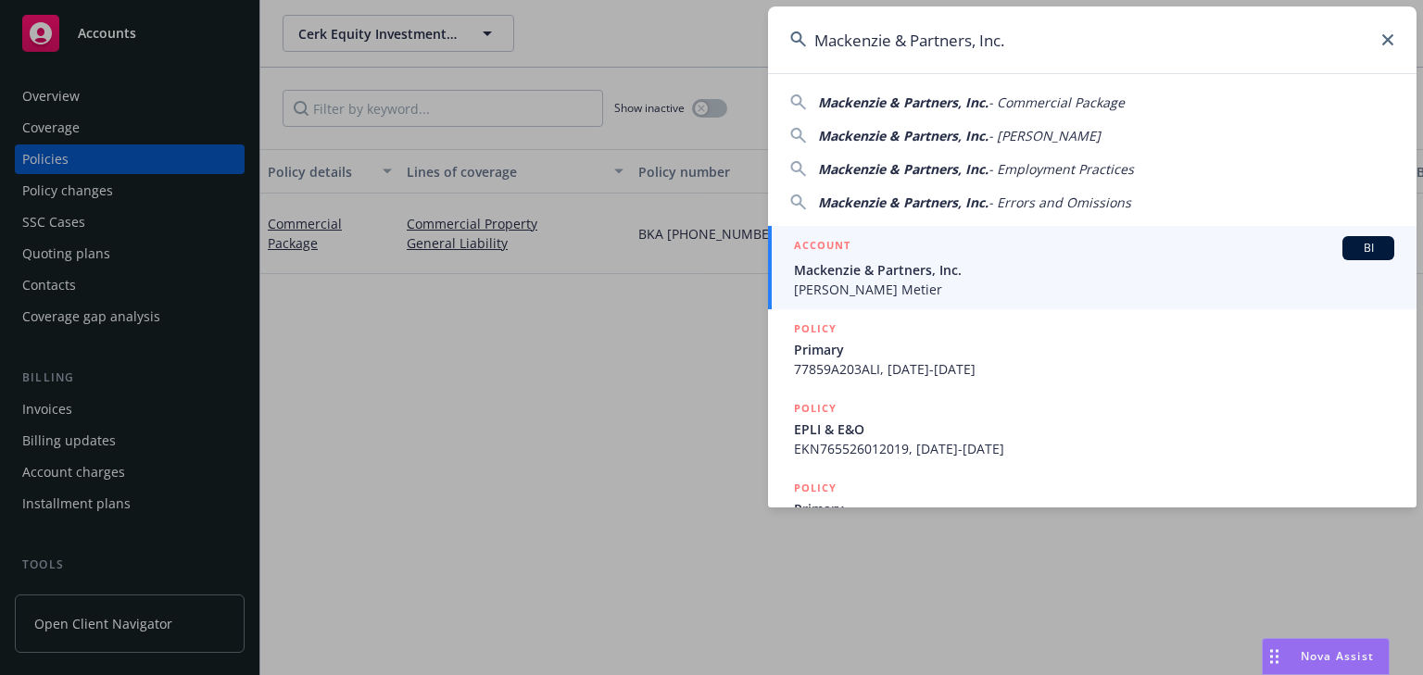
type input "Mackenzie & Partners, Inc."
click at [849, 257] on h5 "ACCOUNT" at bounding box center [822, 247] width 57 height 22
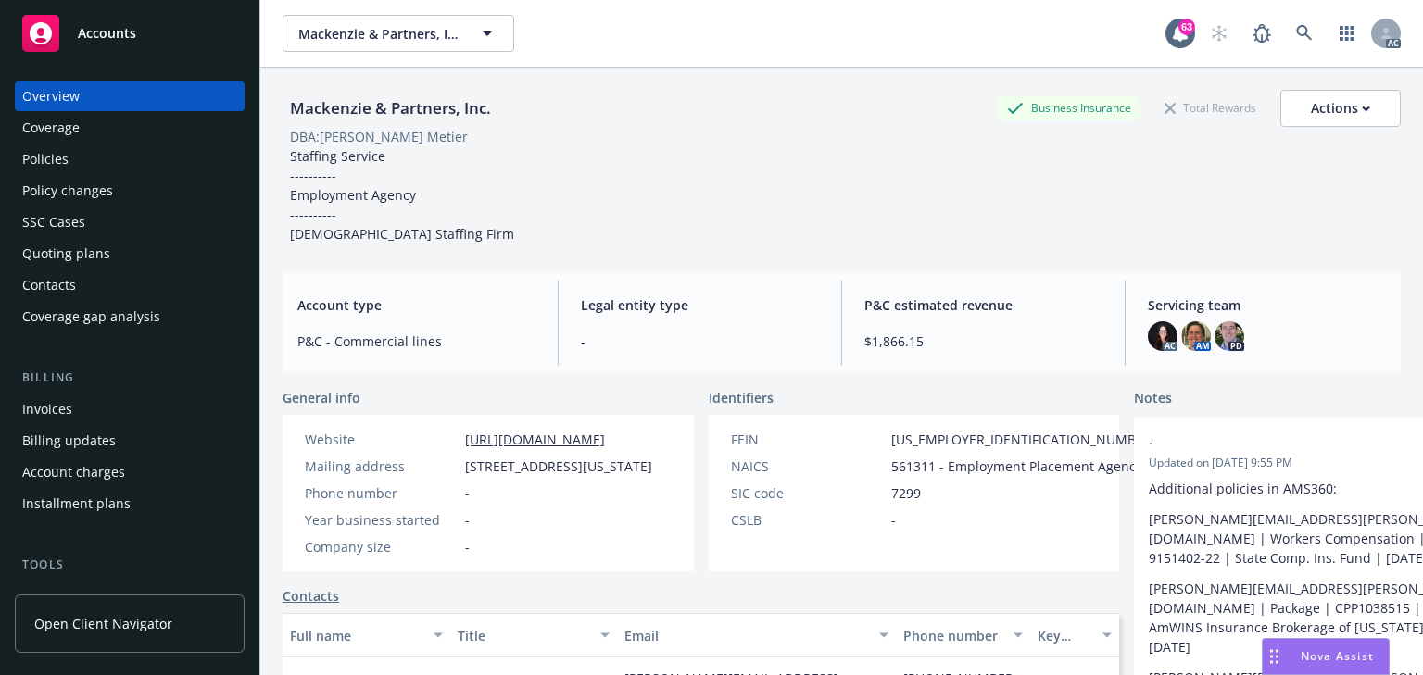
click at [48, 150] on div "Policies" at bounding box center [45, 160] width 46 height 30
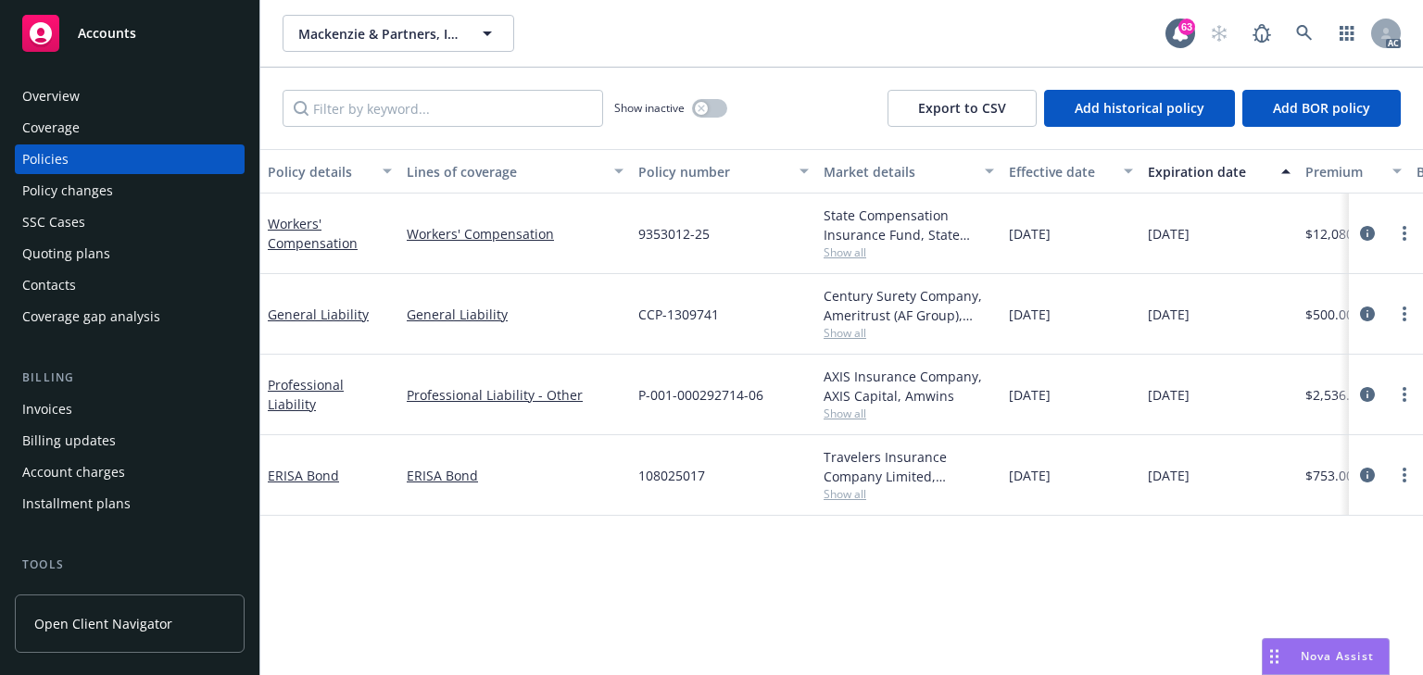
click at [857, 258] on span "Show all" at bounding box center [908, 253] width 170 height 16
click at [826, 572] on div "Policy details Lines of coverage Policy number Market details Effective date Ex…" at bounding box center [841, 412] width 1162 height 526
click at [860, 333] on span "Show all" at bounding box center [908, 333] width 170 height 16
click at [512, 529] on div "Policy details Lines of coverage Policy number Market details Effective date Ex…" at bounding box center [841, 412] width 1162 height 526
click at [863, 415] on span "Show all" at bounding box center [908, 414] width 170 height 16
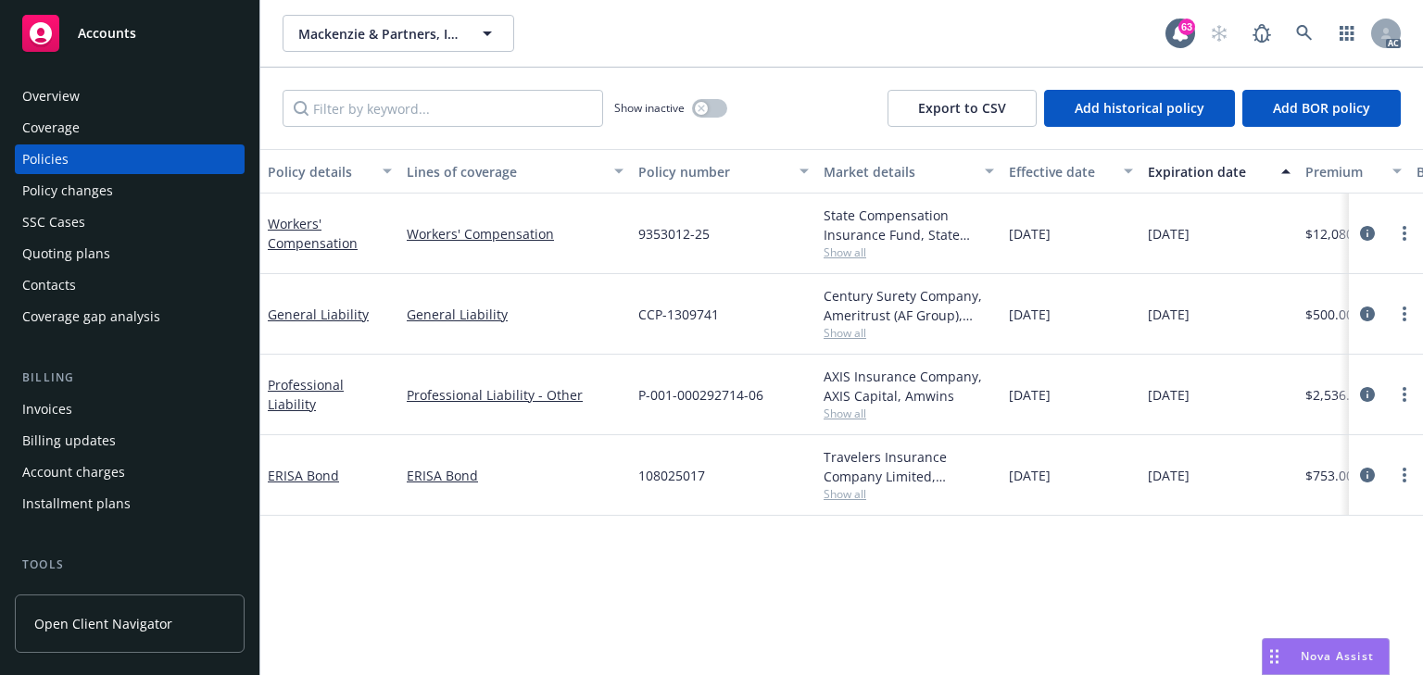
click at [484, 525] on div "Policy details Lines of coverage Policy number Market details Effective date Ex…" at bounding box center [841, 412] width 1162 height 526
click at [837, 495] on span "Show all" at bounding box center [908, 494] width 170 height 16
click at [615, 561] on div "Policy details Lines of coverage Policy number Market details Effective date Ex…" at bounding box center [841, 412] width 1162 height 526
click at [77, 204] on div "Policy changes" at bounding box center [67, 191] width 91 height 30
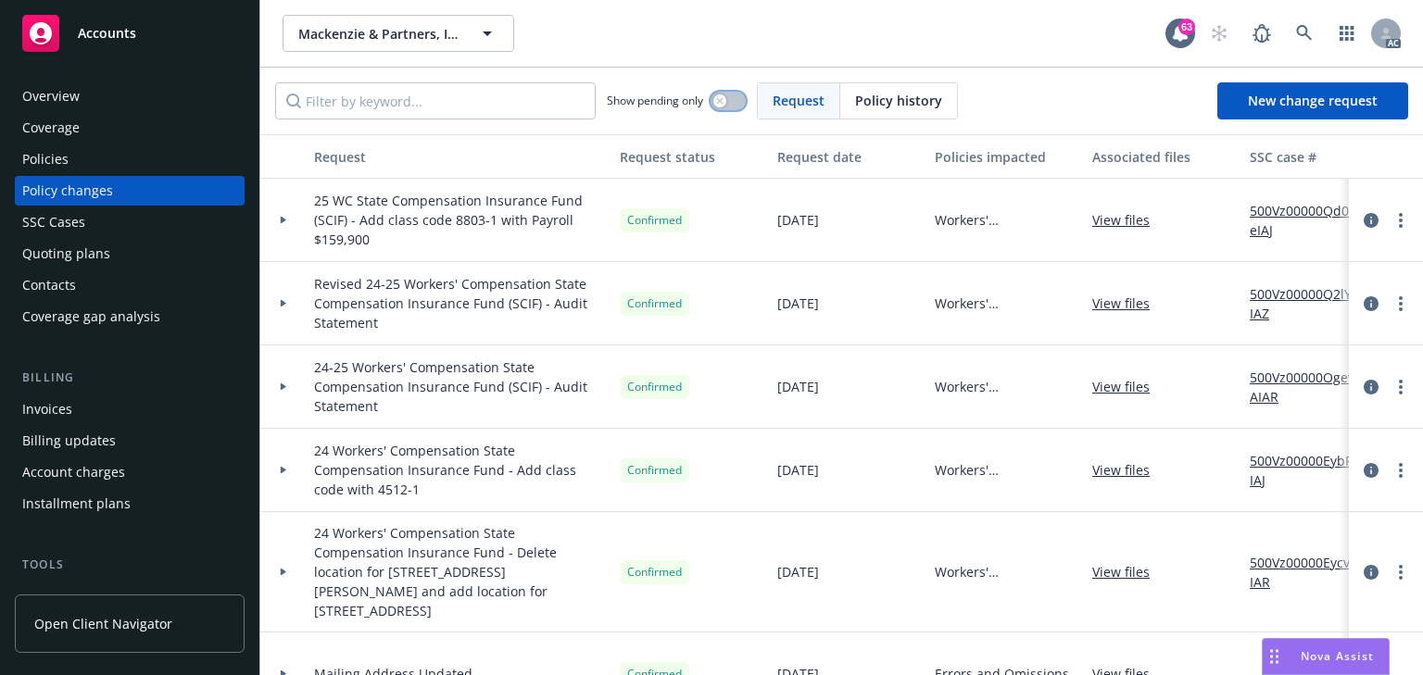
click at [732, 99] on button "button" at bounding box center [727, 101] width 35 height 19
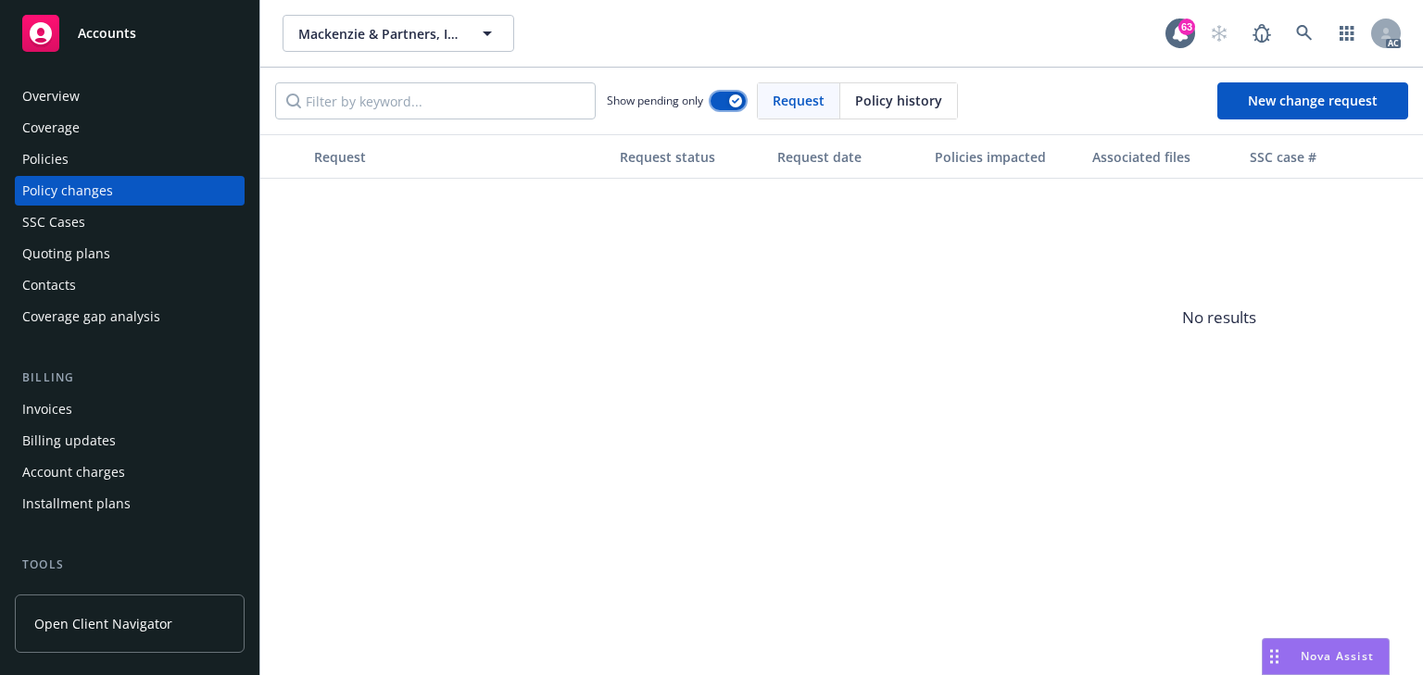
click at [732, 99] on div "button" at bounding box center [735, 100] width 13 height 13
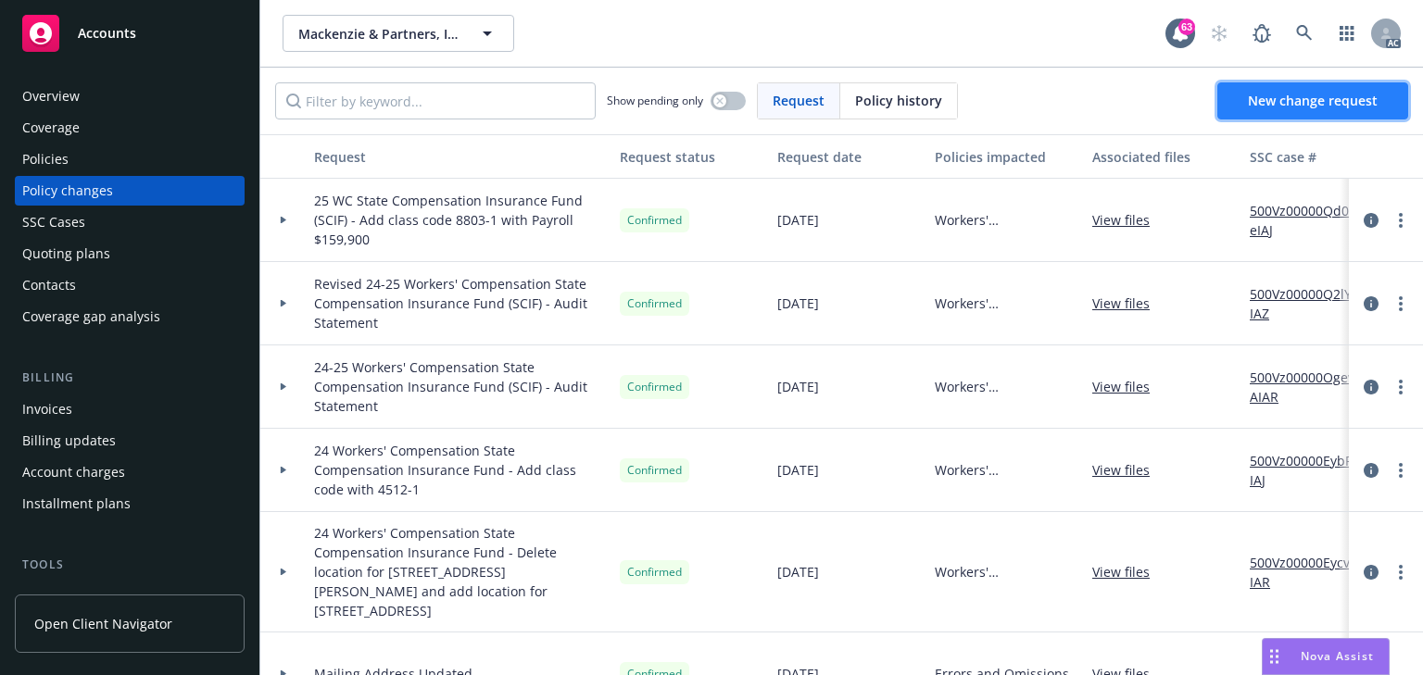
click at [1275, 109] on link "New change request" at bounding box center [1312, 100] width 191 height 37
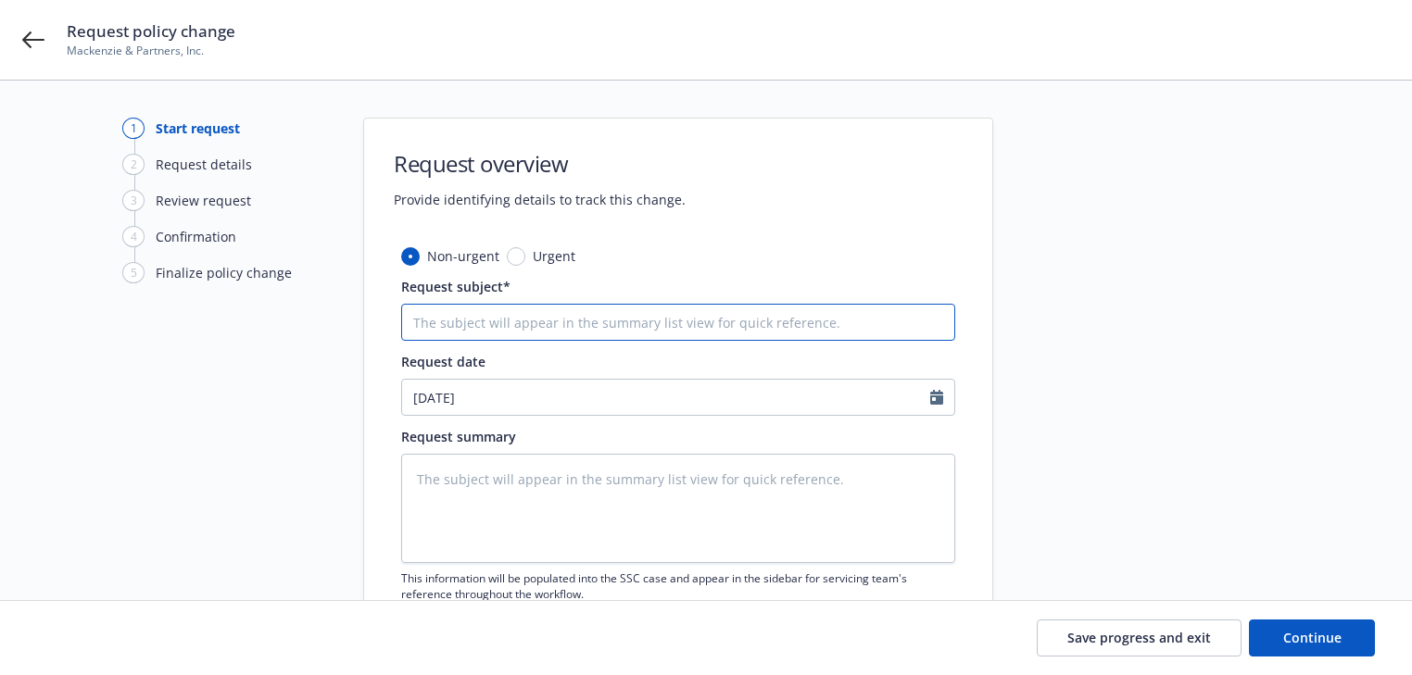
click at [456, 304] on input "Request subject*" at bounding box center [678, 322] width 554 height 37
type textarea "x"
type input "A"
type textarea "x"
type input "Al"
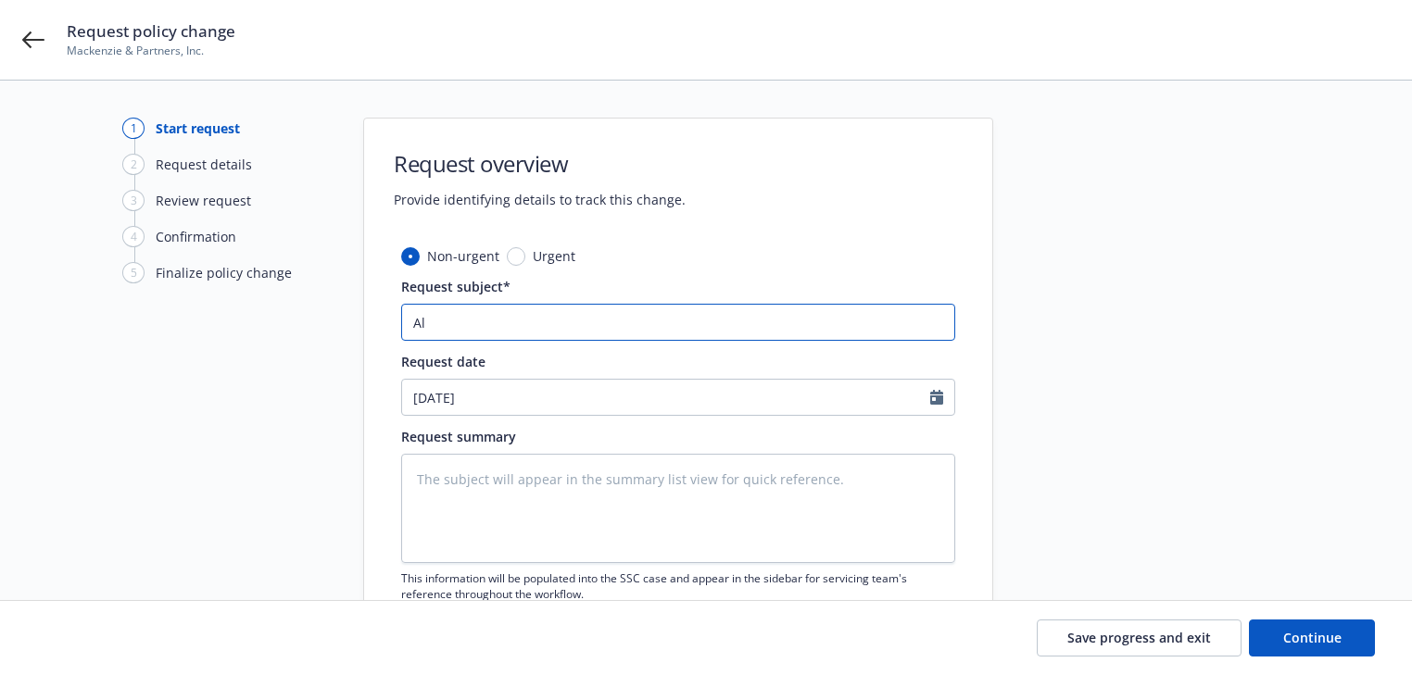
type textarea "x"
type input "All"
type textarea "x"
type input "All"
type textarea "x"
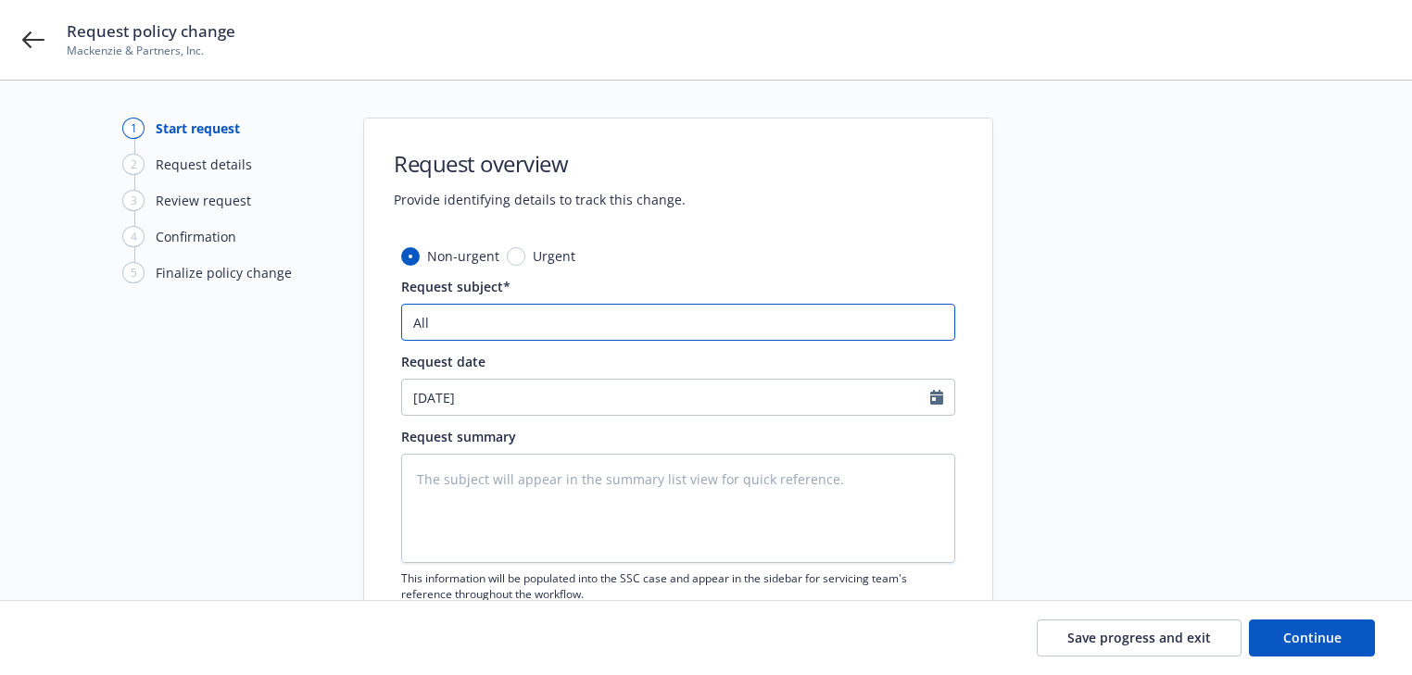
type input "All p"
type textarea "x"
type input "All po"
type textarea "x"
type input "All pol"
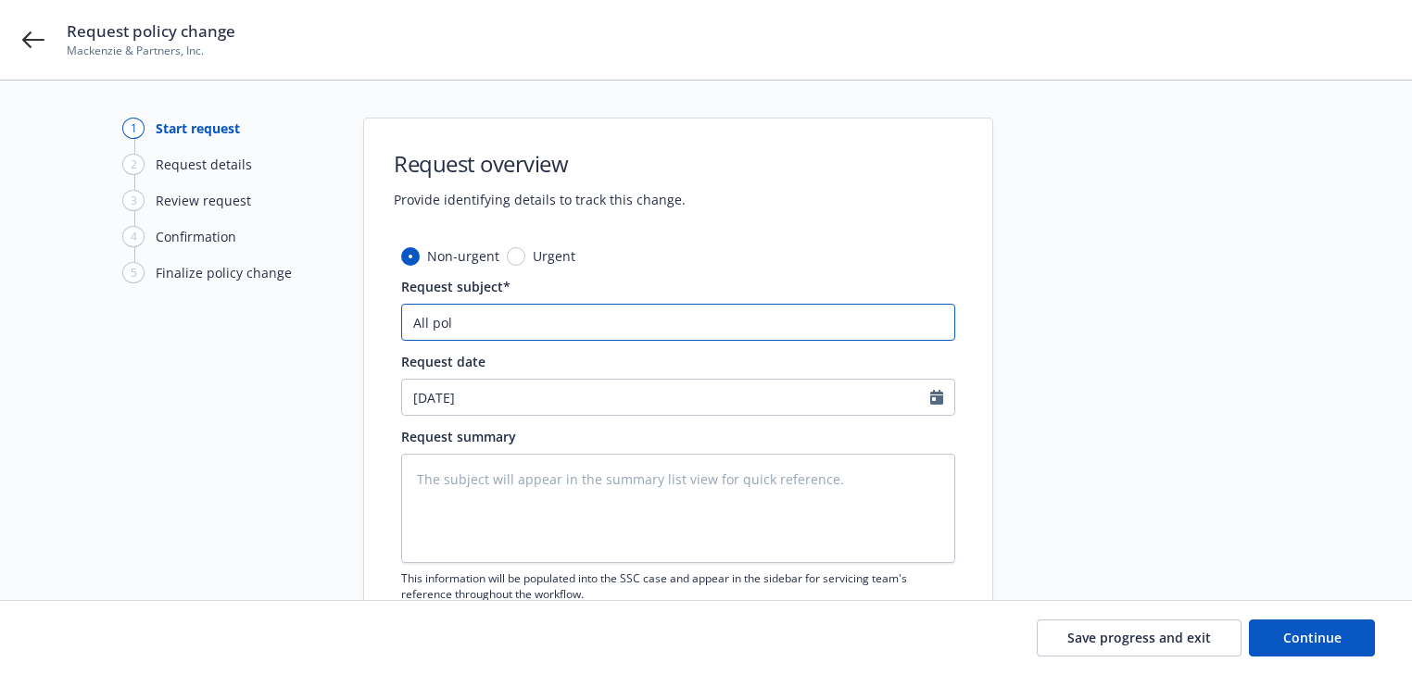
type textarea "x"
type input "All poli"
type textarea "x"
type input "All polic"
type textarea "x"
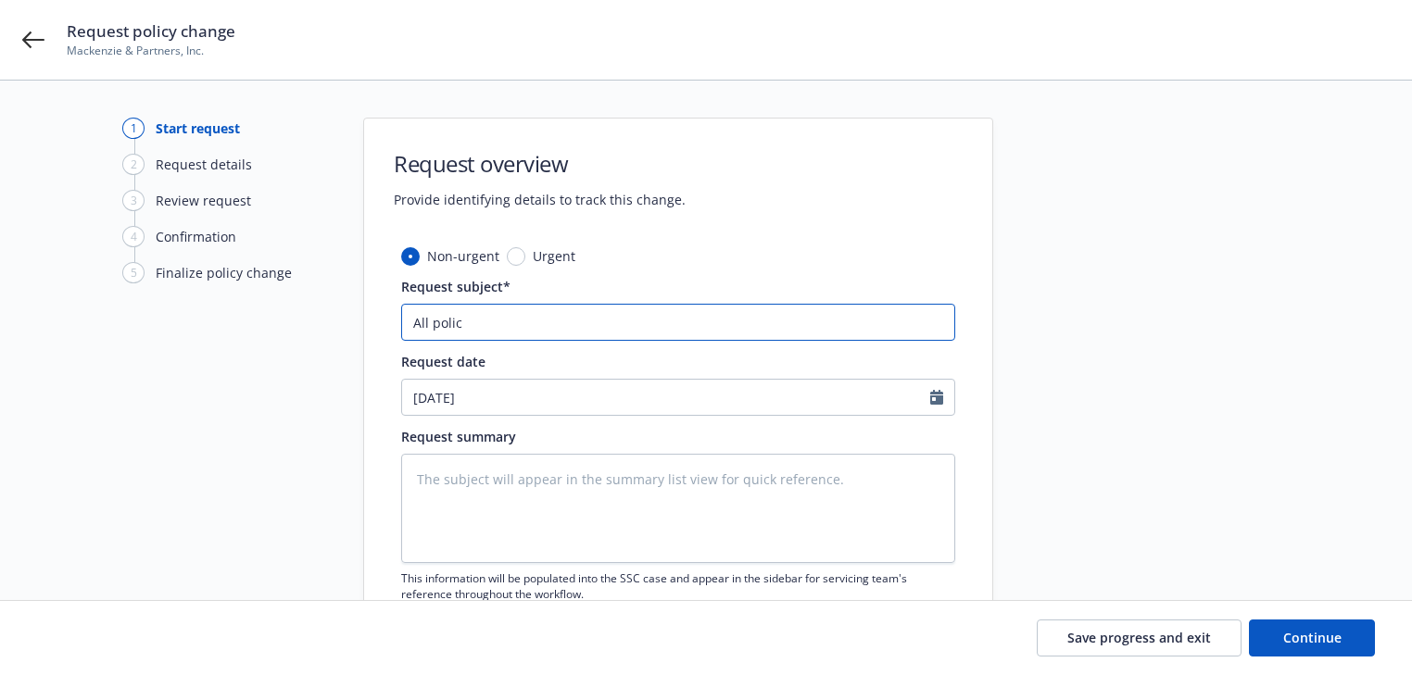
type input "All polici"
type textarea "x"
type input "All policie"
type textarea "x"
type input "All policies"
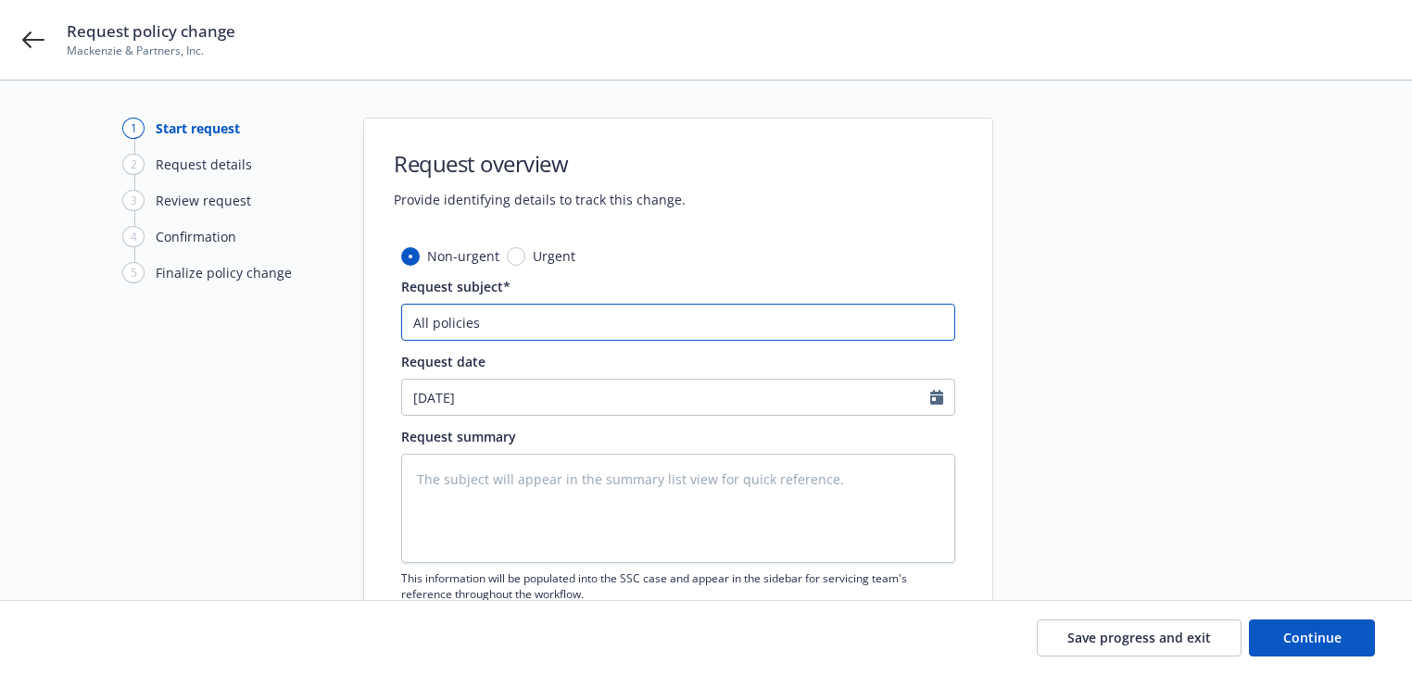
type textarea "x"
type input "All policies"
type textarea "x"
type input "All policies -"
type textarea "x"
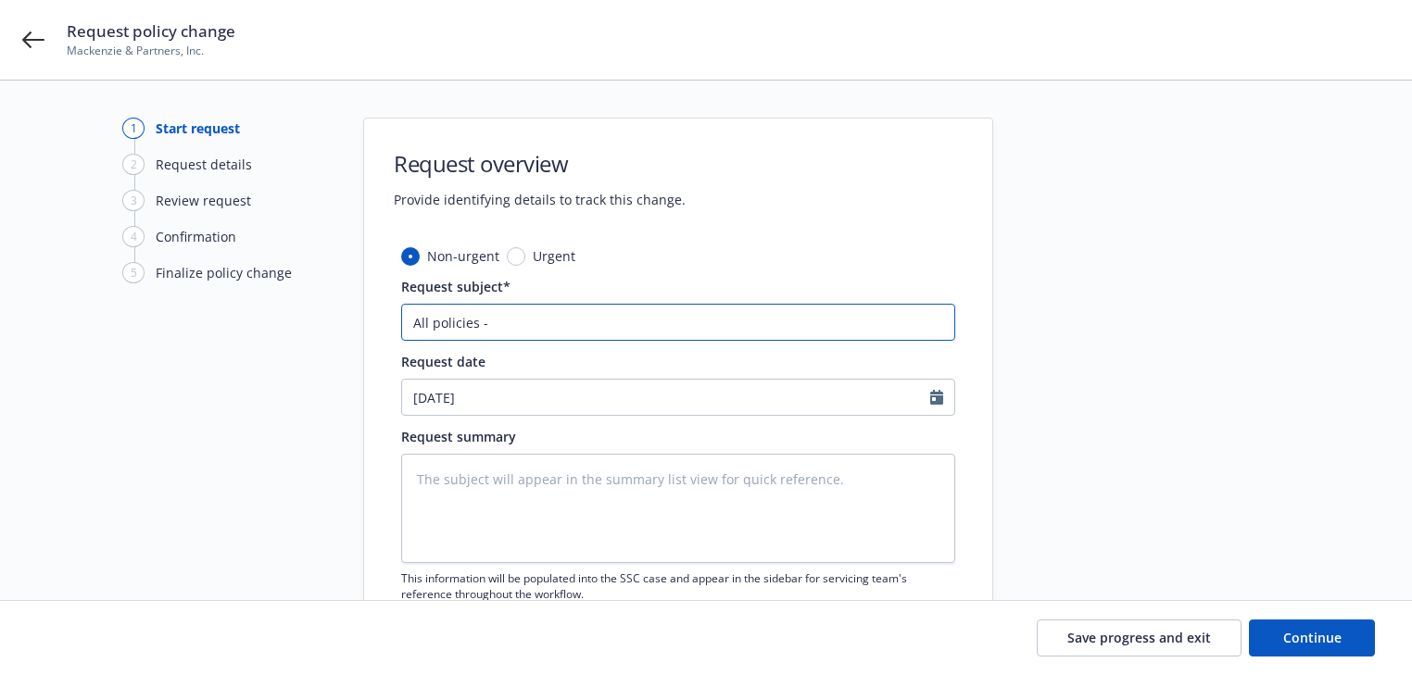
type input "All policies -"
click at [663, 322] on input "All policies -" at bounding box center [678, 322] width 554 height 37
type textarea "x"
type input "All policies - A"
type textarea "x"
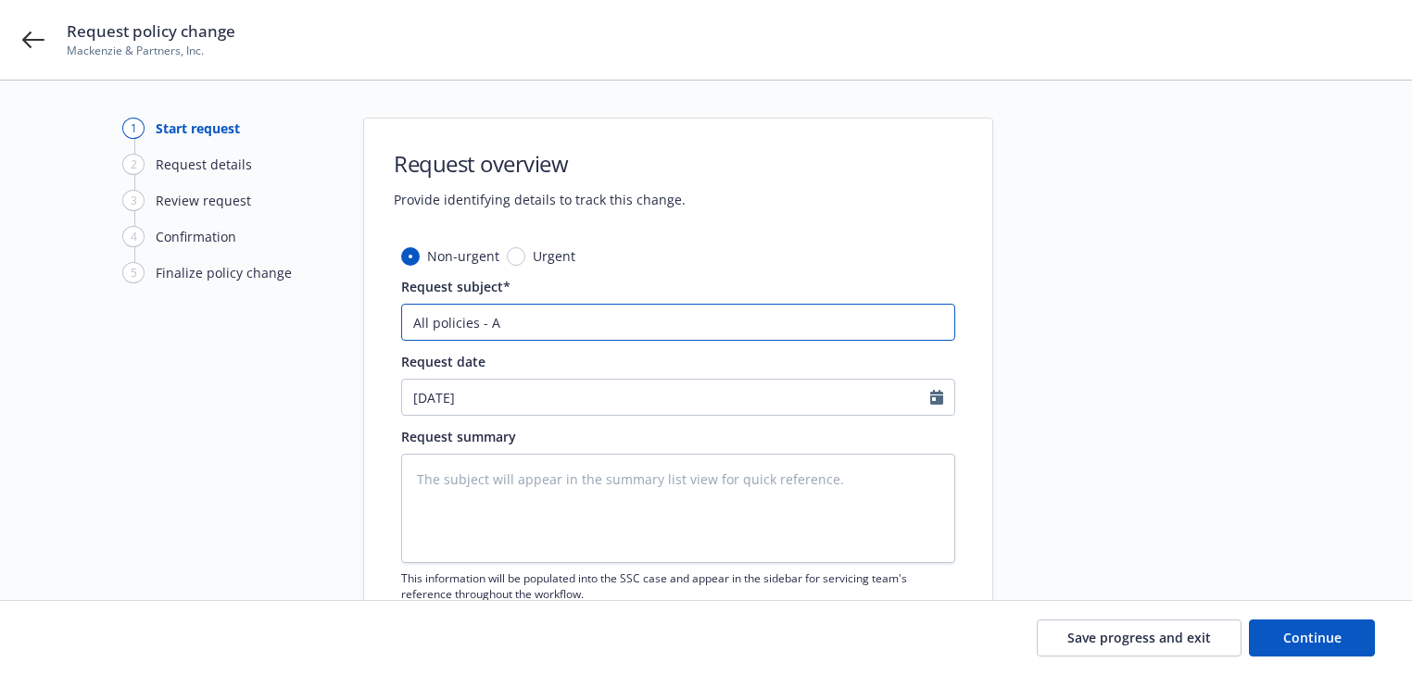
type input "All policies - Am"
type textarea "x"
type input "All policies - [MEDICAL_DATA]"
type textarea "x"
type input "All policies - Amend"
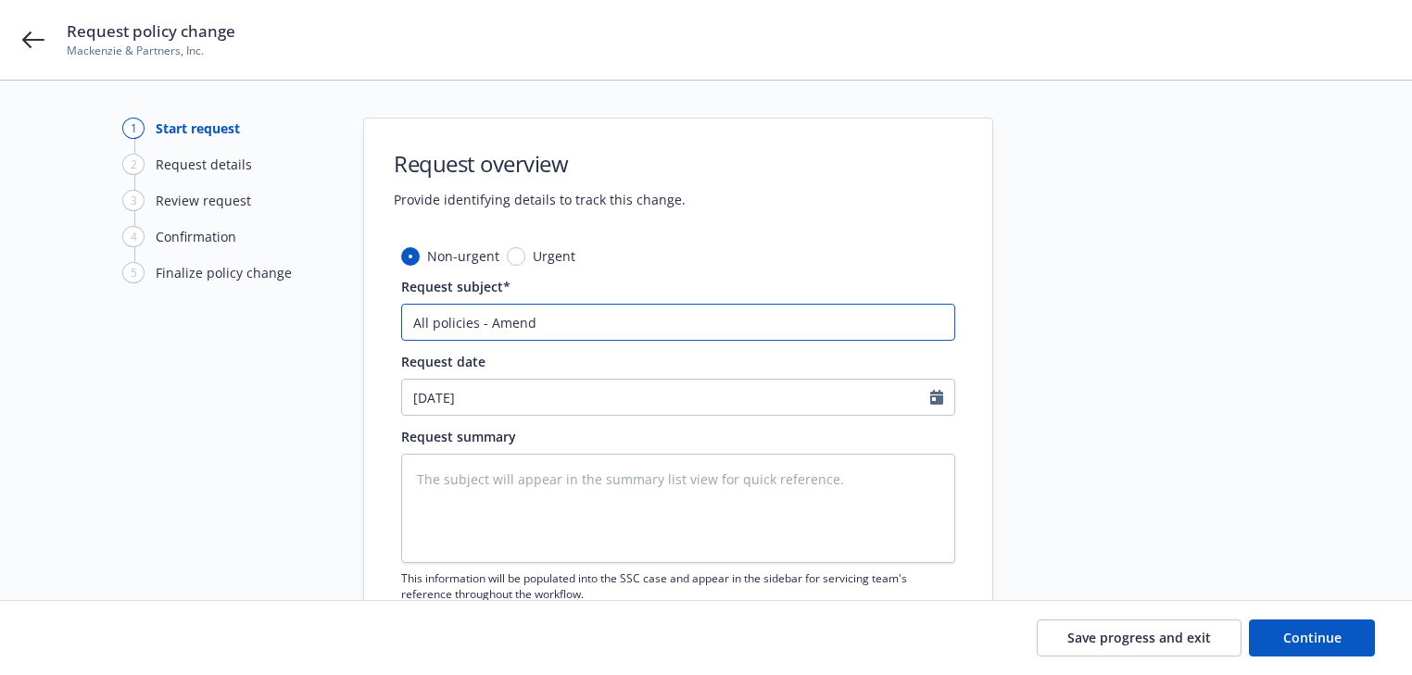
type textarea "x"
type input "All policies - Amend"
paste input "mailing address is: [STREET_ADDRESS]"
type textarea "x"
type input "All policies - Amend mailing address is: [STREET_ADDRESS]"
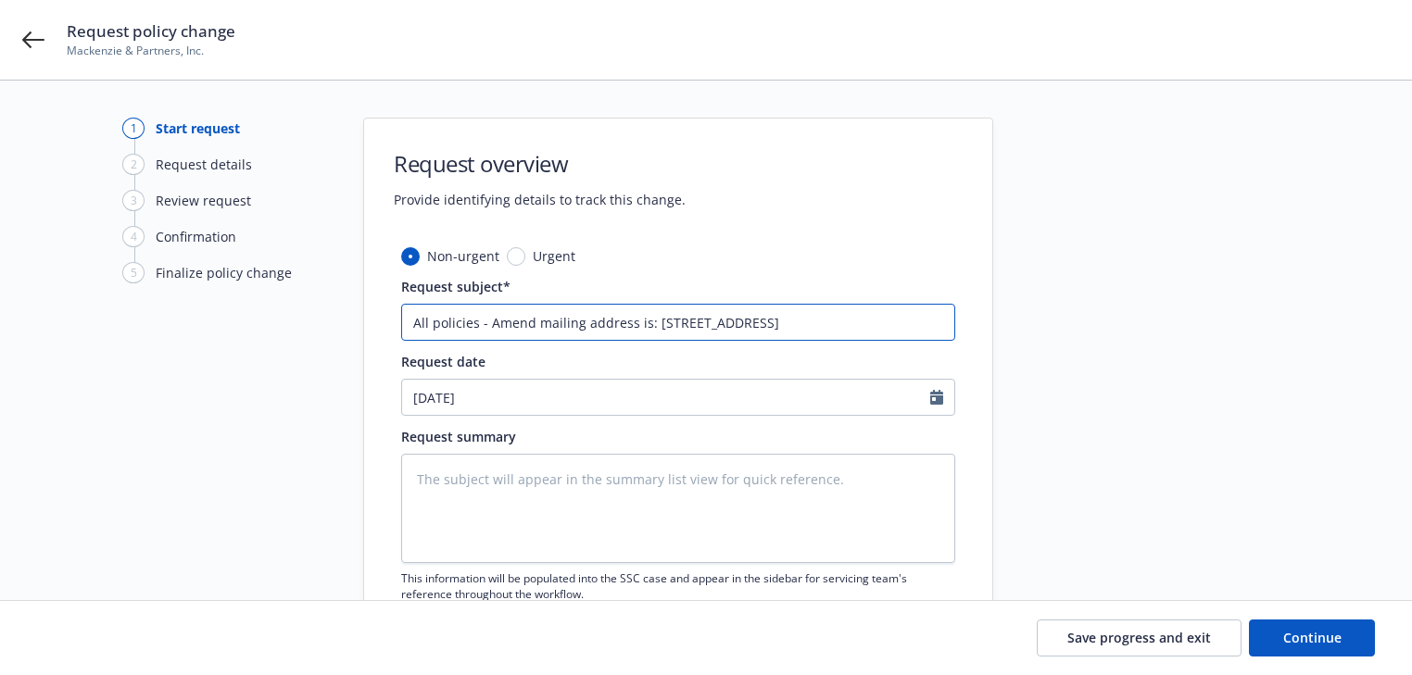
click at [637, 325] on input "All policies - Amend mailing address is: [STREET_ADDRESS]" at bounding box center [678, 322] width 554 height 37
type textarea "x"
type input "All policies - Amend mailing address : [STREET_ADDRESS]"
type textarea "x"
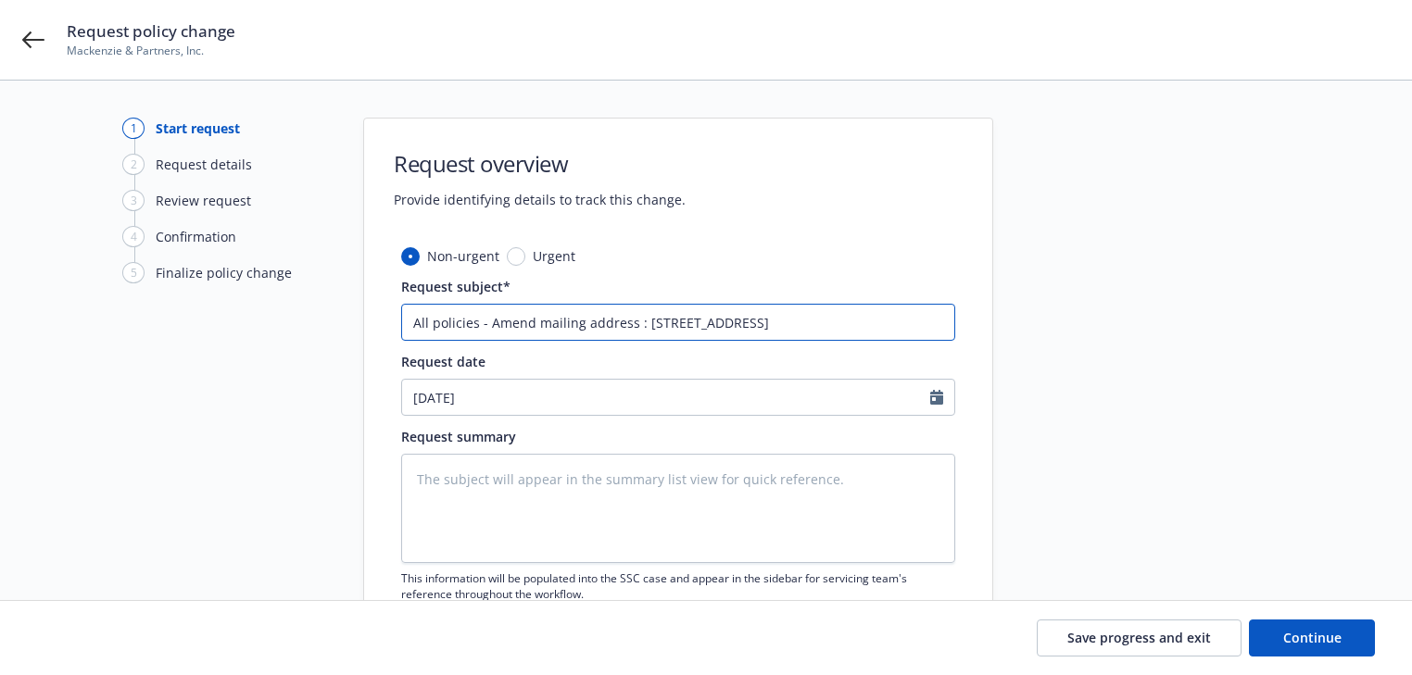
type input "All policies - Amend mailing address [STREET_ADDRESS]"
type textarea "x"
type input "All policies - Amend mailing address [GEOGRAPHIC_DATA]"
type textarea "x"
type input "All policies - Amend mailing address [GEOGRAPHIC_DATA]"
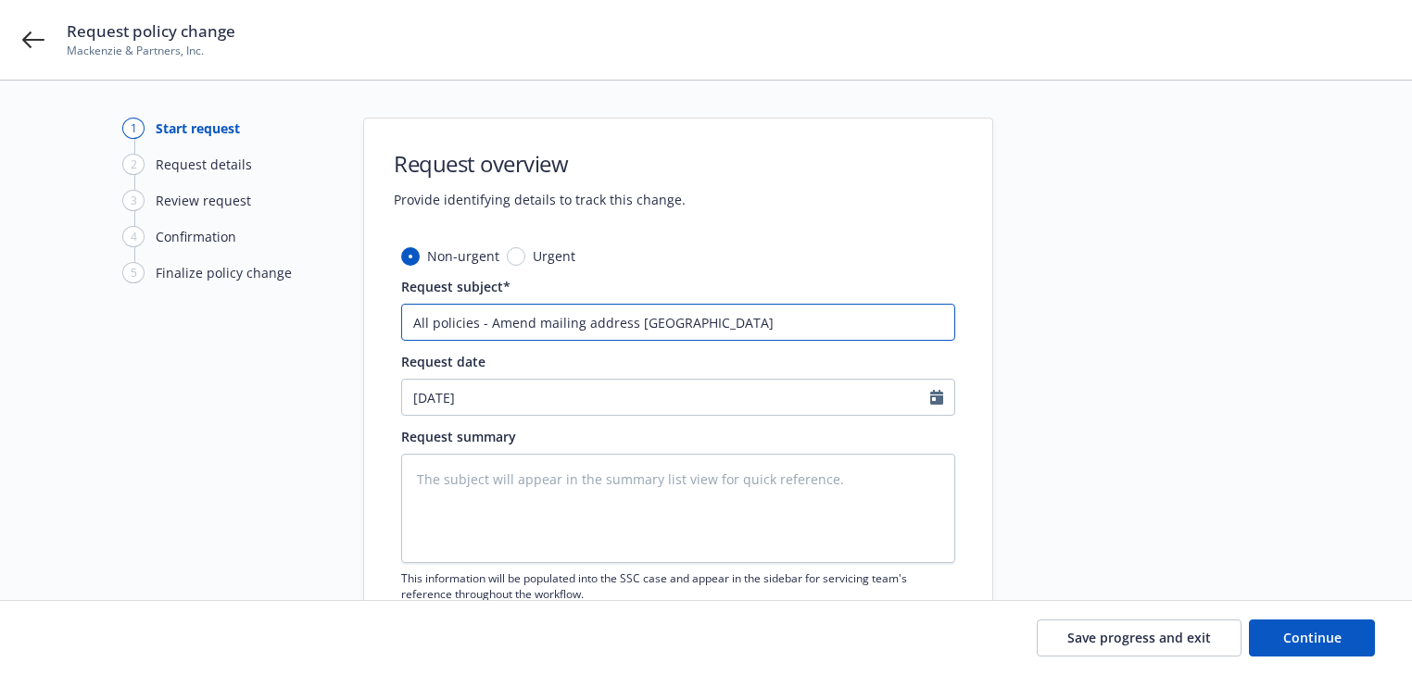
type textarea "x"
type input "All policies - Amend mailing address to [STREET_ADDRESS]"
click at [763, 311] on input "All policies - Amend mailing address to [STREET_ADDRESS]" at bounding box center [678, 322] width 554 height 37
type textarea "x"
type input "All policies - Amend mailing address to [STREET_ADDRESS]"
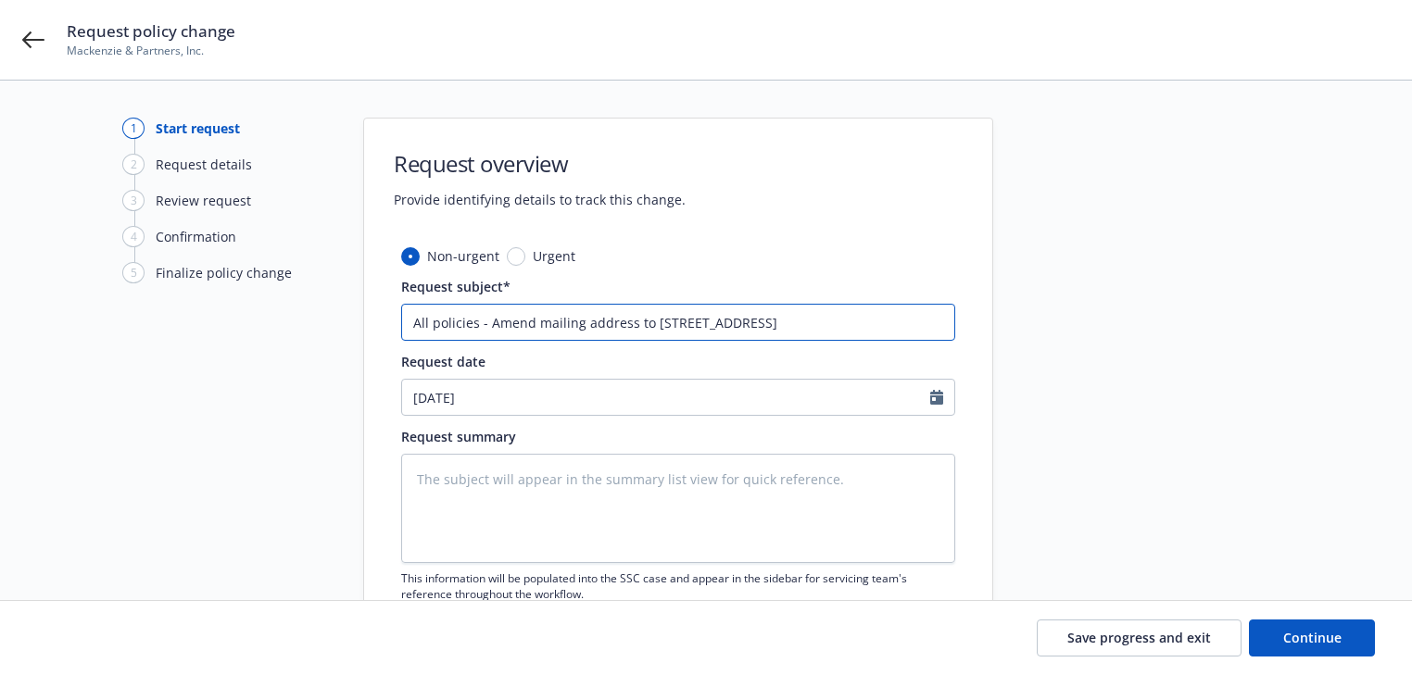
type textarea "x"
type input "All policies - Amend mailing address to [GEOGRAPHIC_DATA]"
type textarea "x"
type input "All policies - Amend mailing address to [GEOGRAPHIC_DATA]"
type textarea "x"
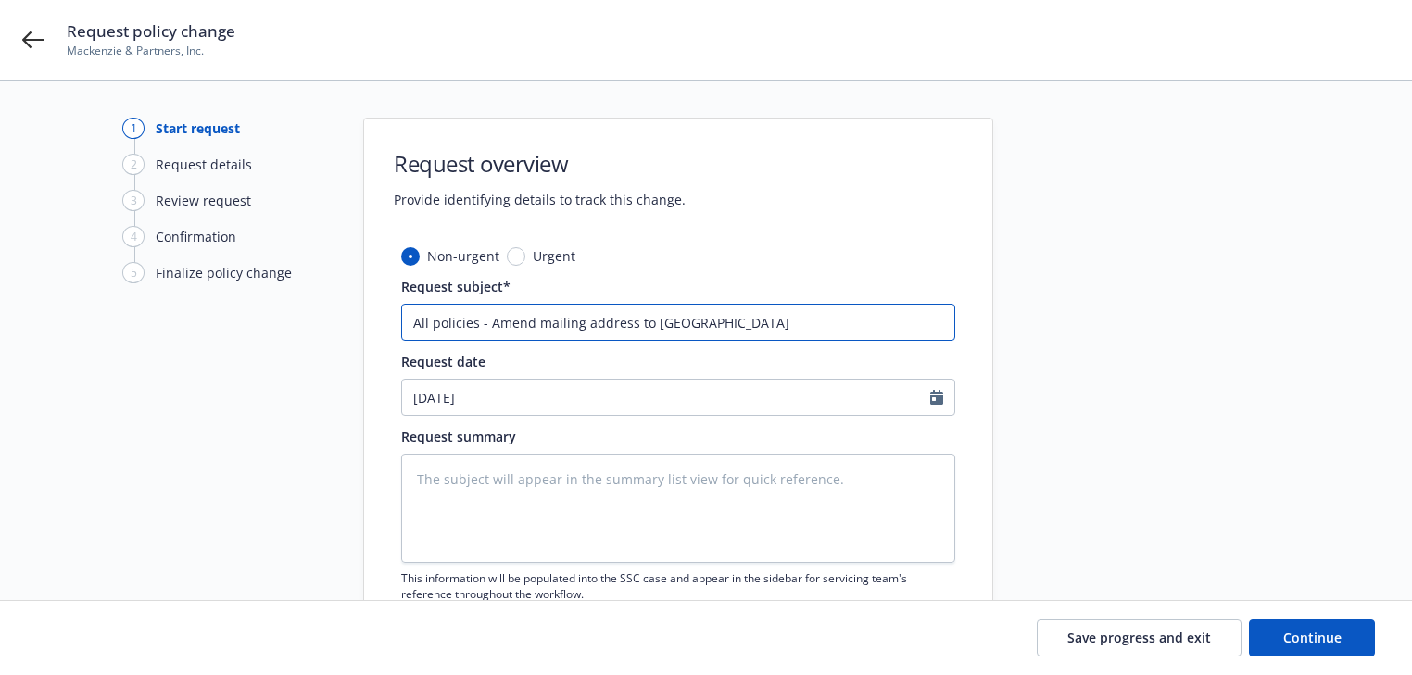
type input "All policies - Amend mailing address to [GEOGRAPHIC_DATA]"
type textarea "x"
type input "All policies - Amend mailing address to [STREET_ADDRESS][GEOGRAPHIC_DATA]"
type textarea "x"
type input "All policies - Amend mailing address to [STREET_ADDRESS][GEOGRAPHIC_DATA]"
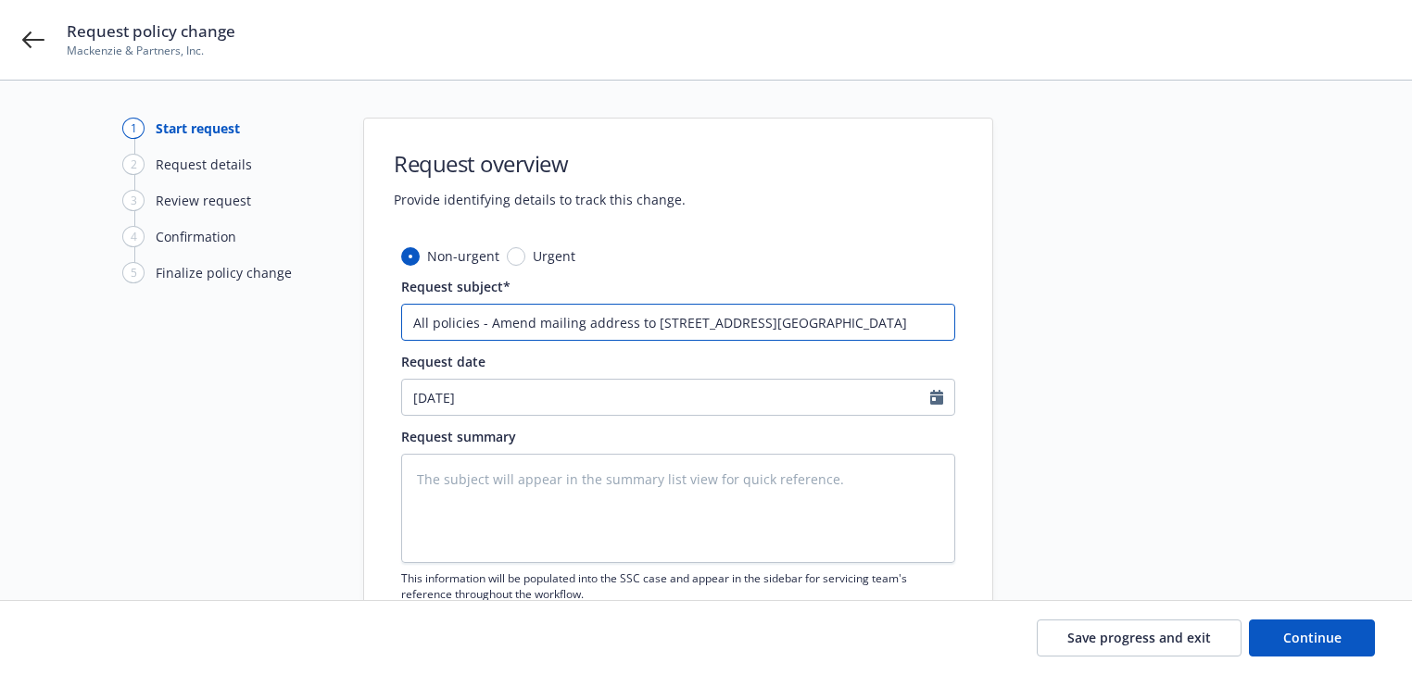
type textarea "x"
type input "All policies - Amend mailing address to [GEOGRAPHIC_DATA][MEDICAL_DATA]"
type textarea "x"
type input "All policies - Amend mailing address to [GEOGRAPHIC_DATA]"
type textarea "x"
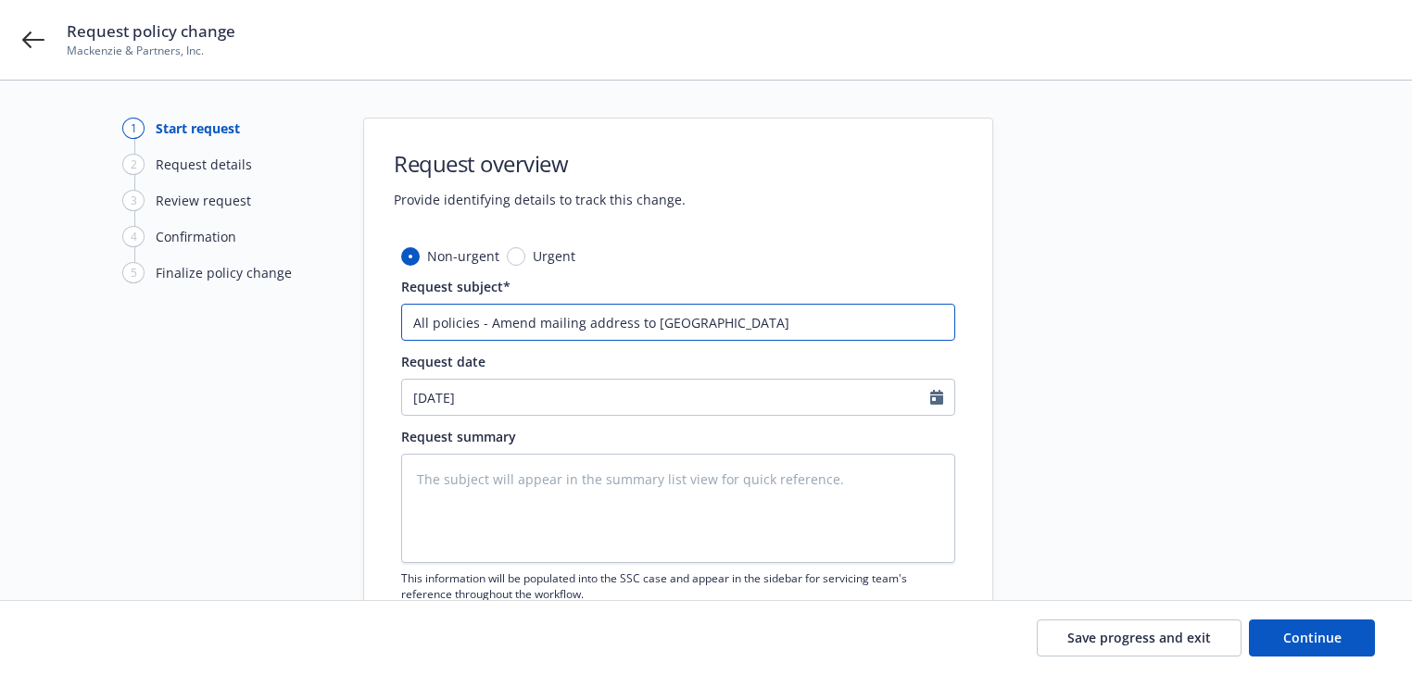
type input "All policies - Amend mailing address to [GEOGRAPHIC_DATA]"
type textarea "x"
type input "All policies - Amend mailing address to [STREET_ADDRESS][GEOGRAPHIC_DATA] l"
type textarea "x"
type input "All policies - Amend mailing address to [GEOGRAPHIC_DATA] & amend lo"
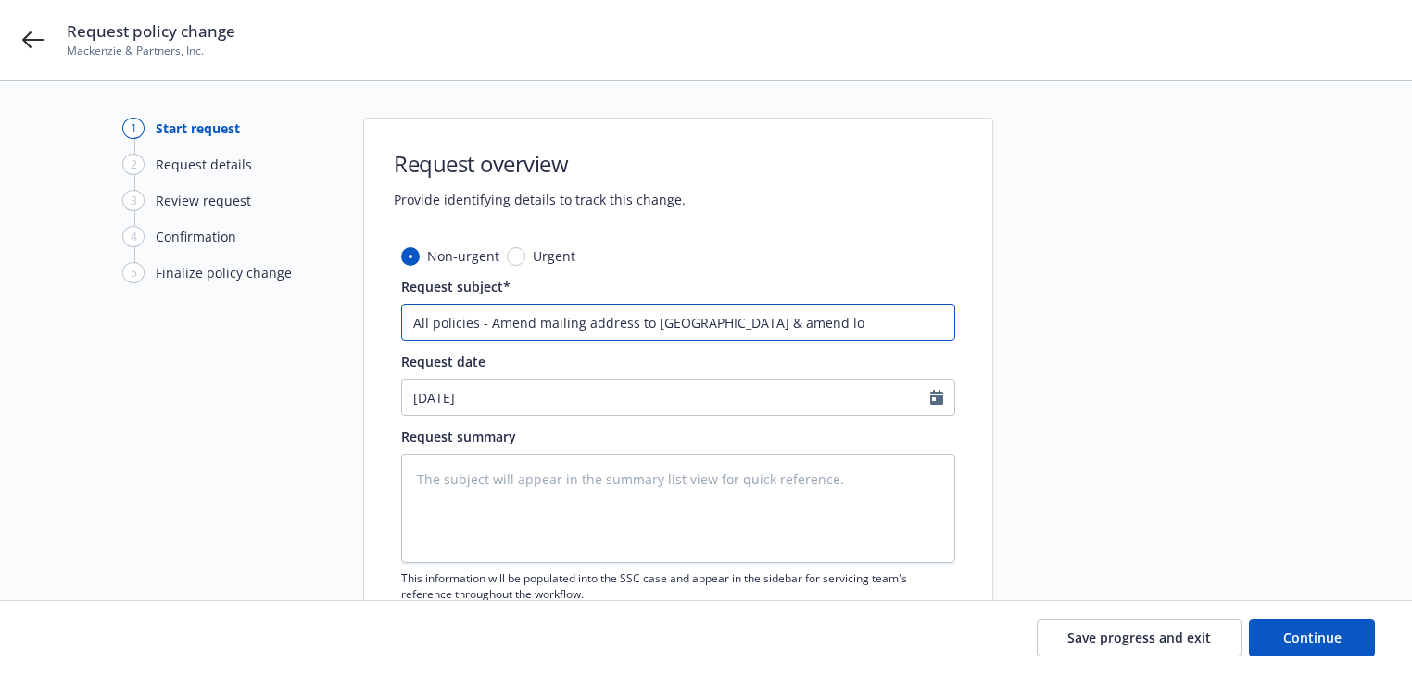
type textarea "x"
type input "All policies - Amend mailing address to [GEOGRAPHIC_DATA] loc"
type textarea "x"
type input "All policies - Amend mailing address to [STREET_ADDRESS][GEOGRAPHIC_DATA] loca"
type textarea "x"
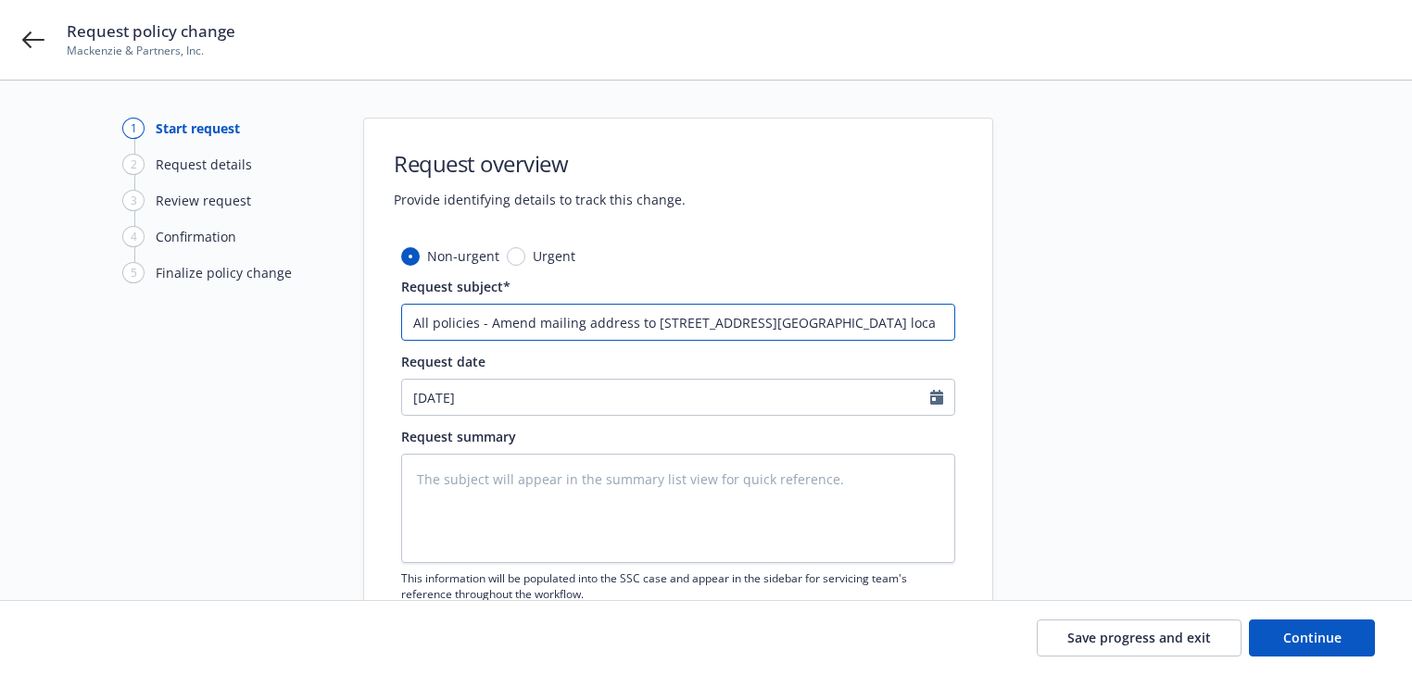
type input "All policies - Amend mailing address to [STREET_ADDRESS][GEOGRAPHIC_DATA] locat"
type textarea "x"
type input "All policies - Amend mailing address to [STREET_ADDRESS][GEOGRAPHIC_DATA] locati"
type textarea "x"
type input "All policies - Amend mailing address to [STREET_ADDRESS][GEOGRAPHIC_DATA] locat…"
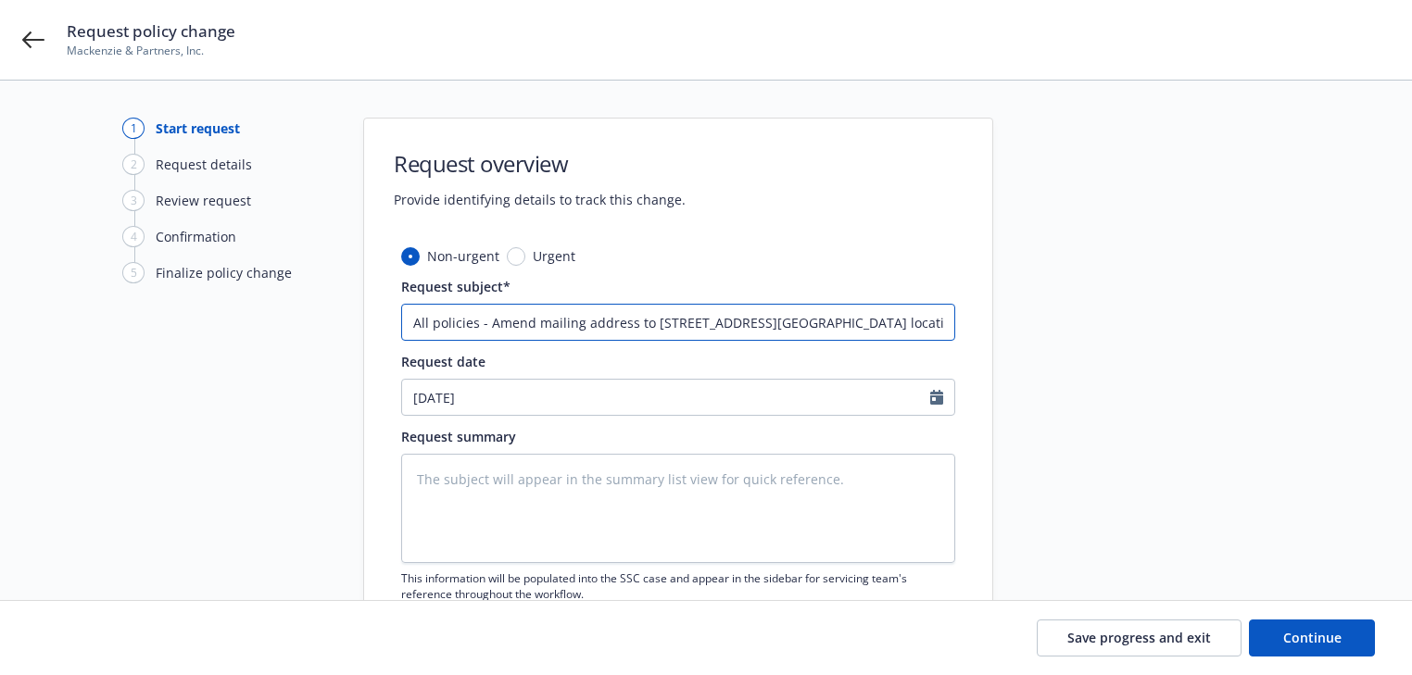
type textarea "x"
type input "All policies - Amend mailing address to [GEOGRAPHIC_DATA] location"
type textarea "x"
type input "All policies - Amend mailing address to [GEOGRAPHIC_DATA] location"
type textarea "x"
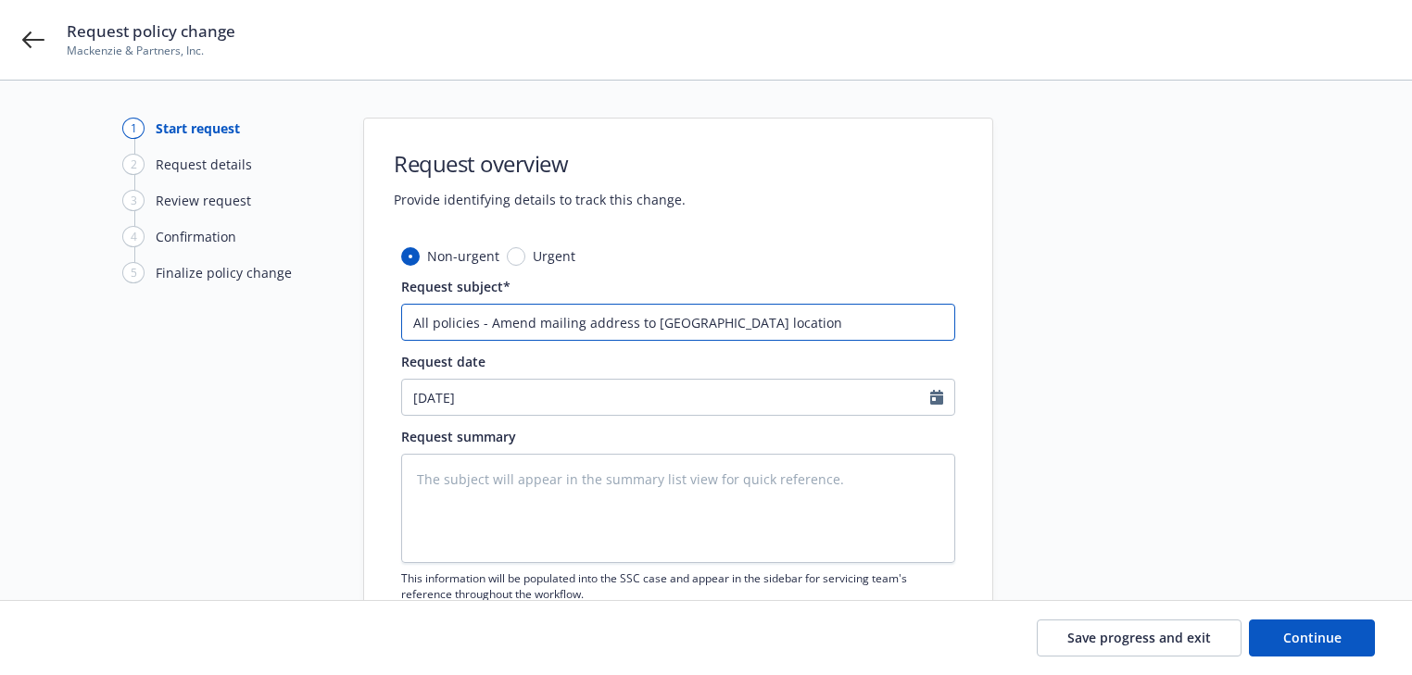
type input "All policies - Amend mailing address to [STREET_ADDRESS][GEOGRAPHIC_DATA] locat…"
type textarea "x"
type input "All policies - Amend mailing address to [STREET_ADDRESS][GEOGRAPHIC_DATA] locat…"
type textarea "x"
type input "All policies - Amend mailing address to [STREET_ADDRESS][GEOGRAPHIC_DATA] locat…"
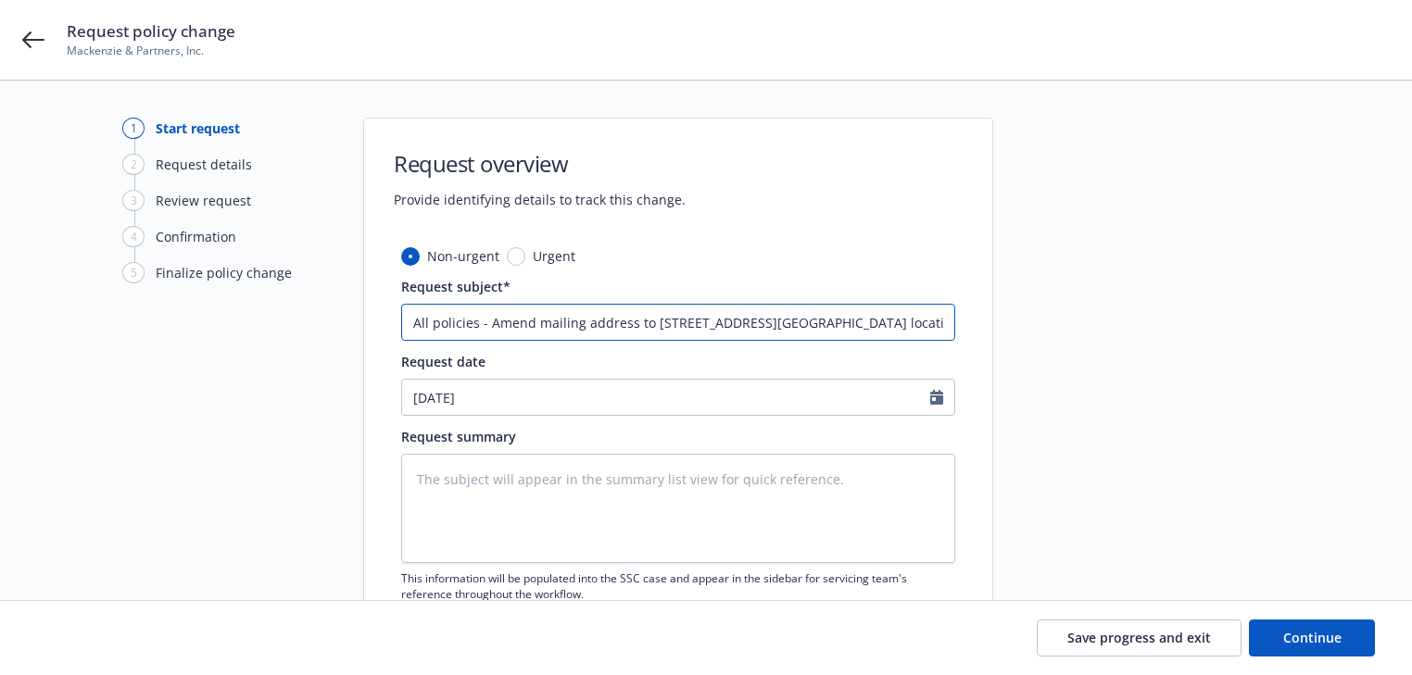
click at [926, 314] on input "All policies - Amend mailing address to [STREET_ADDRESS][GEOGRAPHIC_DATA] locat…" at bounding box center [678, 322] width 554 height 37
paste input "[STREET_ADDRESS][PERSON_NAME]"
type textarea "x"
type input "All policies - Amend mailing address to [STREET_ADDRESS][GEOGRAPHIC_DATA] locat…"
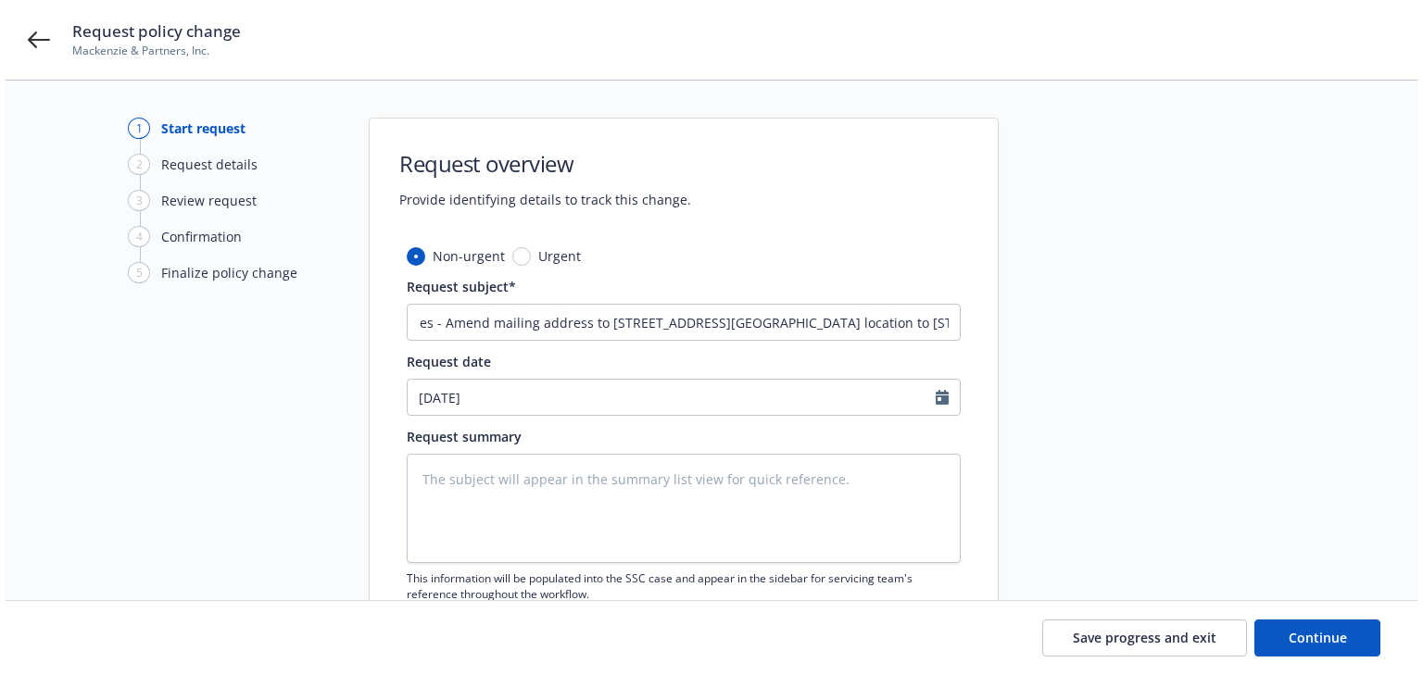
scroll to position [0, 0]
click at [672, 508] on textarea at bounding box center [678, 508] width 554 height 109
paste textarea "Hello team, please update all policies per the following effective [DATE]. Our …"
type textarea "x"
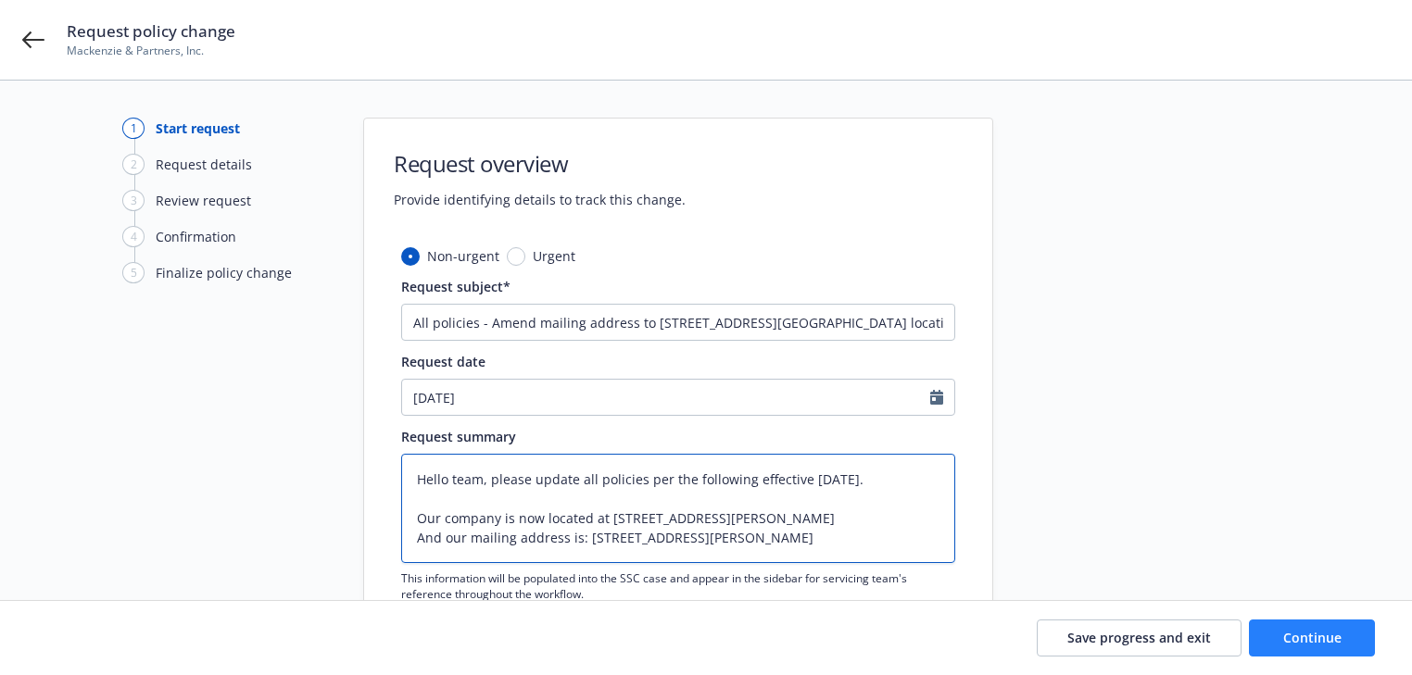
type textarea "Hello team, please update all policies per the following effective [DATE]. Our …"
click at [1315, 655] on button "Continue" at bounding box center [1312, 638] width 126 height 37
type textarea "x"
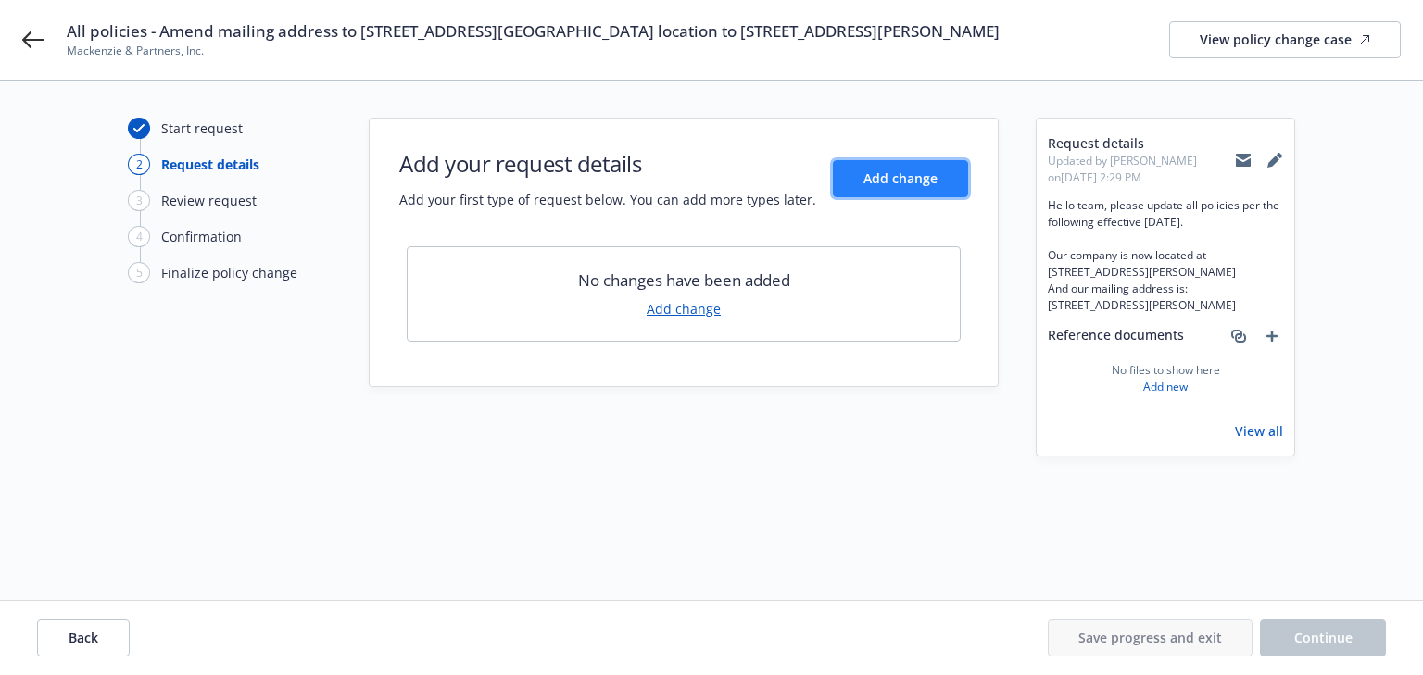
click at [914, 174] on span "Add change" at bounding box center [900, 179] width 74 height 18
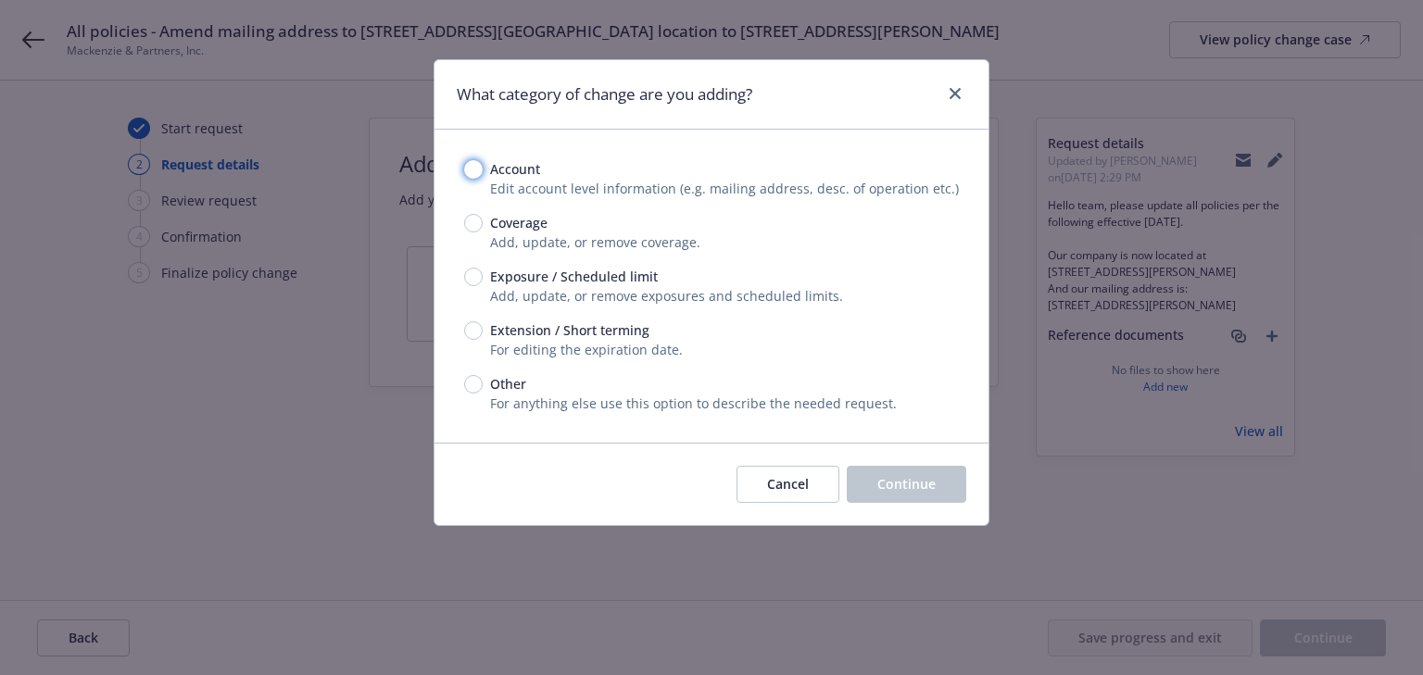
click at [470, 175] on input "Account" at bounding box center [473, 169] width 19 height 19
radio input "true"
click at [926, 483] on span "Continue" at bounding box center [906, 484] width 58 height 18
select select "US"
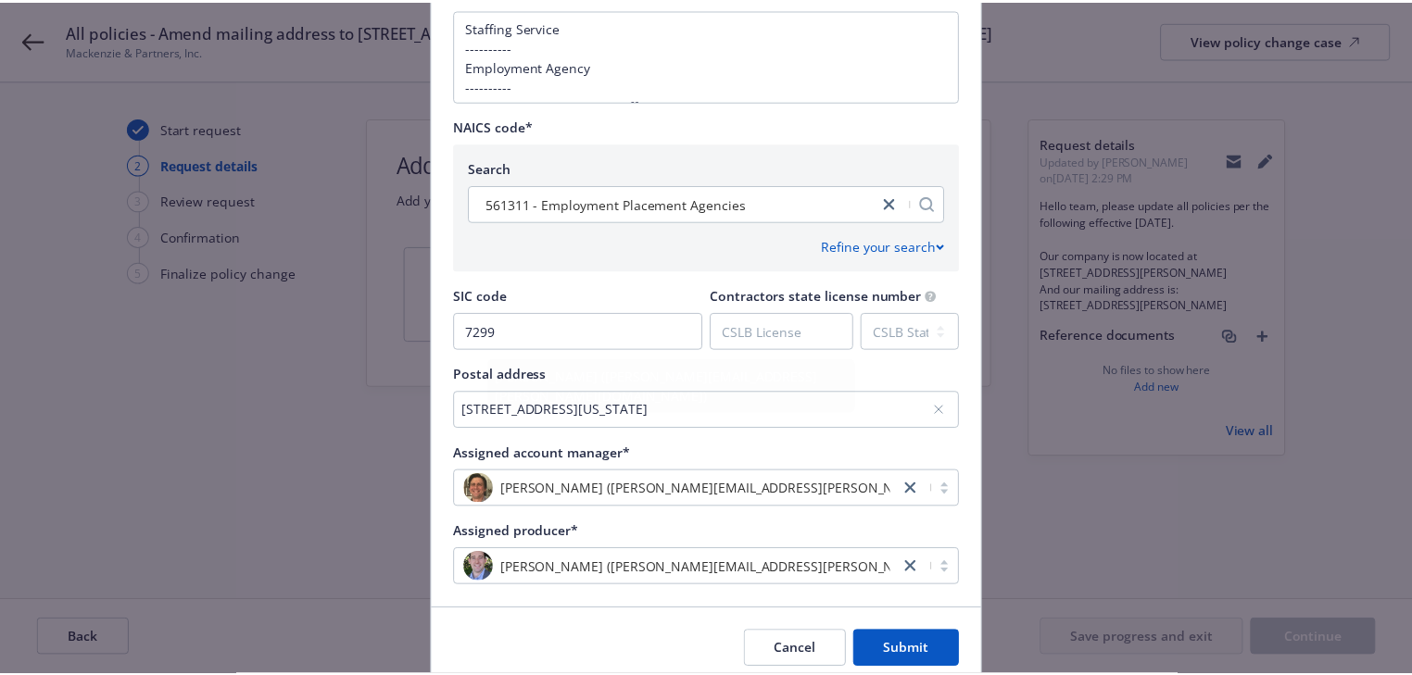
scroll to position [836, 0]
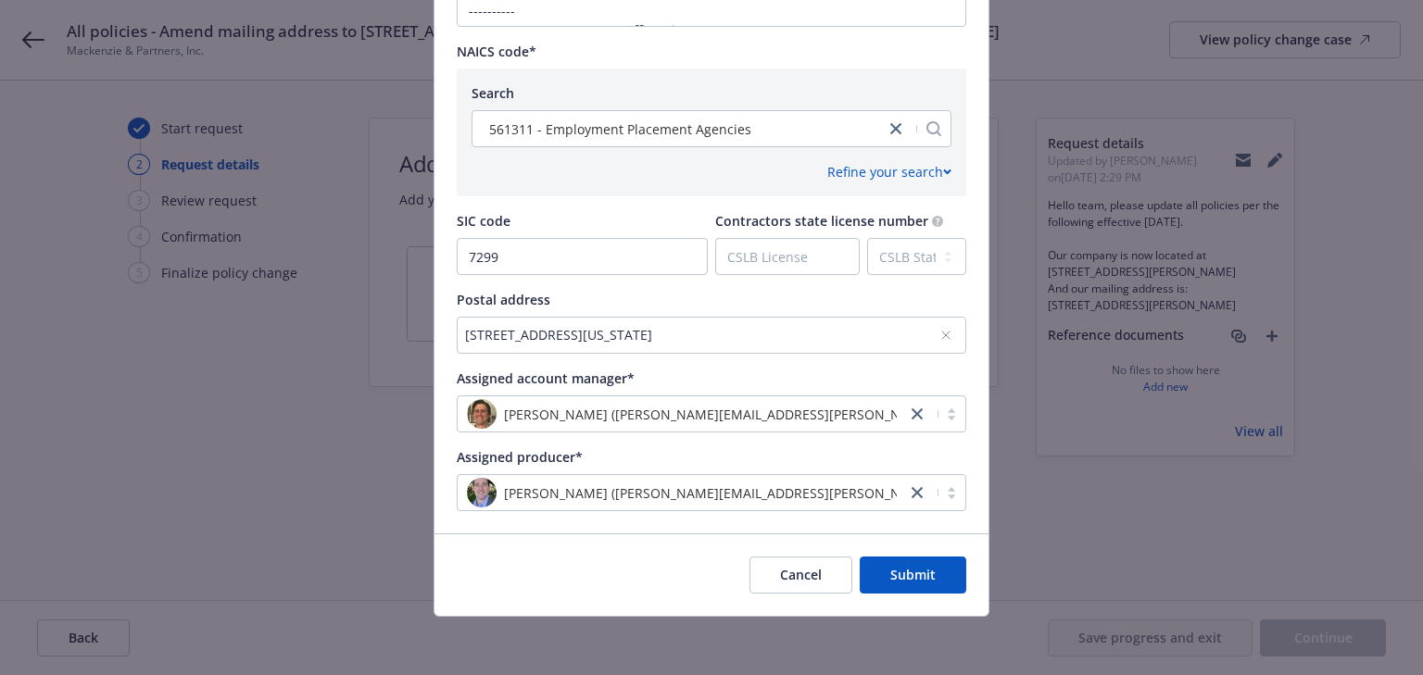
drag, startPoint x: 496, startPoint y: 342, endPoint x: 472, endPoint y: 361, distance: 31.0
click at [496, 342] on div "[STREET_ADDRESS][US_STATE]" at bounding box center [702, 334] width 474 height 19
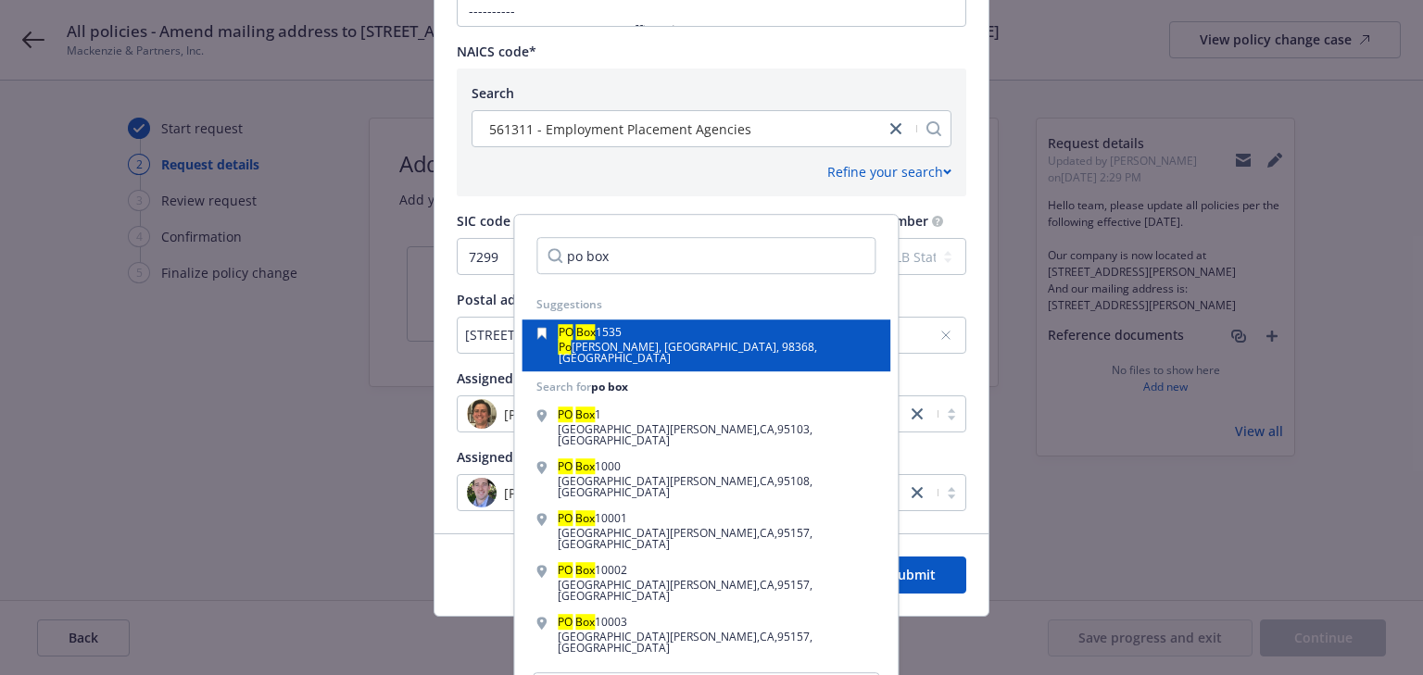
type input "po box"
click at [756, 346] on div "PO Box [STREET_ADDRESS][PERSON_NAME]" at bounding box center [705, 345] width 339 height 37
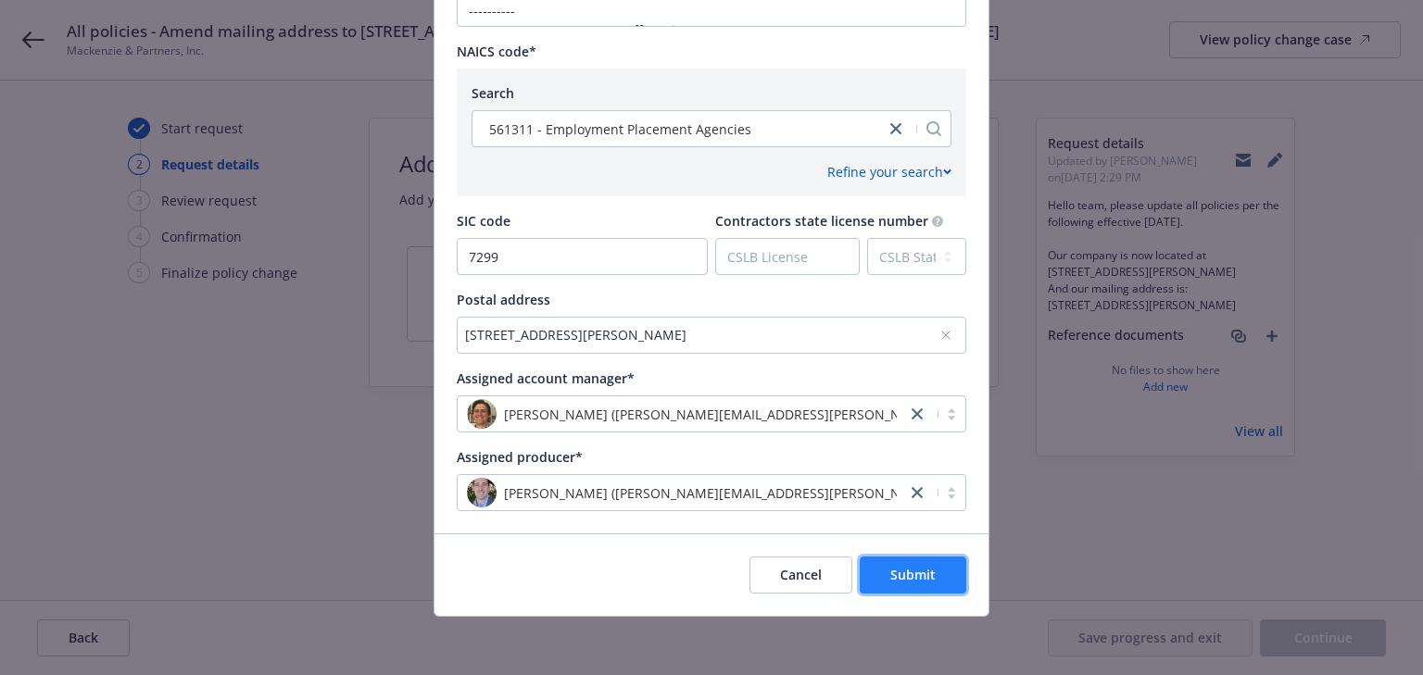
click at [919, 572] on span "Submit" at bounding box center [912, 575] width 45 height 18
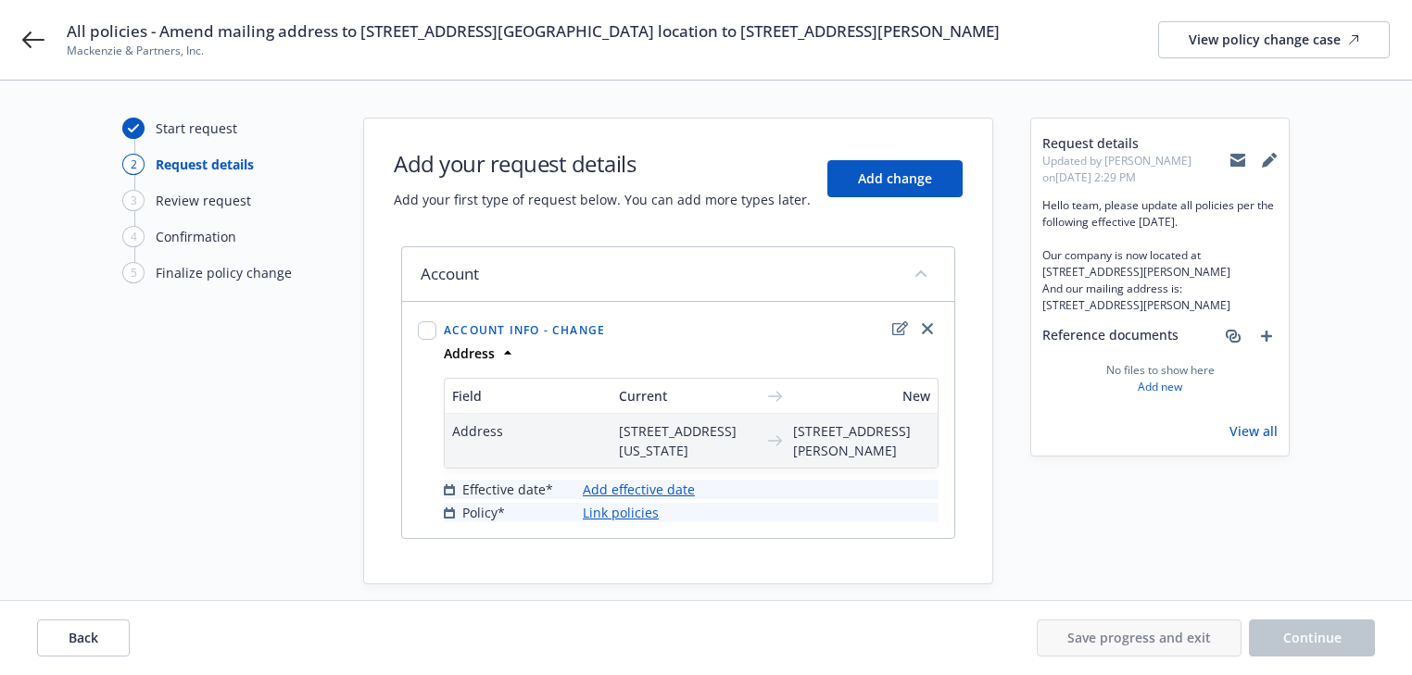
click at [660, 499] on link "Add effective date" at bounding box center [639, 489] width 112 height 19
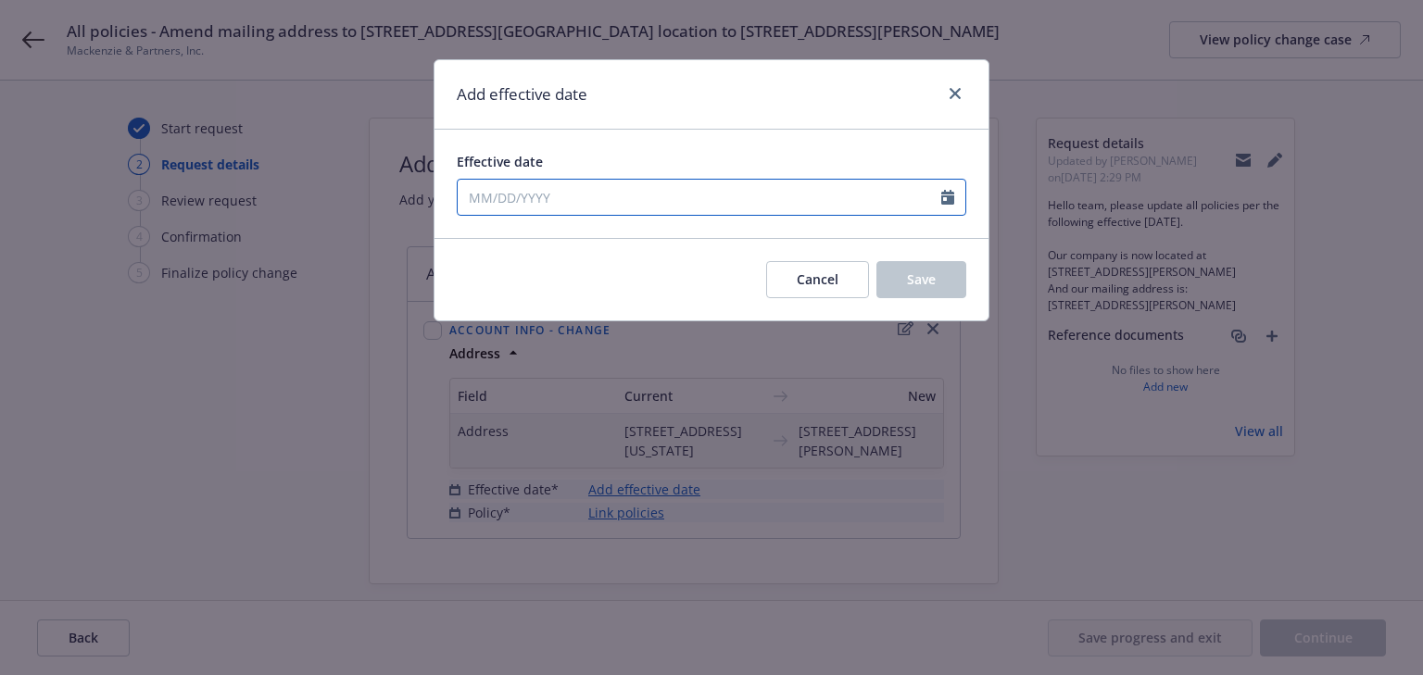
click at [634, 203] on input "Effective date" at bounding box center [700, 197] width 484 height 35
select select "8"
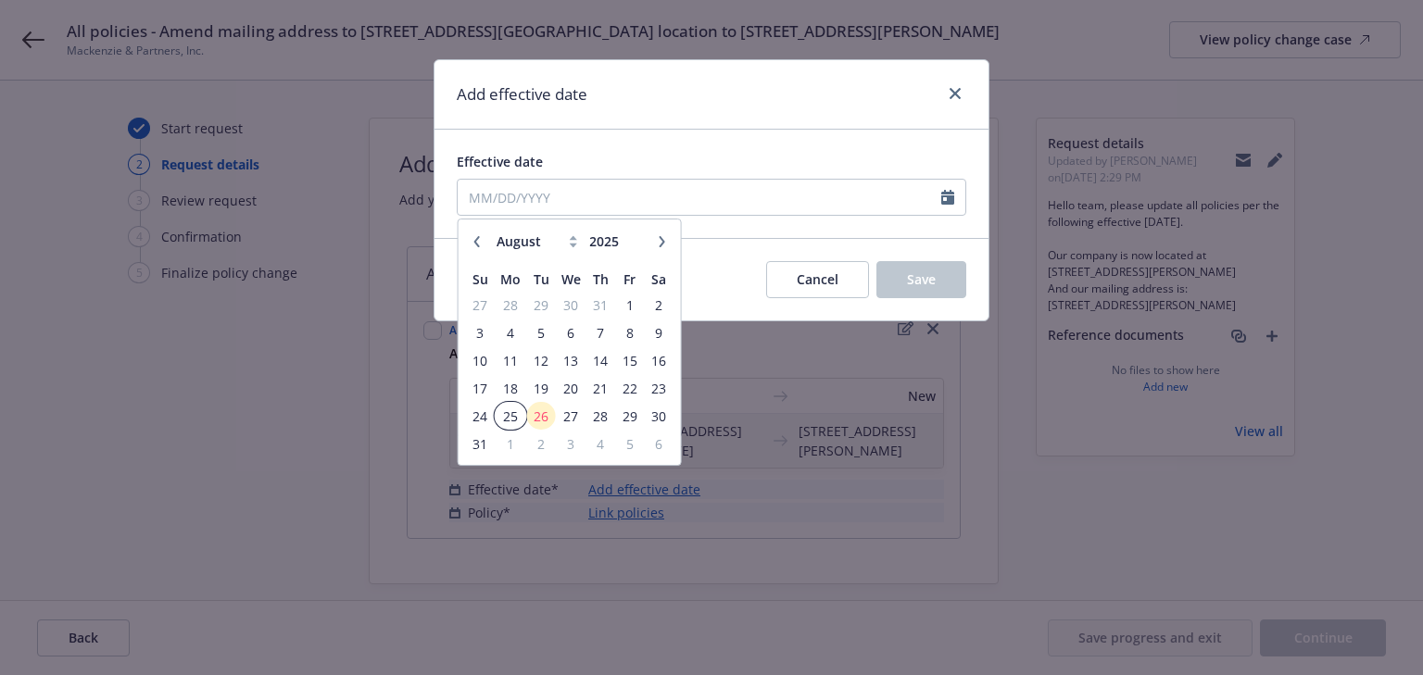
click at [511, 410] on span "25" at bounding box center [510, 416] width 28 height 23
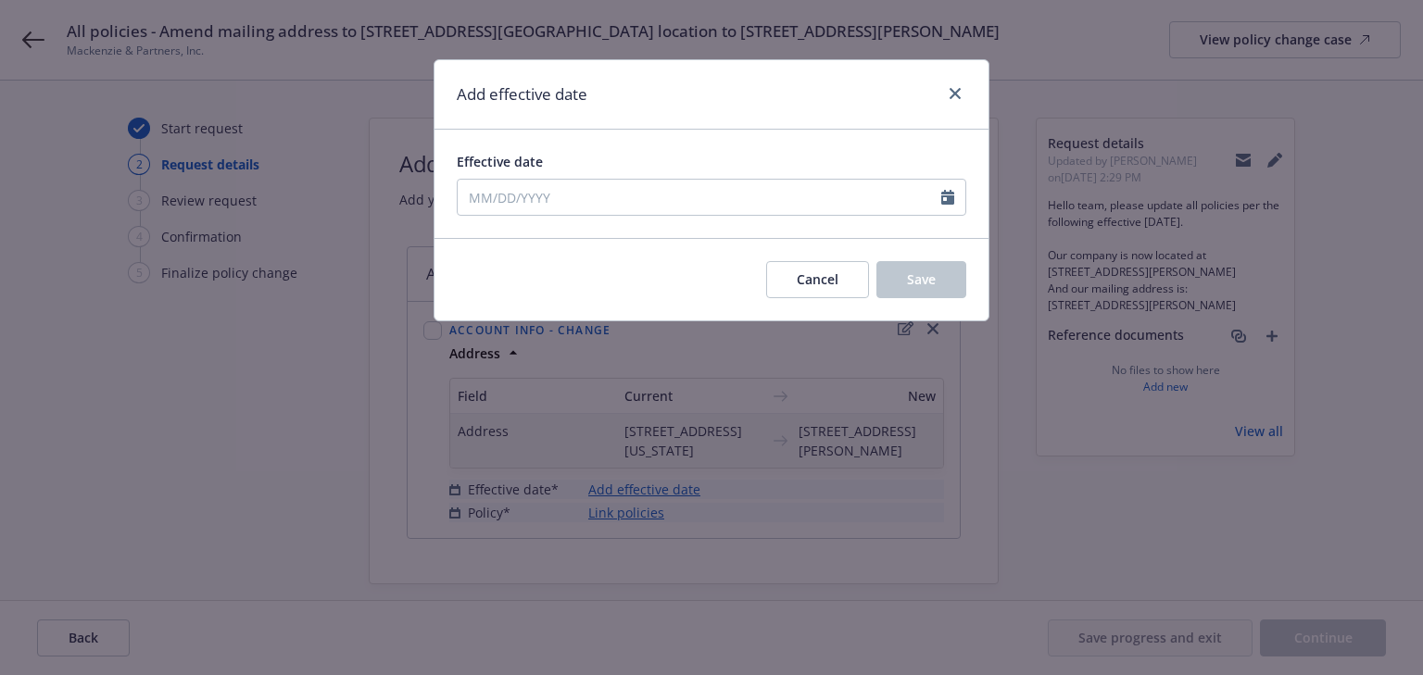
type input "[DATE]"
click at [892, 293] on button "Save" at bounding box center [921, 279] width 90 height 37
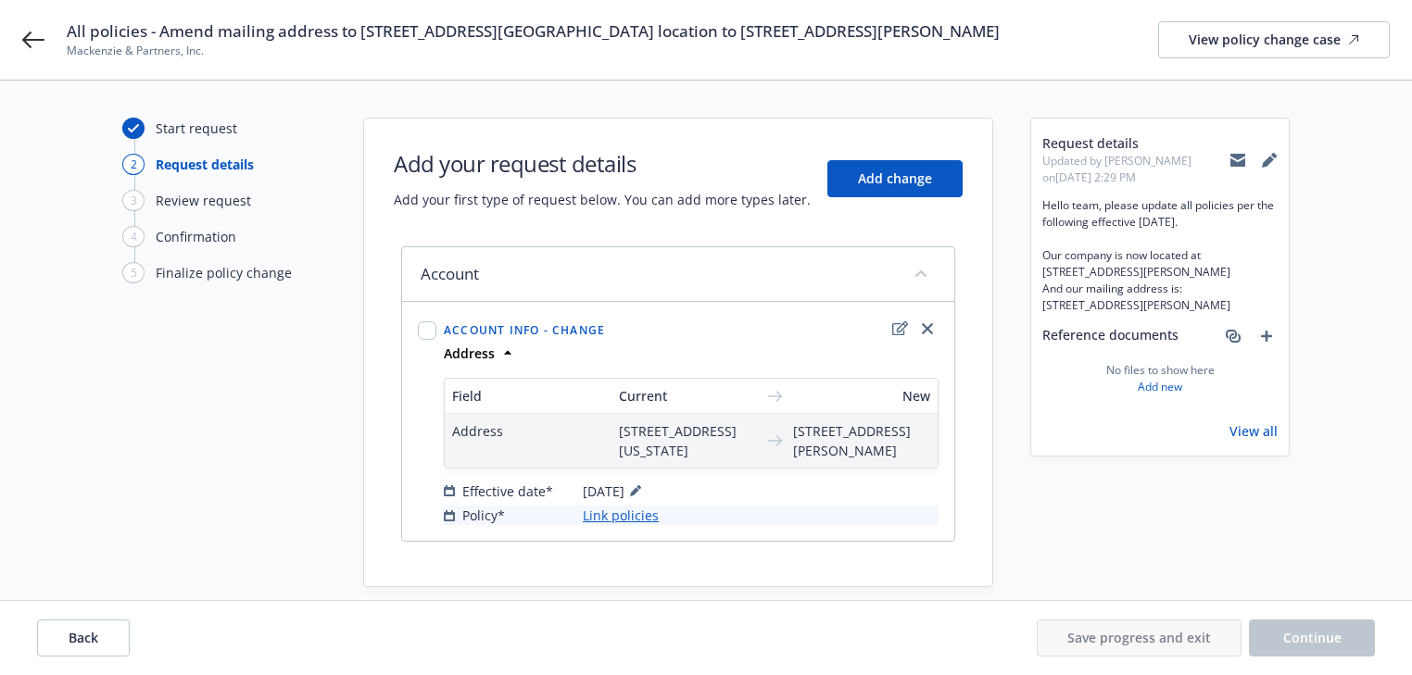
click at [627, 525] on link "Link policies" at bounding box center [621, 515] width 76 height 19
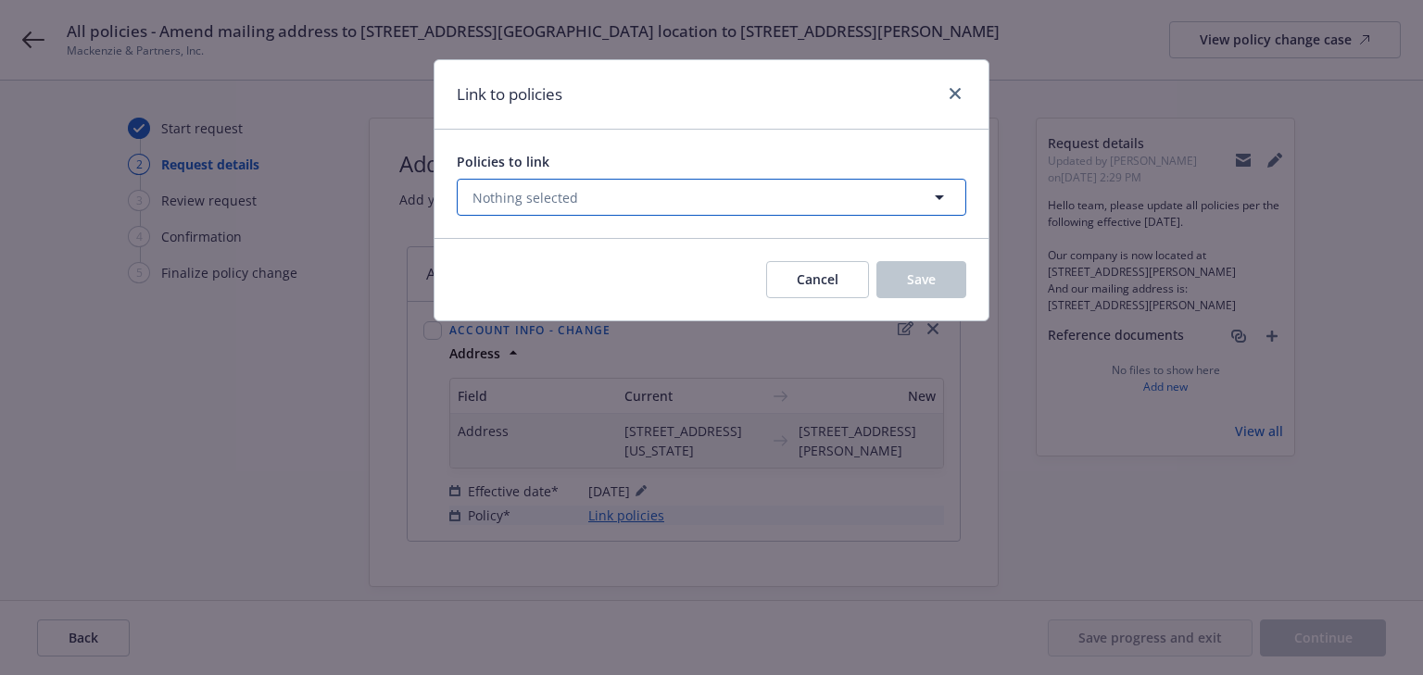
click at [585, 203] on button "Nothing selected" at bounding box center [711, 197] width 509 height 37
select select "ACTIVE"
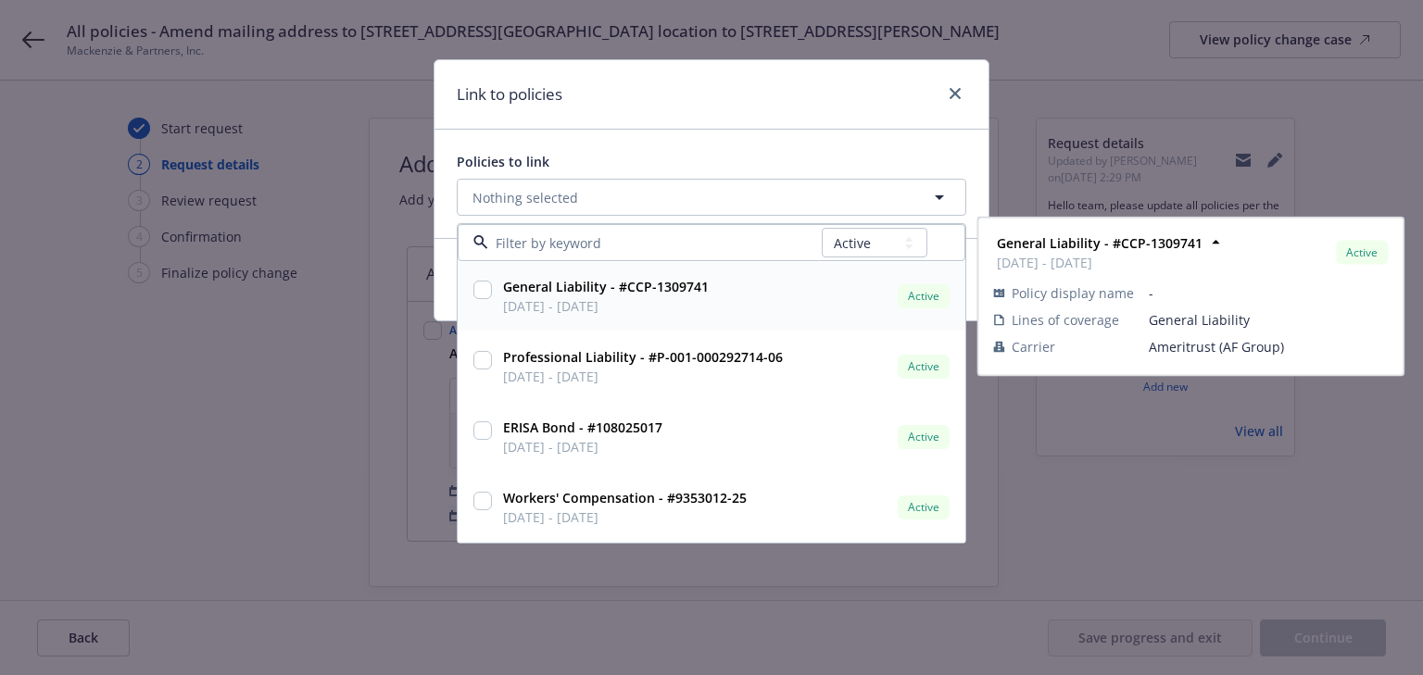
click at [484, 286] on input "checkbox" at bounding box center [482, 290] width 19 height 19
checkbox input "true"
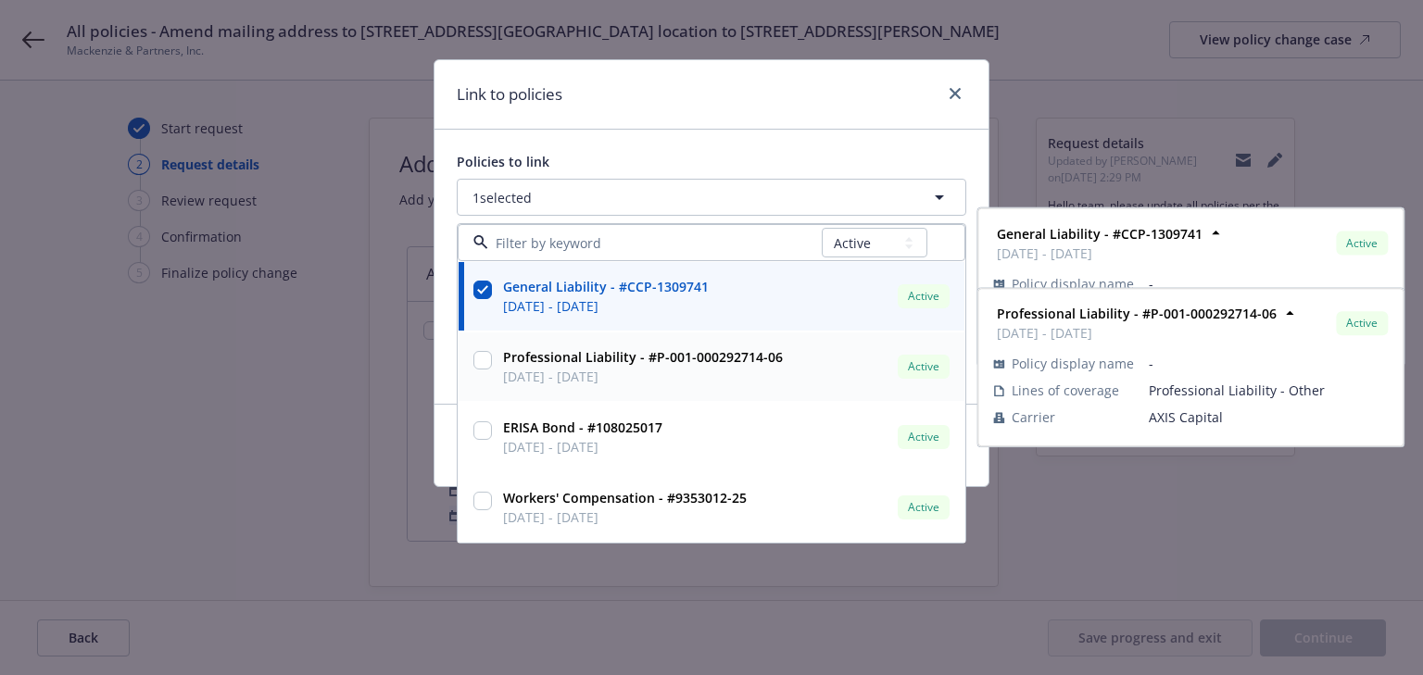
click at [490, 363] on input "checkbox" at bounding box center [482, 360] width 19 height 19
checkbox input "true"
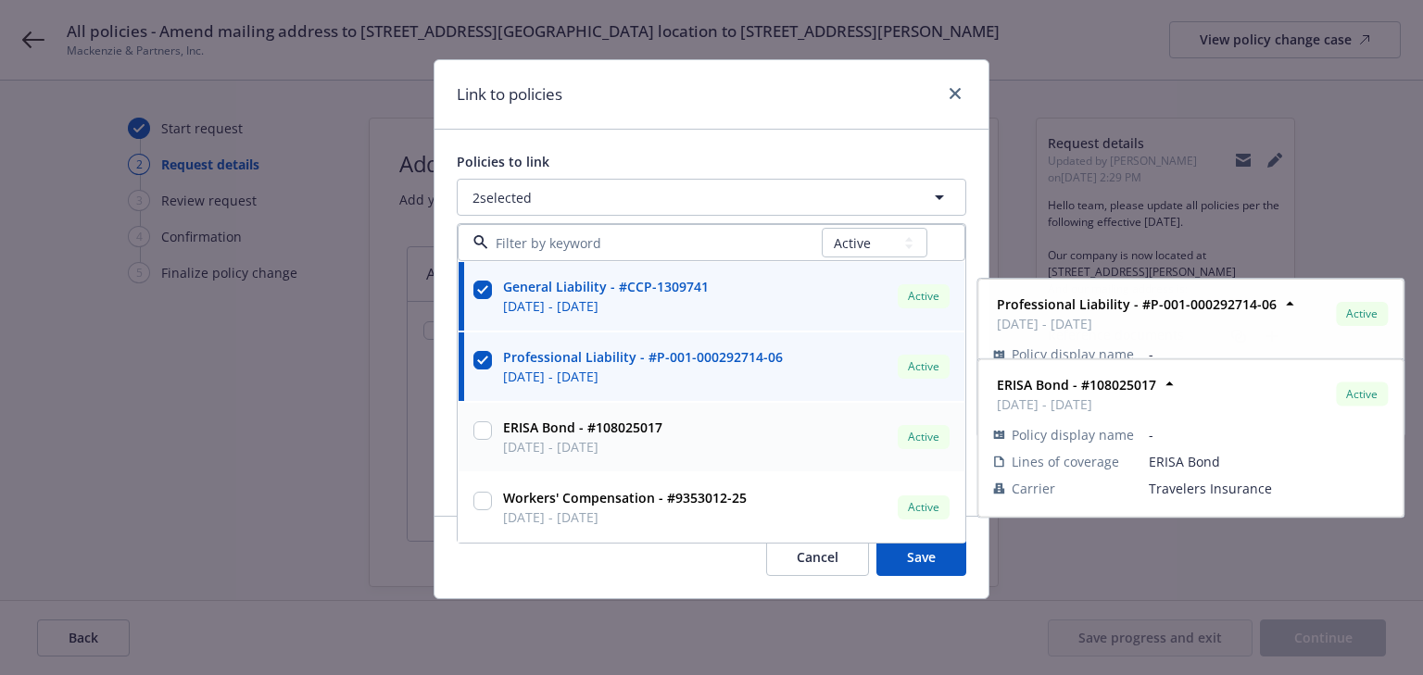
drag, startPoint x: 485, startPoint y: 424, endPoint x: 489, endPoint y: 504, distance: 79.7
click at [485, 425] on input "checkbox" at bounding box center [482, 430] width 19 height 19
checkbox input "true"
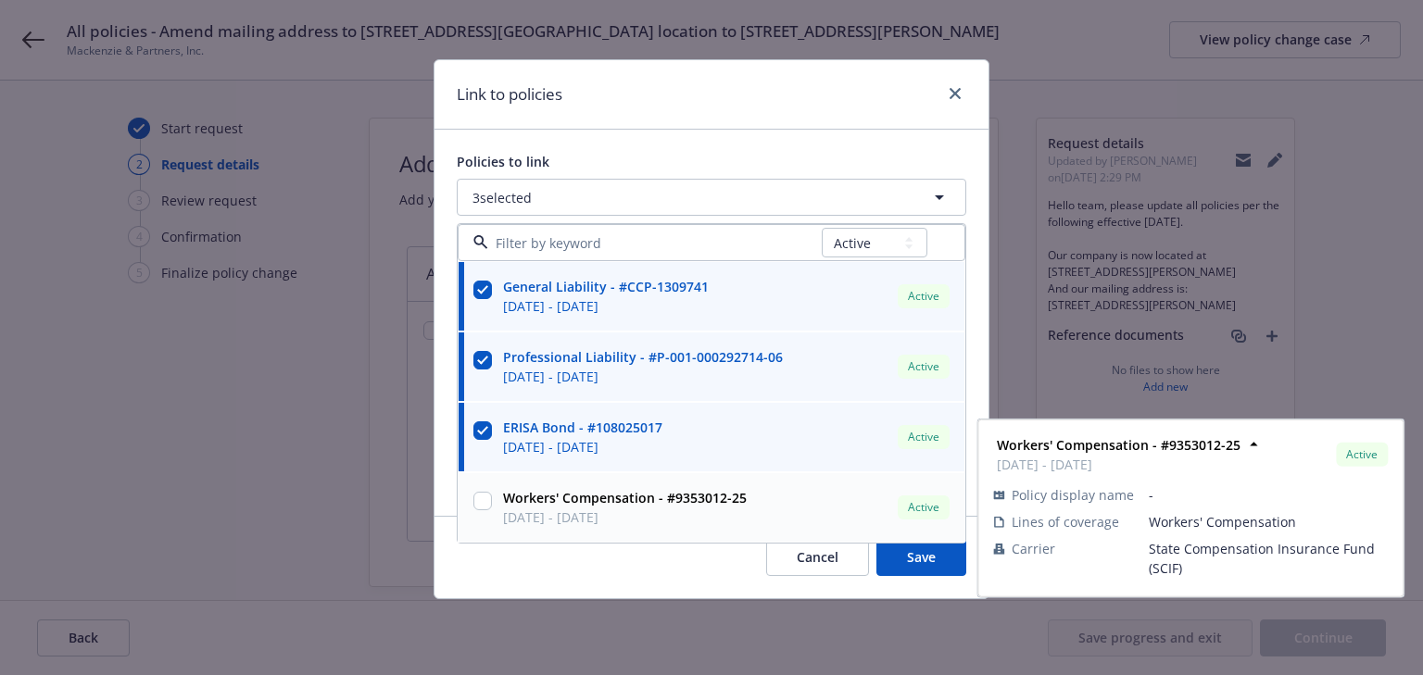
click at [483, 508] on input "checkbox" at bounding box center [482, 501] width 19 height 19
checkbox input "true"
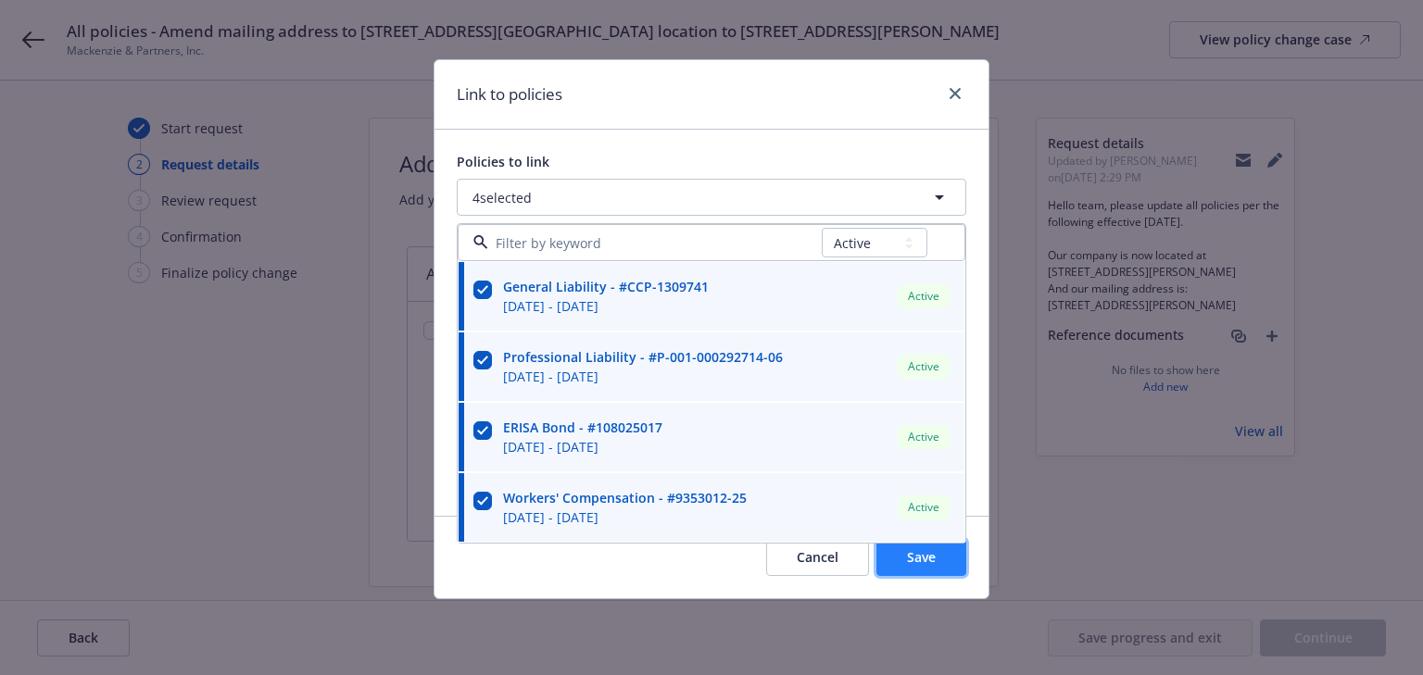
click at [945, 569] on button "Save" at bounding box center [921, 557] width 90 height 37
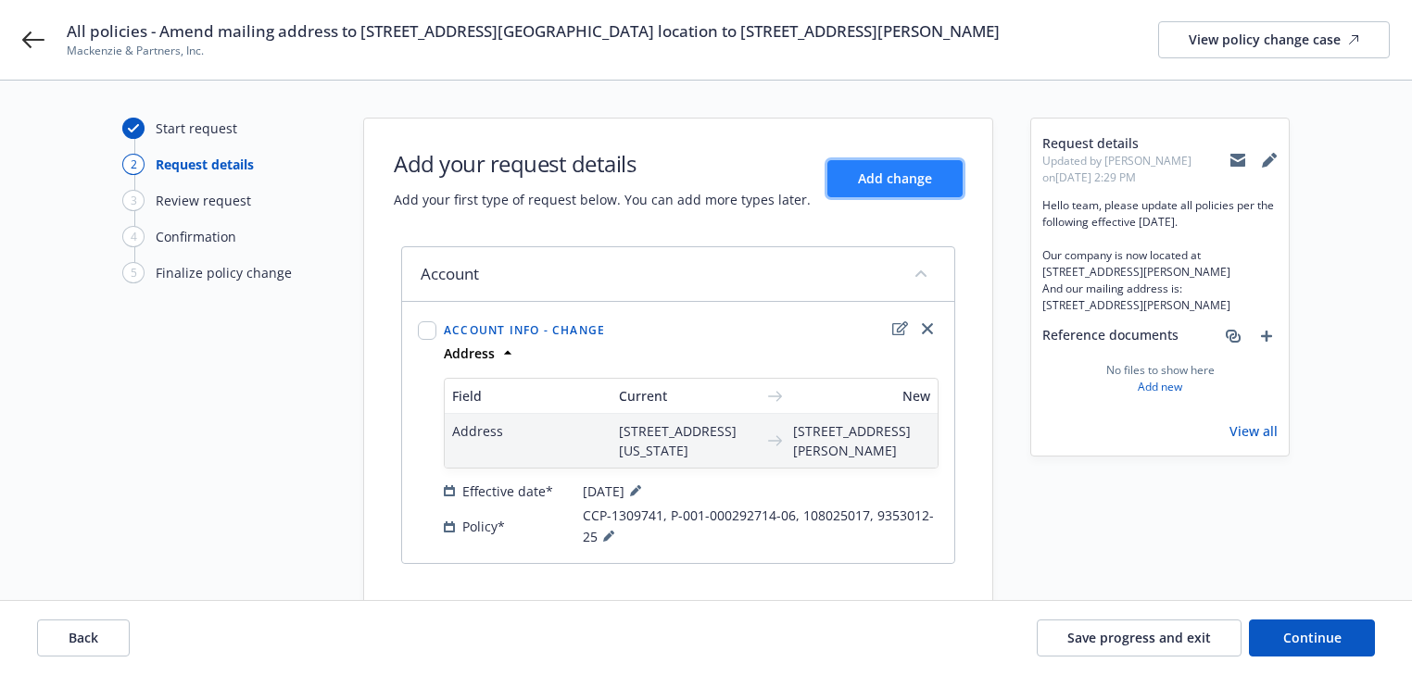
click at [856, 180] on button "Add change" at bounding box center [894, 178] width 135 height 37
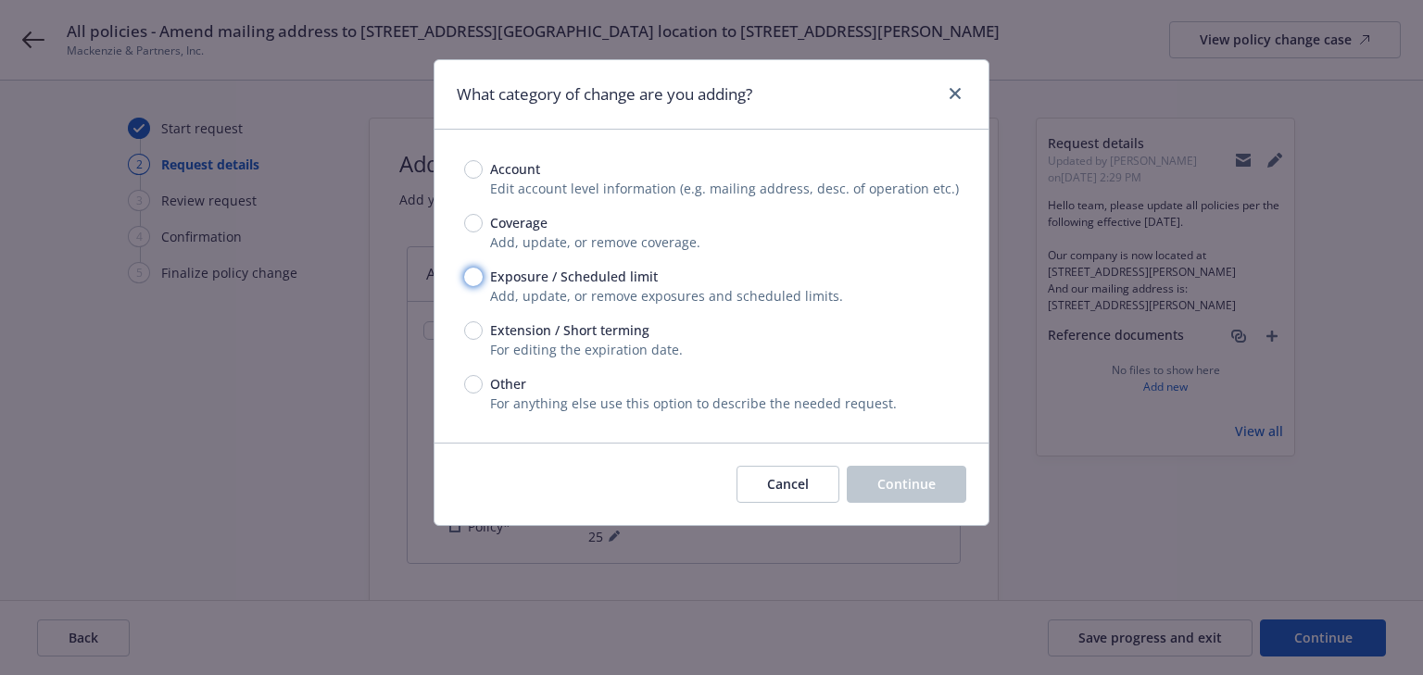
click at [471, 282] on input "Exposure / Scheduled limit" at bounding box center [473, 277] width 19 height 19
radio input "true"
click at [936, 496] on button "Continue" at bounding box center [906, 484] width 119 height 37
type textarea "x"
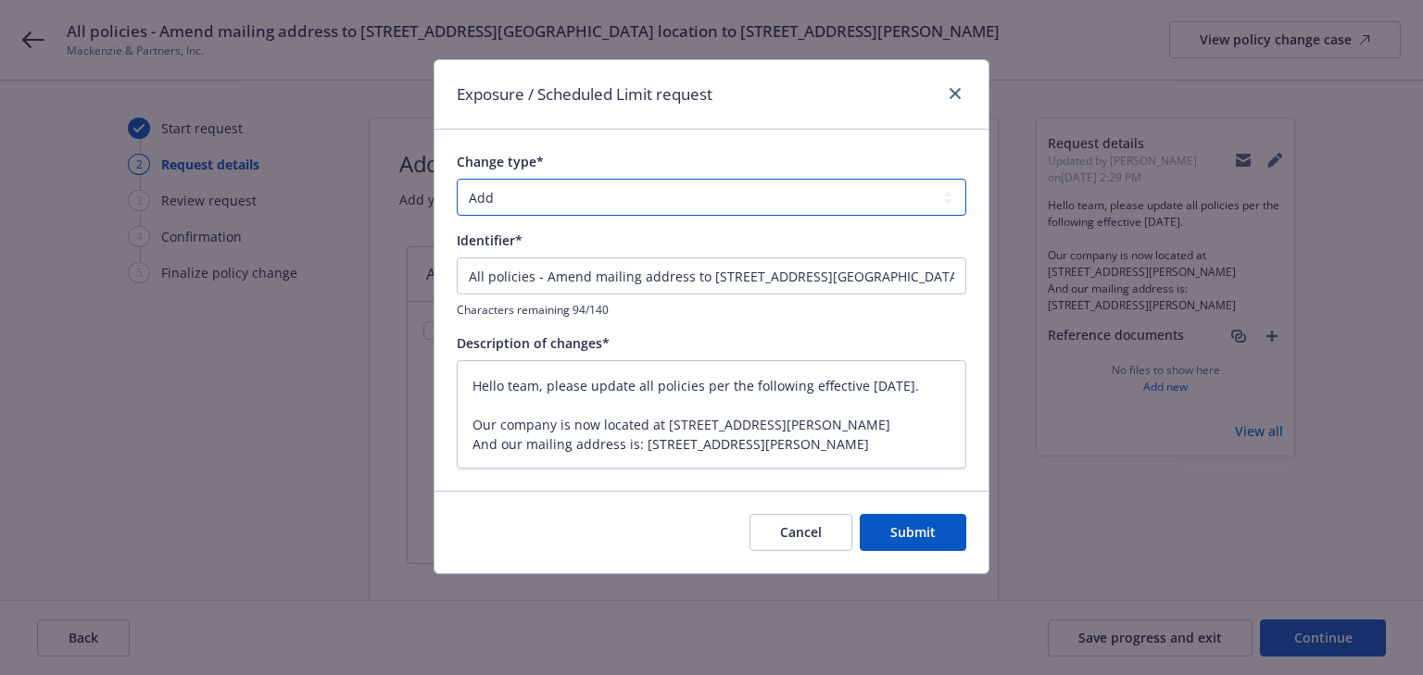
drag, startPoint x: 576, startPoint y: 200, endPoint x: 575, endPoint y: 209, distance: 9.3
click at [576, 200] on select "Add Audit Change Remove" at bounding box center [711, 197] width 509 height 37
select select "CHANGE"
click at [457, 179] on select "Add Audit Change Remove" at bounding box center [711, 197] width 509 height 37
drag, startPoint x: 831, startPoint y: 274, endPoint x: -1132, endPoint y: 285, distance: 1962.8
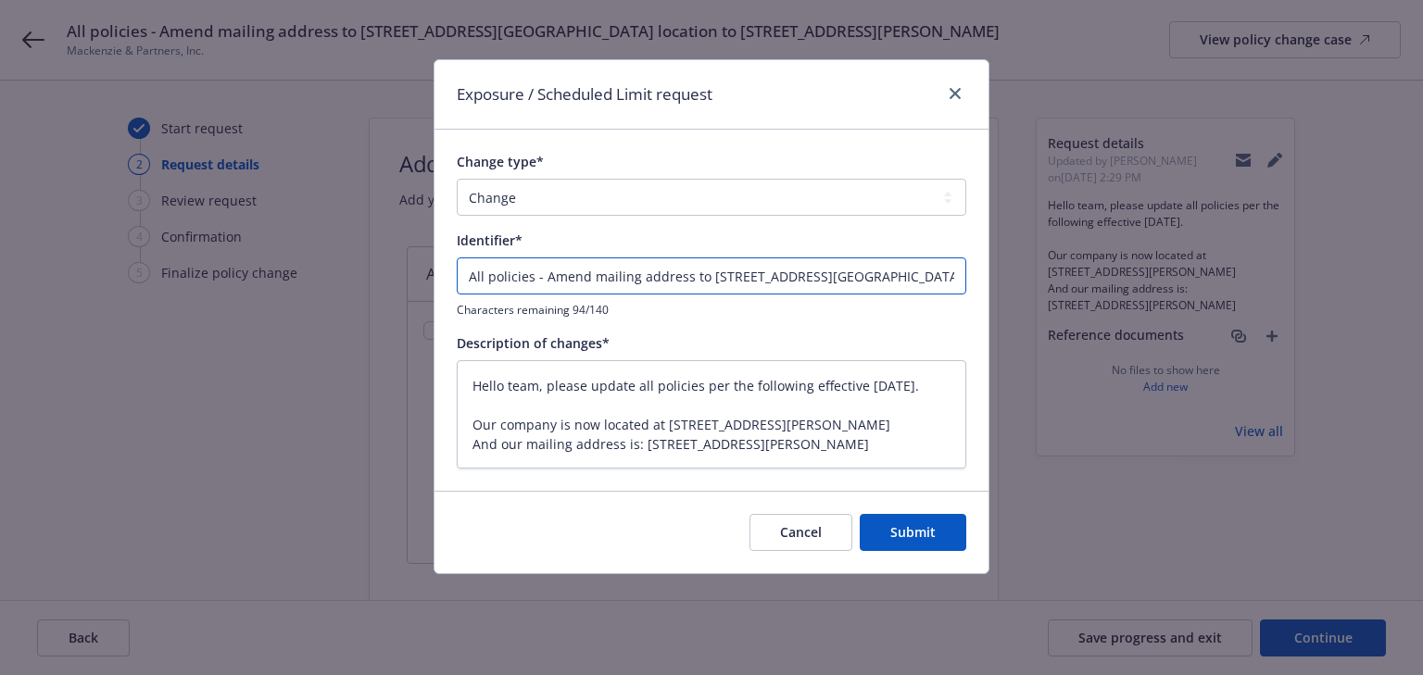
click at [0, 285] on html "All policies - Amend mailing address to [GEOGRAPHIC_DATA] location to [STREET_A…" at bounding box center [711, 337] width 1423 height 675
type textarea "x"
type input "amend location to [STREET_ADDRESS][PERSON_NAME]"
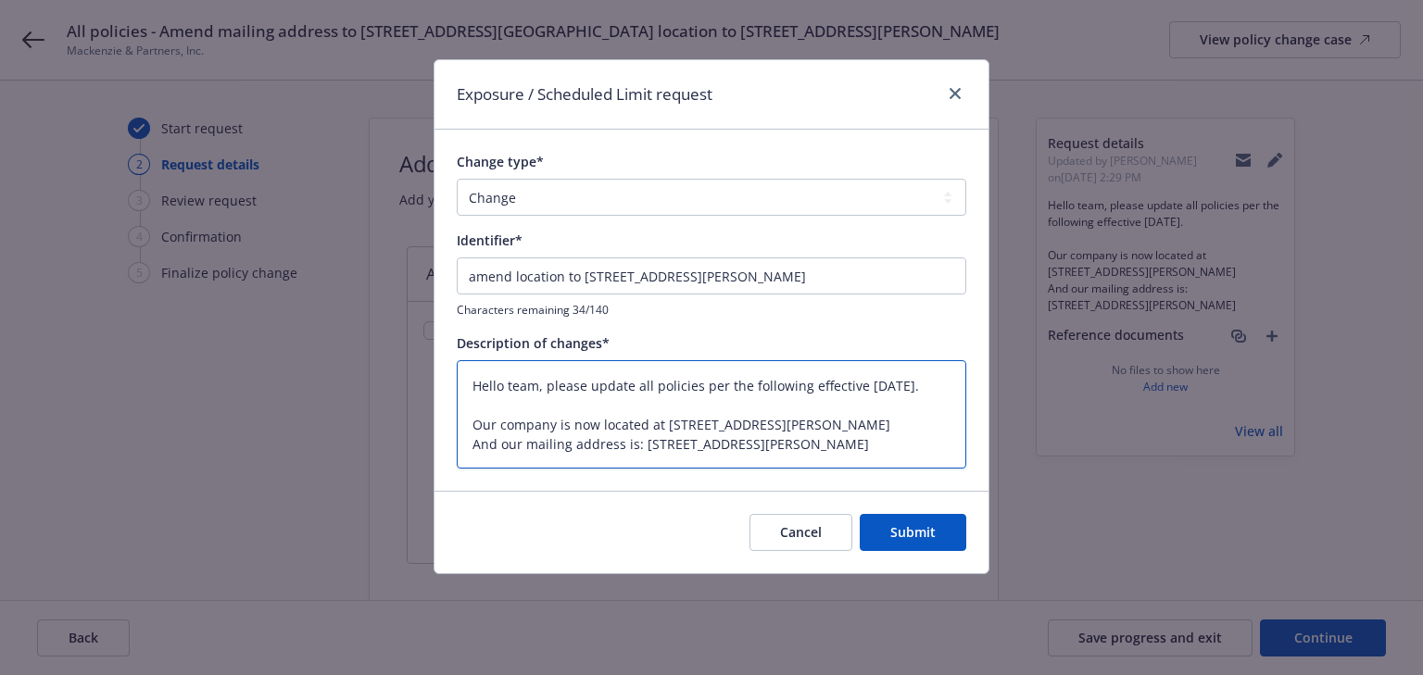
click at [808, 456] on textarea "Hello team, please update all policies per the following effective [DATE]. Our …" at bounding box center [711, 414] width 509 height 109
drag, startPoint x: 836, startPoint y: 452, endPoint x: 345, endPoint y: 466, distance: 491.1
click at [345, 466] on div "Exposure / Scheduled Limit request Change type* Add Audit Change Remove Identif…" at bounding box center [711, 337] width 1423 height 675
type textarea "x"
type textarea "Hello team, please update all policies per the following effective [DATE]. Our …"
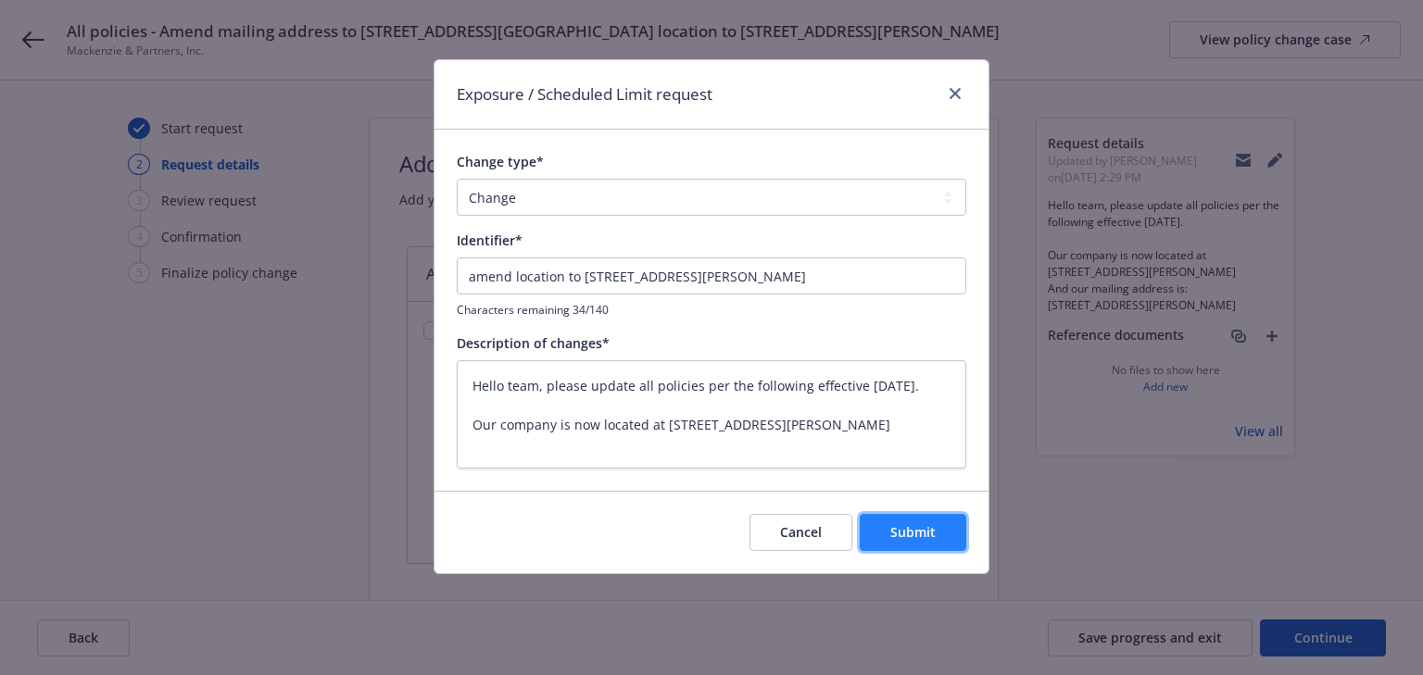
click at [942, 546] on button "Submit" at bounding box center [913, 532] width 107 height 37
type textarea "x"
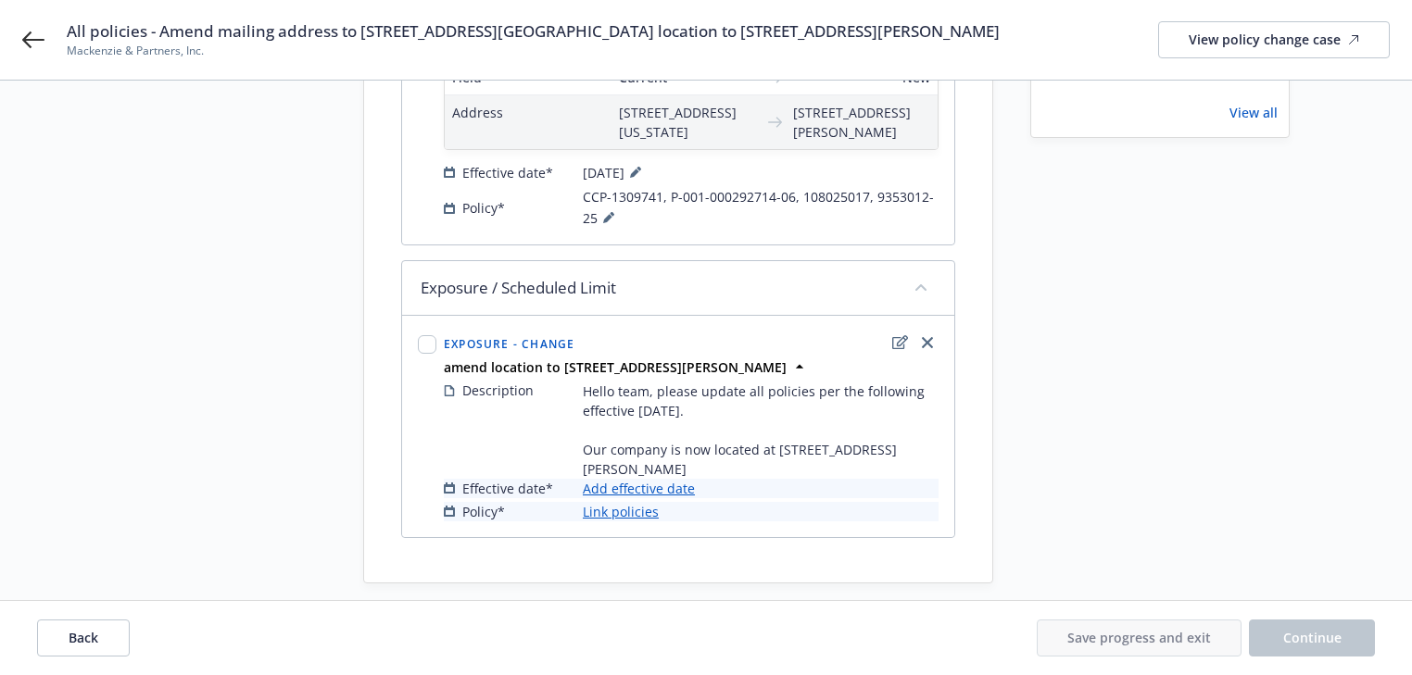
scroll to position [355, 0]
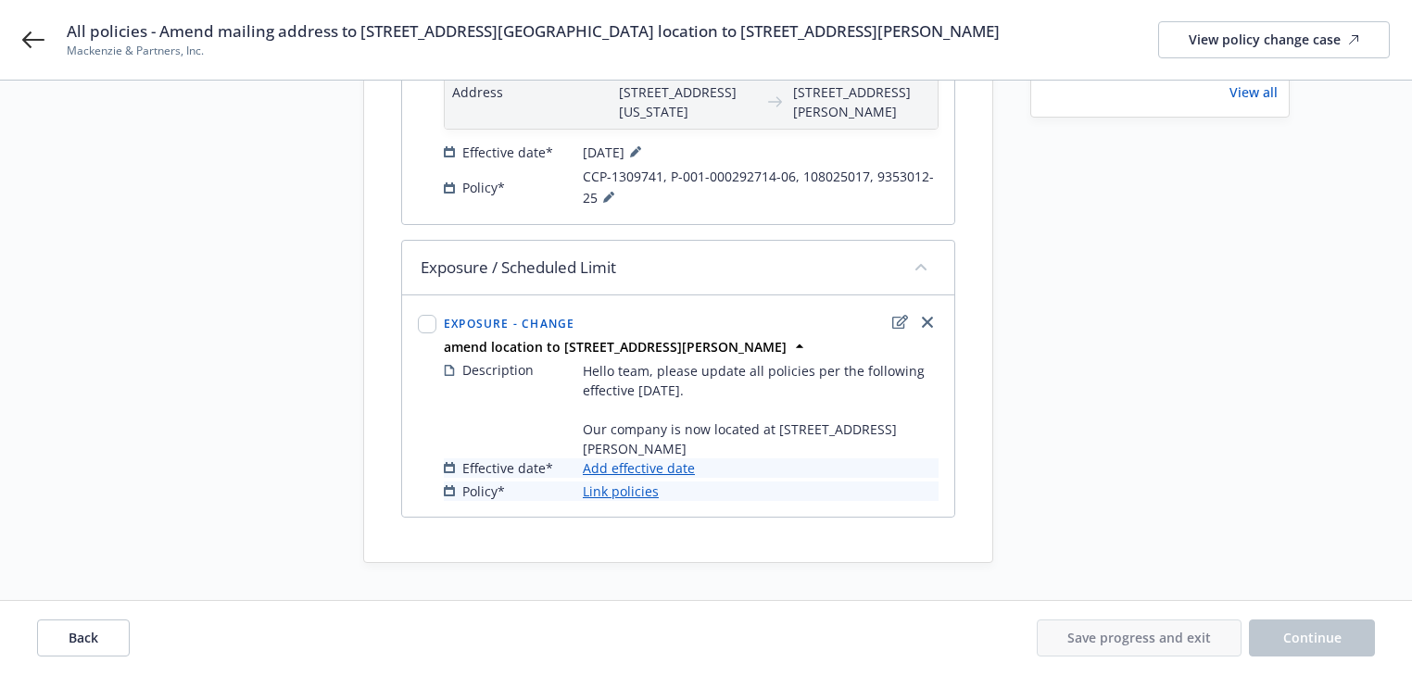
click at [658, 468] on link "Add effective date" at bounding box center [639, 468] width 112 height 19
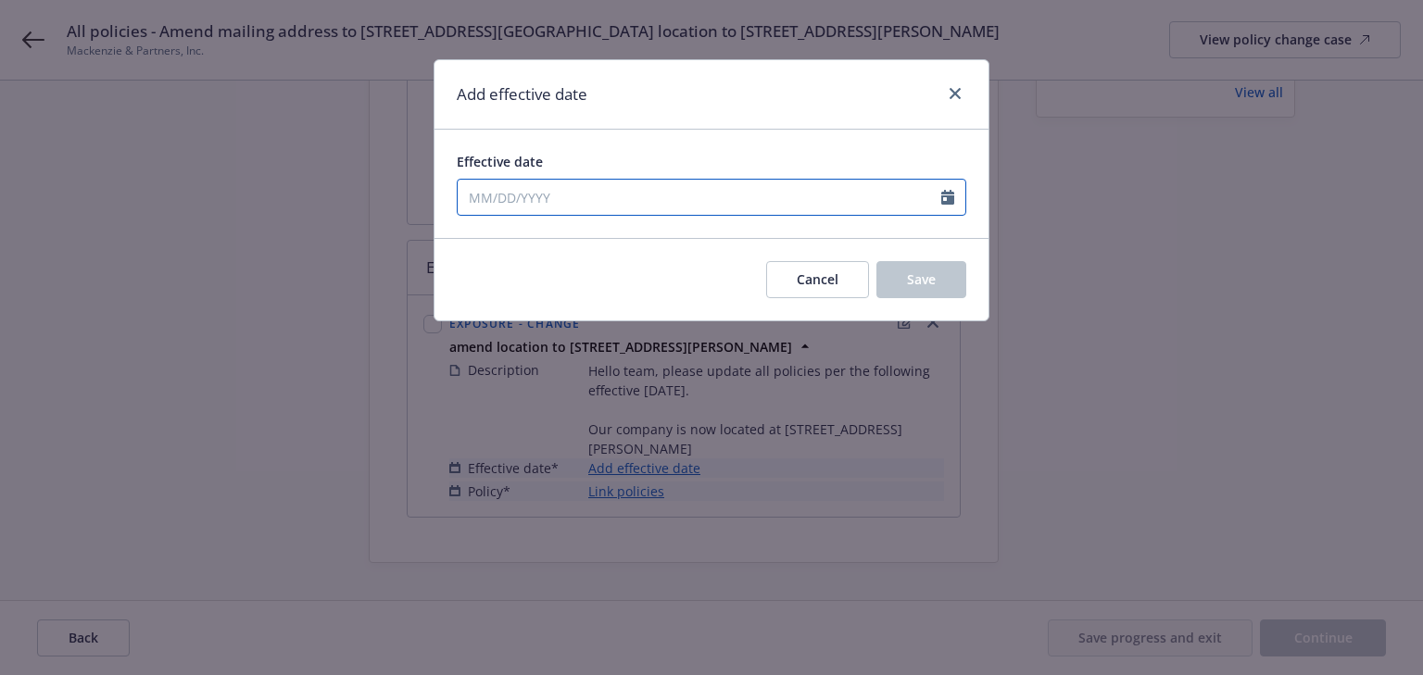
select select "8"
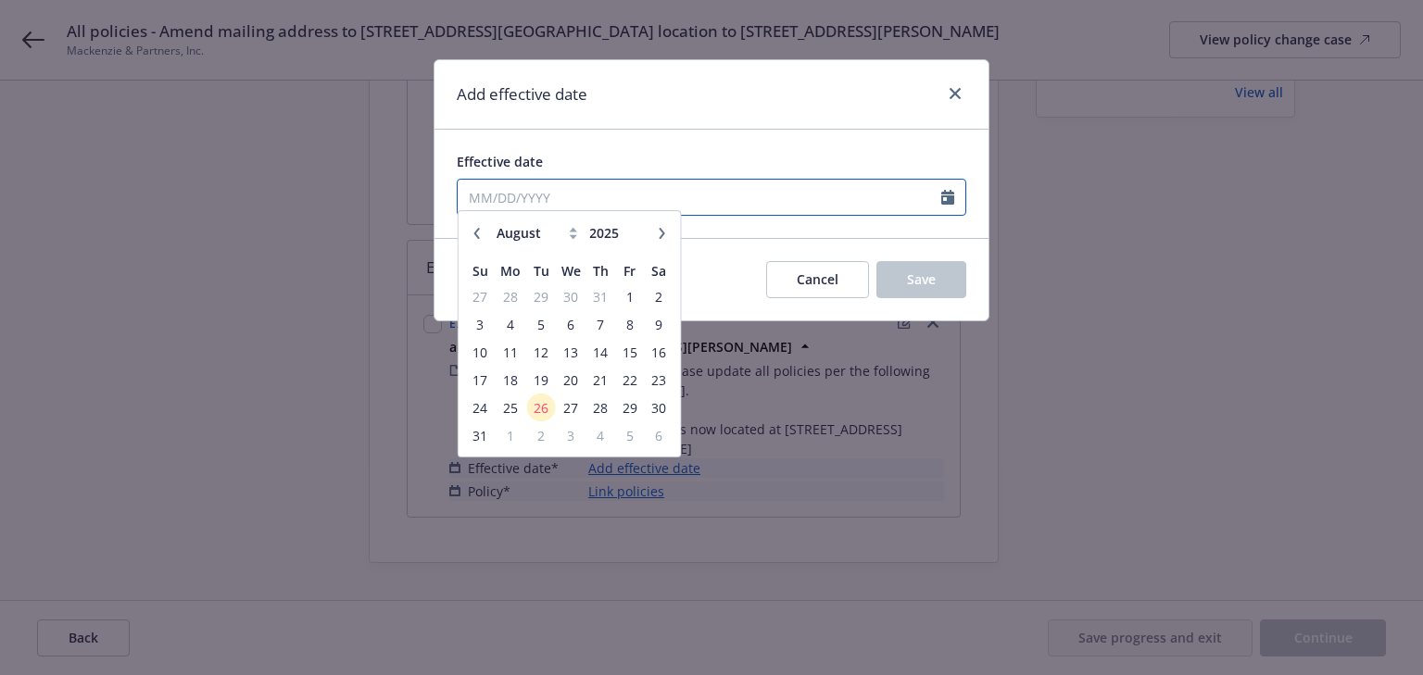
click at [582, 196] on input "Effective date" at bounding box center [700, 197] width 484 height 35
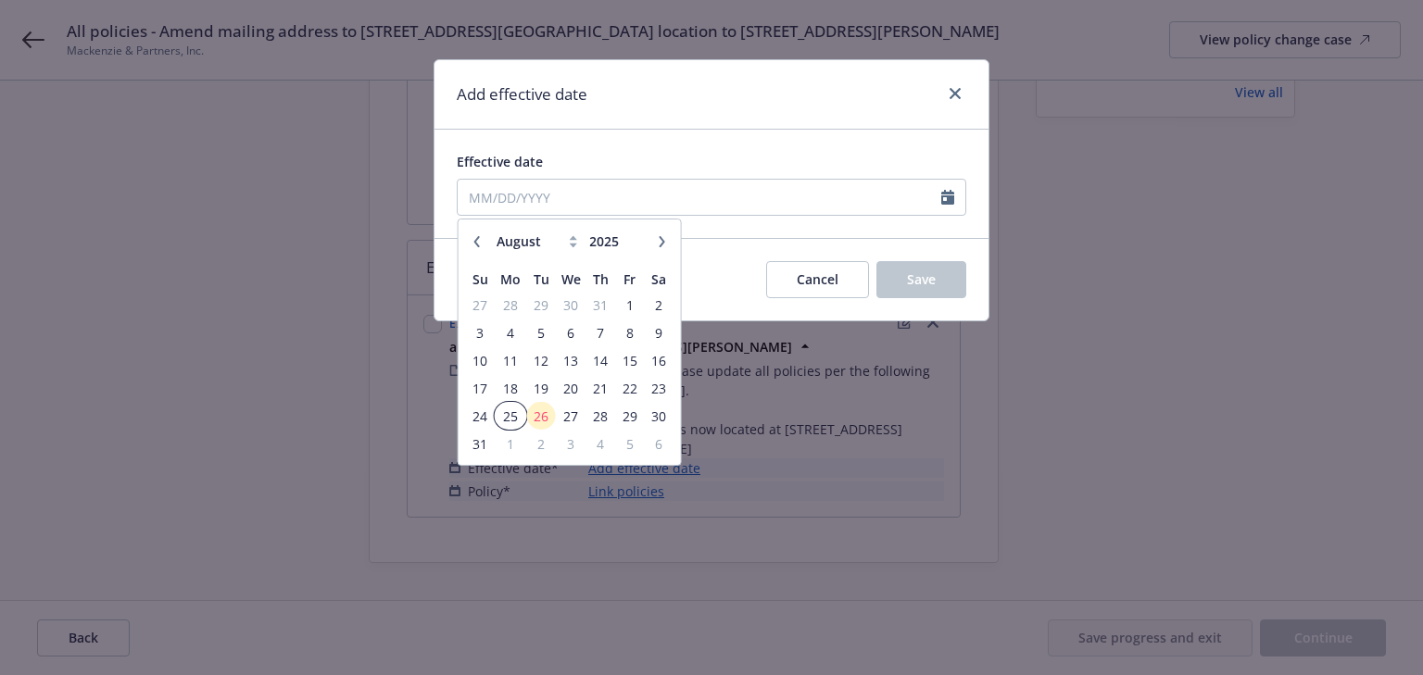
click at [500, 409] on span "25" at bounding box center [510, 416] width 28 height 23
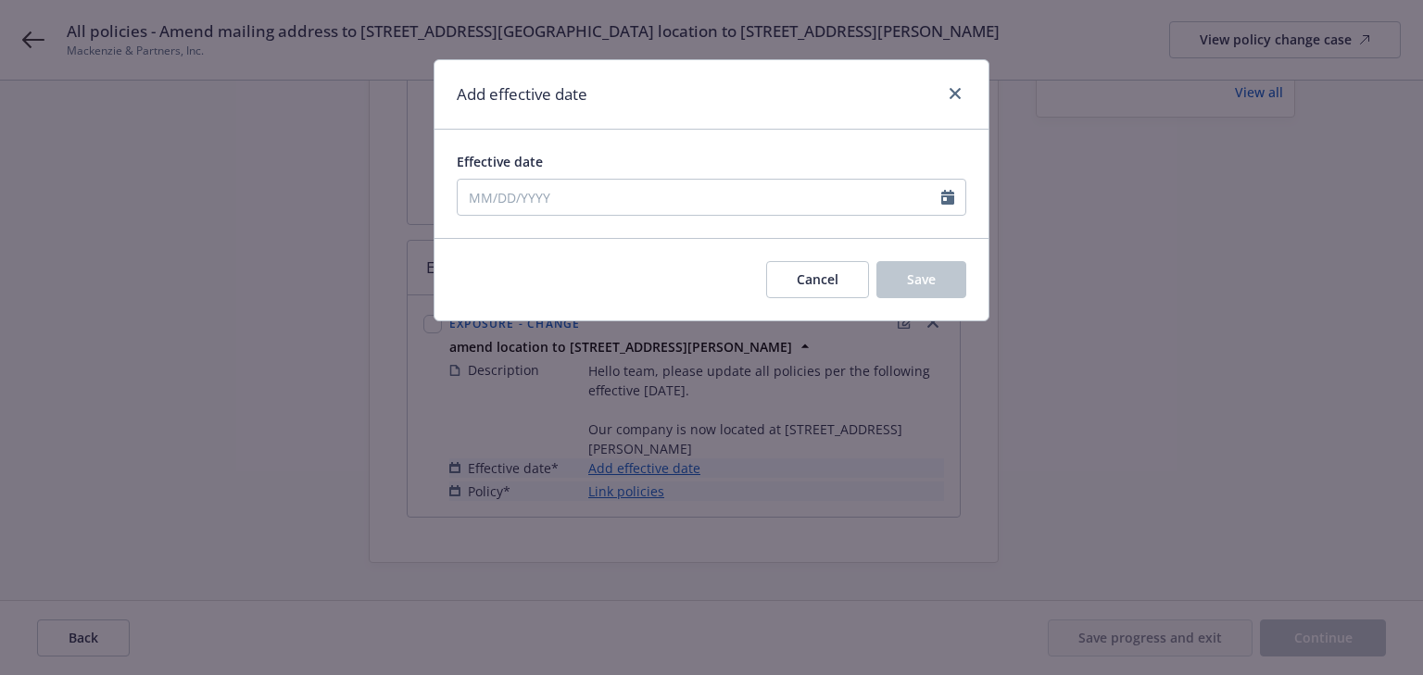
type input "[DATE]"
click at [908, 285] on span "Save" at bounding box center [921, 279] width 29 height 18
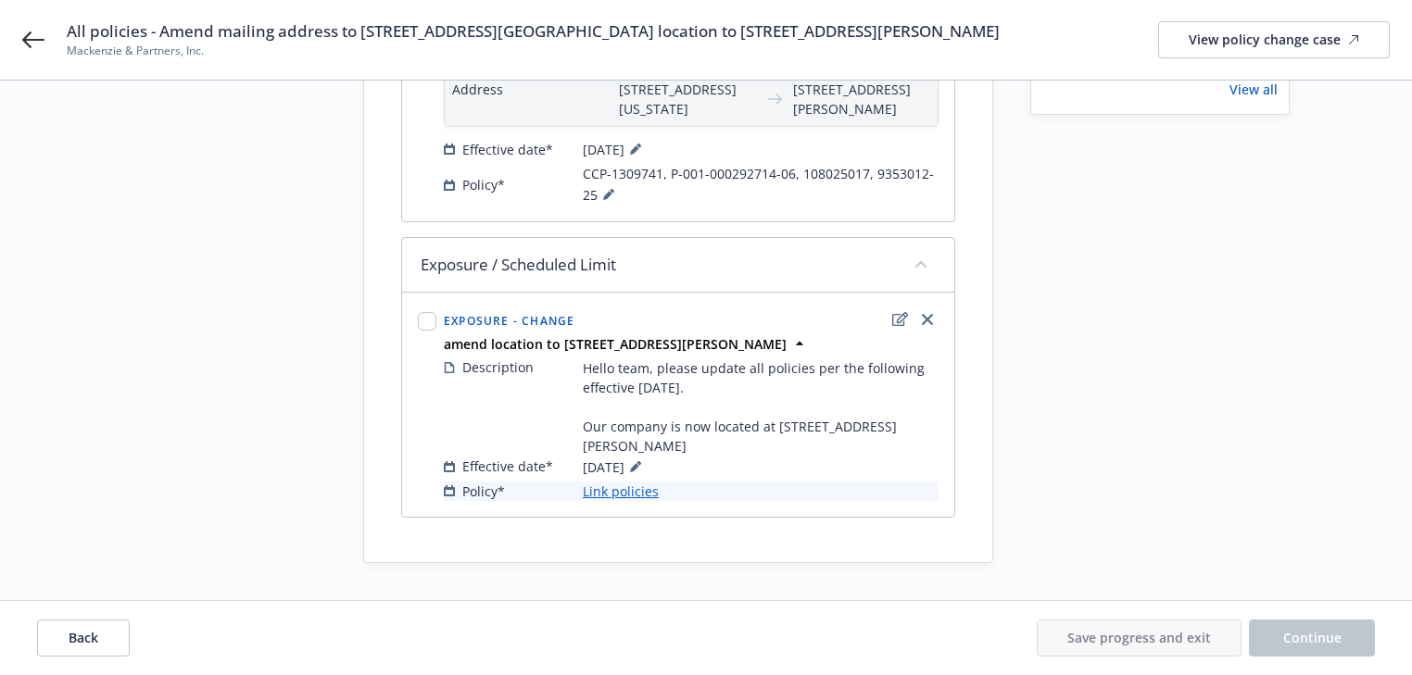
click at [622, 500] on link "Link policies" at bounding box center [621, 491] width 76 height 19
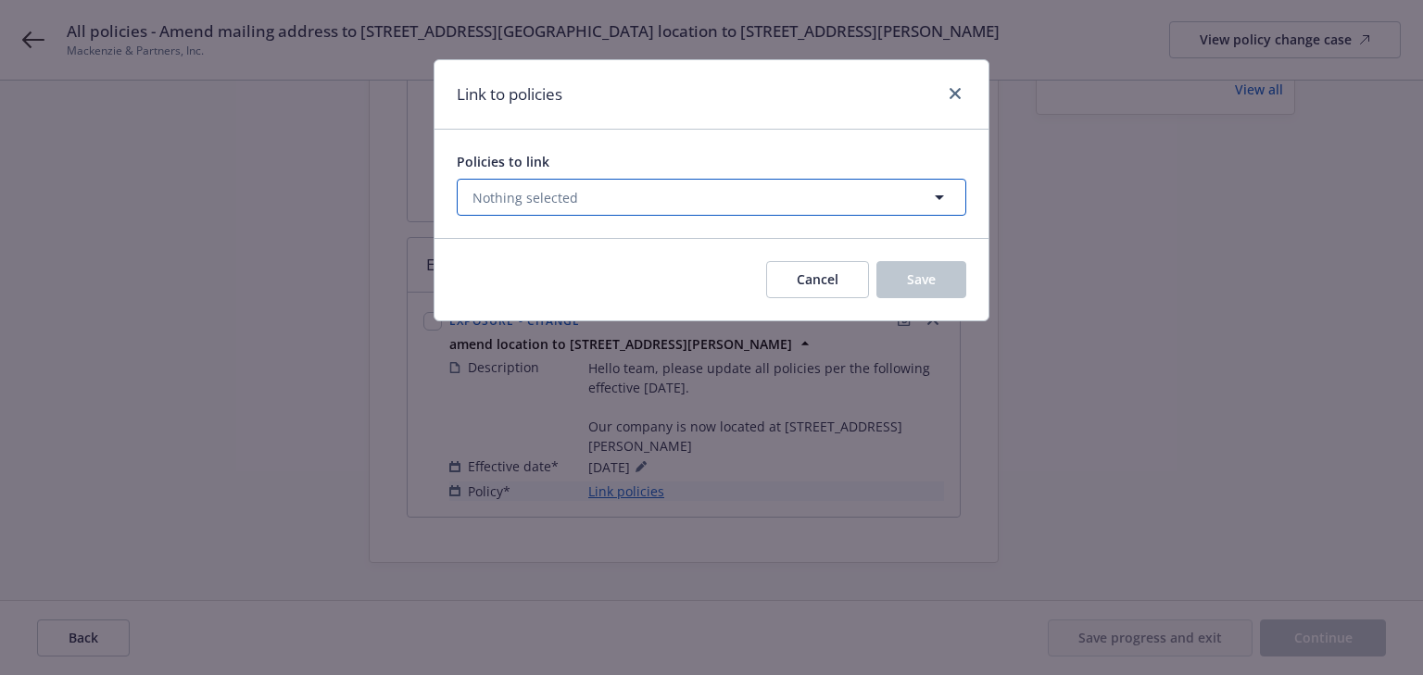
click at [552, 206] on span "Nothing selected" at bounding box center [525, 197] width 106 height 19
select select "ACTIVE"
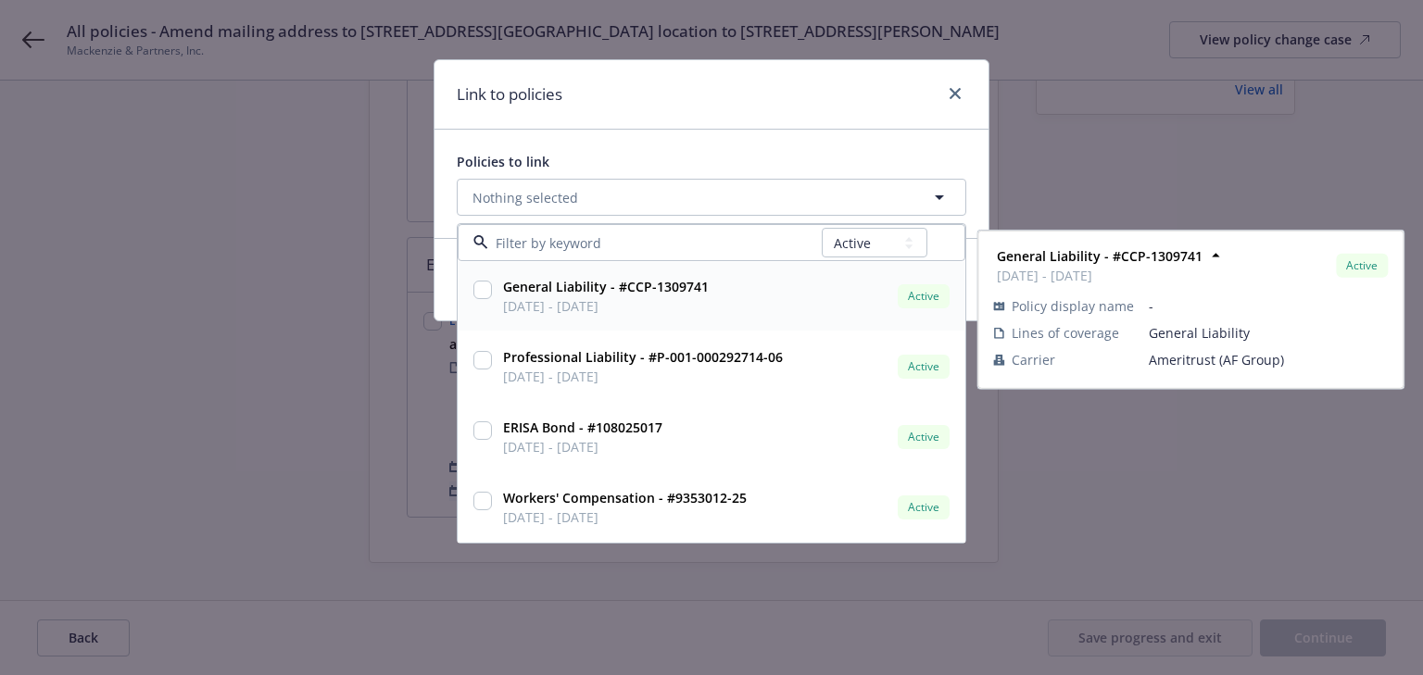
click at [488, 291] on input "checkbox" at bounding box center [482, 290] width 19 height 19
checkbox input "true"
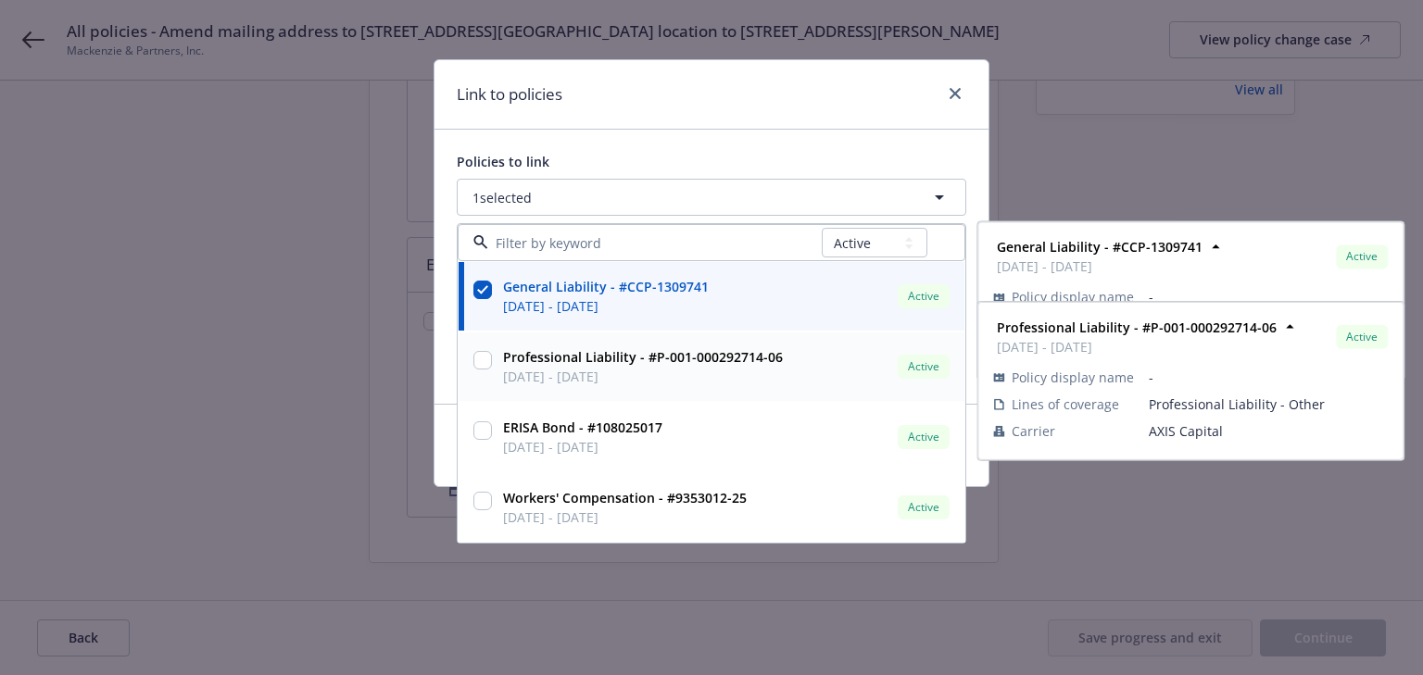
click at [484, 358] on input "checkbox" at bounding box center [482, 360] width 19 height 19
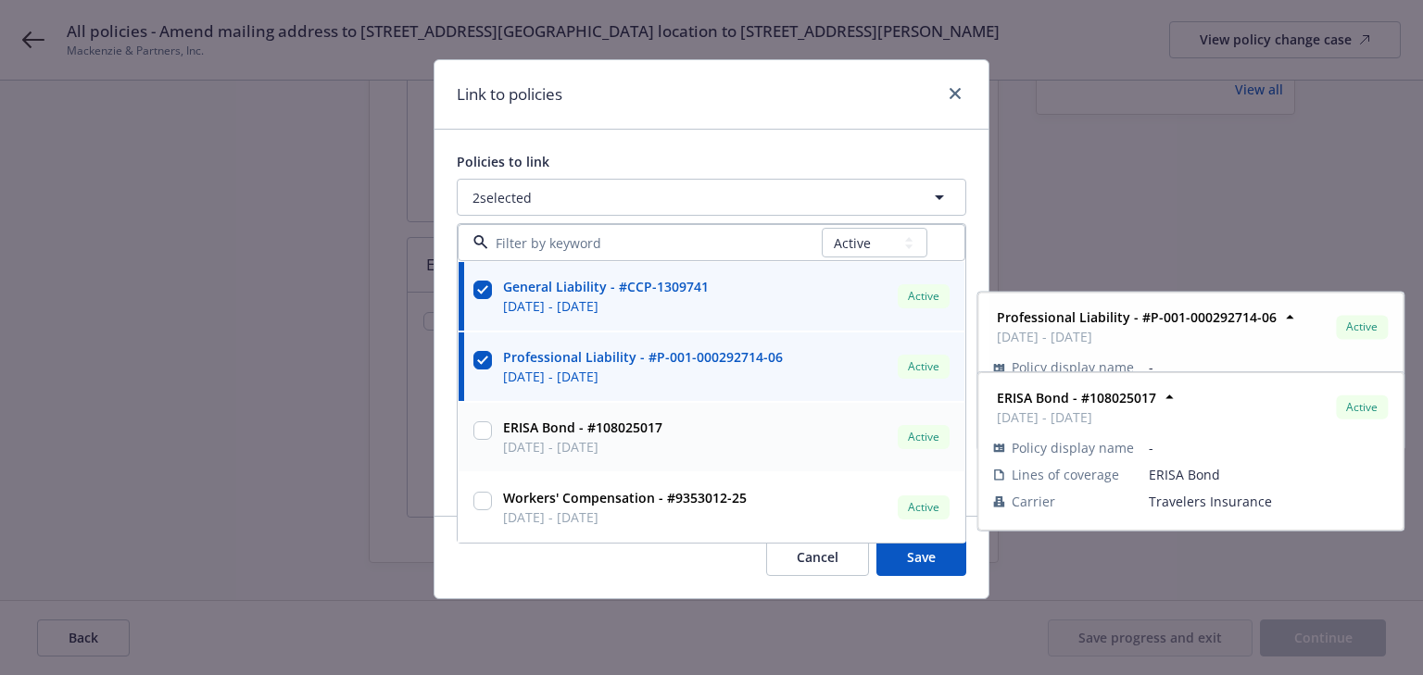
click at [482, 416] on div at bounding box center [483, 437] width 26 height 46
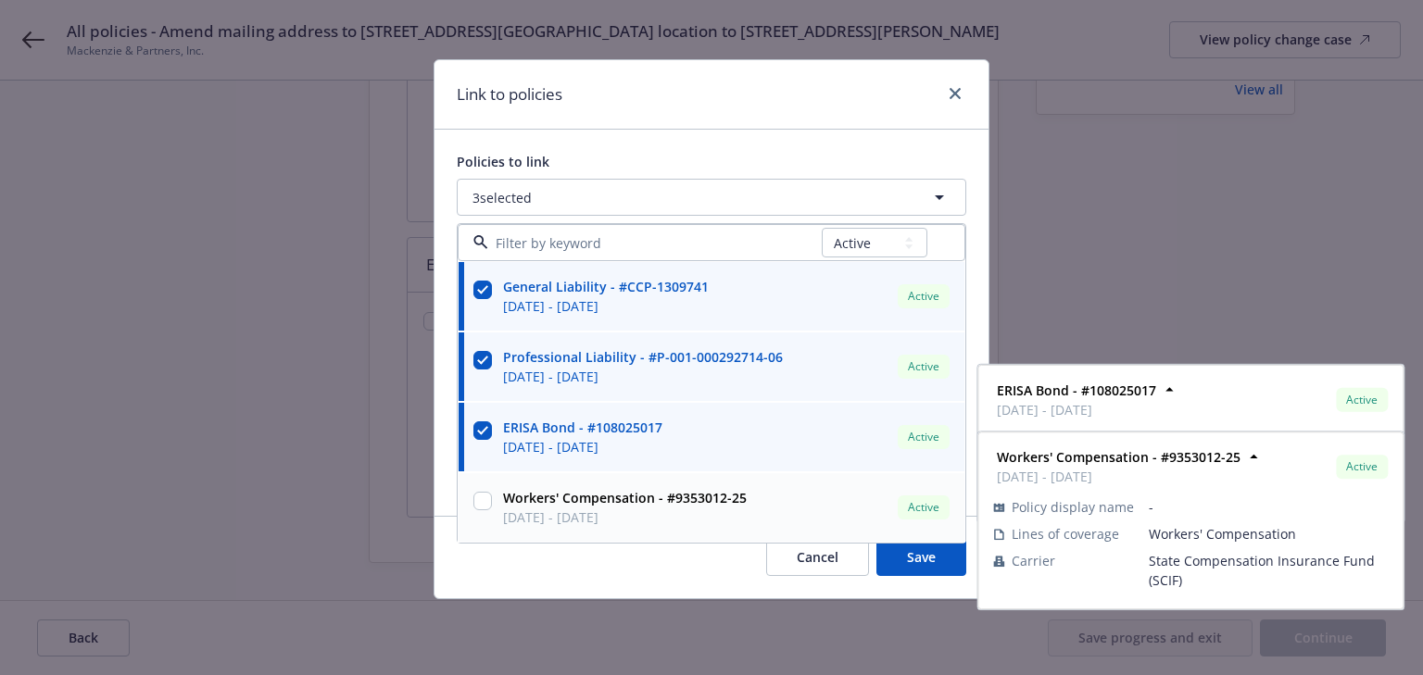
click at [482, 498] on input "checkbox" at bounding box center [482, 501] width 19 height 19
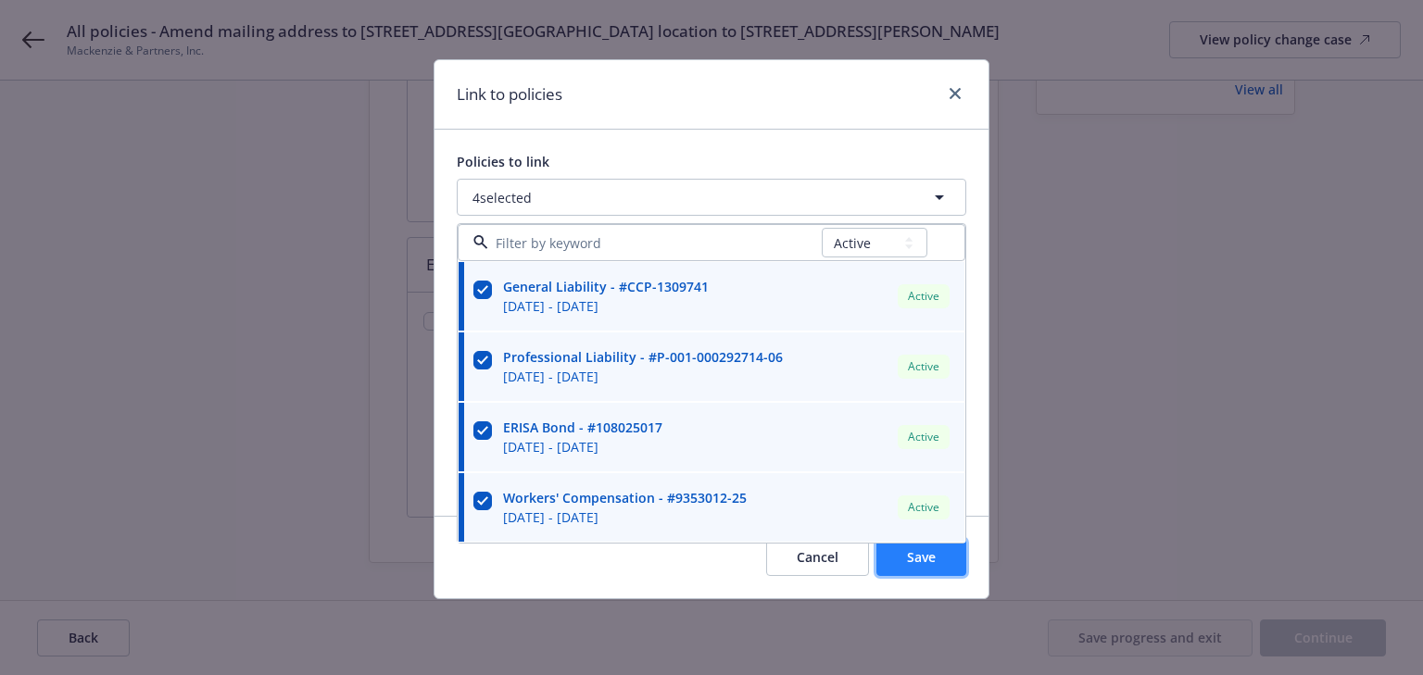
click at [924, 559] on span "Save" at bounding box center [921, 557] width 29 height 18
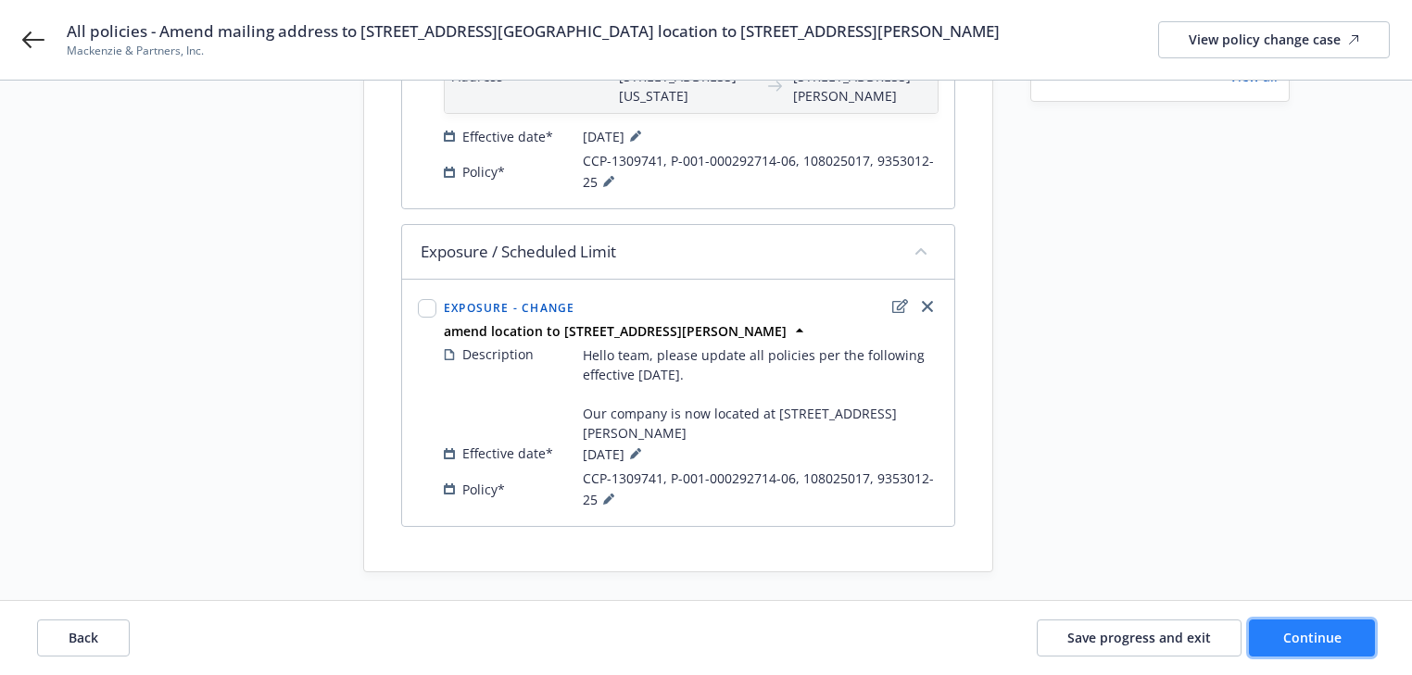
click at [1263, 623] on button "Continue" at bounding box center [1312, 638] width 126 height 37
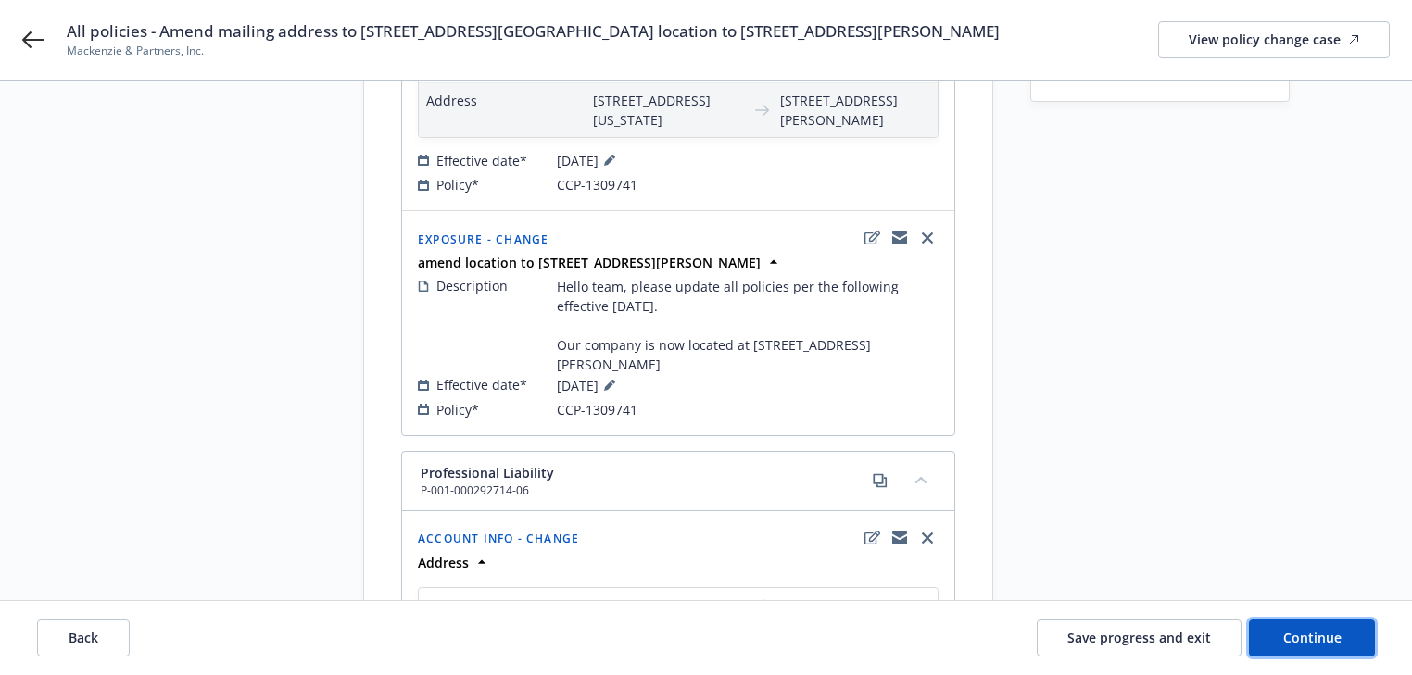
click at [1297, 637] on span "Continue" at bounding box center [1312, 638] width 58 height 18
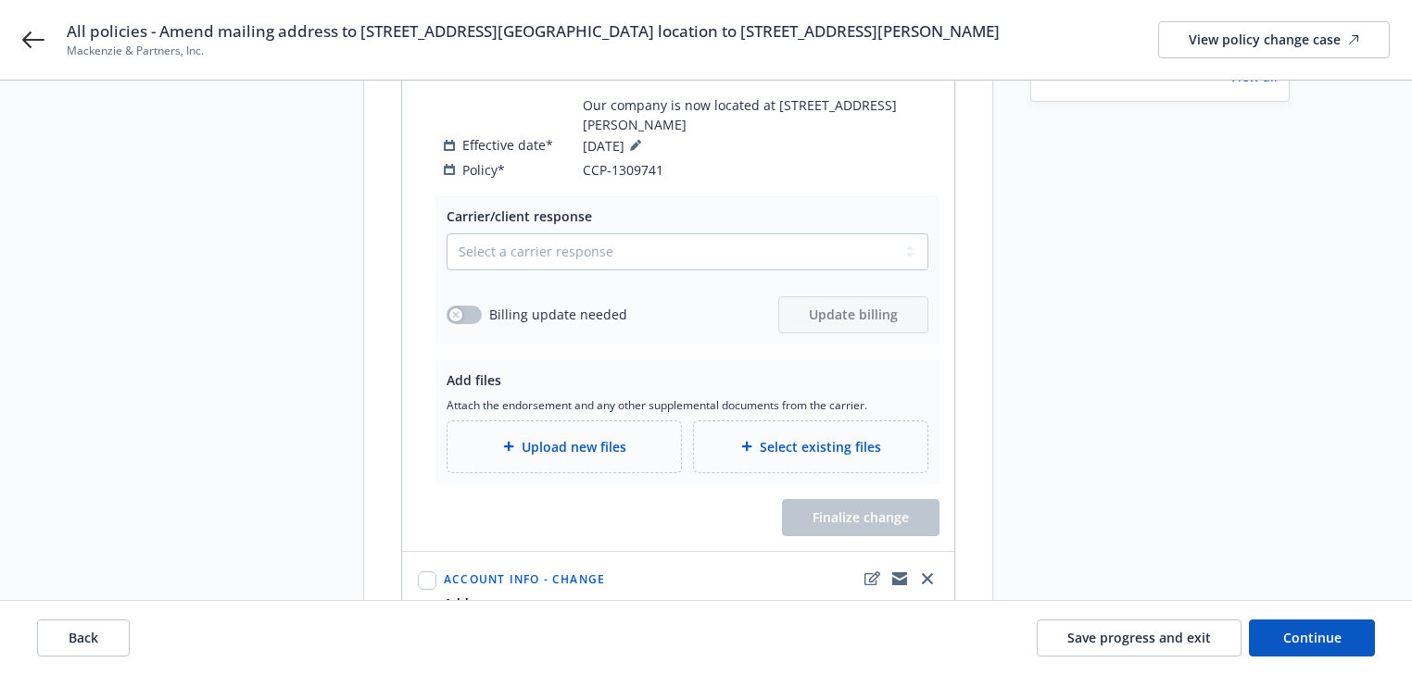
drag, startPoint x: 1189, startPoint y: 495, endPoint x: 1187, endPoint y: 509, distance: 14.9
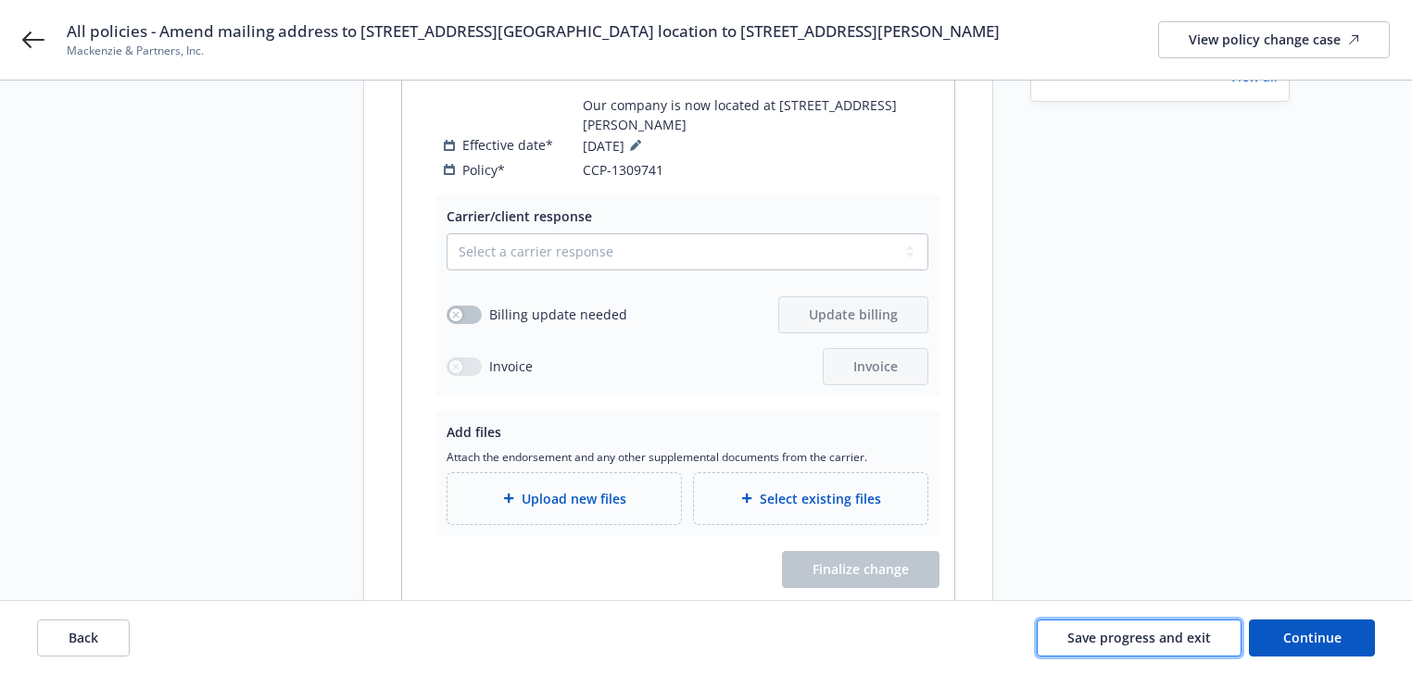
click at [1133, 637] on span "Save progress and exit" at bounding box center [1139, 638] width 144 height 18
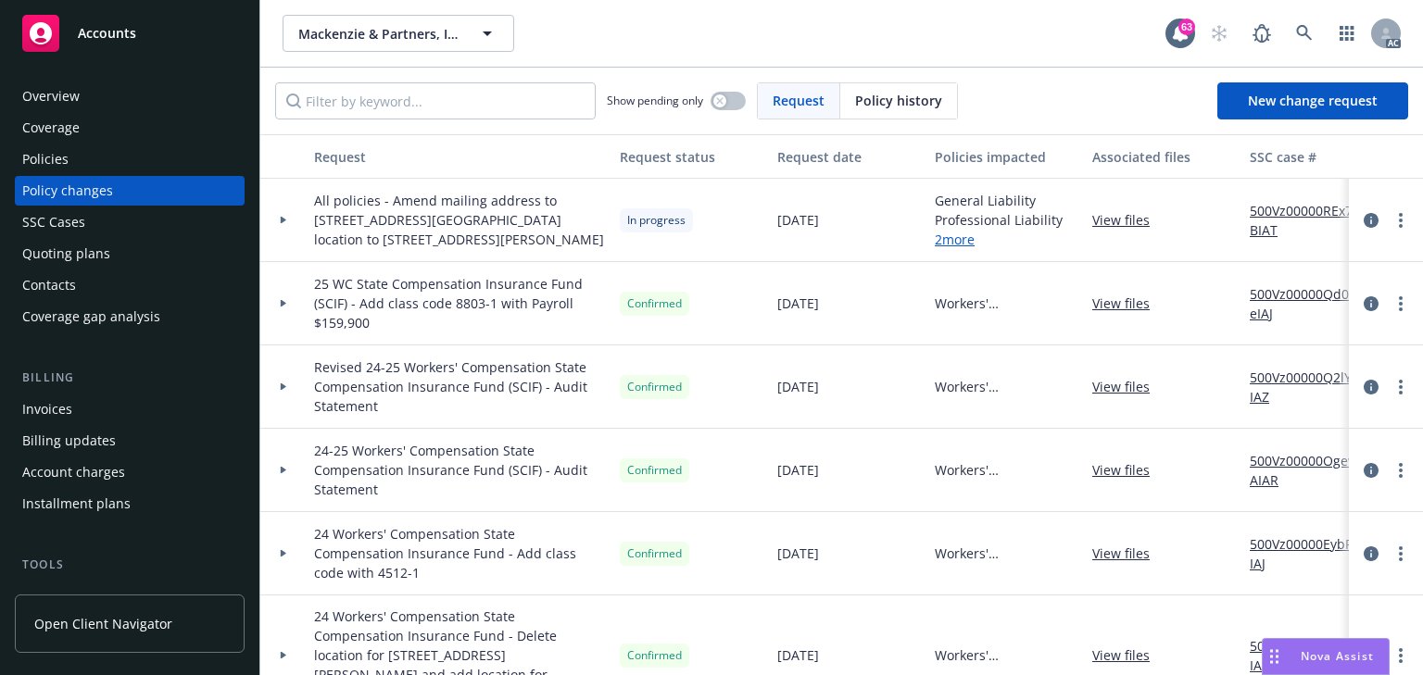
click at [1326, 214] on link "500Vz00000REx7BIAT" at bounding box center [1312, 220] width 124 height 39
click at [77, 165] on div "Policies" at bounding box center [129, 160] width 215 height 30
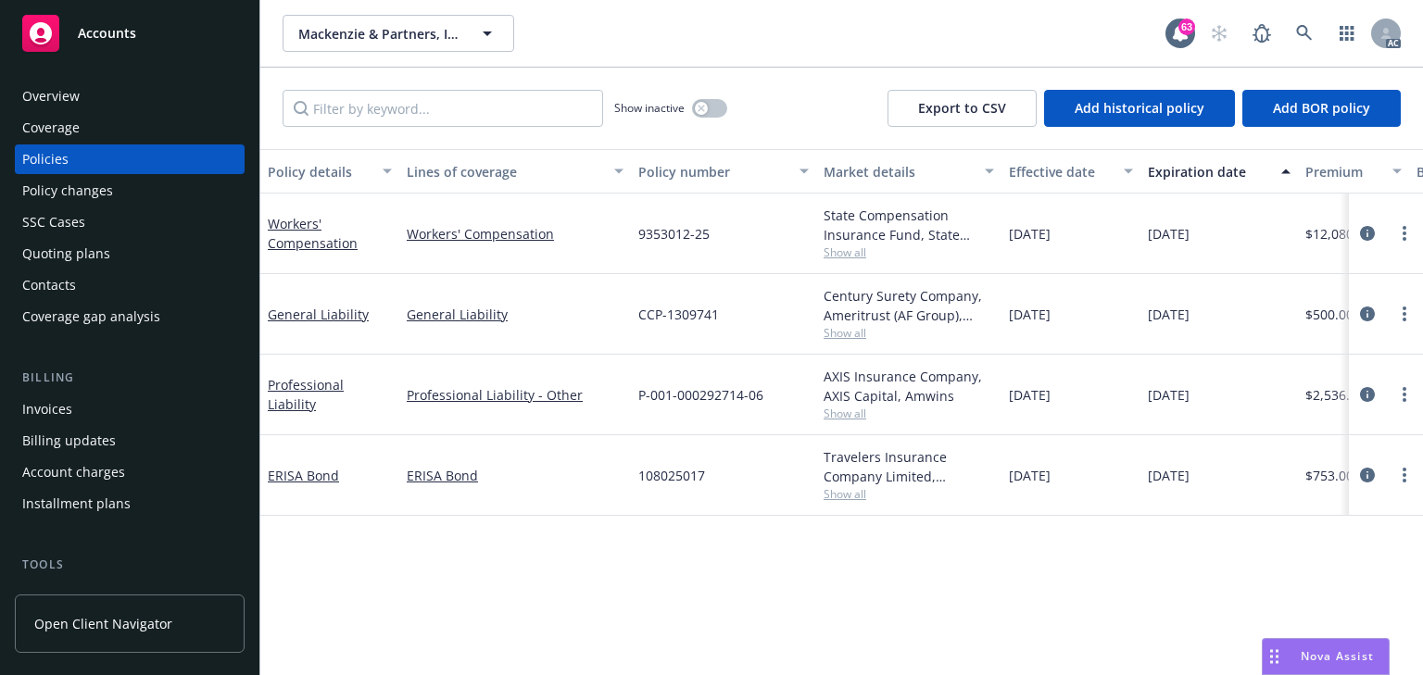
click at [848, 260] on div "State Compensation Insurance Fund, State Compensation Insurance Fund (SCIF) Sho…" at bounding box center [908, 234] width 185 height 81
click at [848, 256] on span "Show all" at bounding box center [908, 253] width 170 height 16
click at [1037, 577] on div "Policy details Lines of coverage Policy number Market details Effective date Ex…" at bounding box center [841, 412] width 1162 height 526
click at [851, 326] on span "Show all" at bounding box center [908, 333] width 170 height 16
click at [1063, 554] on div "Policy details Lines of coverage Policy number Market details Effective date Ex…" at bounding box center [841, 412] width 1162 height 526
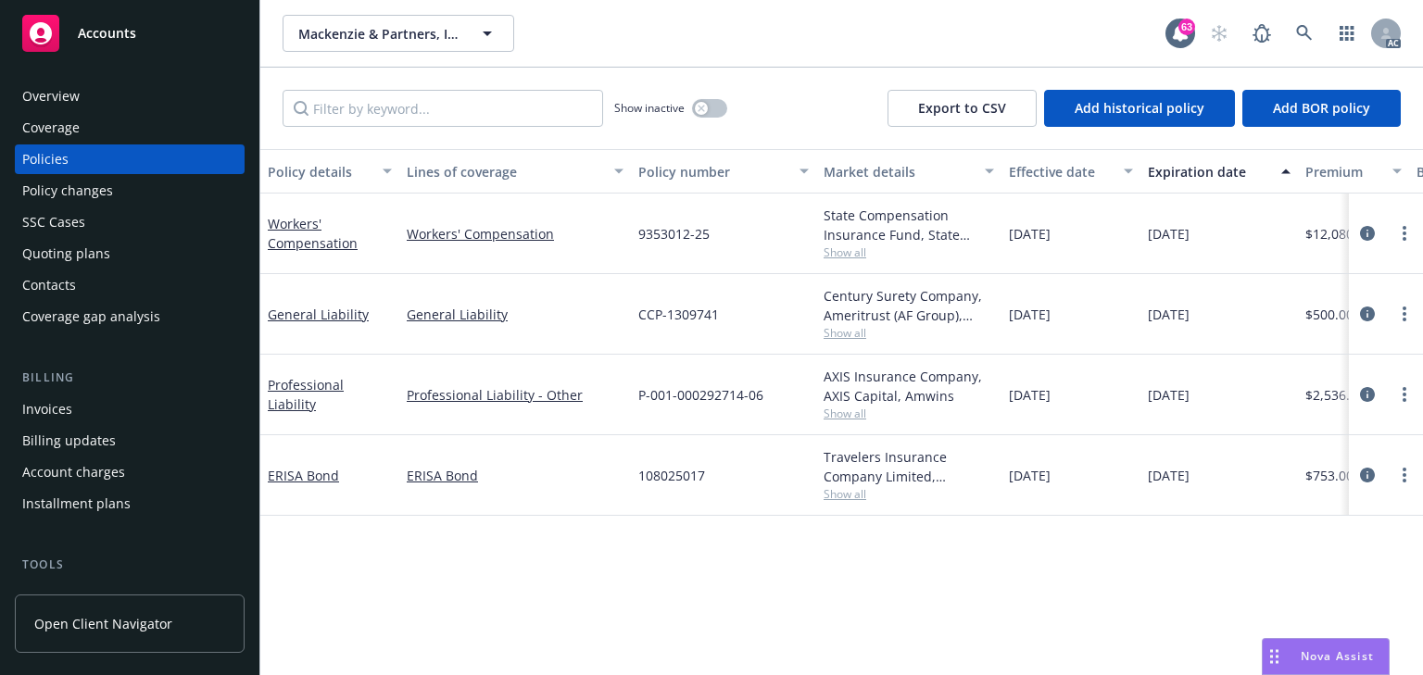
click at [843, 408] on span "Show all" at bounding box center [908, 414] width 170 height 16
click at [1028, 574] on div "Policy details Lines of coverage Policy number Market details Effective date Ex…" at bounding box center [841, 412] width 1162 height 526
click at [856, 492] on span "Show all" at bounding box center [908, 494] width 170 height 16
click at [1041, 578] on div "Policy details Lines of coverage Policy number Market details Effective date Ex…" at bounding box center [841, 412] width 1162 height 526
click at [465, 571] on div "Policy details Lines of coverage Policy number Market details Effective date Ex…" at bounding box center [841, 412] width 1162 height 526
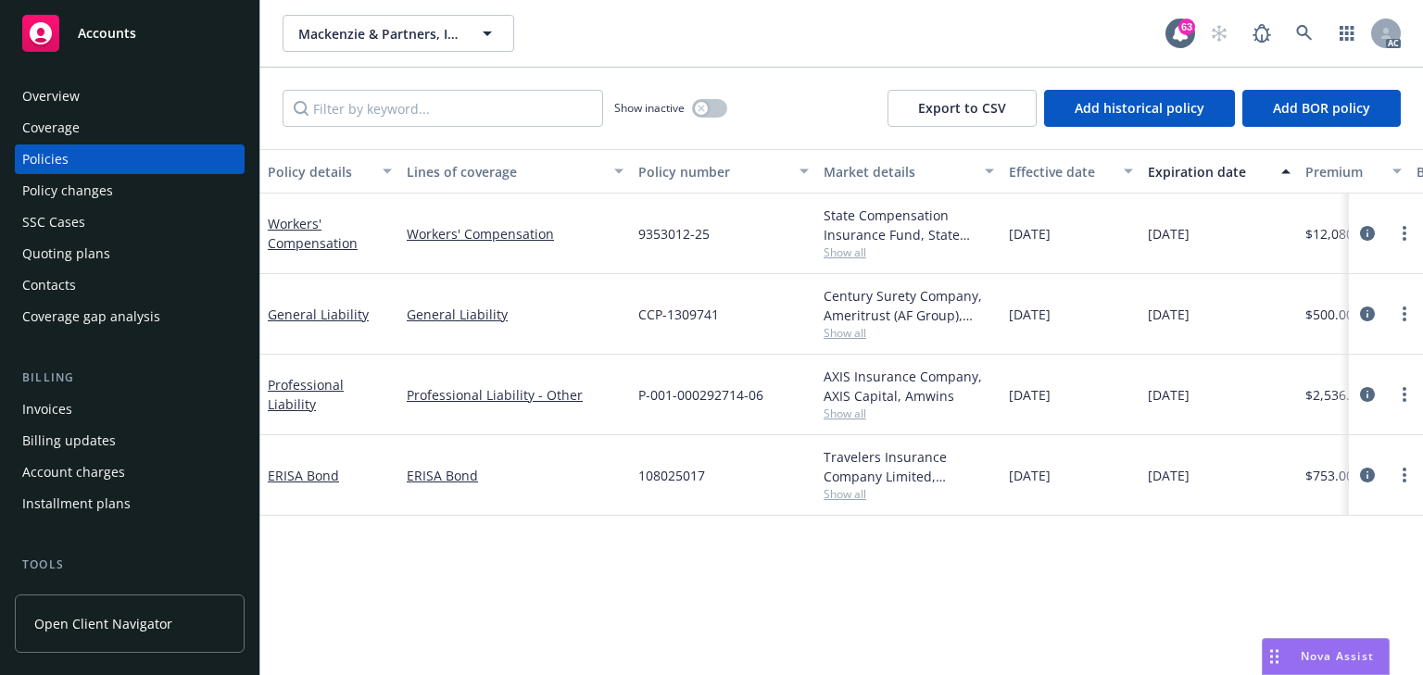
click at [85, 194] on div "Policy changes" at bounding box center [67, 191] width 91 height 30
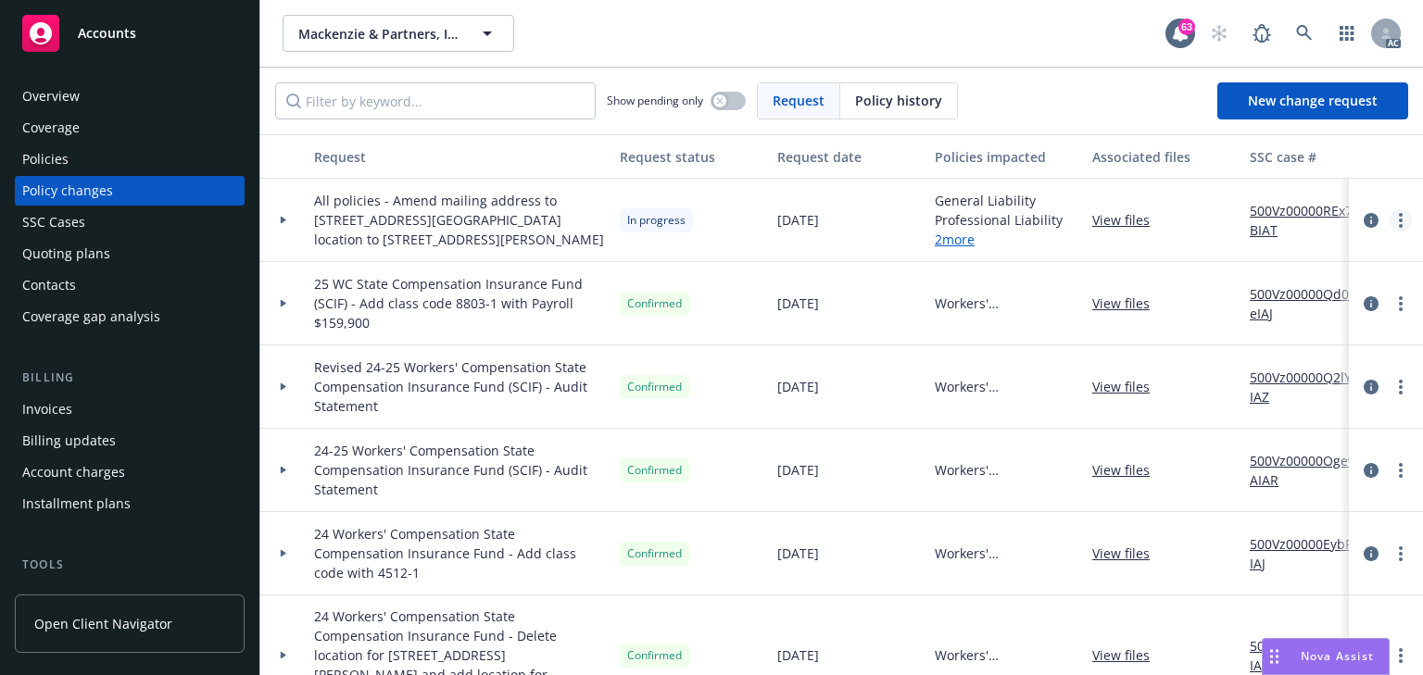
click at [1399, 220] on circle "more" at bounding box center [1401, 221] width 4 height 4
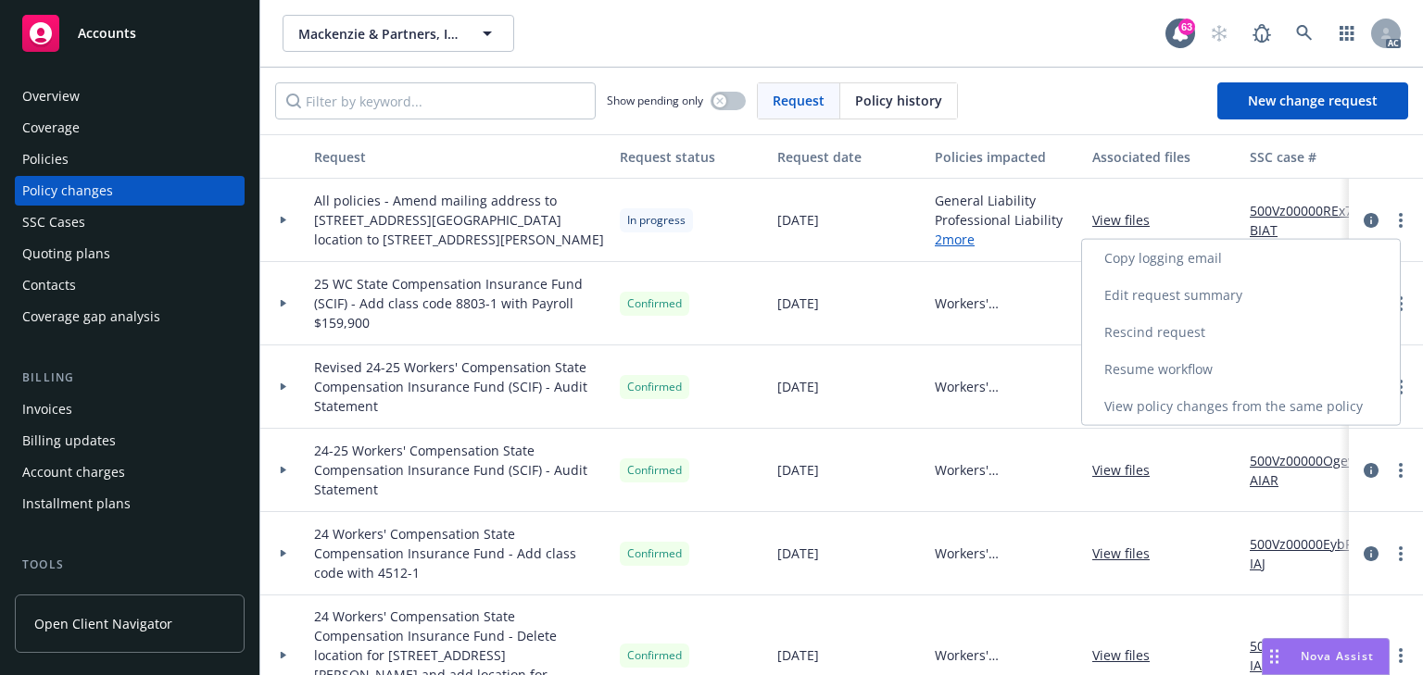
click at [1134, 266] on link "Copy logging email" at bounding box center [1241, 258] width 318 height 37
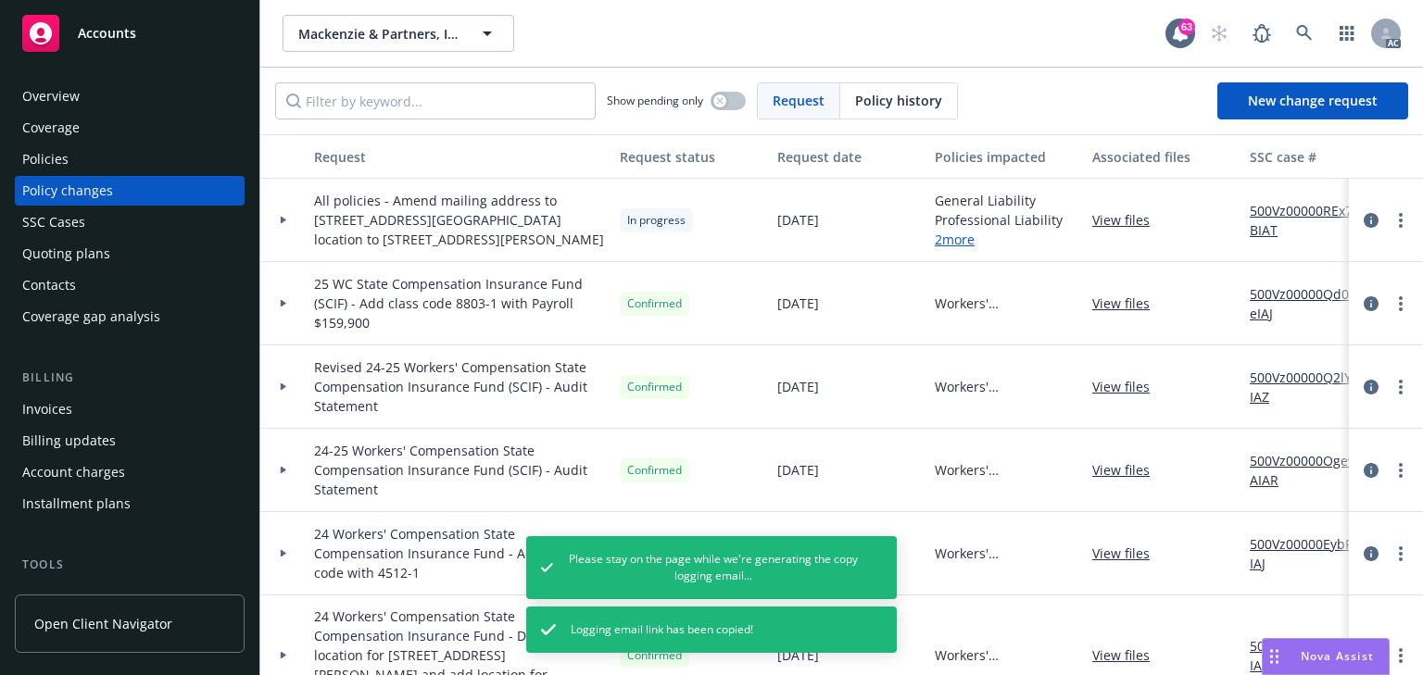
click at [70, 157] on div "Policies" at bounding box center [129, 160] width 215 height 30
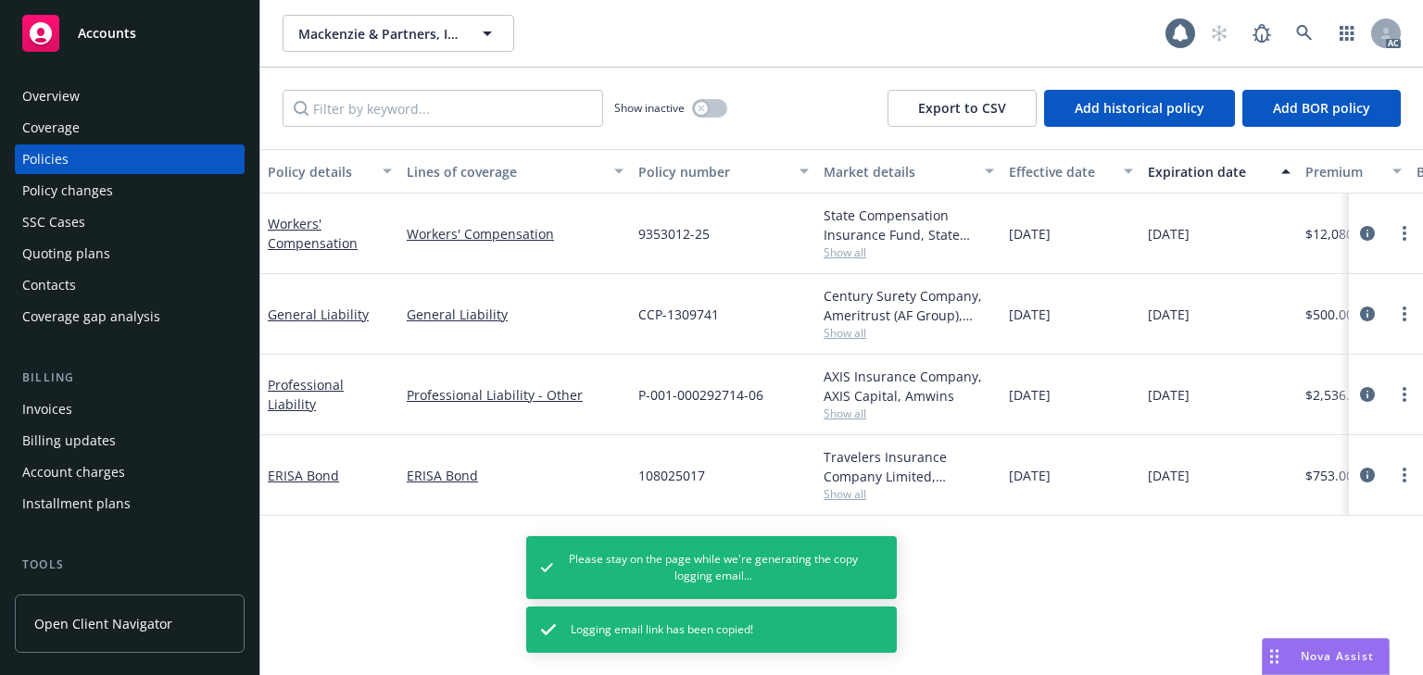
click at [841, 247] on span "Show all" at bounding box center [908, 253] width 170 height 16
click at [1367, 232] on icon "circleInformation" at bounding box center [1367, 233] width 15 height 15
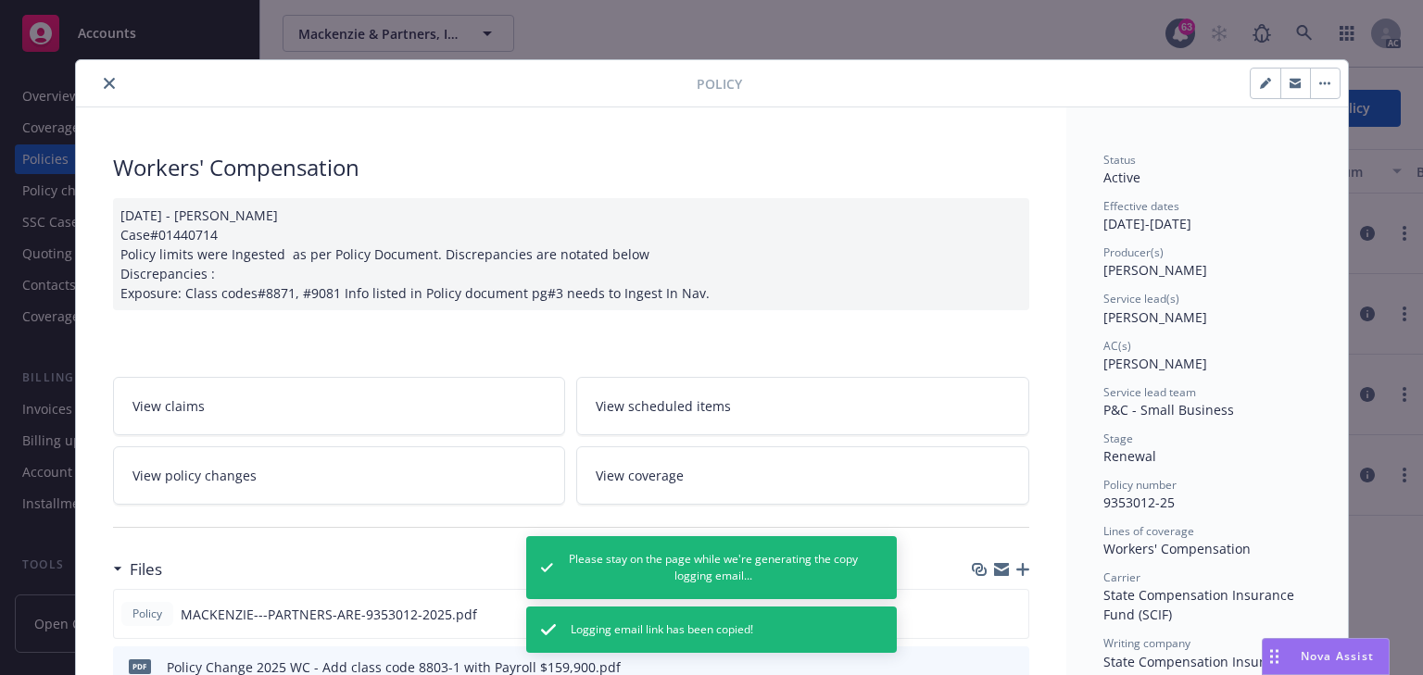
scroll to position [56, 0]
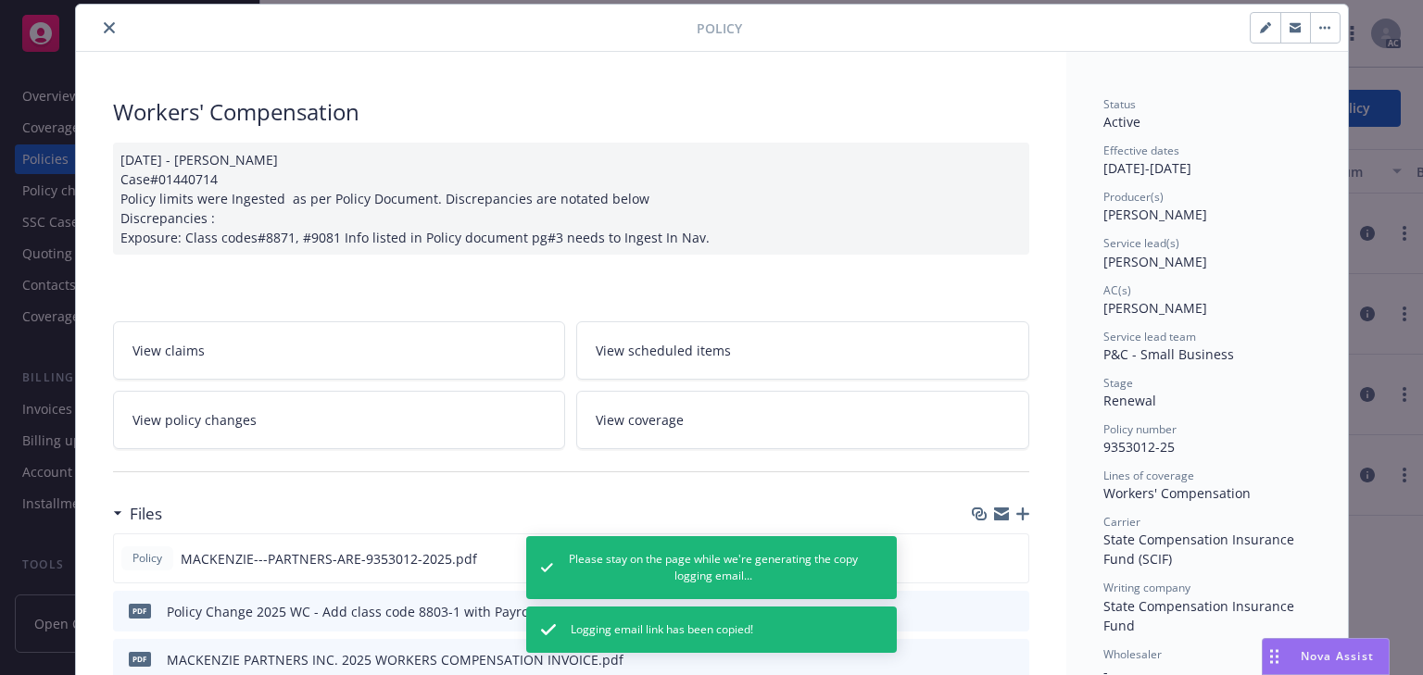
drag, startPoint x: 1086, startPoint y: 259, endPoint x: 1186, endPoint y: 267, distance: 100.3
copy span "[PERSON_NAME]"
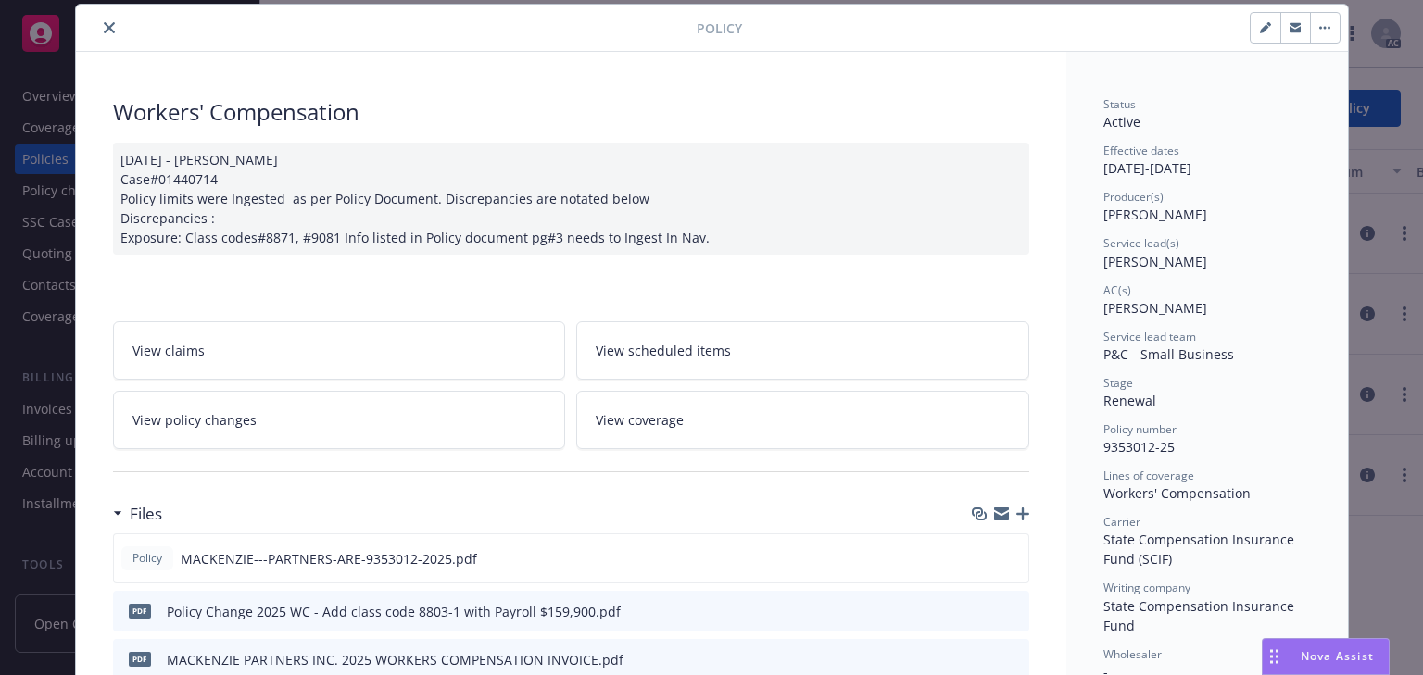
click at [1187, 383] on div "Stage" at bounding box center [1206, 383] width 207 height 16
copy span "9353012-25"
drag, startPoint x: 1089, startPoint y: 445, endPoint x: 1240, endPoint y: 447, distance: 151.0
click at [104, 26] on icon "close" at bounding box center [109, 27] width 11 height 11
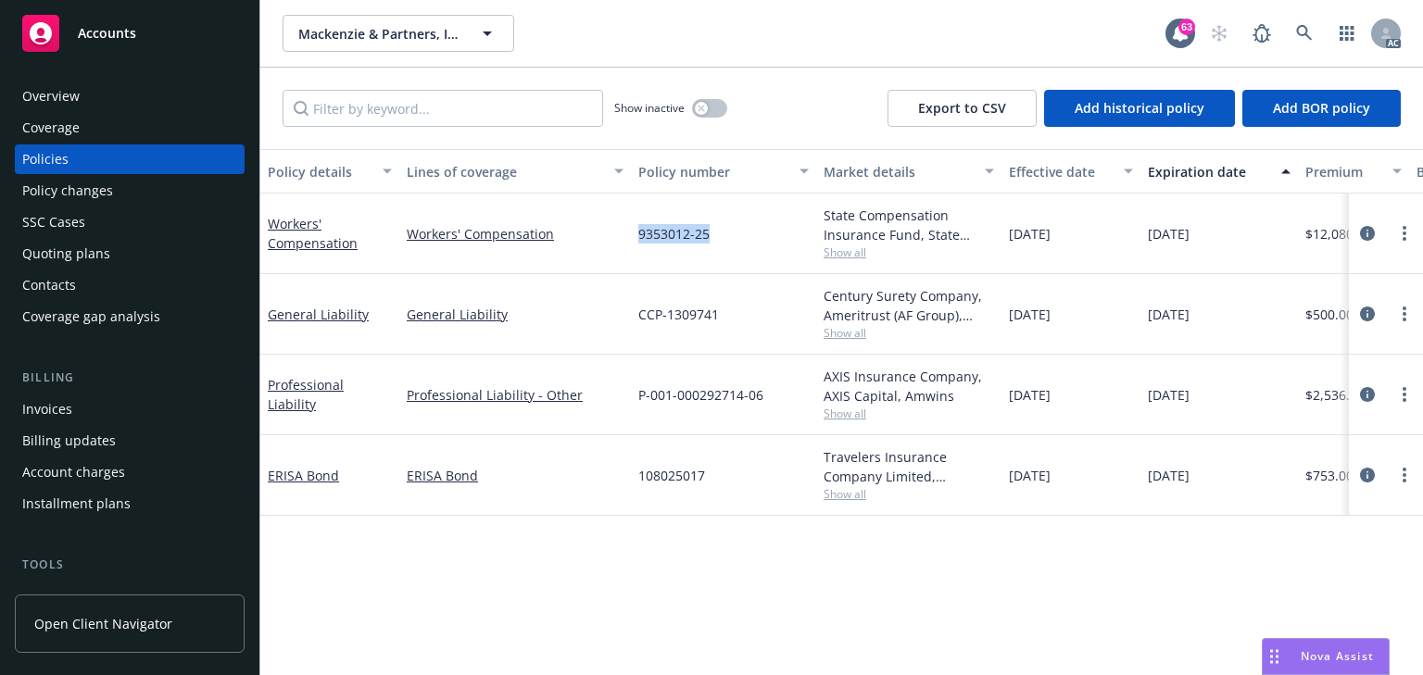
drag, startPoint x: 641, startPoint y: 234, endPoint x: 722, endPoint y: 237, distance: 80.6
click at [722, 237] on div "Workers' Compensation Workers' Compensation 9353012-25 State Compensation Insur…" at bounding box center [1154, 234] width 1788 height 81
click at [848, 252] on span "Show all" at bounding box center [908, 253] width 170 height 16
drag, startPoint x: 773, startPoint y: 234, endPoint x: 782, endPoint y: 258, distance: 25.5
click at [774, 245] on div "9353012-25" at bounding box center [723, 234] width 185 height 81
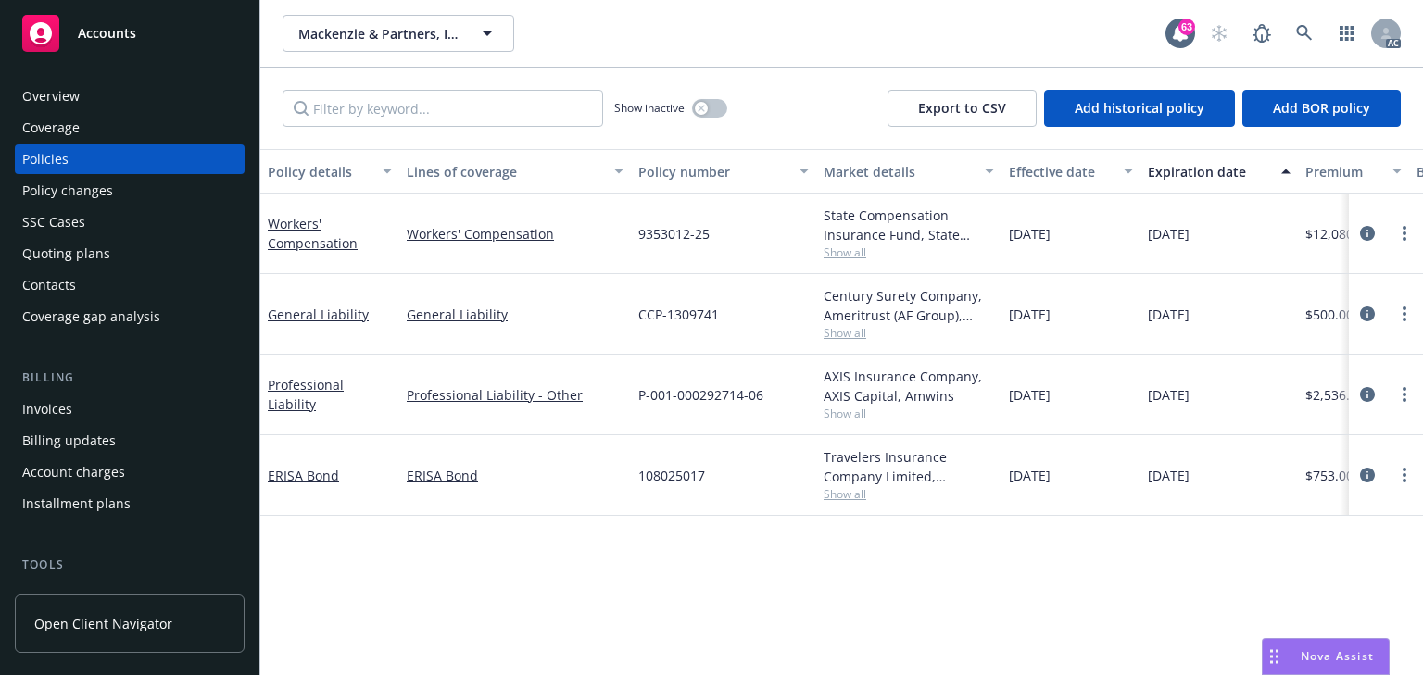
click at [823, 324] on div "Century Surety Company, Ameritrust (AF Group), Amwins Show all" at bounding box center [908, 314] width 185 height 81
click at [834, 330] on span "Show all" at bounding box center [908, 333] width 170 height 16
click at [746, 320] on div "CCP-1309741" at bounding box center [723, 314] width 185 height 81
click at [844, 415] on span "Show all" at bounding box center [908, 414] width 170 height 16
click at [636, 407] on div "P-001-000292714-06" at bounding box center [723, 395] width 185 height 81
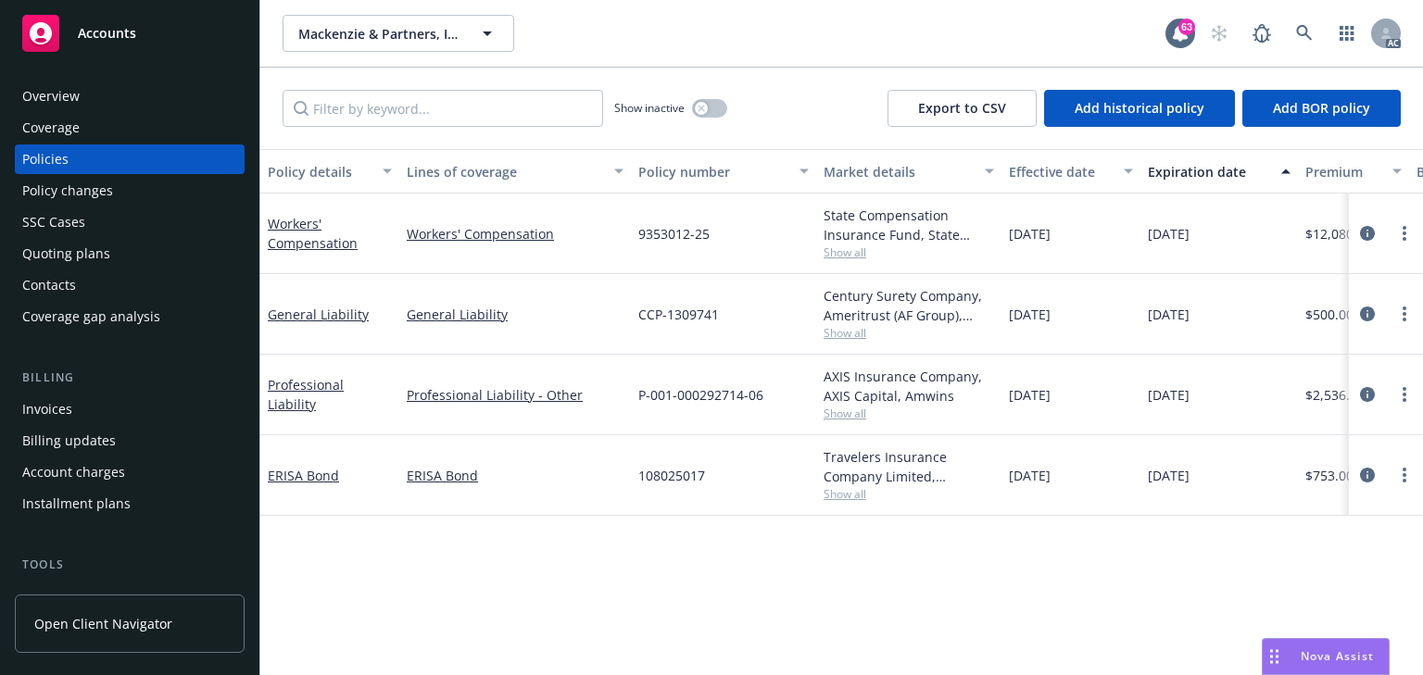
click at [848, 492] on span "Show all" at bounding box center [908, 494] width 170 height 16
click at [664, 554] on div "Policy details Lines of coverage Policy number Market details Effective date Ex…" at bounding box center [841, 412] width 1162 height 526
click at [867, 251] on span "Show all" at bounding box center [908, 253] width 170 height 16
click at [477, 510] on div "ERISA Bond" at bounding box center [515, 475] width 232 height 81
click at [854, 340] on span "Show all" at bounding box center [908, 333] width 170 height 16
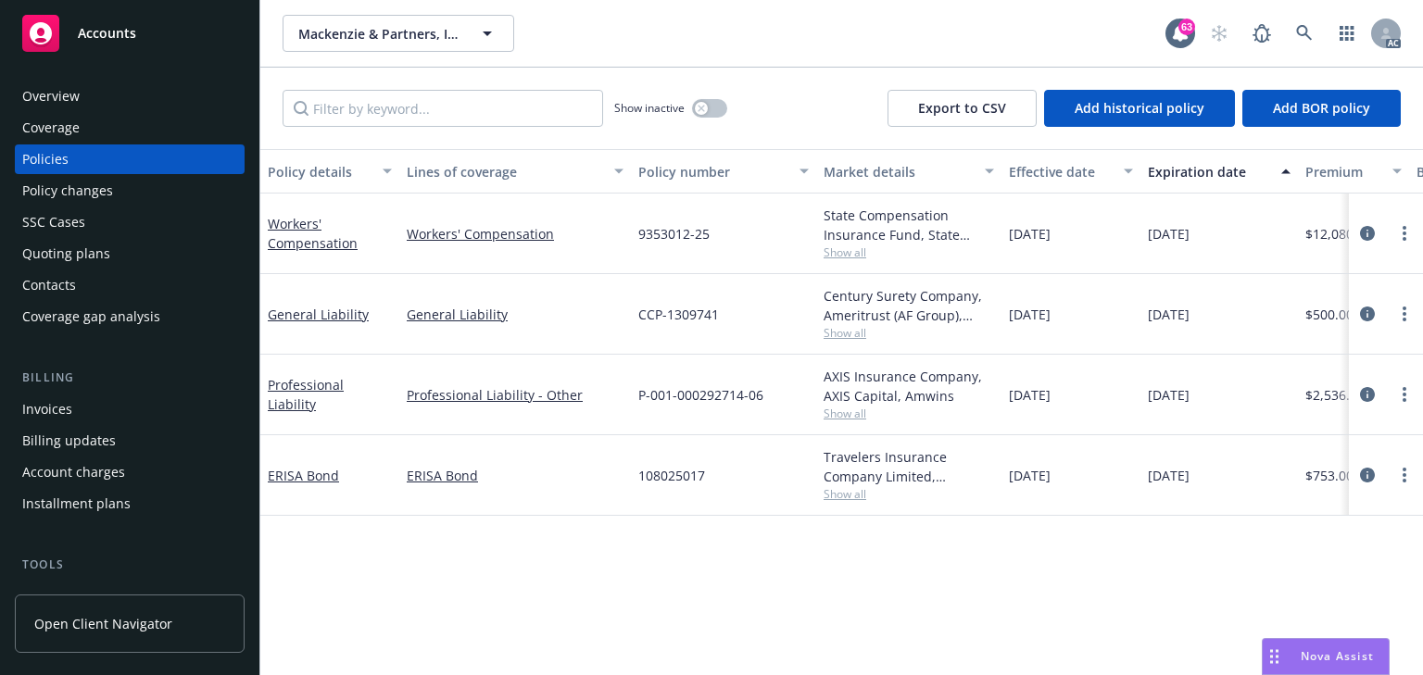
click at [461, 537] on div "Policy details Lines of coverage Policy number Market details Effective date Ex…" at bounding box center [841, 412] width 1162 height 526
click at [867, 413] on span "Show all" at bounding box center [908, 414] width 170 height 16
click at [446, 584] on div "Policy details Lines of coverage Policy number Market details Effective date Ex…" at bounding box center [841, 412] width 1162 height 526
click at [836, 495] on span "Show all" at bounding box center [908, 494] width 170 height 16
drag, startPoint x: 583, startPoint y: 584, endPoint x: 1121, endPoint y: 433, distance: 559.2
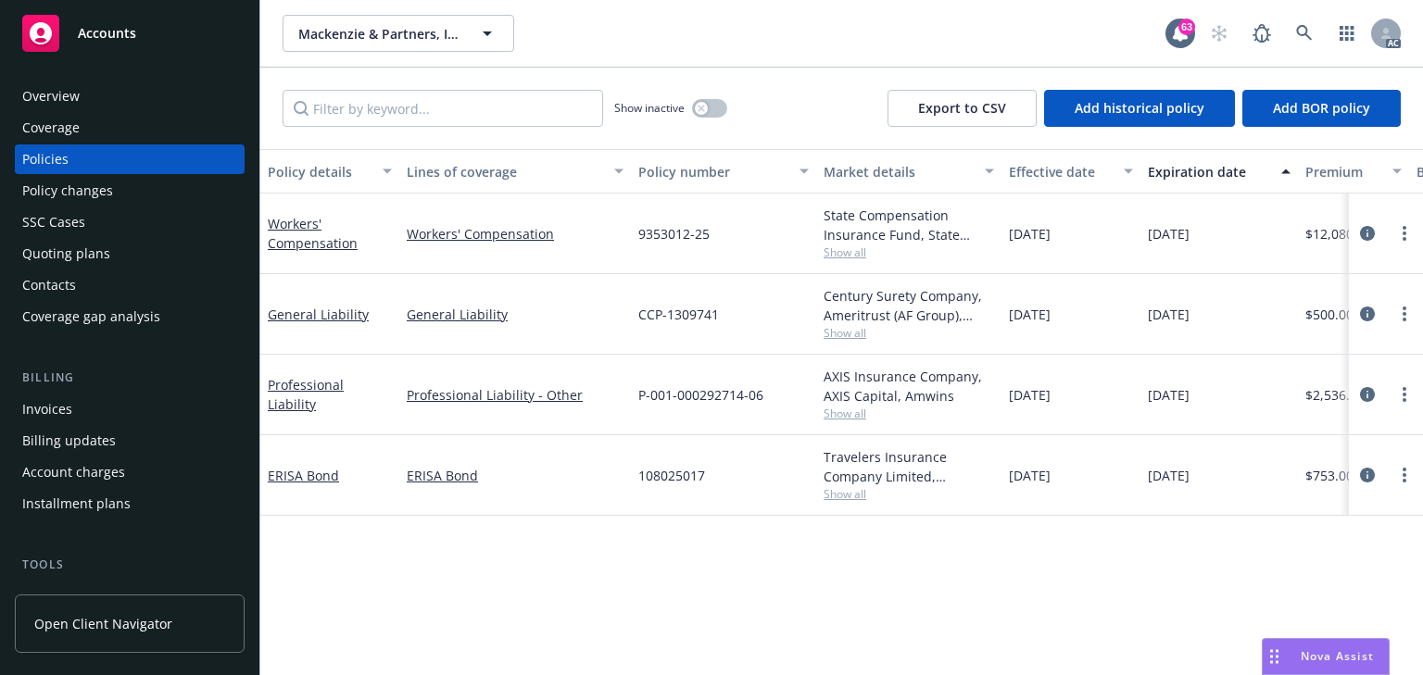
click at [595, 582] on div "Policy details Lines of coverage Policy number Market details Effective date Ex…" at bounding box center [841, 412] width 1162 height 526
click at [1363, 232] on icon "circleInformation" at bounding box center [1367, 233] width 15 height 15
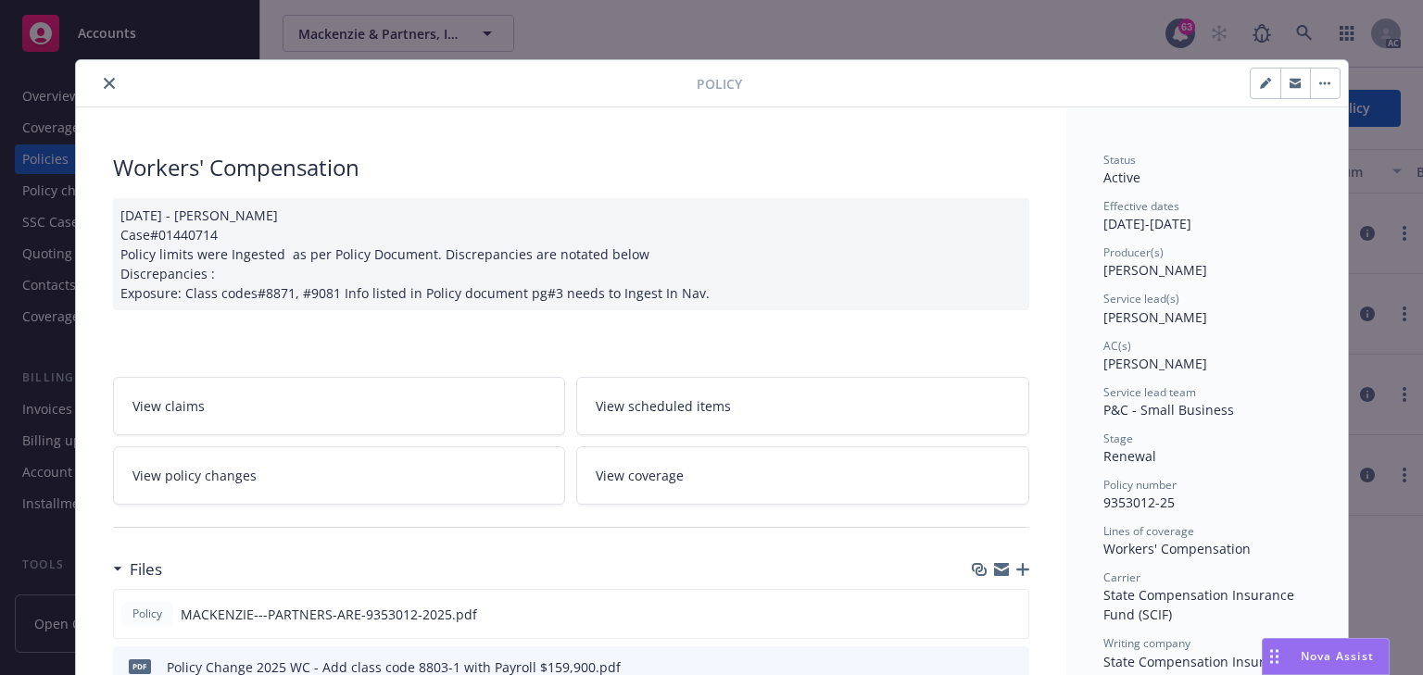
scroll to position [56, 0]
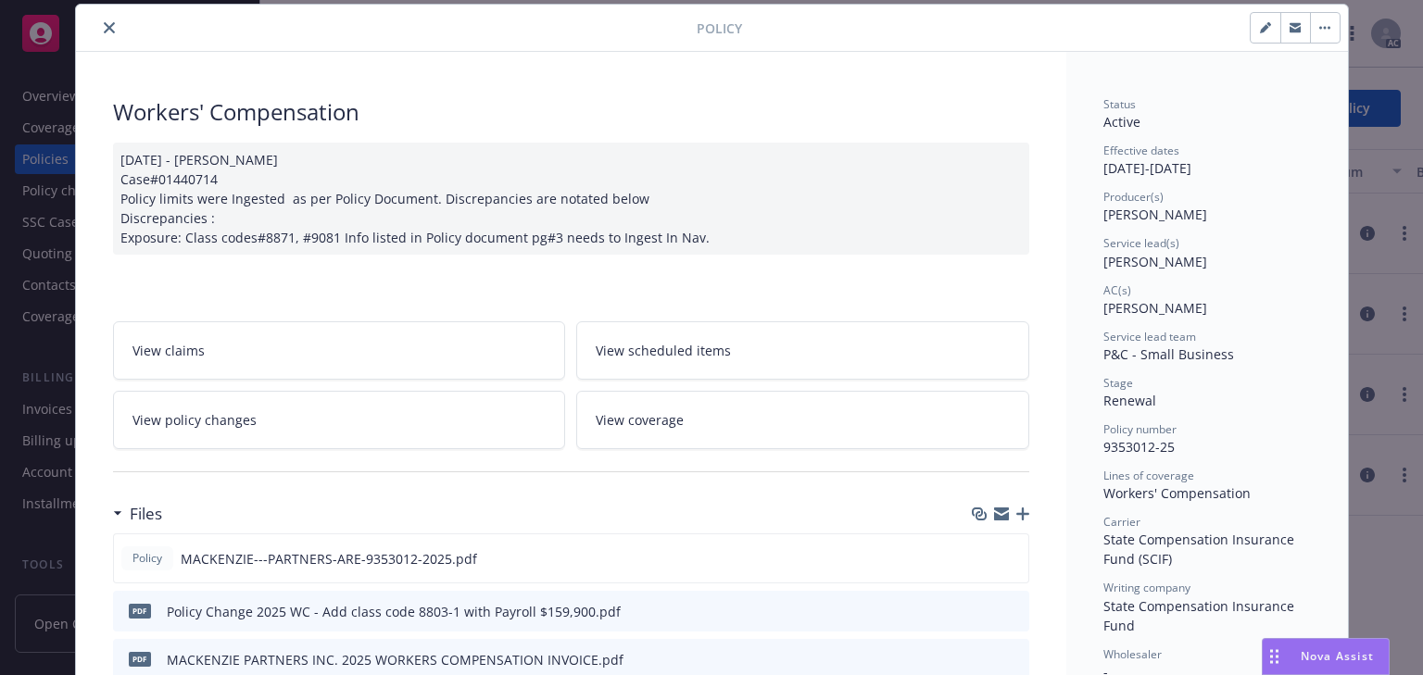
click at [104, 26] on icon "close" at bounding box center [109, 27] width 11 height 11
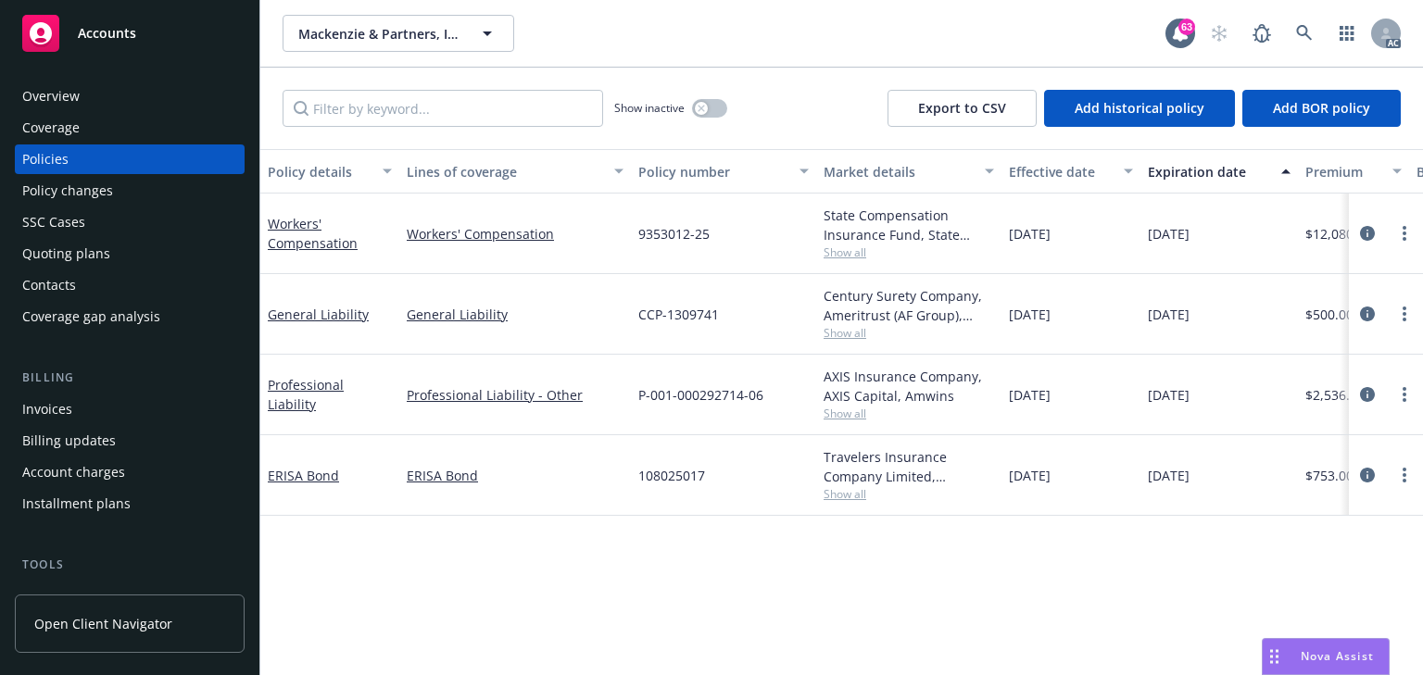
click at [854, 338] on span "Show all" at bounding box center [908, 333] width 170 height 16
click at [1367, 315] on icon "circleInformation" at bounding box center [1367, 314] width 15 height 15
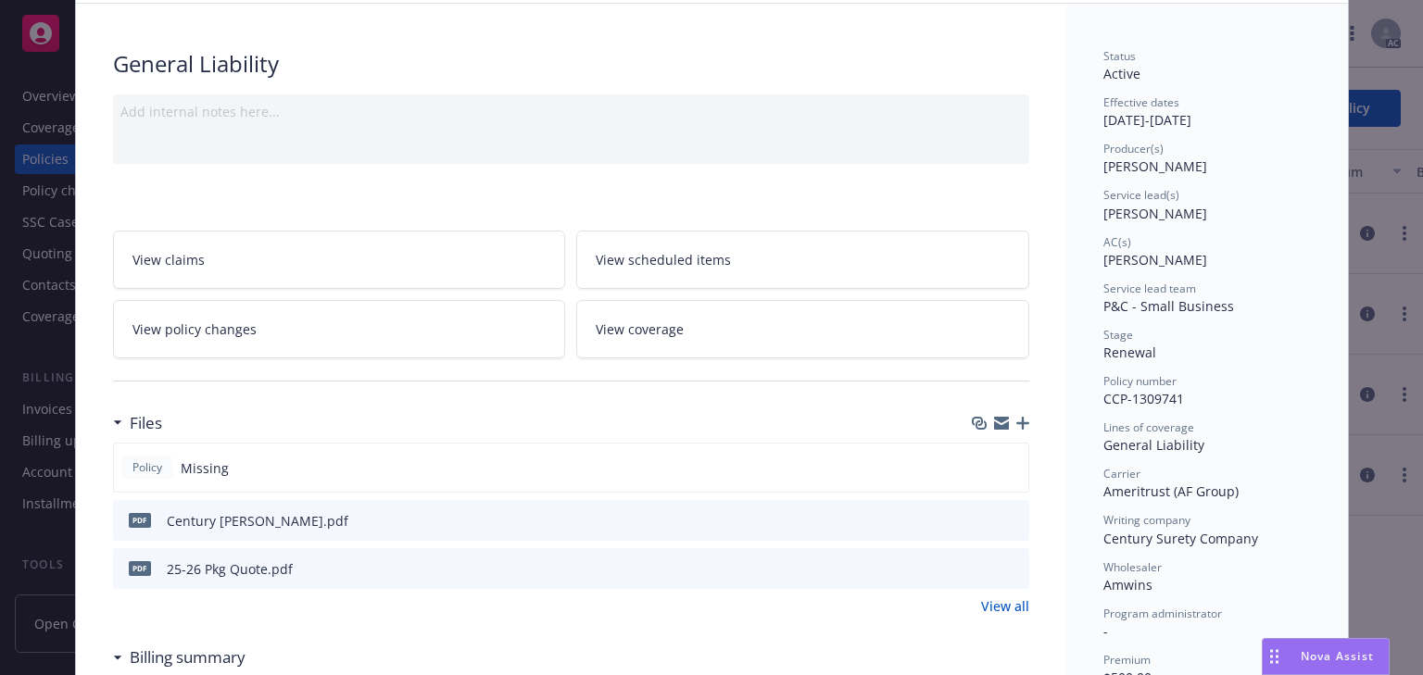
scroll to position [130, 0]
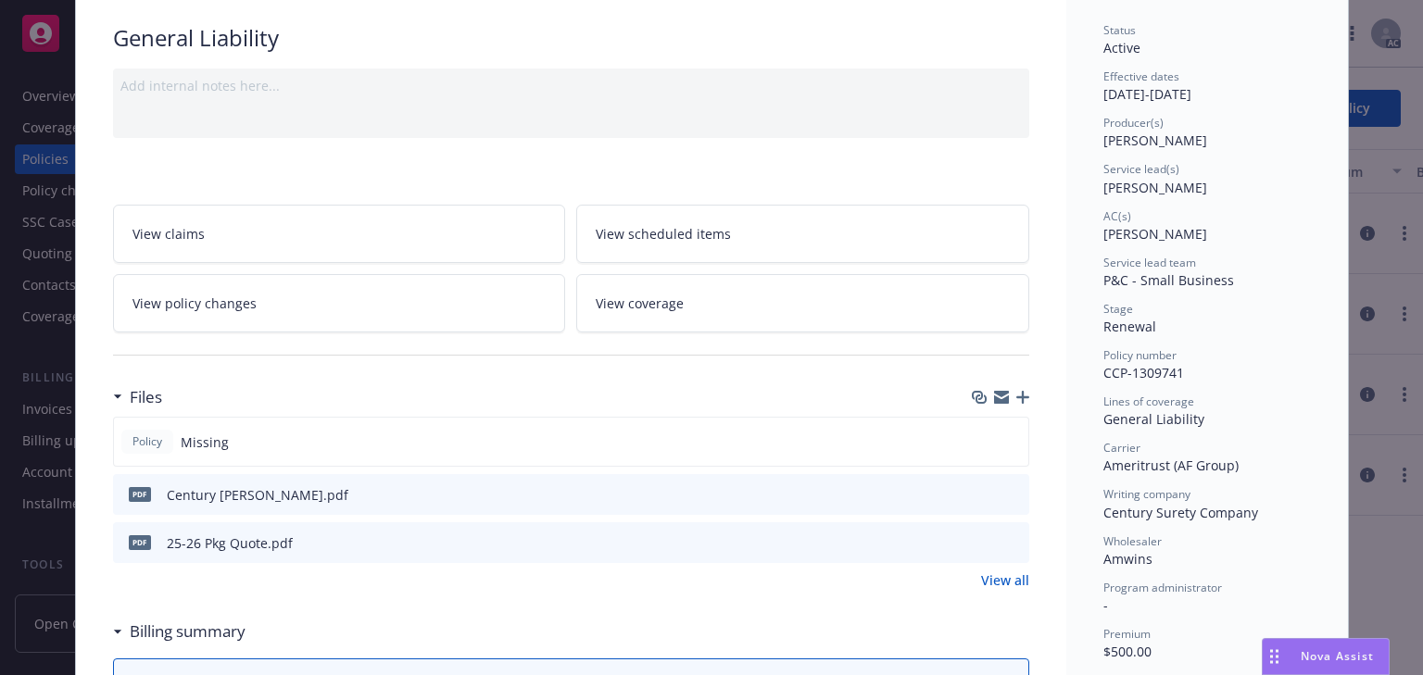
click at [355, 270] on div "View claims View scheduled items View policy changes View coverage" at bounding box center [571, 269] width 916 height 128
click at [355, 313] on link "View policy changes" at bounding box center [339, 303] width 453 height 58
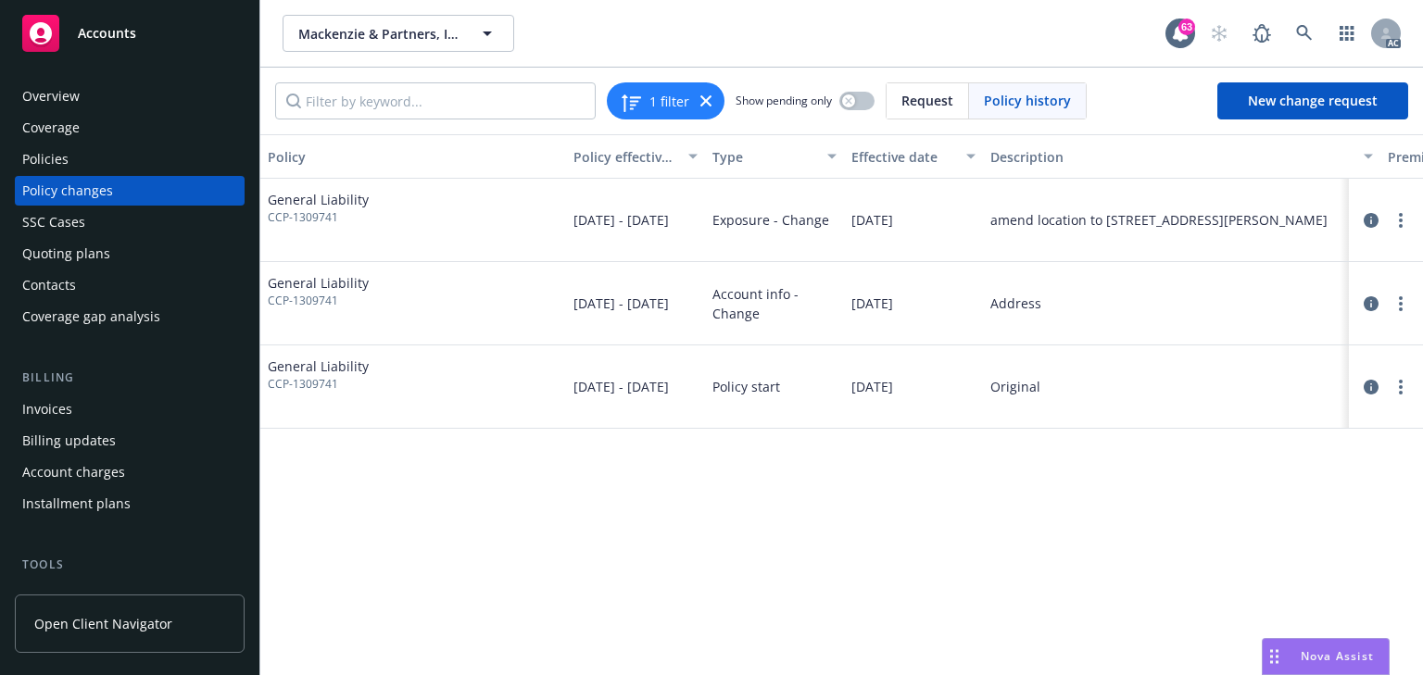
click at [58, 167] on div "Policies" at bounding box center [45, 160] width 46 height 30
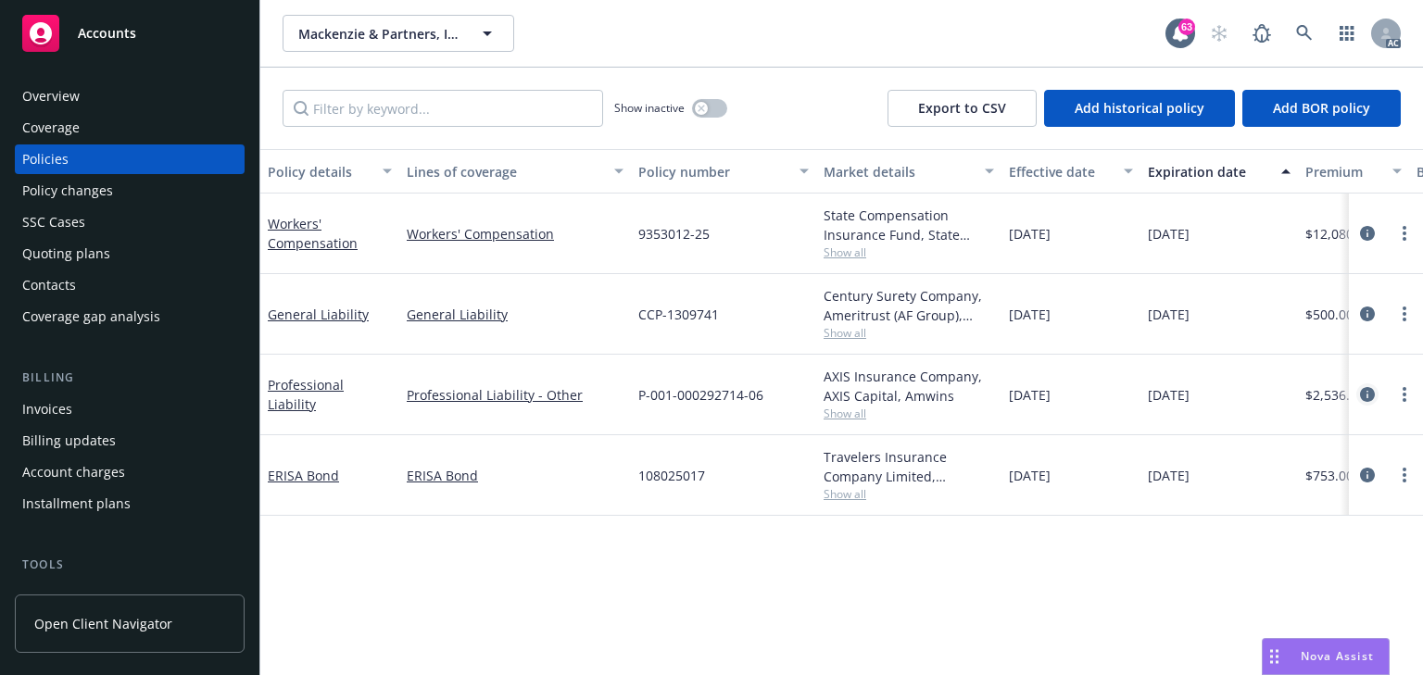
click at [1365, 400] on icon "circleInformation" at bounding box center [1367, 394] width 15 height 15
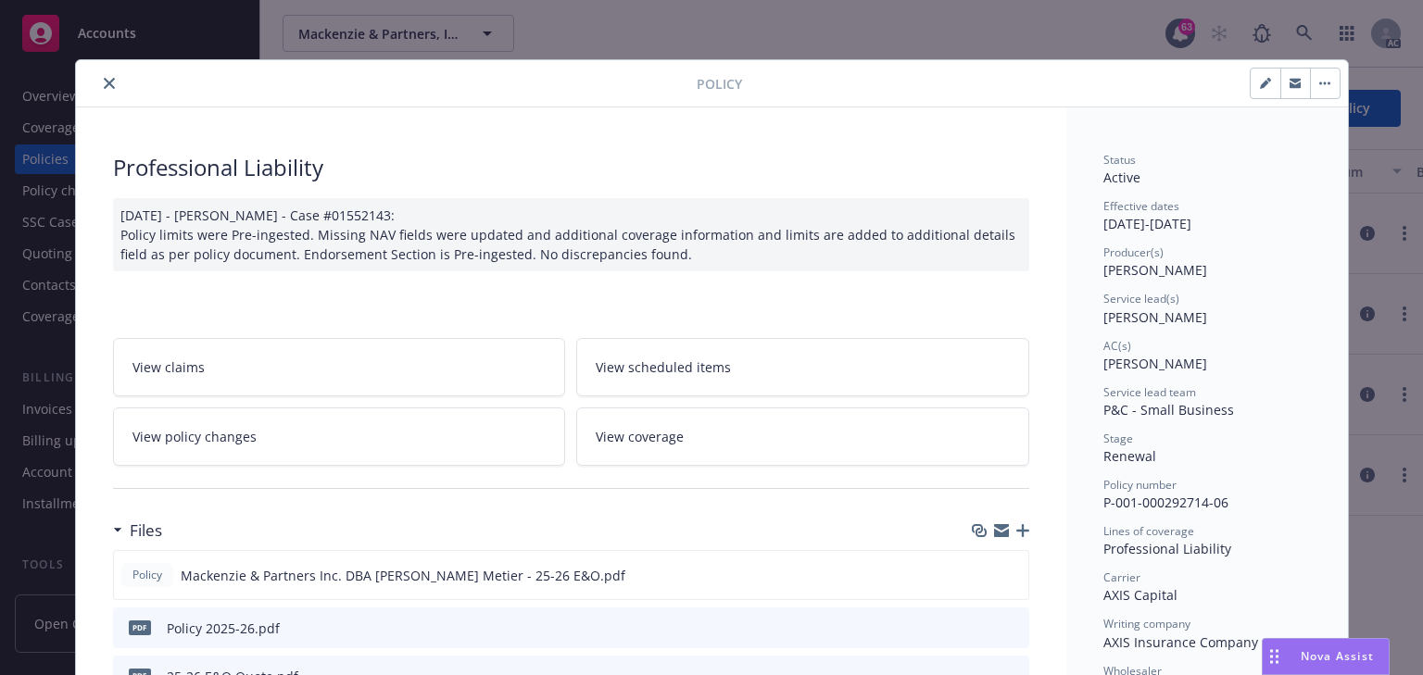
scroll to position [56, 0]
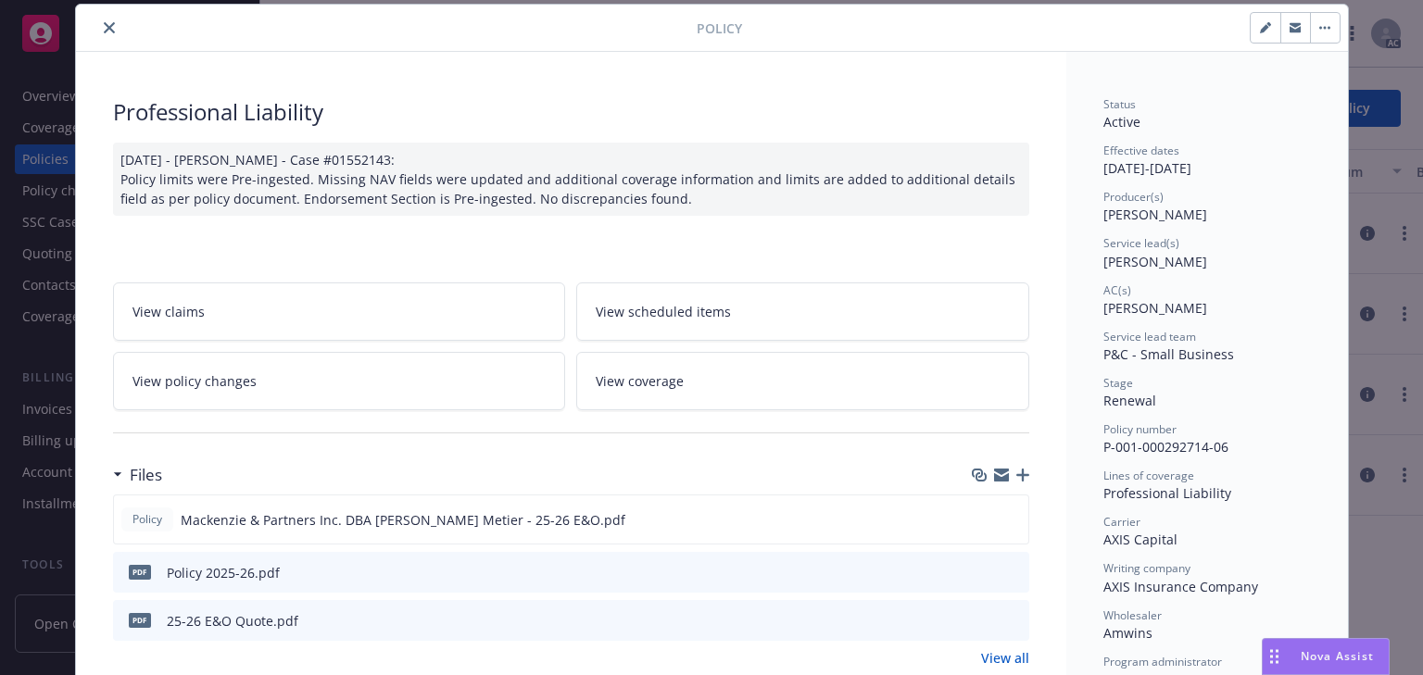
click at [110, 31] on button "close" at bounding box center [109, 28] width 22 height 22
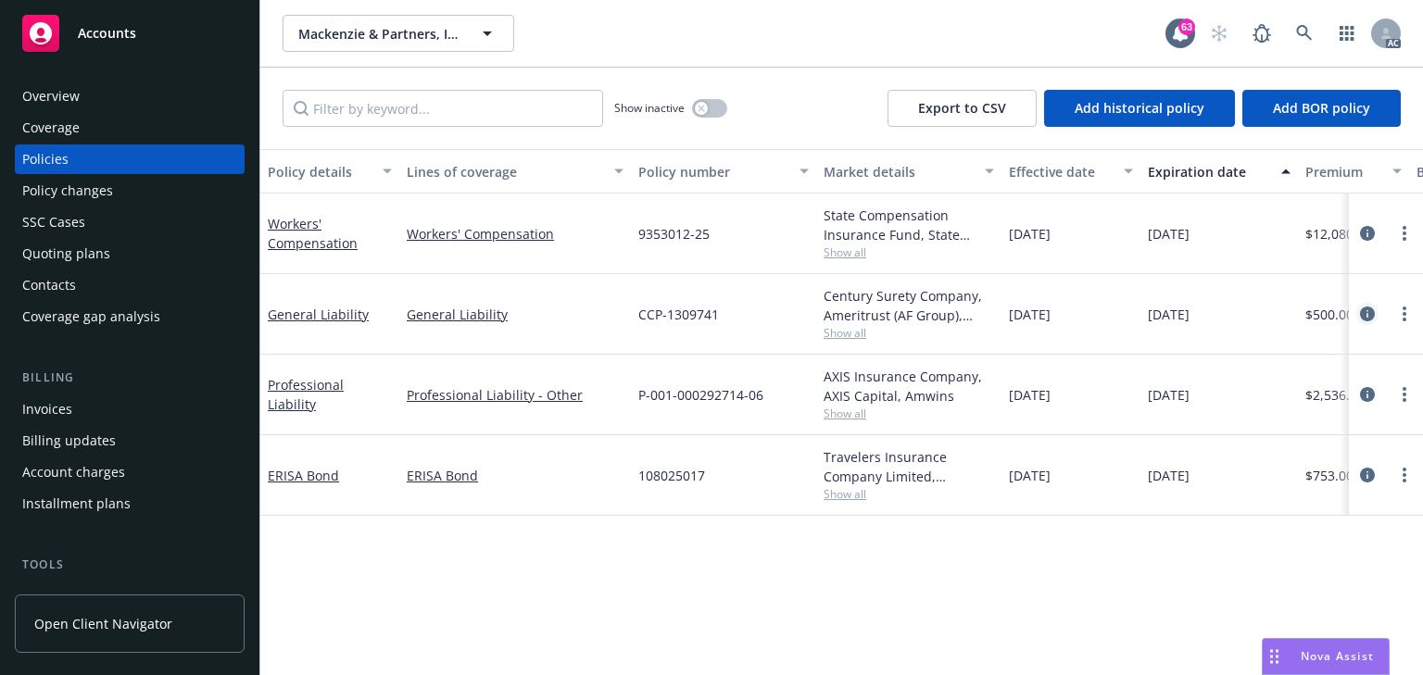
click at [1368, 311] on icon "circleInformation" at bounding box center [1367, 314] width 15 height 15
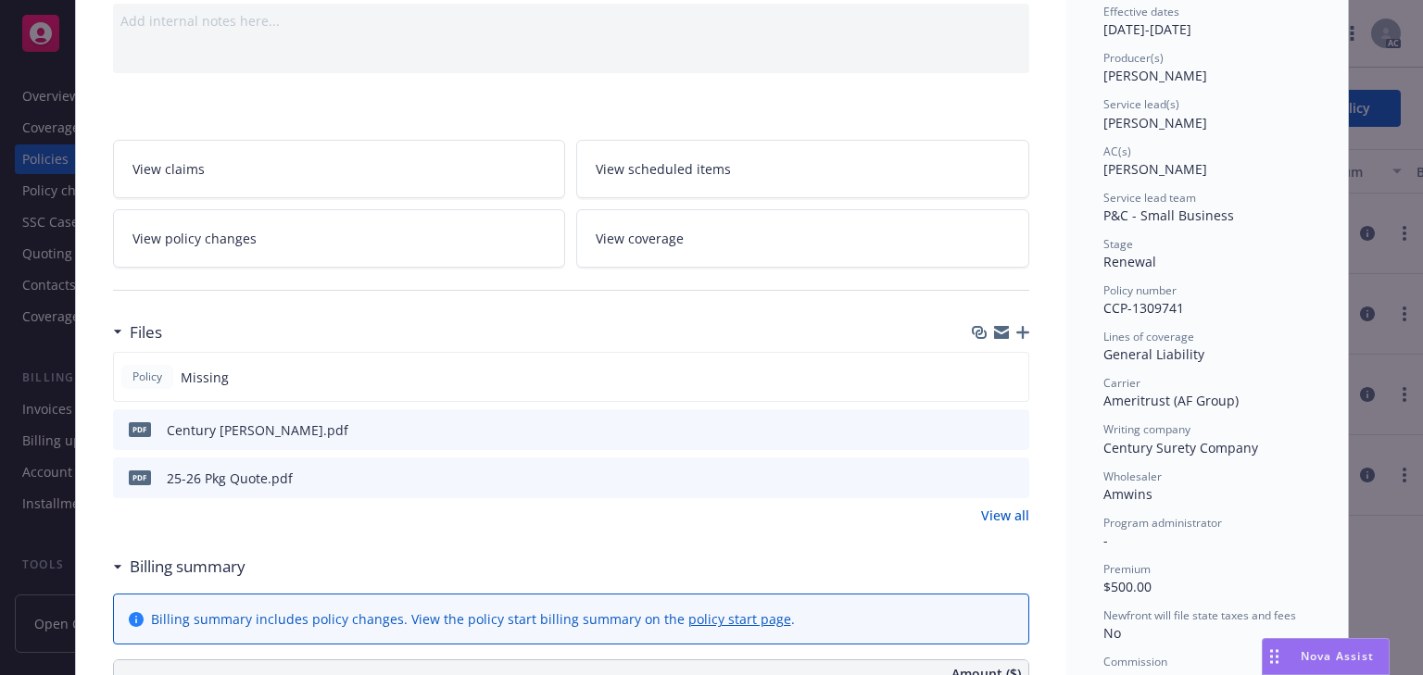
scroll to position [204, 0]
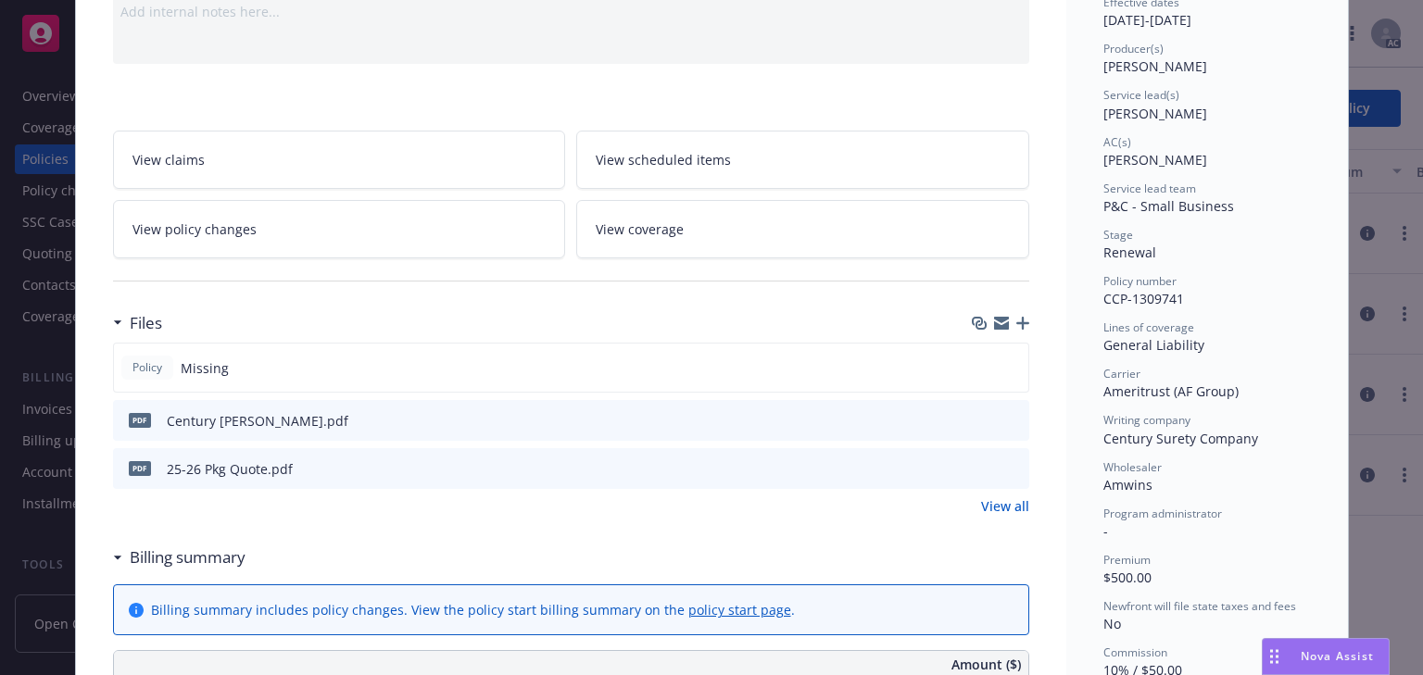
click at [998, 423] on div at bounding box center [998, 420] width 46 height 19
click at [1008, 413] on icon "preview file" at bounding box center [1011, 419] width 17 height 13
drag, startPoint x: 1092, startPoint y: 115, endPoint x: 1175, endPoint y: 114, distance: 82.4
copy span "[PERSON_NAME][MEDICAL_DATA]"
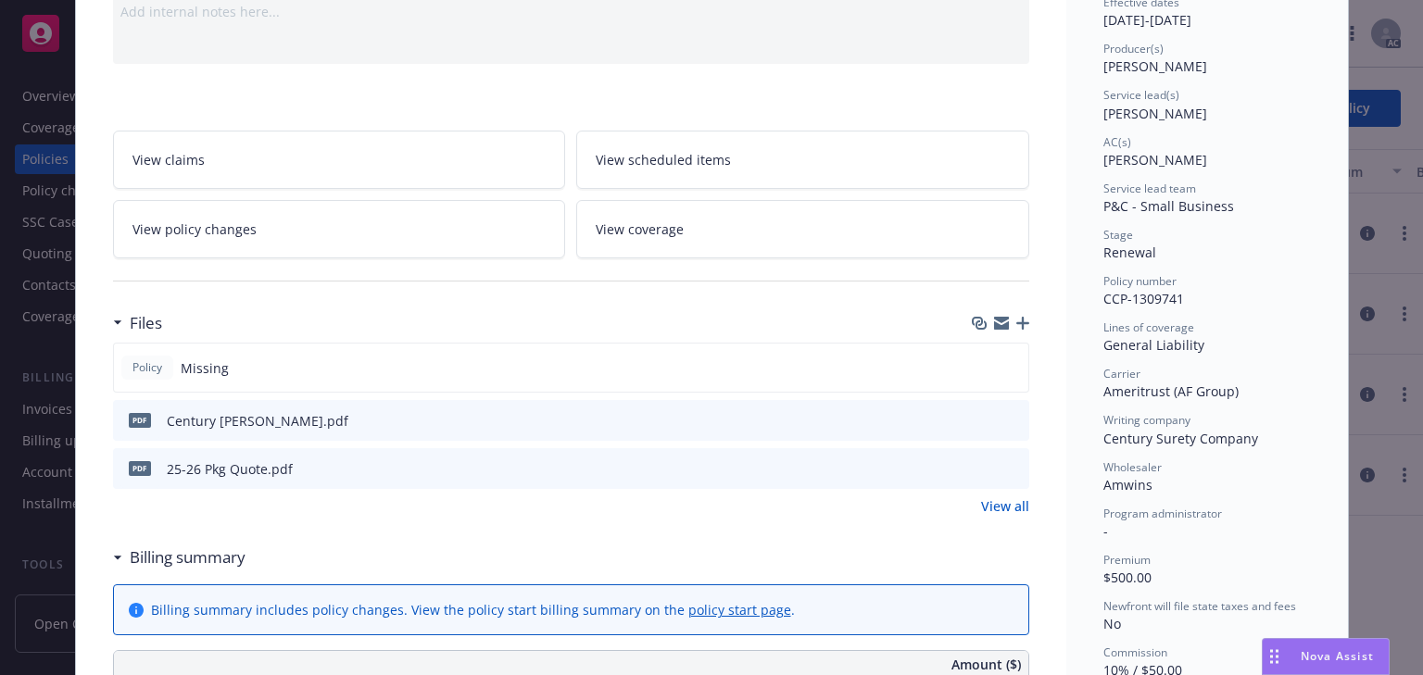
drag, startPoint x: 1252, startPoint y: 346, endPoint x: 1223, endPoint y: 337, distance: 31.1
click at [1252, 346] on div "General Liability" at bounding box center [1206, 344] width 207 height 19
drag, startPoint x: 1097, startPoint y: 300, endPoint x: 1203, endPoint y: 302, distance: 106.5
click at [1203, 302] on div "Policy number CCP-1309741" at bounding box center [1206, 290] width 207 height 35
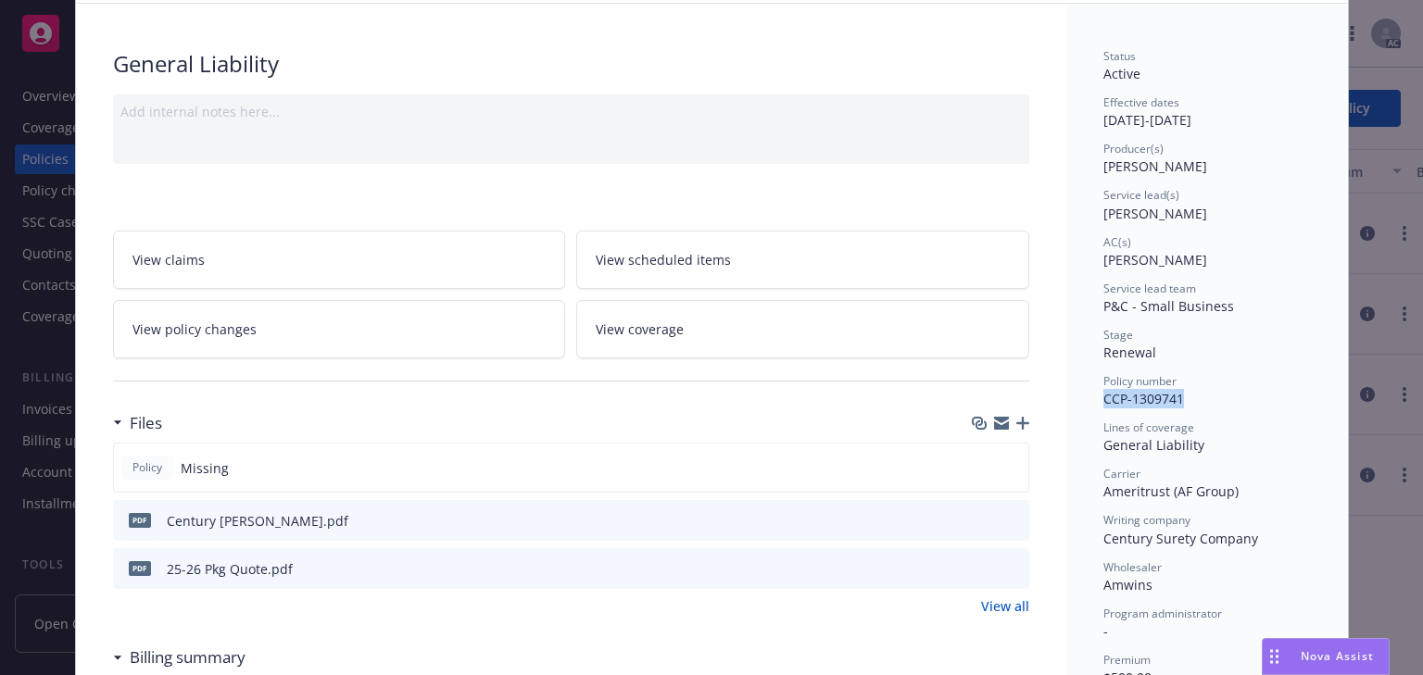
scroll to position [0, 0]
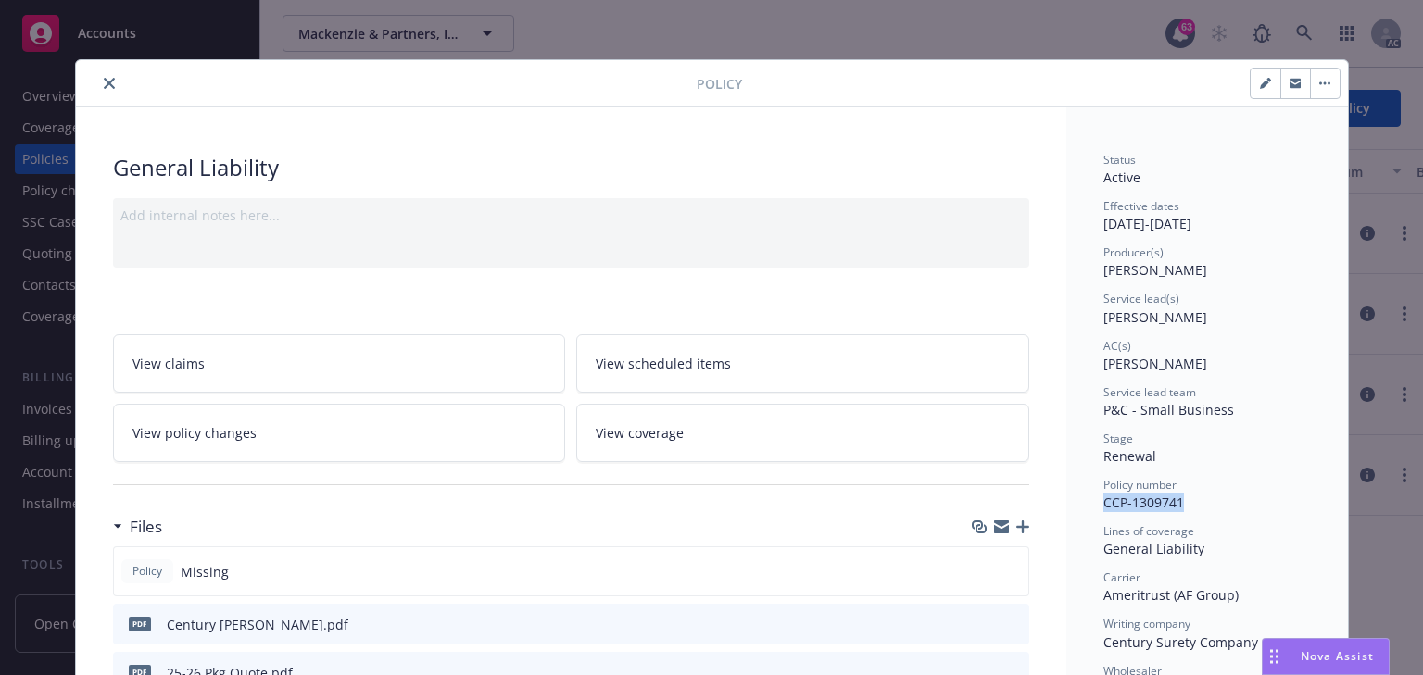
click at [105, 82] on icon "close" at bounding box center [109, 83] width 11 height 11
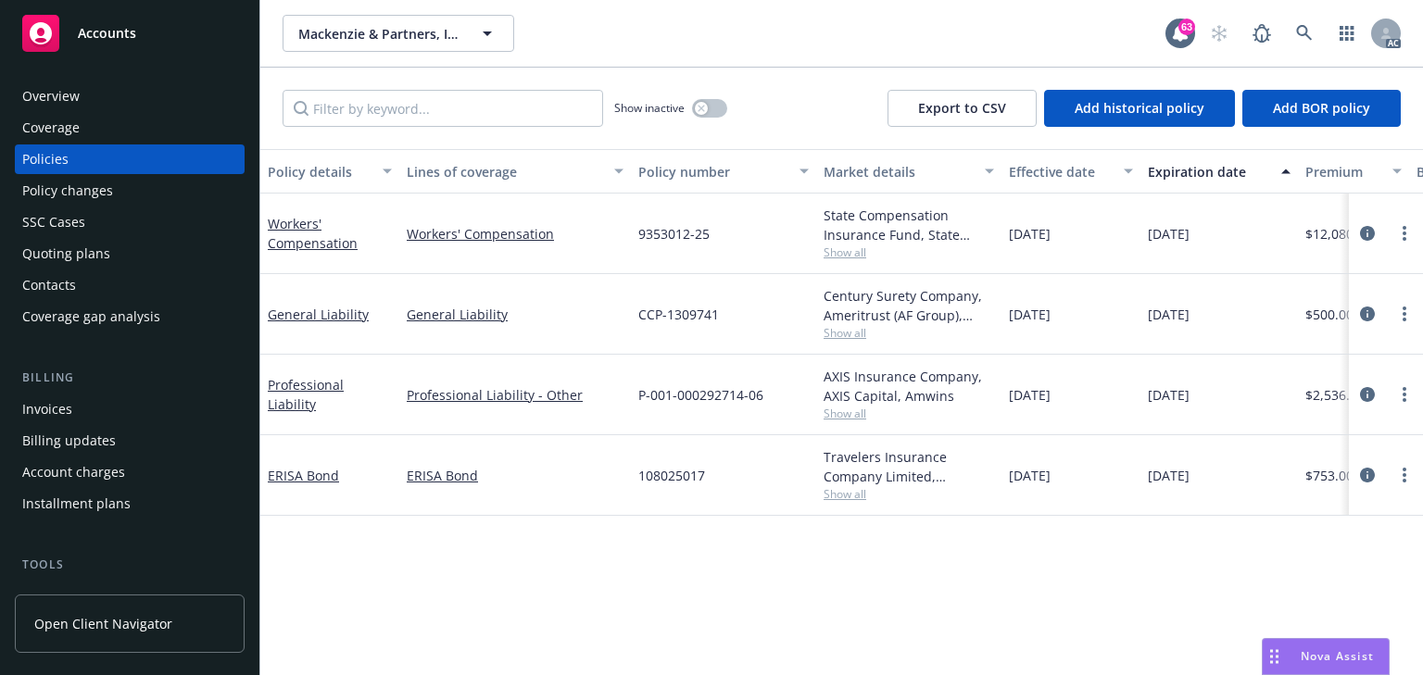
click at [831, 413] on span "Show all" at bounding box center [908, 414] width 170 height 16
click at [1363, 399] on icon "circleInformation" at bounding box center [1367, 394] width 15 height 15
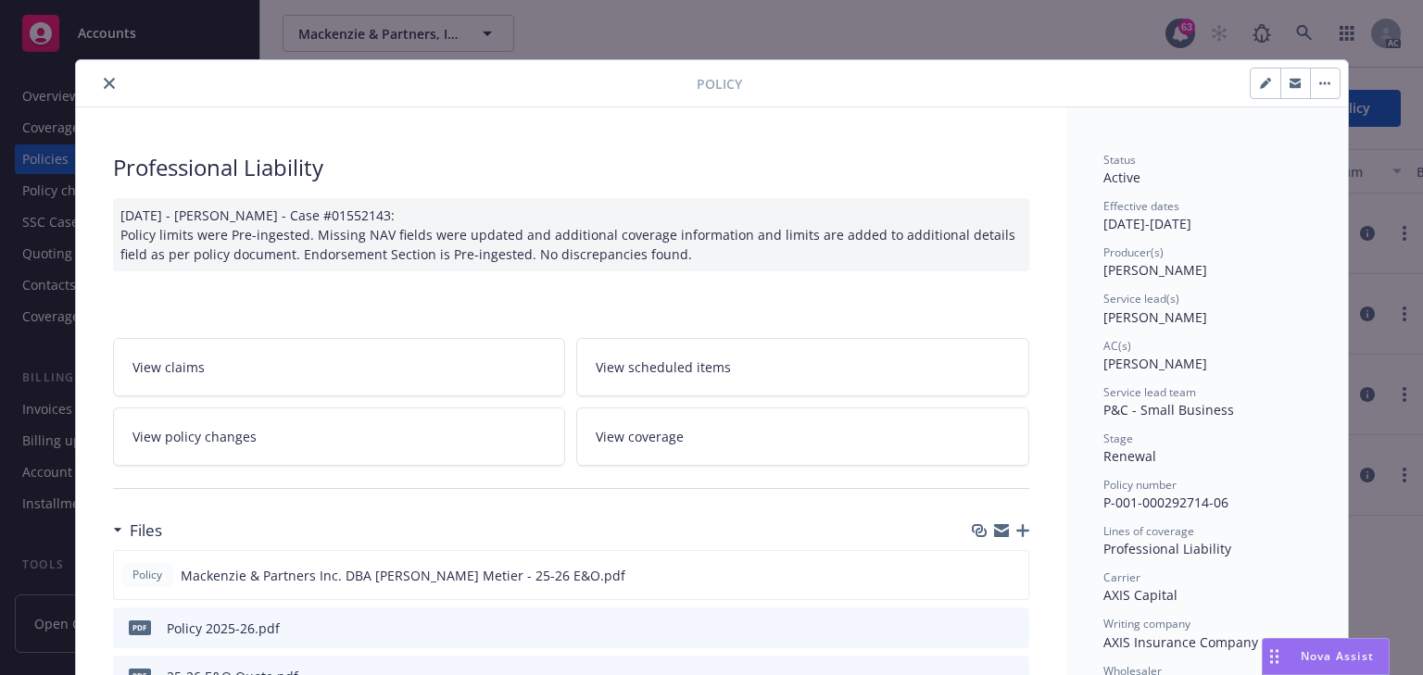
scroll to position [56, 0]
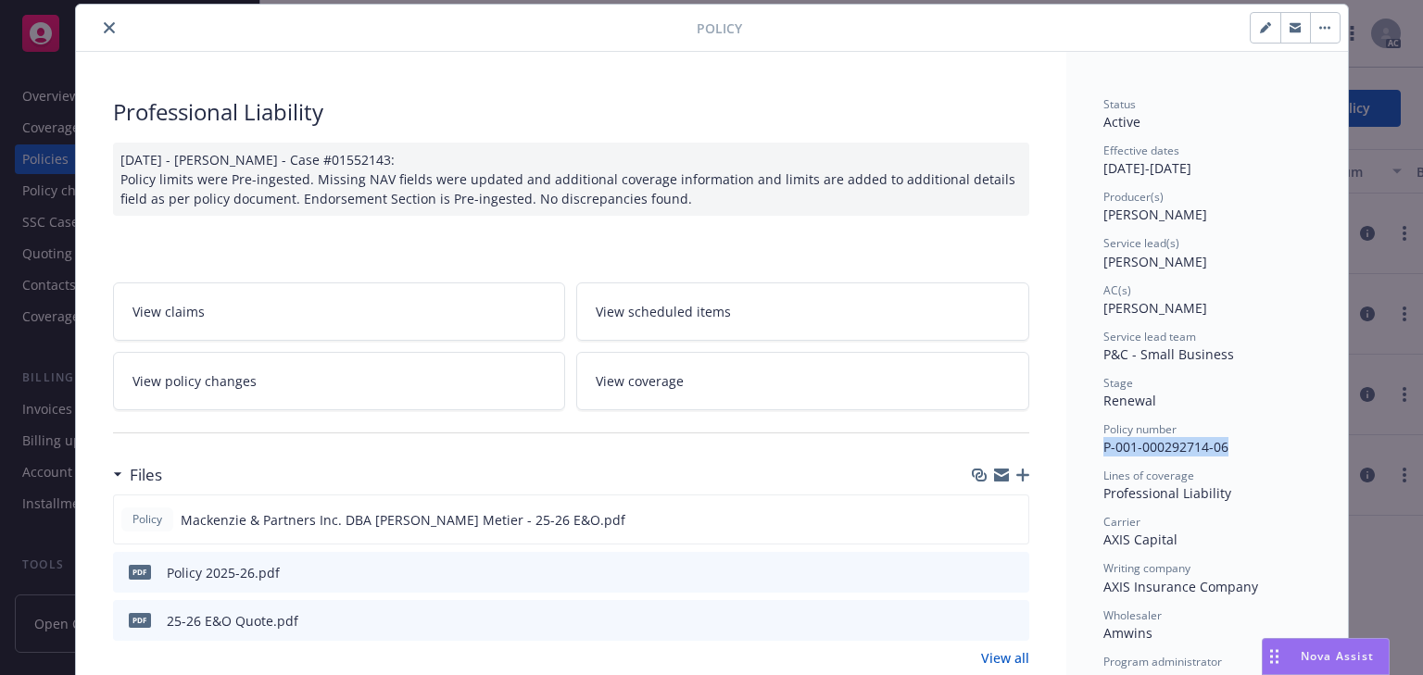
drag, startPoint x: 1098, startPoint y: 446, endPoint x: 1241, endPoint y: 445, distance: 143.6
click at [1241, 445] on div "Policy number P-001-000292714-06" at bounding box center [1206, 438] width 207 height 35
click at [104, 30] on icon "close" at bounding box center [109, 27] width 11 height 11
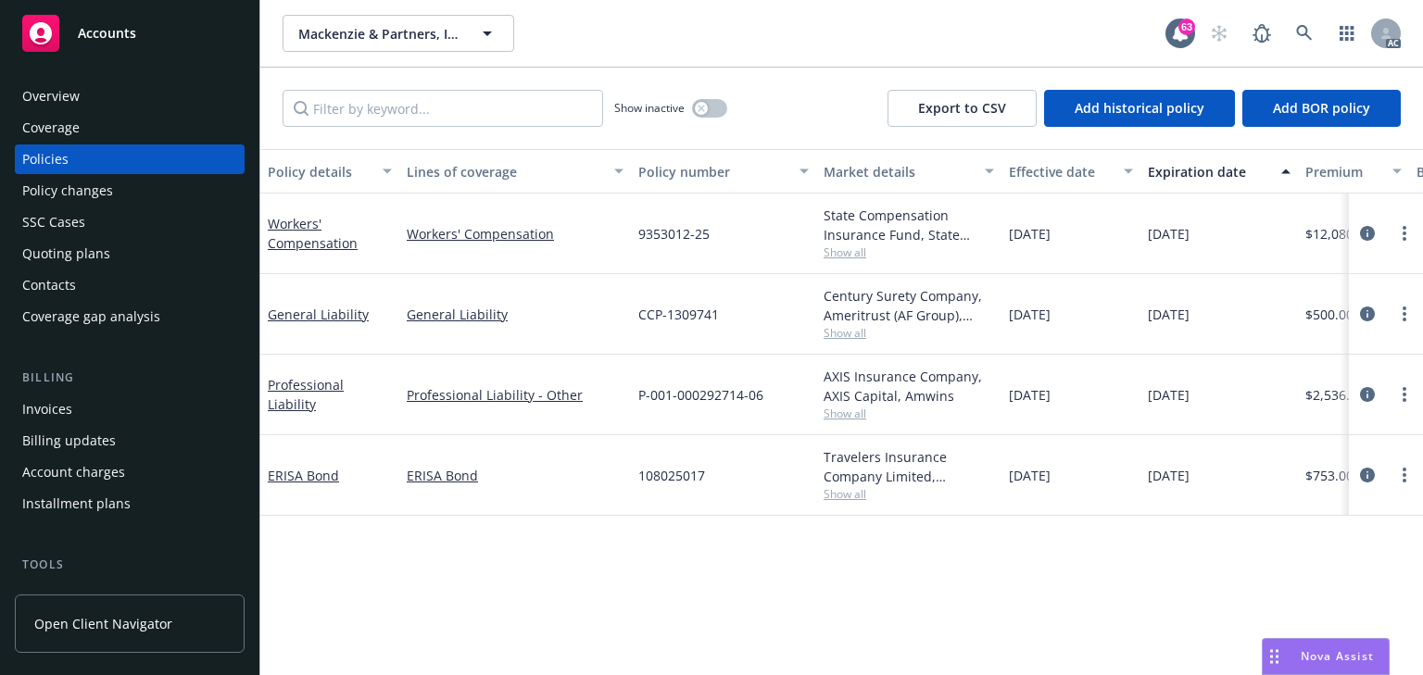
click at [859, 333] on span "Show all" at bounding box center [908, 333] width 170 height 16
click at [485, 591] on div "Policy details Lines of coverage Policy number Market details Effective date Ex…" at bounding box center [841, 412] width 1162 height 526
click at [850, 423] on div "AXIS Insurance Company, AXIS Capital, Amwins Show all" at bounding box center [908, 395] width 185 height 81
click at [845, 417] on span "Show all" at bounding box center [908, 414] width 170 height 16
click at [485, 569] on div "Policy details Lines of coverage Policy number Market details Effective date Ex…" at bounding box center [841, 412] width 1162 height 526
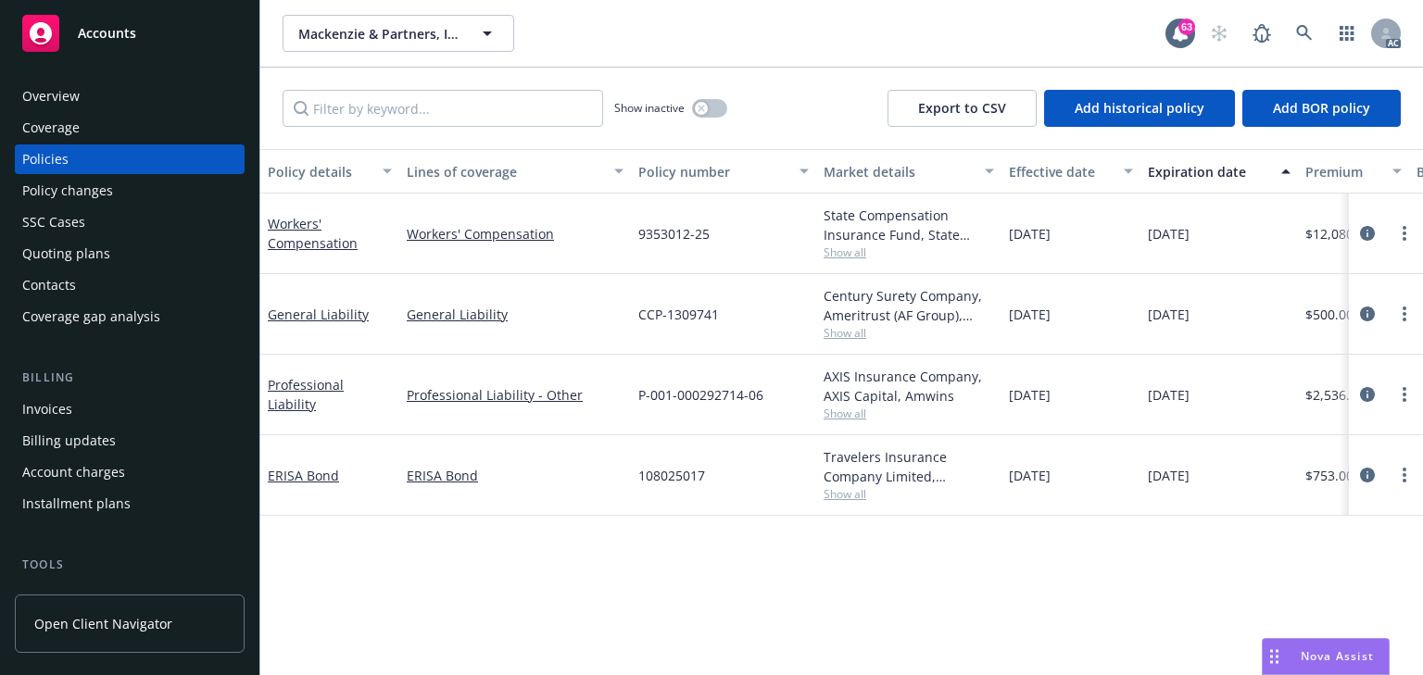
click at [848, 494] on span "Show all" at bounding box center [908, 494] width 170 height 16
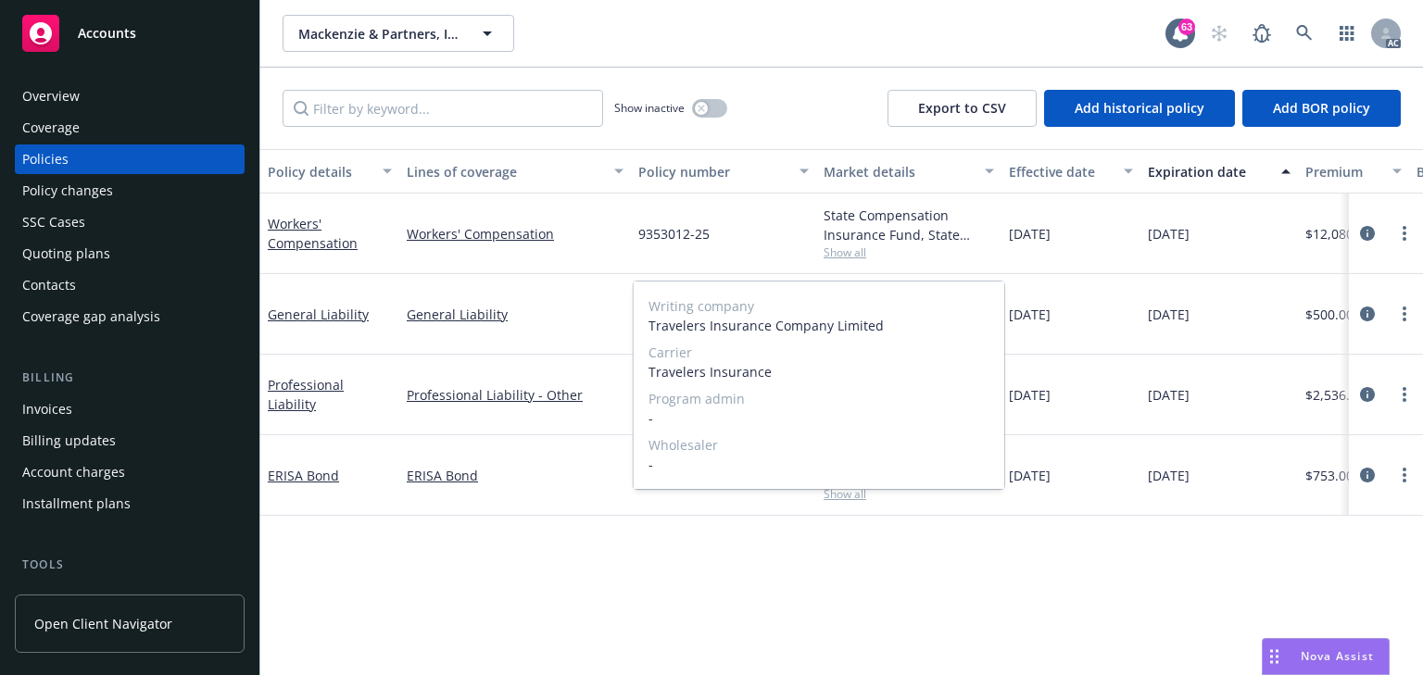
drag, startPoint x: 657, startPoint y: 371, endPoint x: 863, endPoint y: 355, distance: 207.2
click at [863, 355] on div "Carrier Travelers Insurance" at bounding box center [818, 362] width 341 height 39
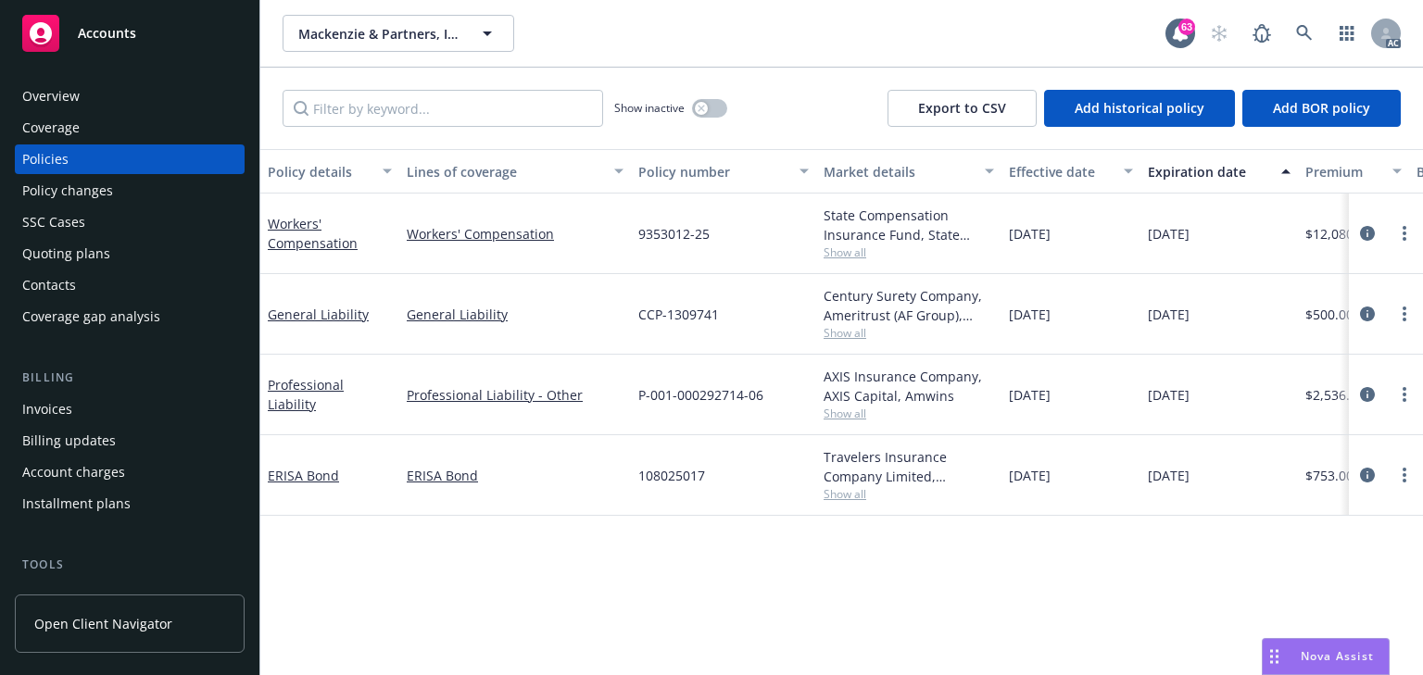
drag, startPoint x: 524, startPoint y: 555, endPoint x: 626, endPoint y: 544, distance: 102.5
click at [526, 556] on div "Policy details Lines of coverage Policy number Market details Effective date Ex…" at bounding box center [841, 412] width 1162 height 526
click at [1367, 471] on icon "circleInformation" at bounding box center [1367, 475] width 15 height 15
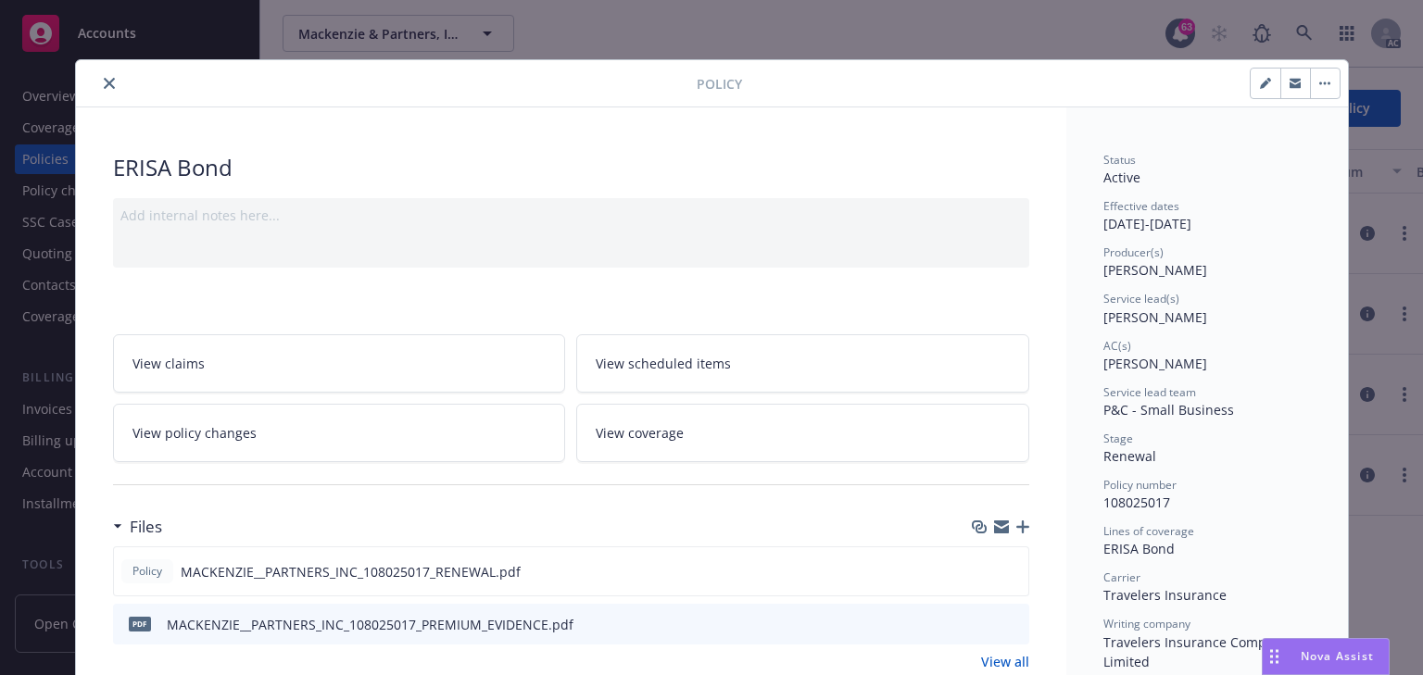
drag, startPoint x: 1097, startPoint y: 319, endPoint x: 1219, endPoint y: 316, distance: 122.3
click at [1219, 316] on div "Service lead(s) [PERSON_NAME]" at bounding box center [1206, 308] width 207 height 35
click at [1230, 527] on div "Lines of coverage" at bounding box center [1206, 531] width 207 height 16
drag, startPoint x: 1094, startPoint y: 506, endPoint x: 1209, endPoint y: 502, distance: 114.9
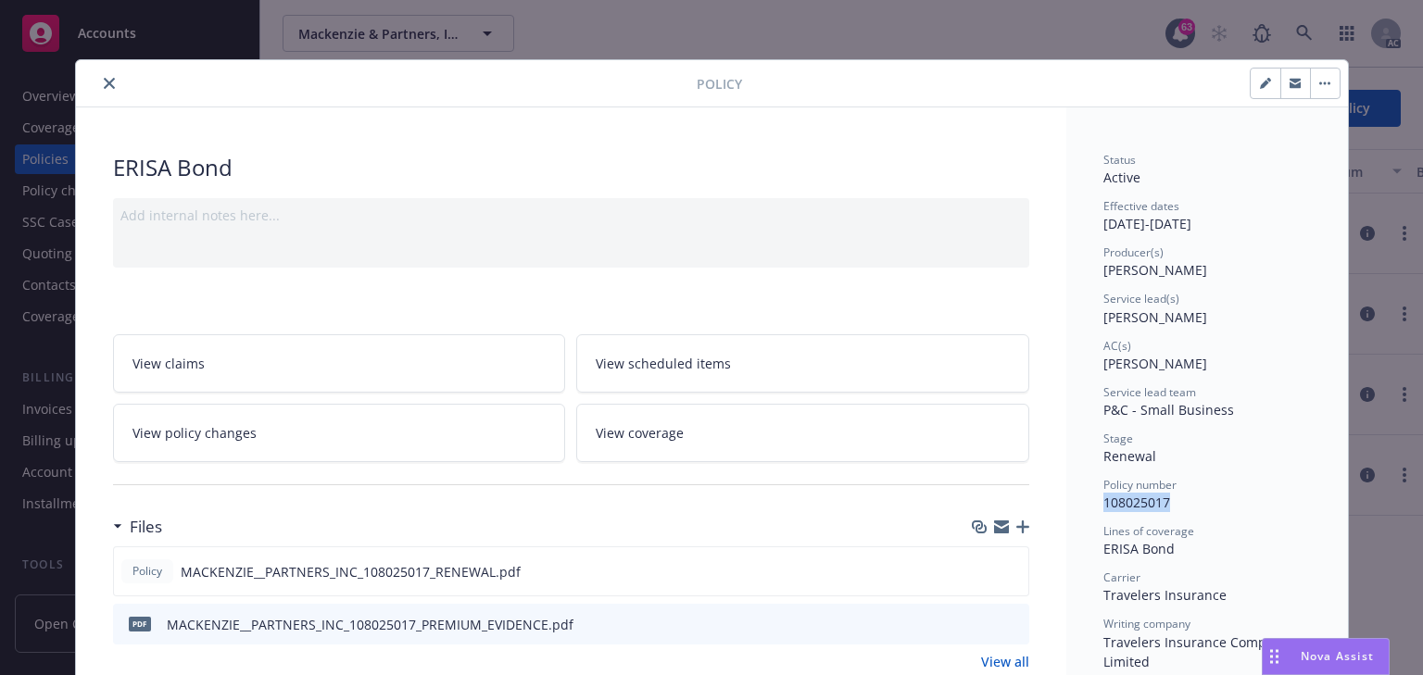
click at [104, 80] on icon "close" at bounding box center [109, 83] width 11 height 11
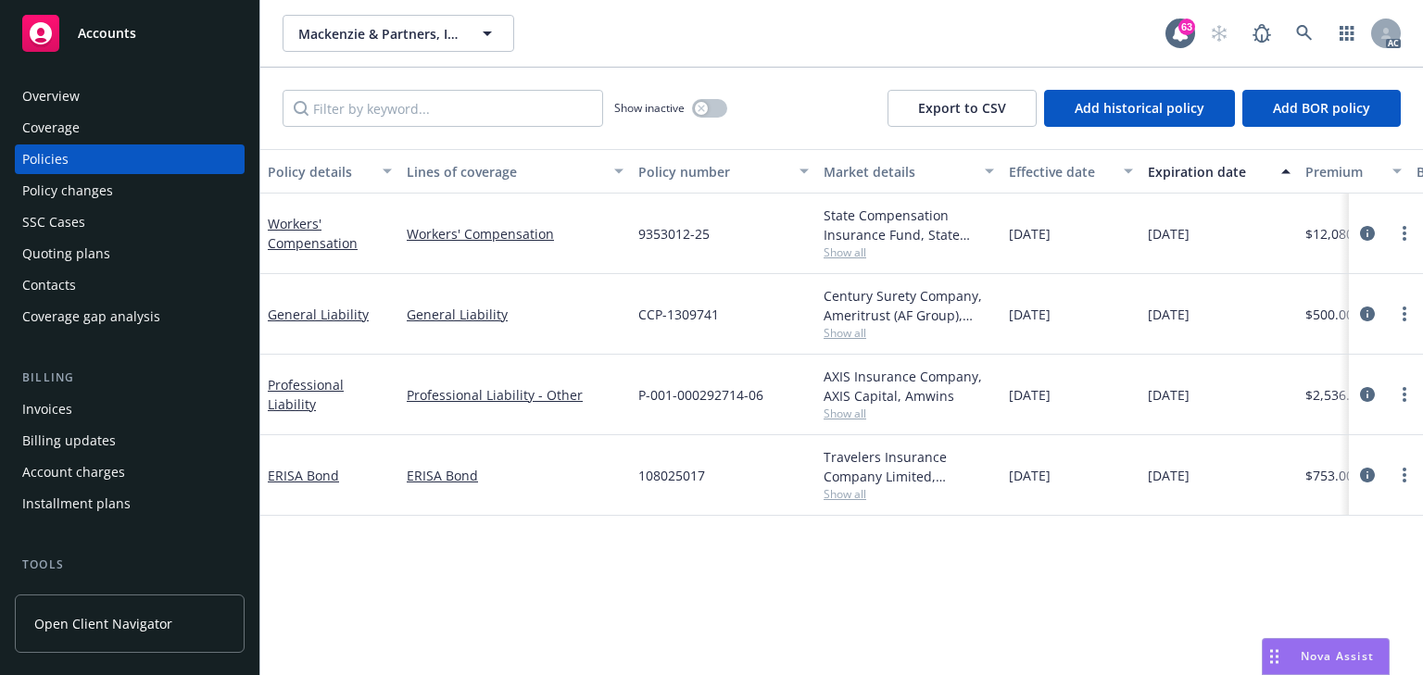
click at [846, 495] on span "Show all" at bounding box center [908, 494] width 170 height 16
click at [1366, 471] on icon "circleInformation" at bounding box center [1367, 475] width 15 height 15
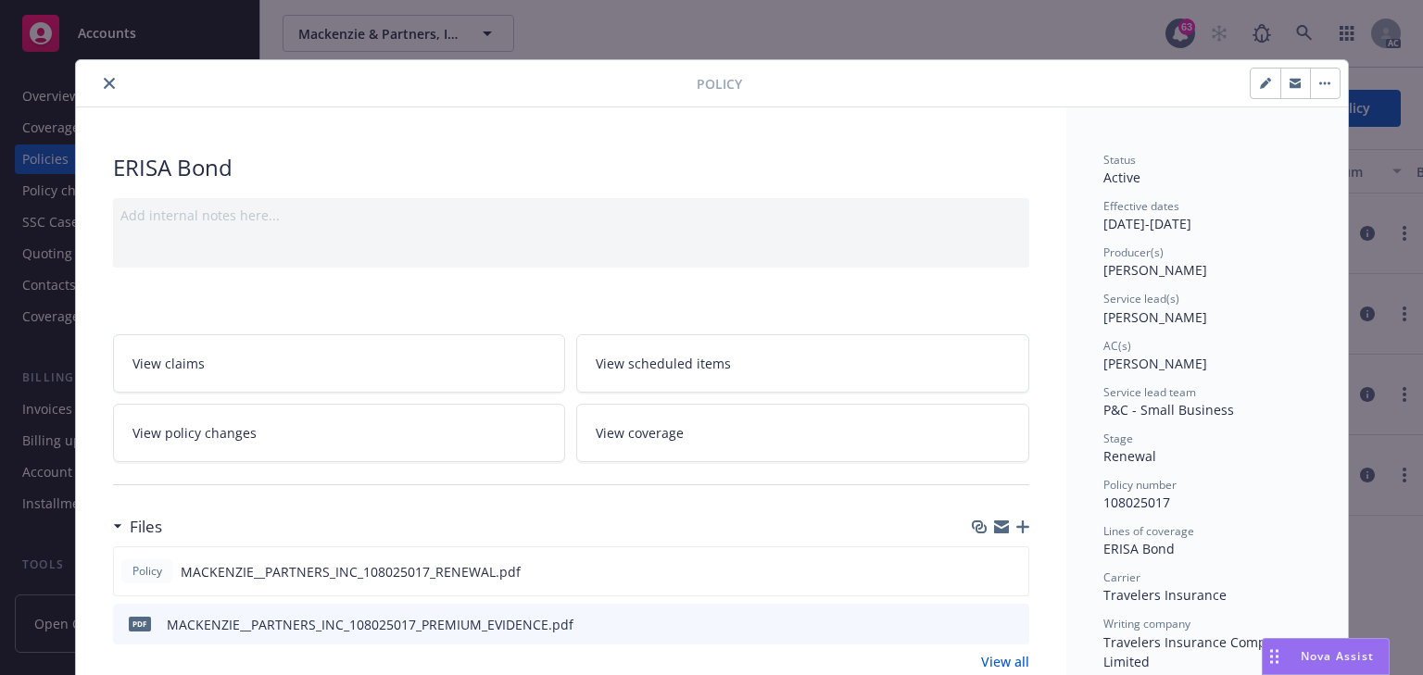
scroll to position [56, 0]
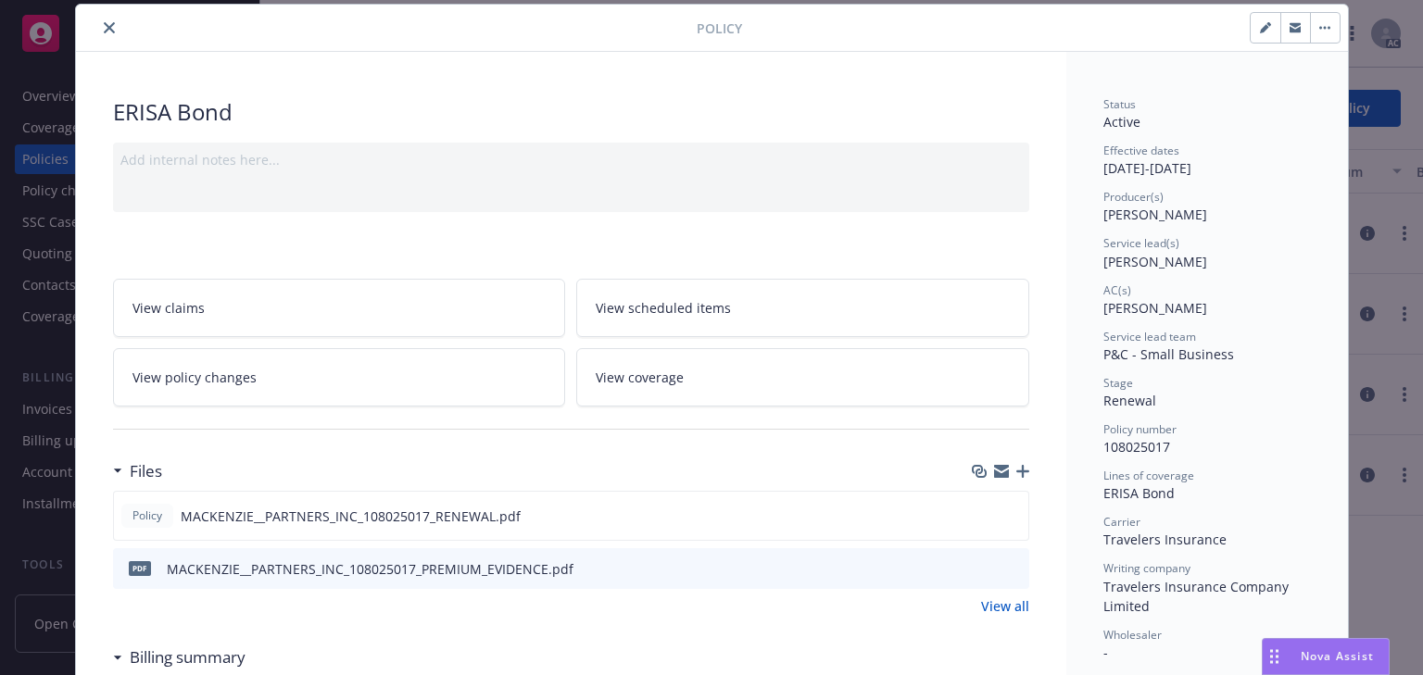
click at [104, 24] on icon "close" at bounding box center [109, 27] width 11 height 11
